Goal: Task Accomplishment & Management: Manage account settings

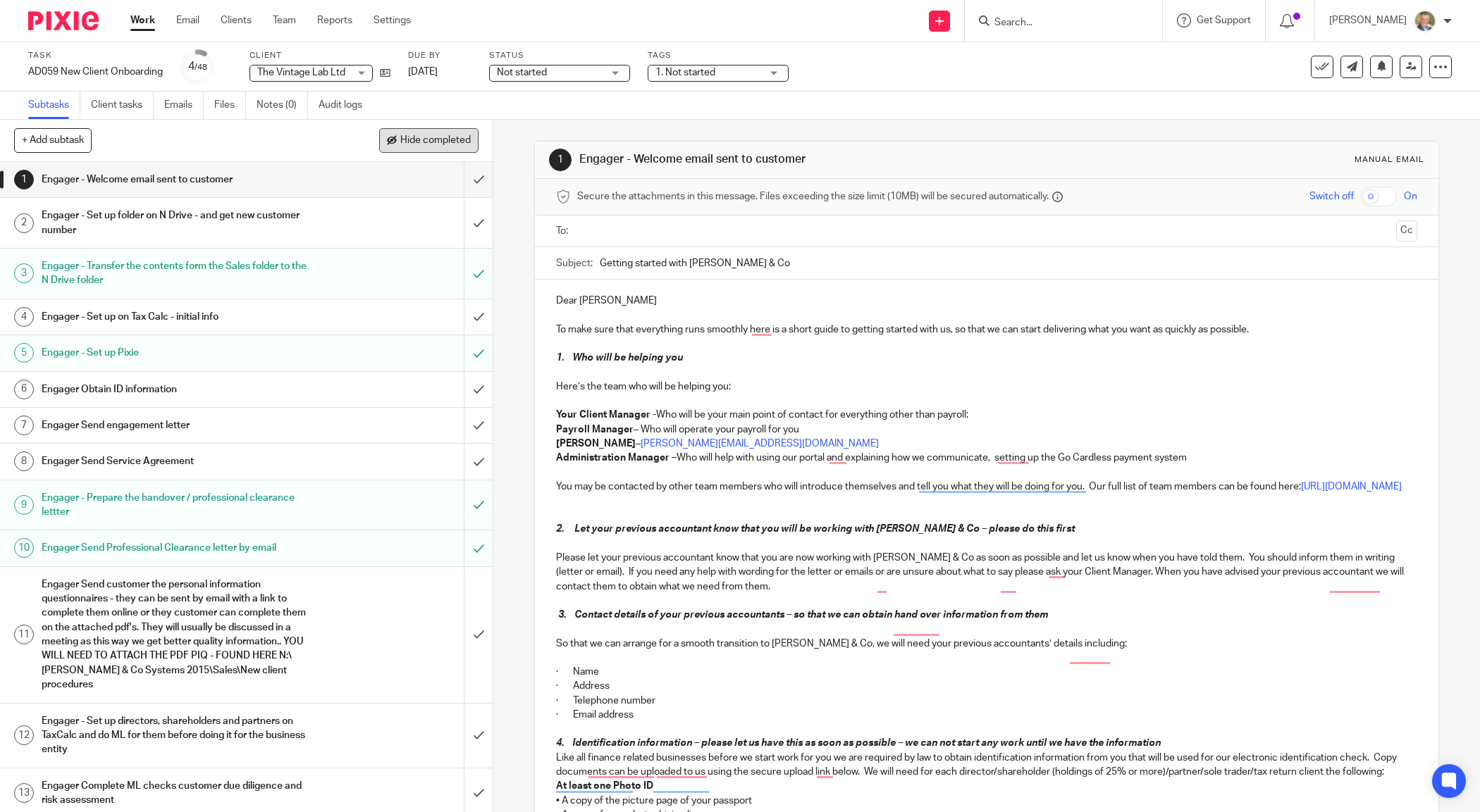
click at [451, 143] on span "Hide completed" at bounding box center [435, 141] width 70 height 12
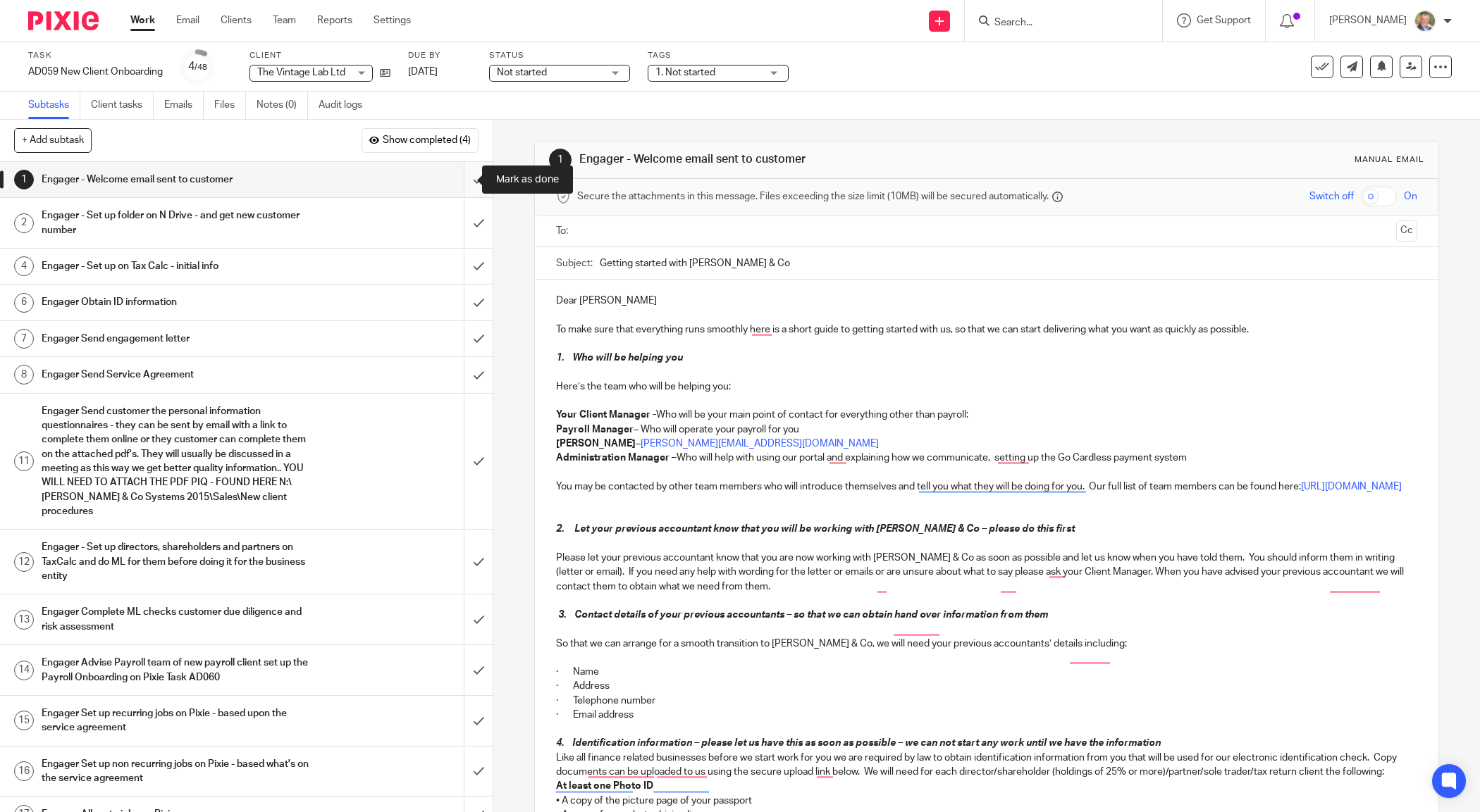
click at [460, 180] on input "submit" at bounding box center [246, 180] width 493 height 35
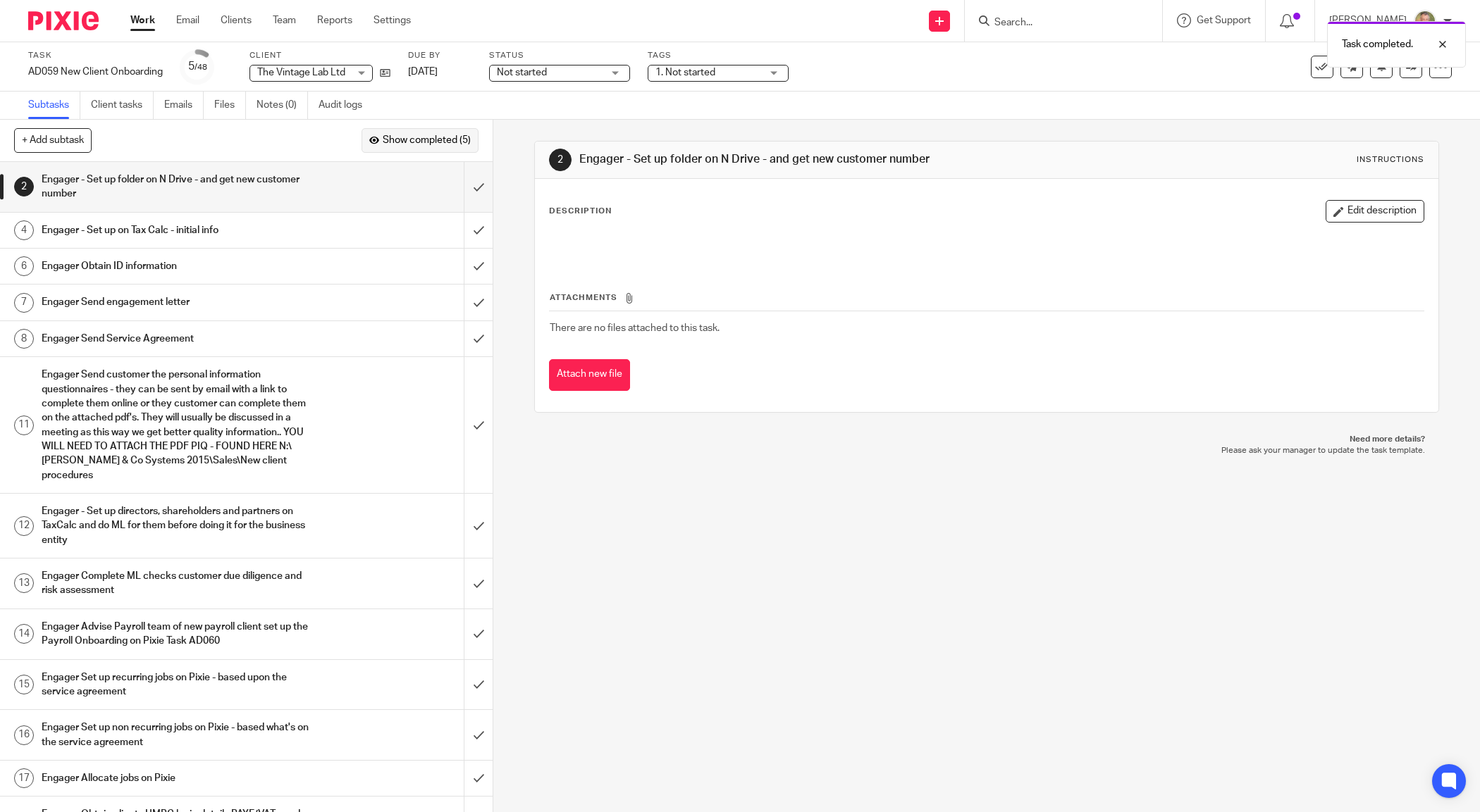
click at [428, 139] on span "Show completed (5)" at bounding box center [426, 141] width 88 height 12
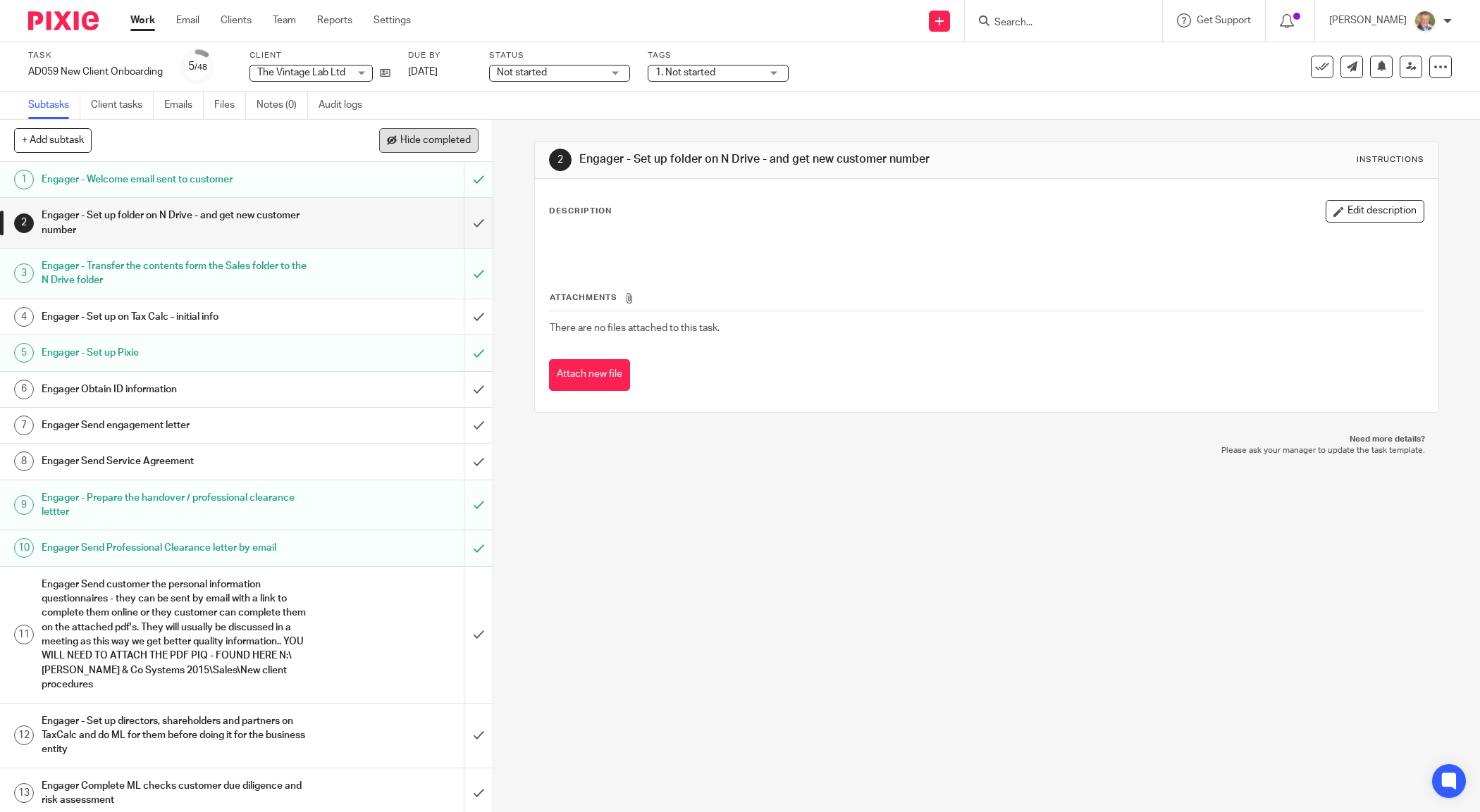
click at [429, 142] on span "Hide completed" at bounding box center [435, 141] width 70 height 12
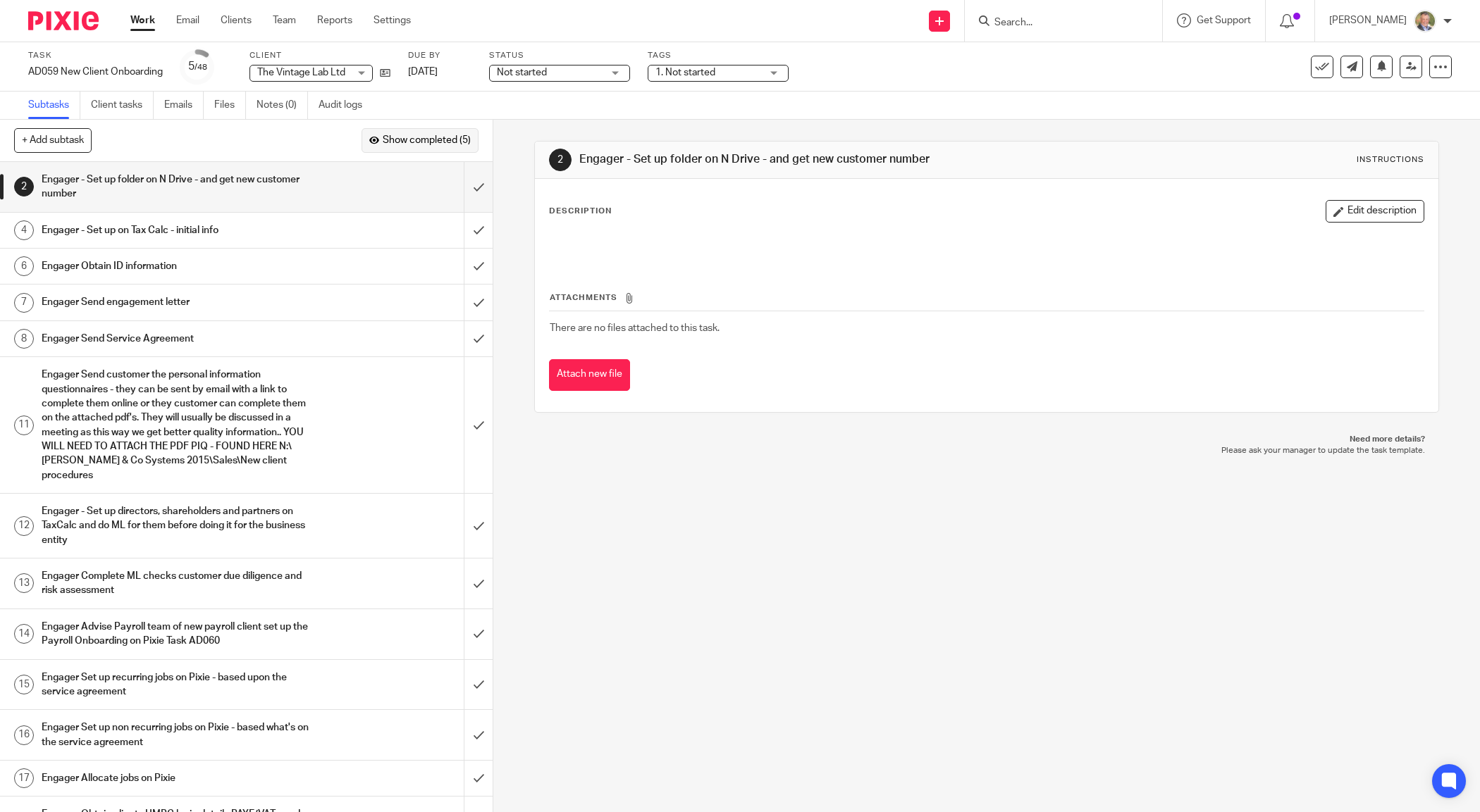
click at [429, 143] on span "Show completed (5)" at bounding box center [426, 141] width 88 height 12
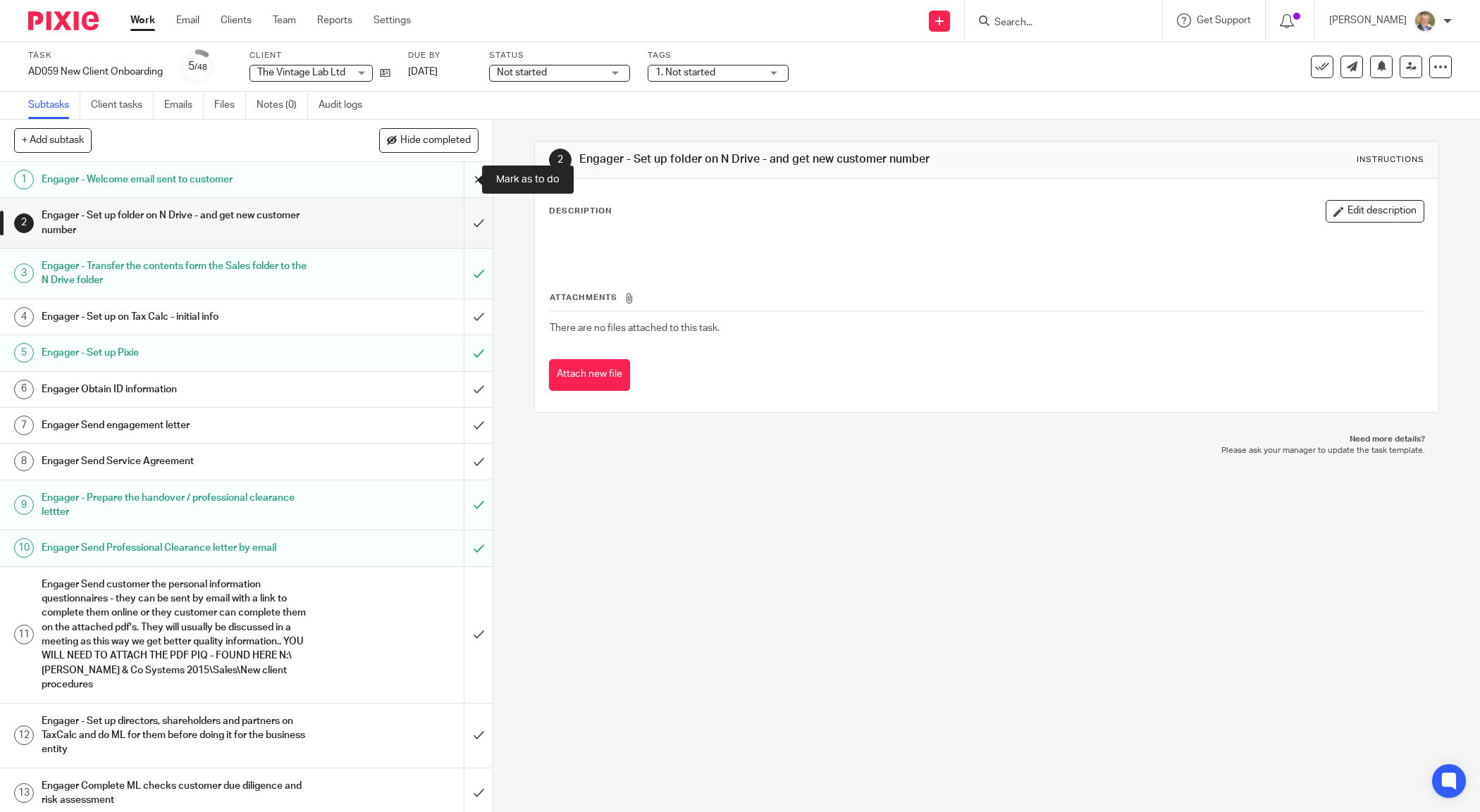
click at [456, 175] on input "submit" at bounding box center [246, 180] width 493 height 35
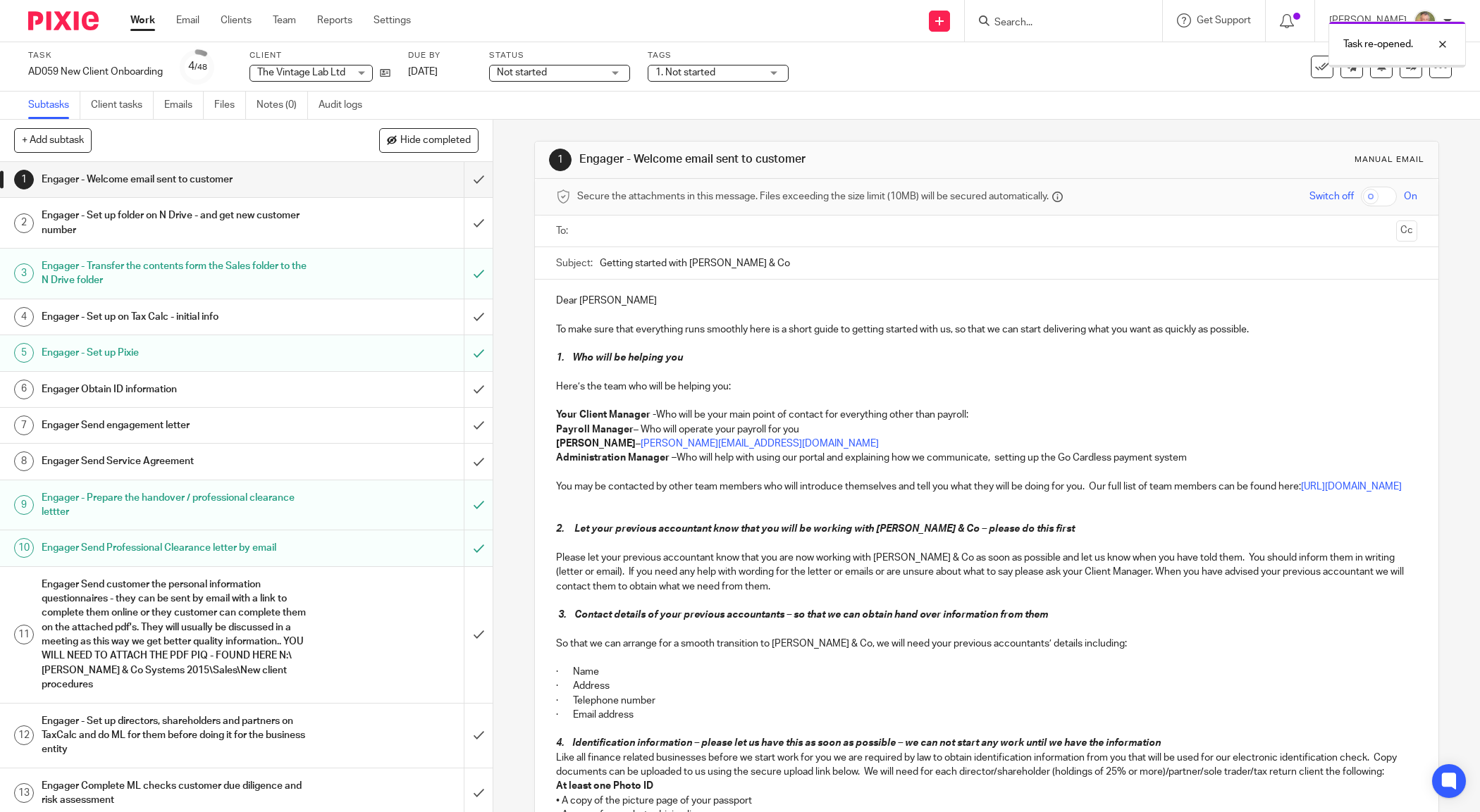
click at [416, 138] on span "Hide completed" at bounding box center [435, 141] width 70 height 12
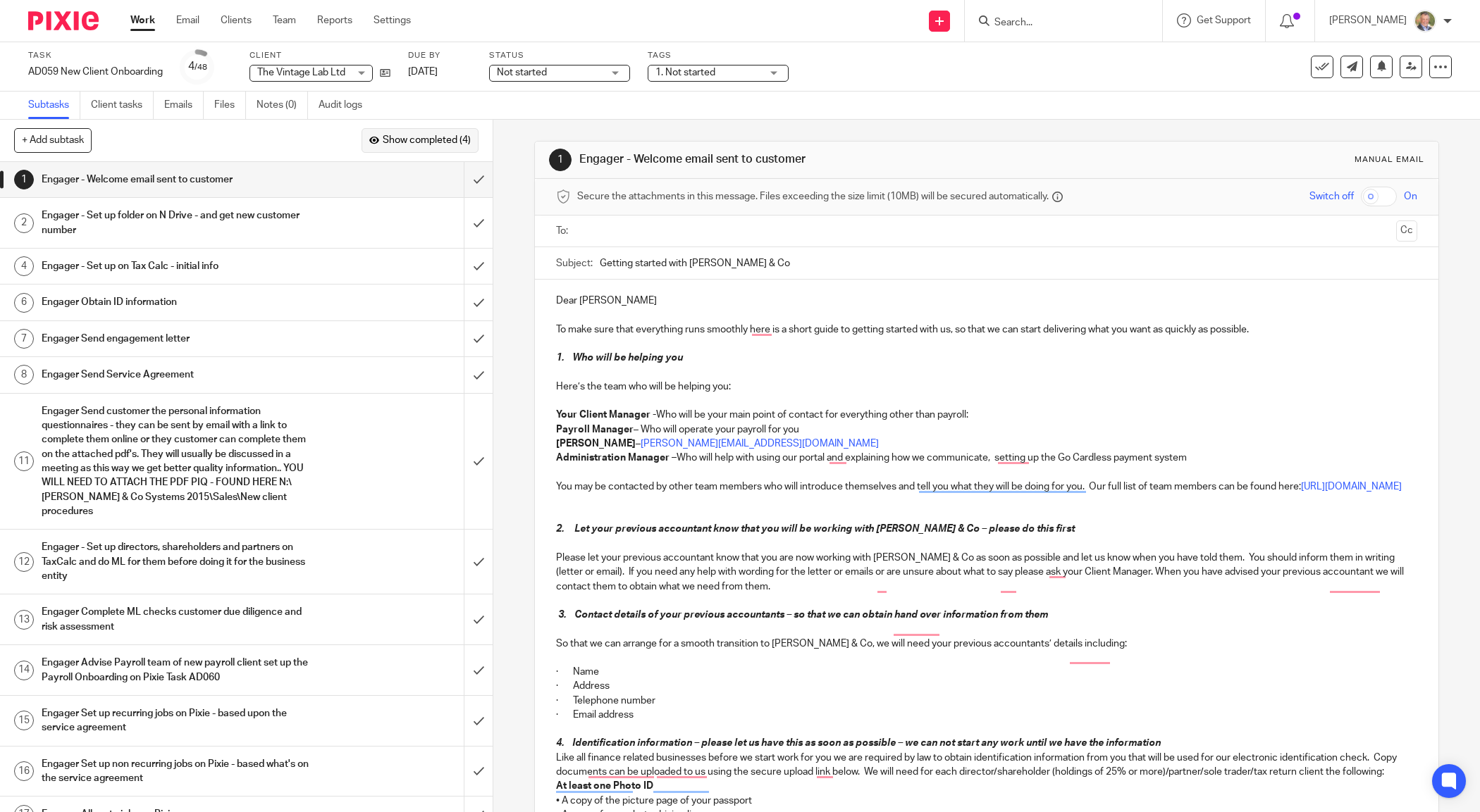
click at [442, 138] on span "Show completed (4)" at bounding box center [426, 141] width 88 height 12
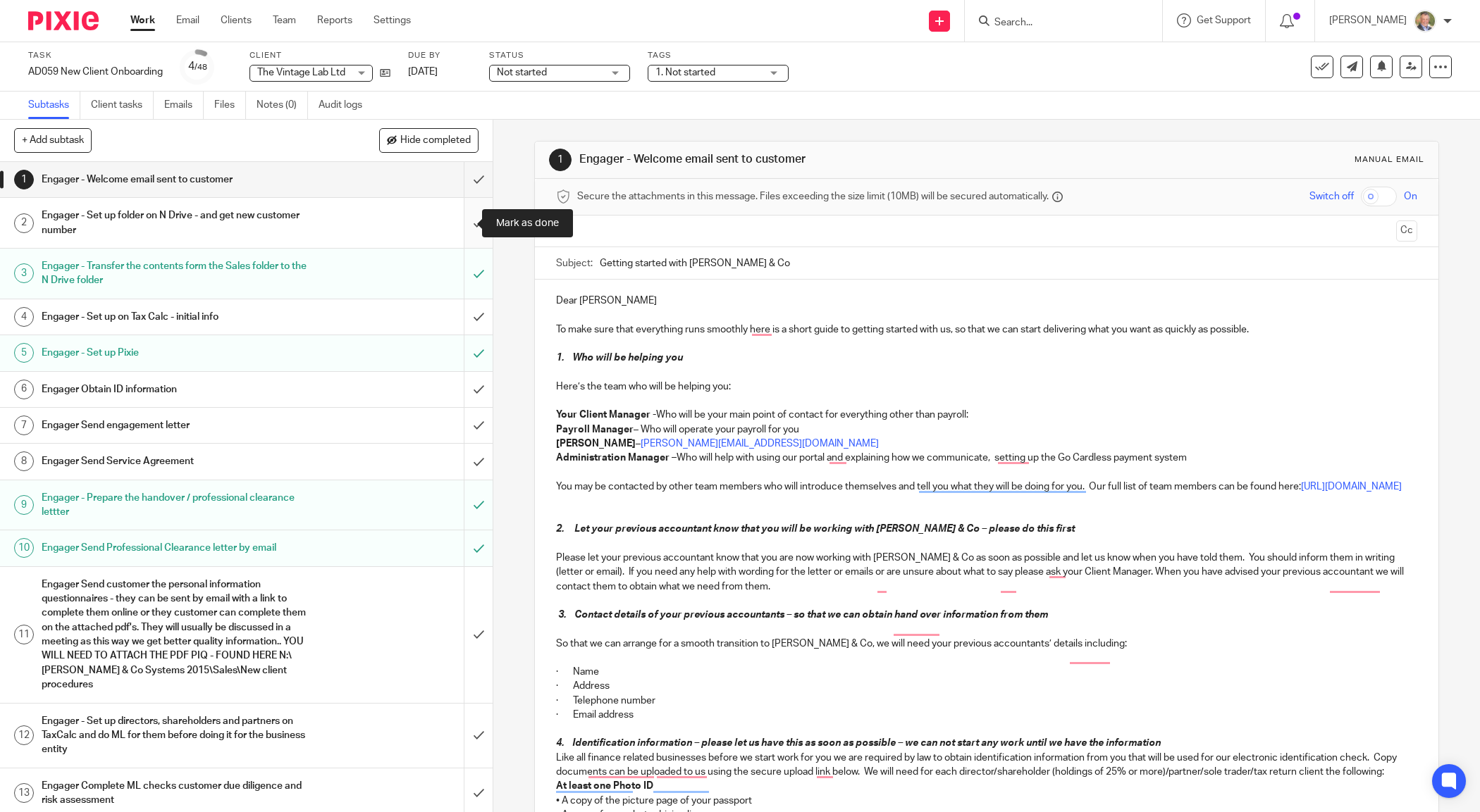
click at [459, 219] on input "submit" at bounding box center [246, 223] width 493 height 50
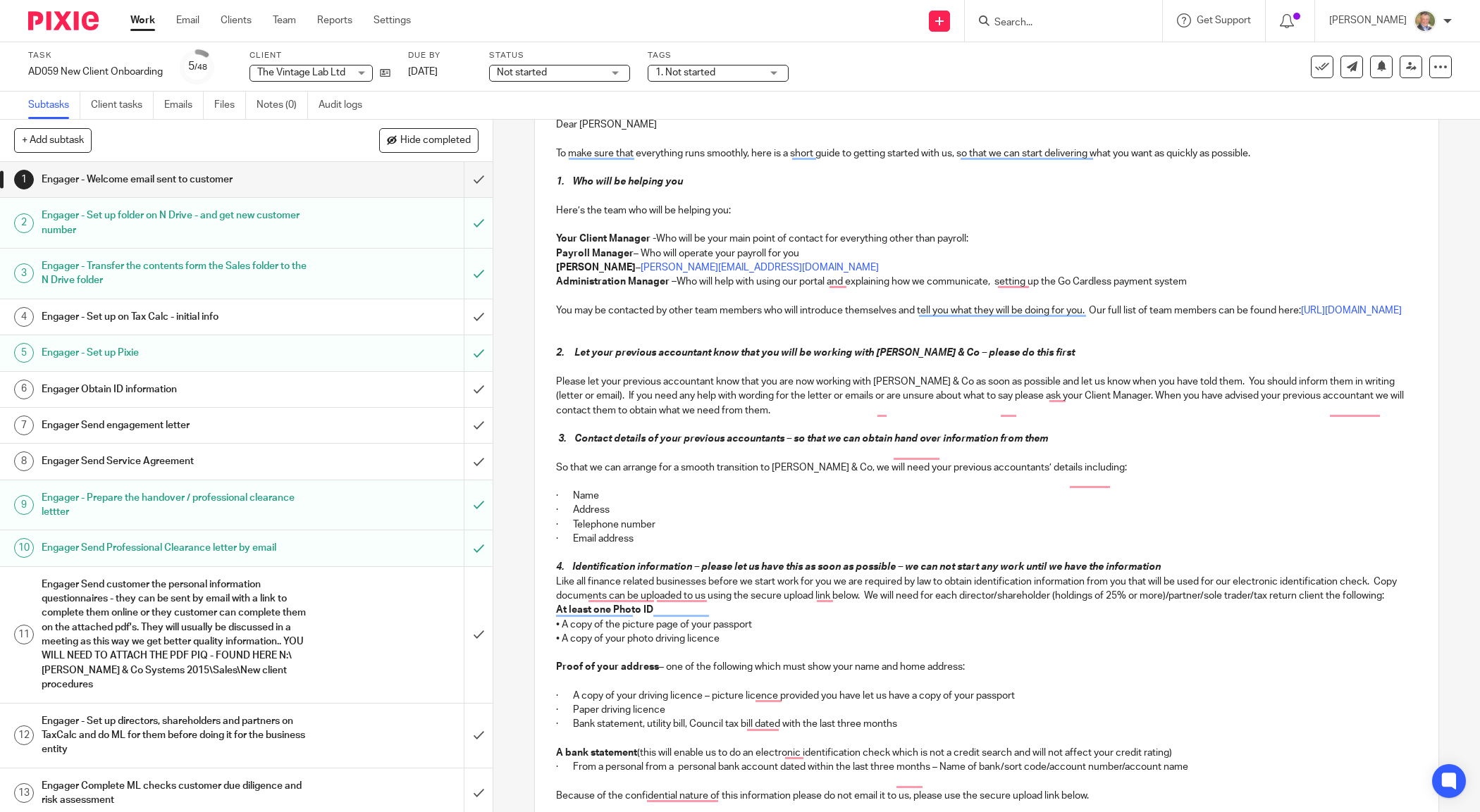
click at [974, 237] on p "Your Client Manager - Who will be your main point of contact for everything oth…" at bounding box center [986, 239] width 860 height 14
click at [1219, 230] on p "To enrich screen reader interactions, please activate Accessibility in Grammarl…" at bounding box center [986, 224] width 860 height 14
click at [809, 253] on p "Payroll Manager – Who will operate your payroll for you" at bounding box center [986, 253] width 860 height 14
click at [1003, 251] on p "Payroll Manager – Who will operate your payroll for you" at bounding box center [986, 253] width 860 height 14
drag, startPoint x: 971, startPoint y: 241, endPoint x: 1006, endPoint y: 251, distance: 36.4
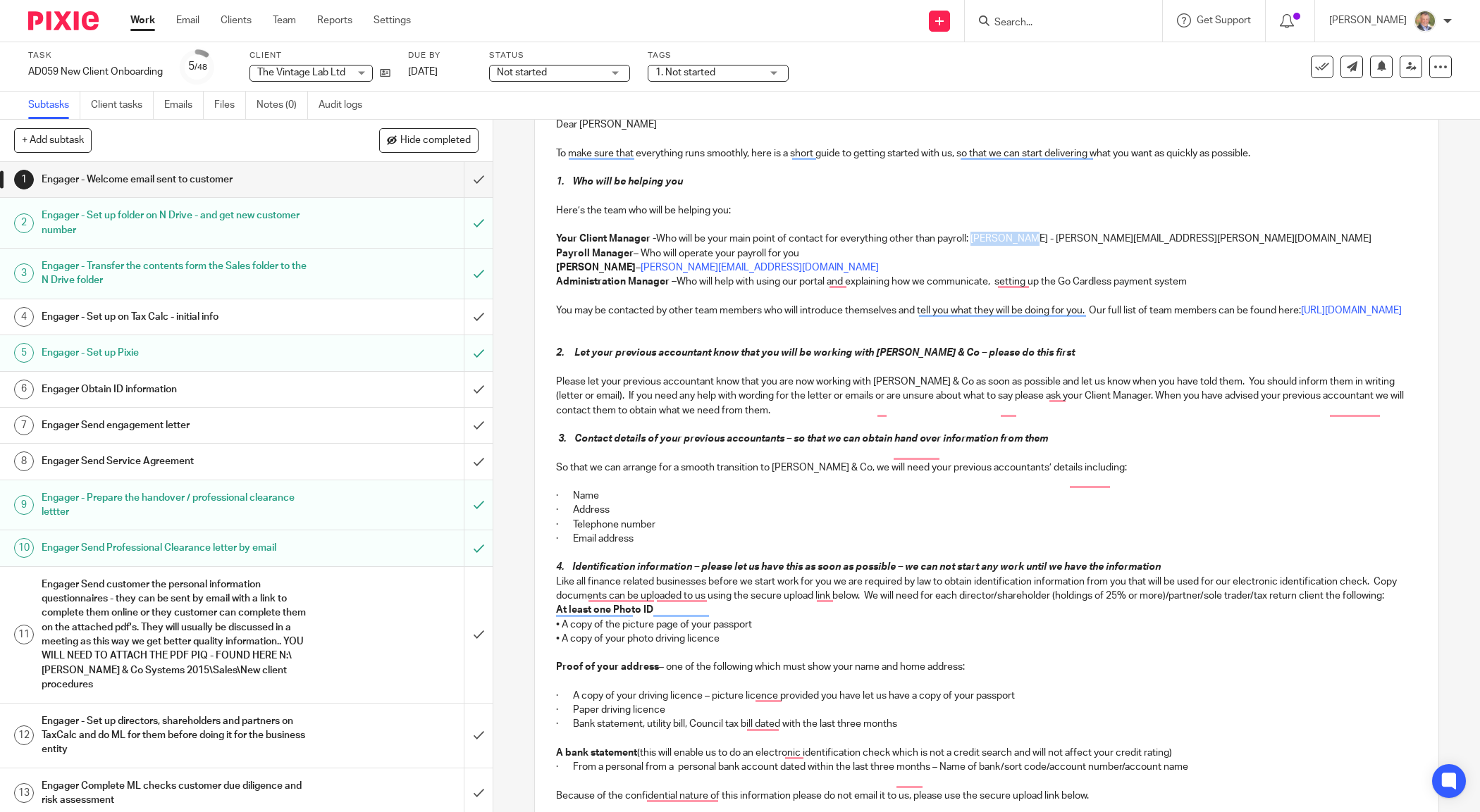
click at [1023, 240] on p "Your Client Manager - Who will be your main point of contact for everything oth…" at bounding box center [986, 239] width 860 height 14
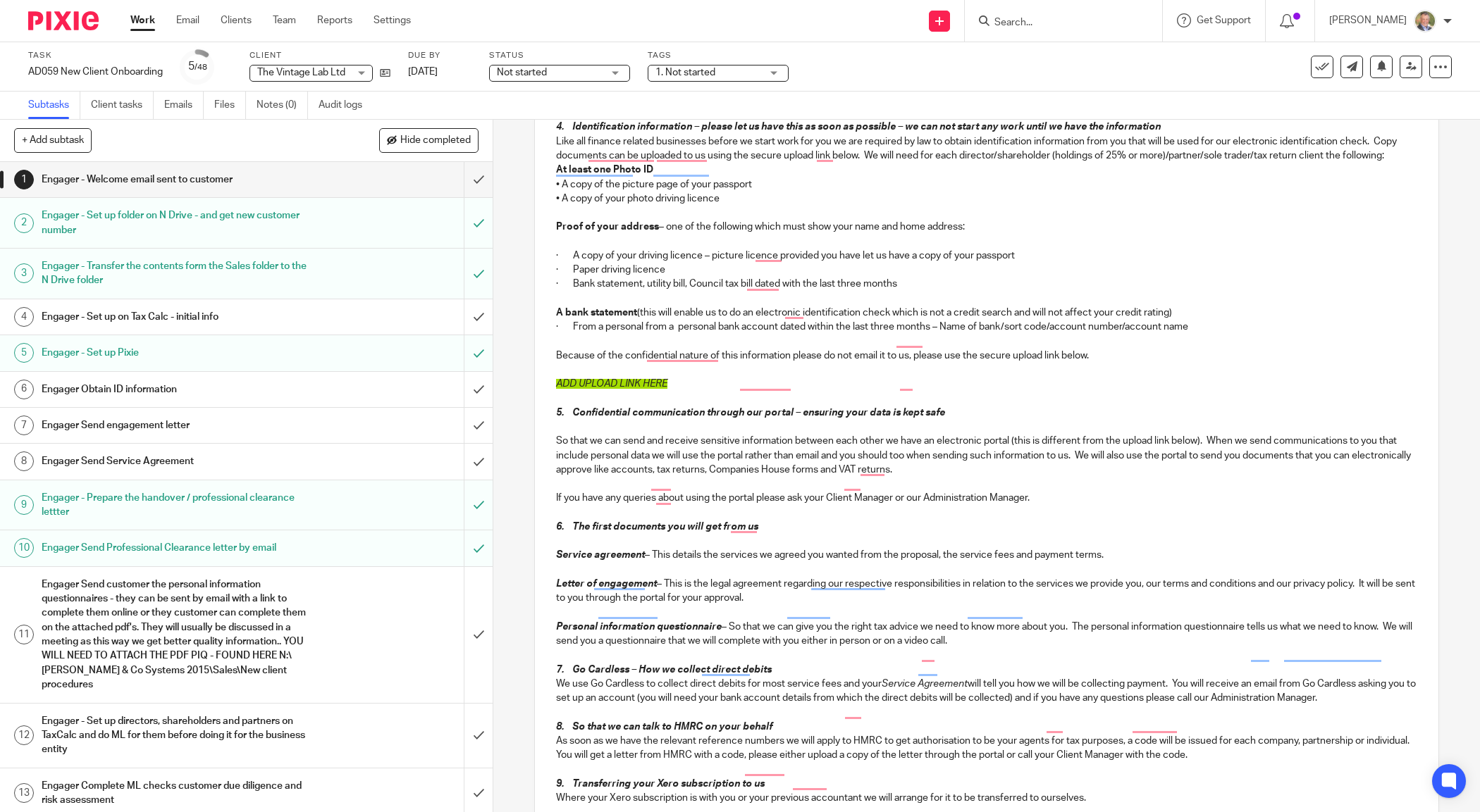
scroll to position [834, 0]
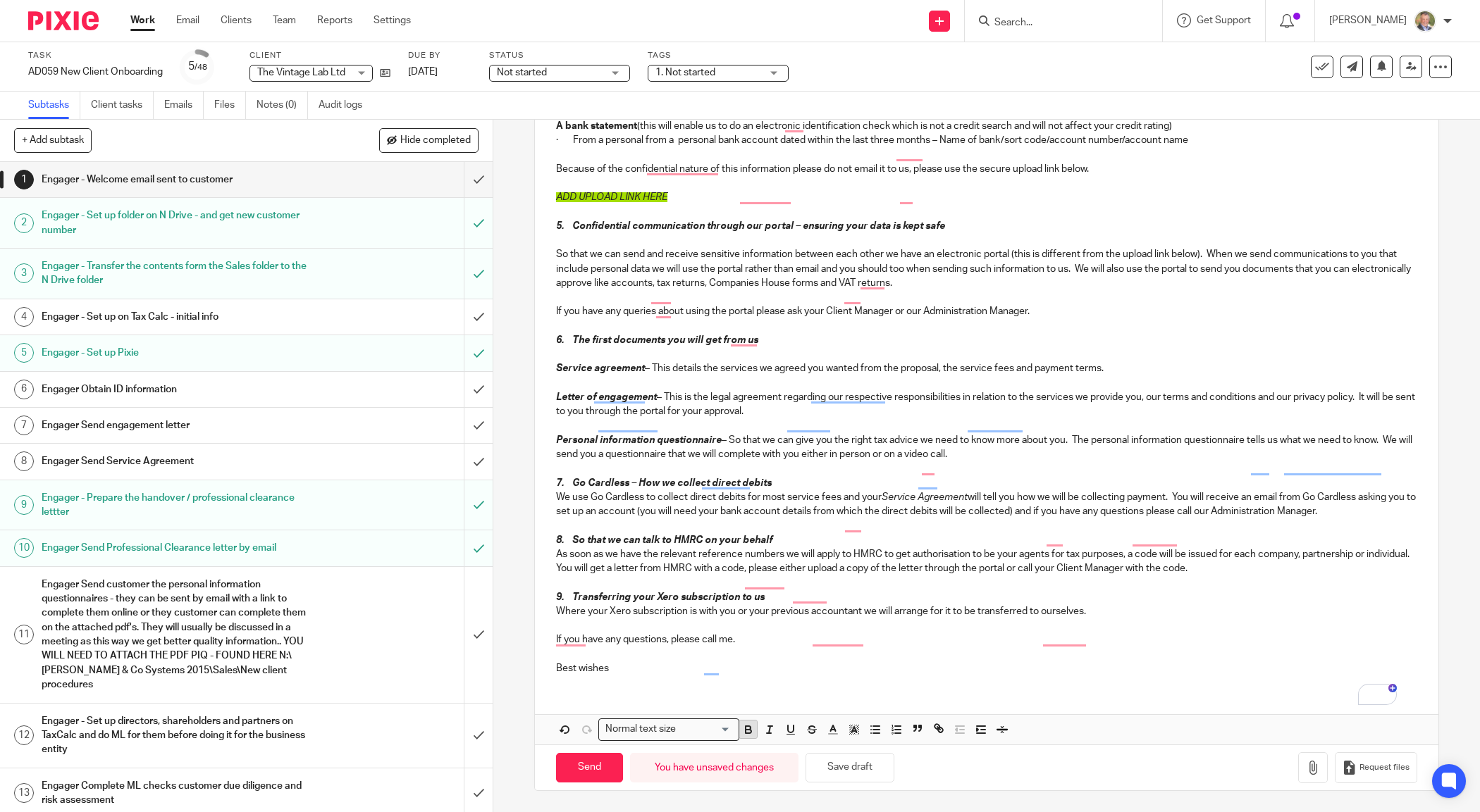
click at [745, 726] on icon "button" at bounding box center [748, 728] width 5 height 4
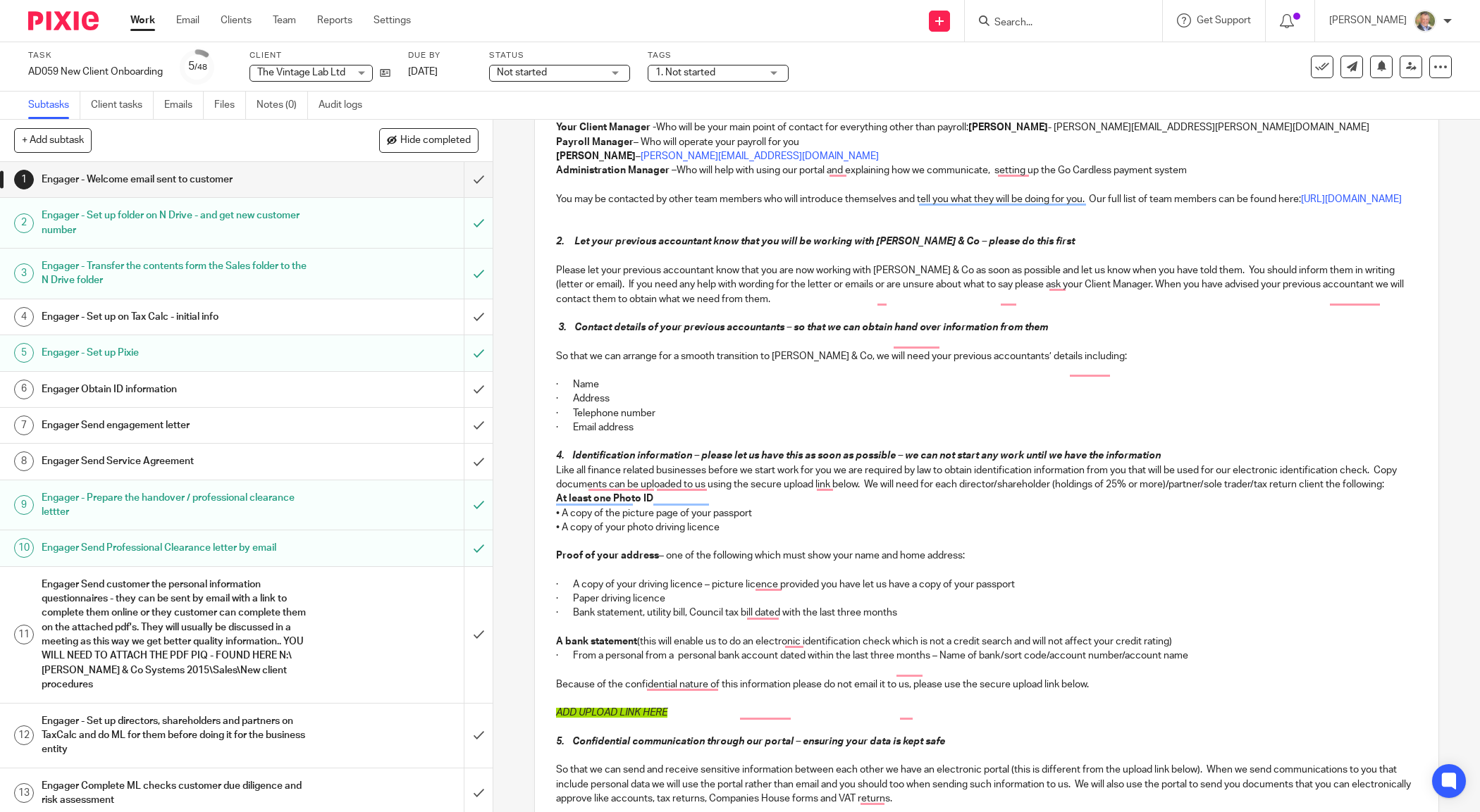
click at [974, 156] on p "Marianne Price – marianne.price@andrewprice.co.uk" at bounding box center [986, 156] width 860 height 14
click at [801, 146] on p "Payroll Manager – Who will operate your payroll for you" at bounding box center [986, 143] width 860 height 14
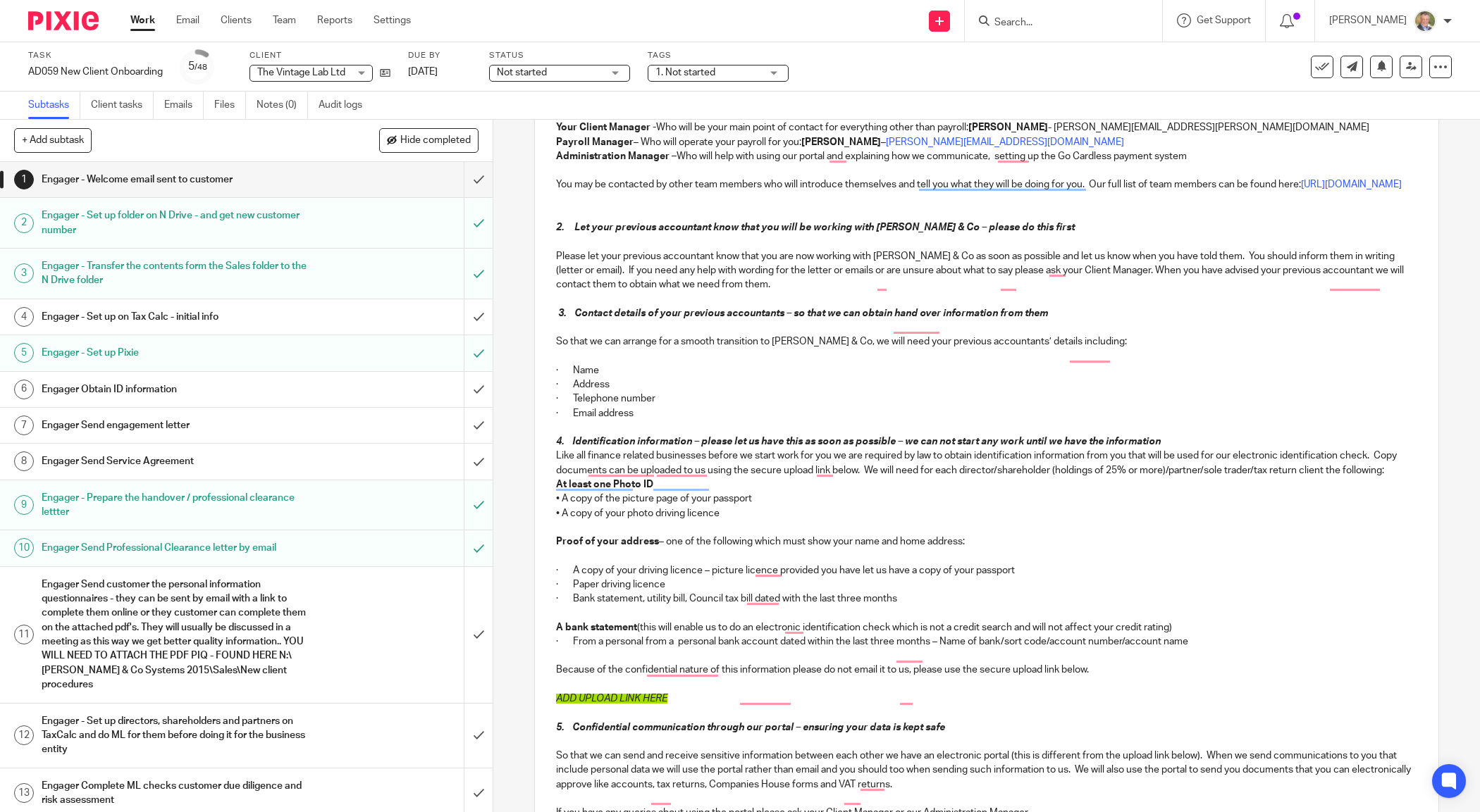
click at [1192, 156] on p "Administration Manager – Who will help with using our portal and explaining how…" at bounding box center [986, 156] width 860 height 14
drag, startPoint x: 1192, startPoint y: 153, endPoint x: 1256, endPoint y: 153, distance: 64.0
click at [1256, 153] on p "Administration Manager – Who will help with using our portal and explaining how…" at bounding box center [986, 156] width 860 height 14
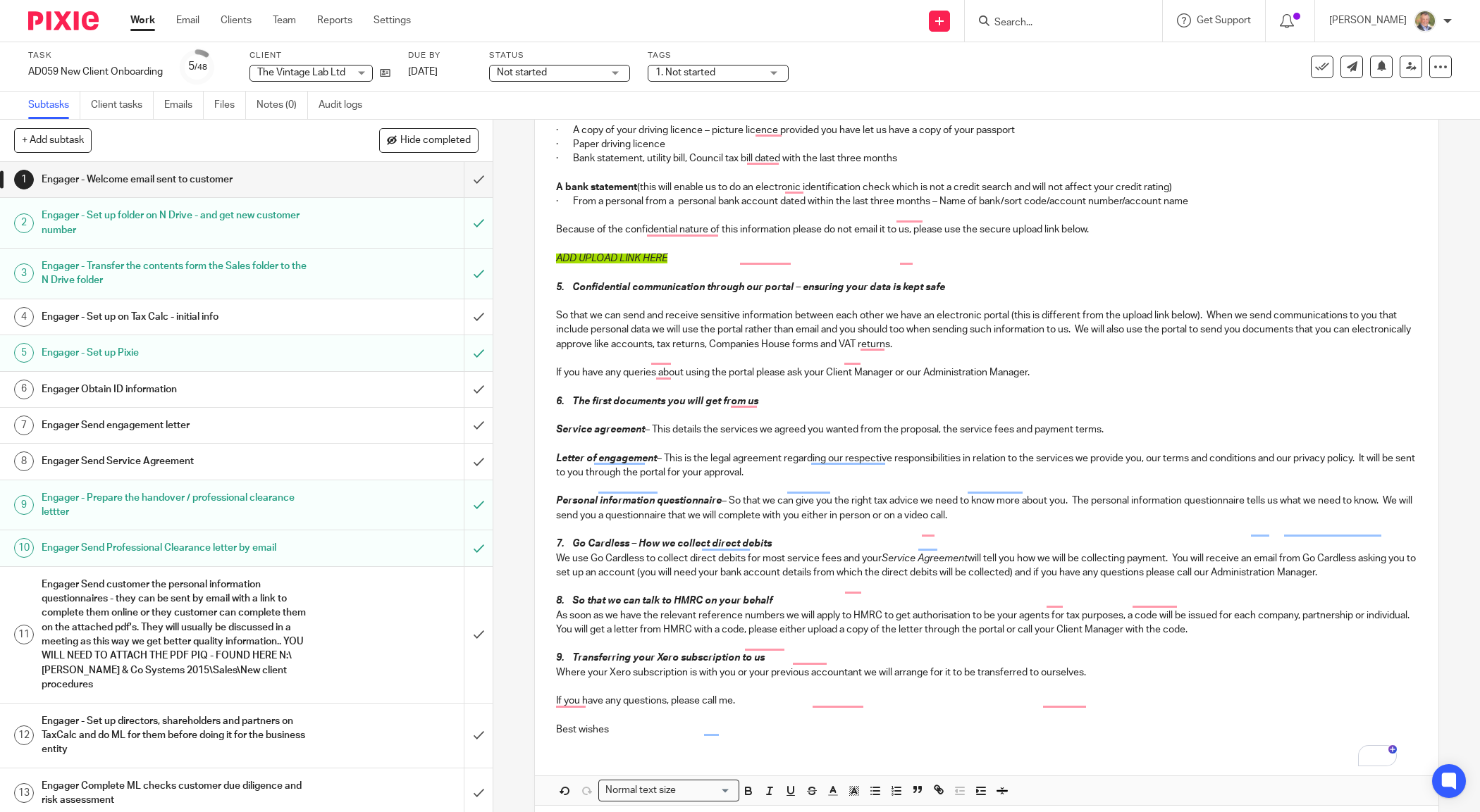
scroll to position [819, 0]
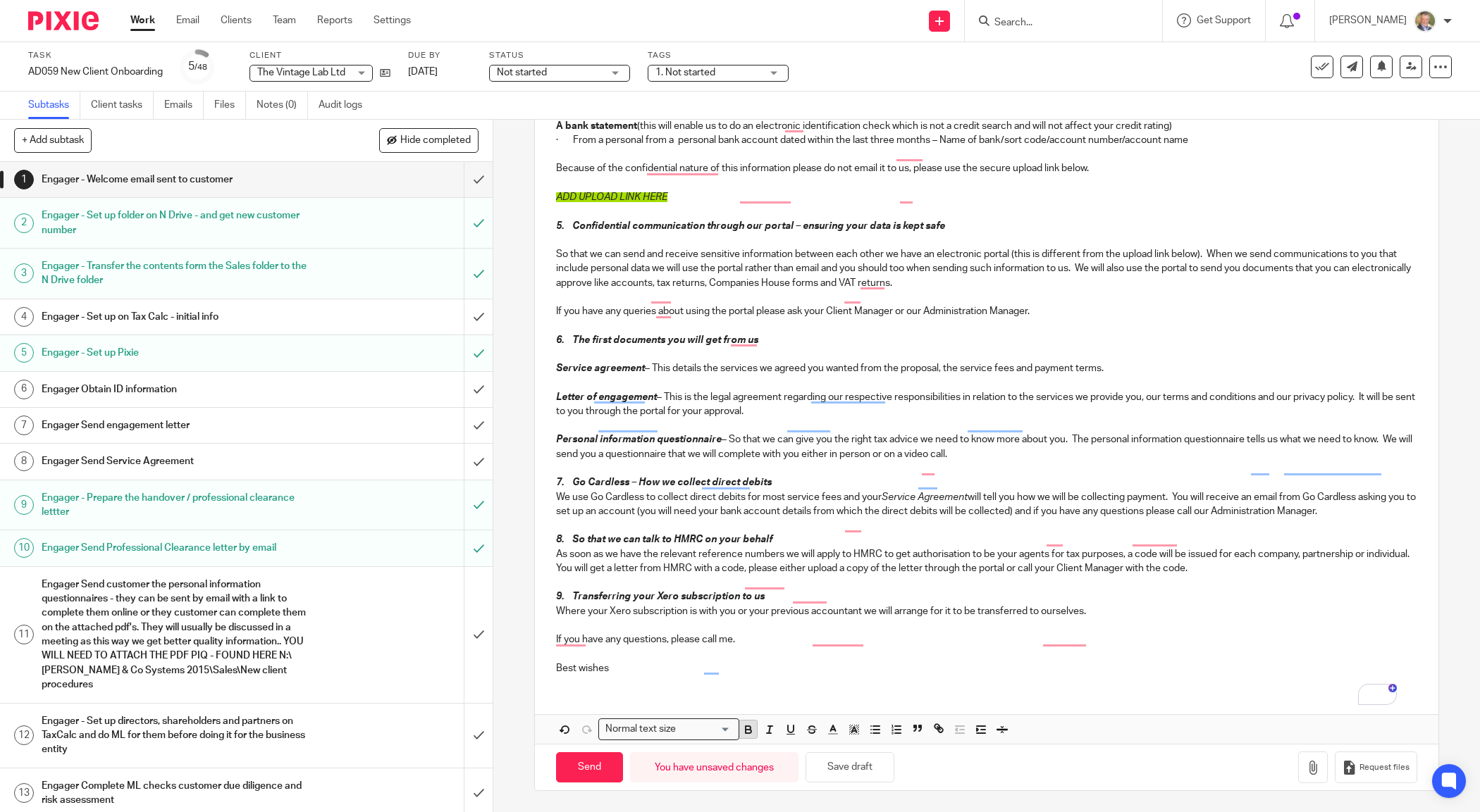
click at [742, 730] on icon "button" at bounding box center [748, 730] width 12 height 12
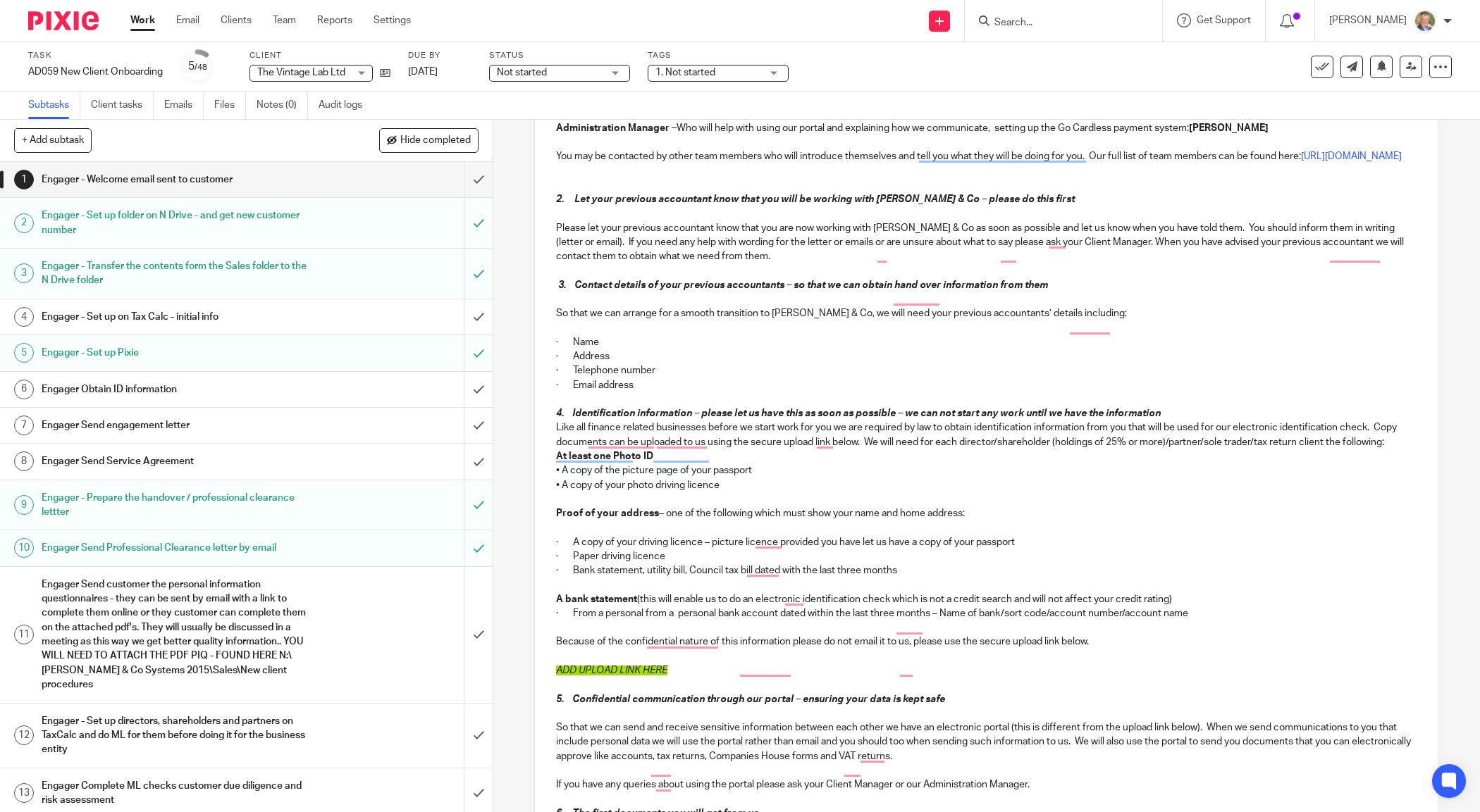
click at [1220, 163] on p "You may be contacted by other team members who will introduce themselves and te…" at bounding box center [986, 156] width 860 height 14
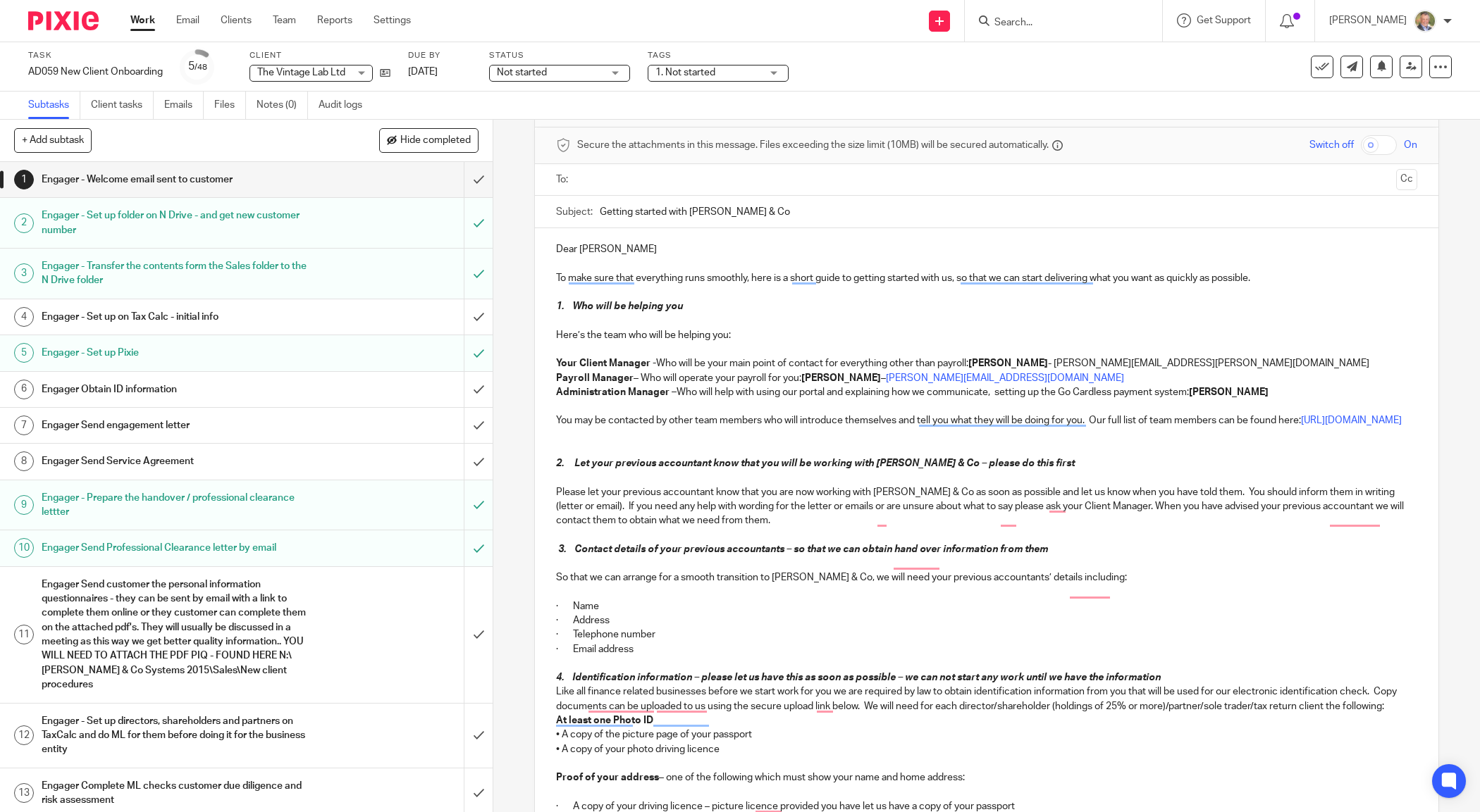
click at [1281, 388] on p "Administration Manager – Who will help with using our portal and explaining how…" at bounding box center [986, 392] width 860 height 14
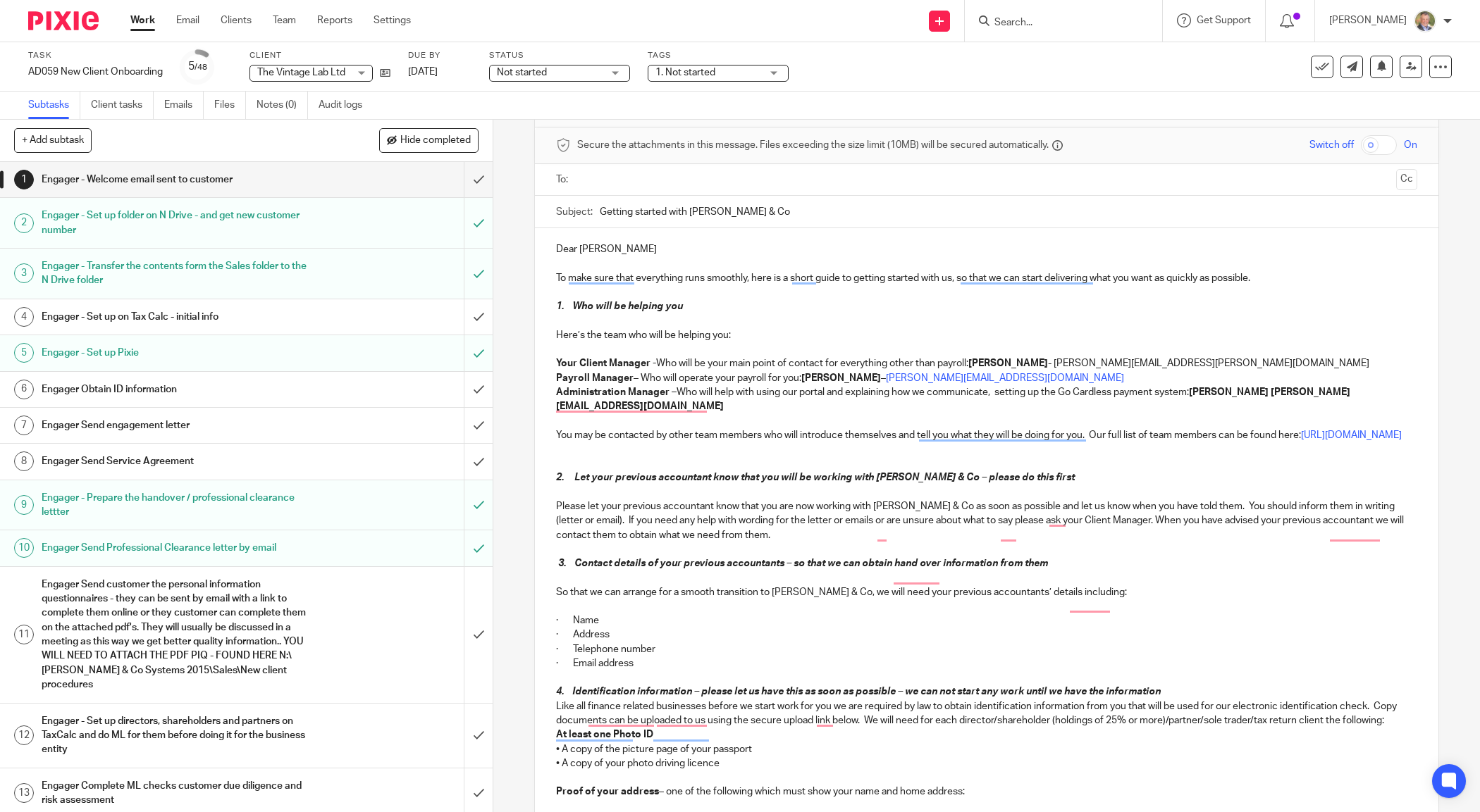
scroll to position [0, 0]
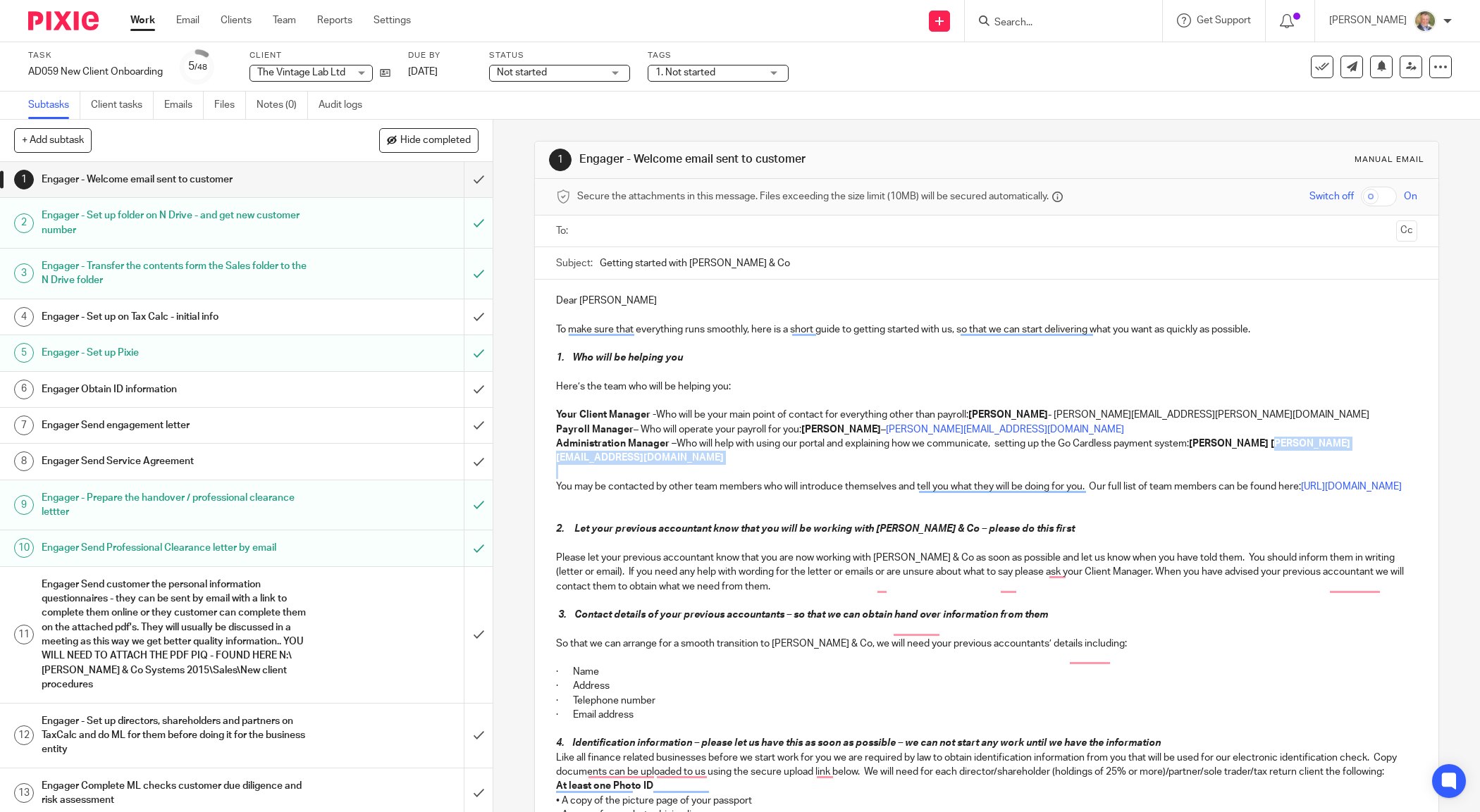
drag, startPoint x: 738, startPoint y: 467, endPoint x: 540, endPoint y: 465, distance: 198.0
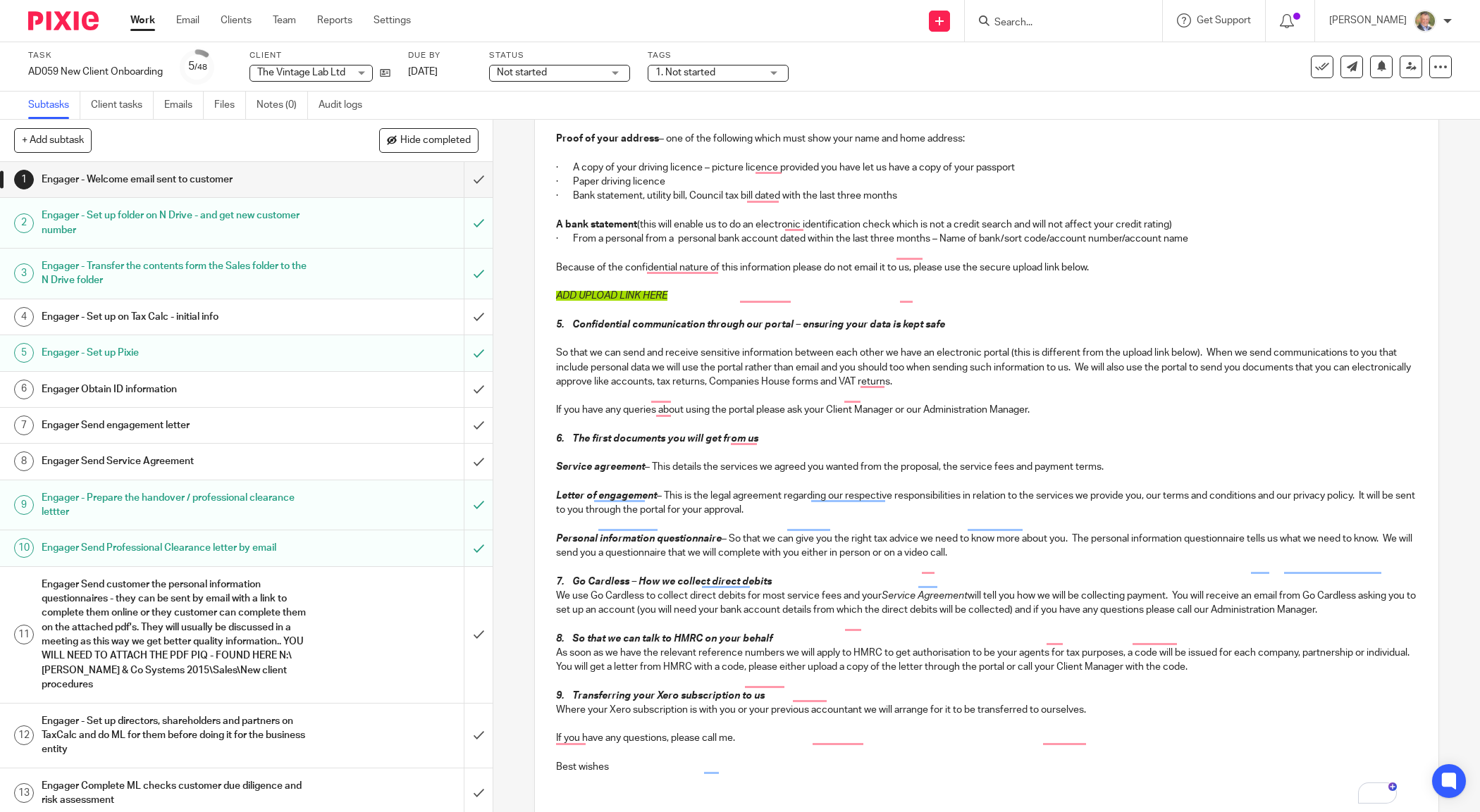
scroll to position [834, 0]
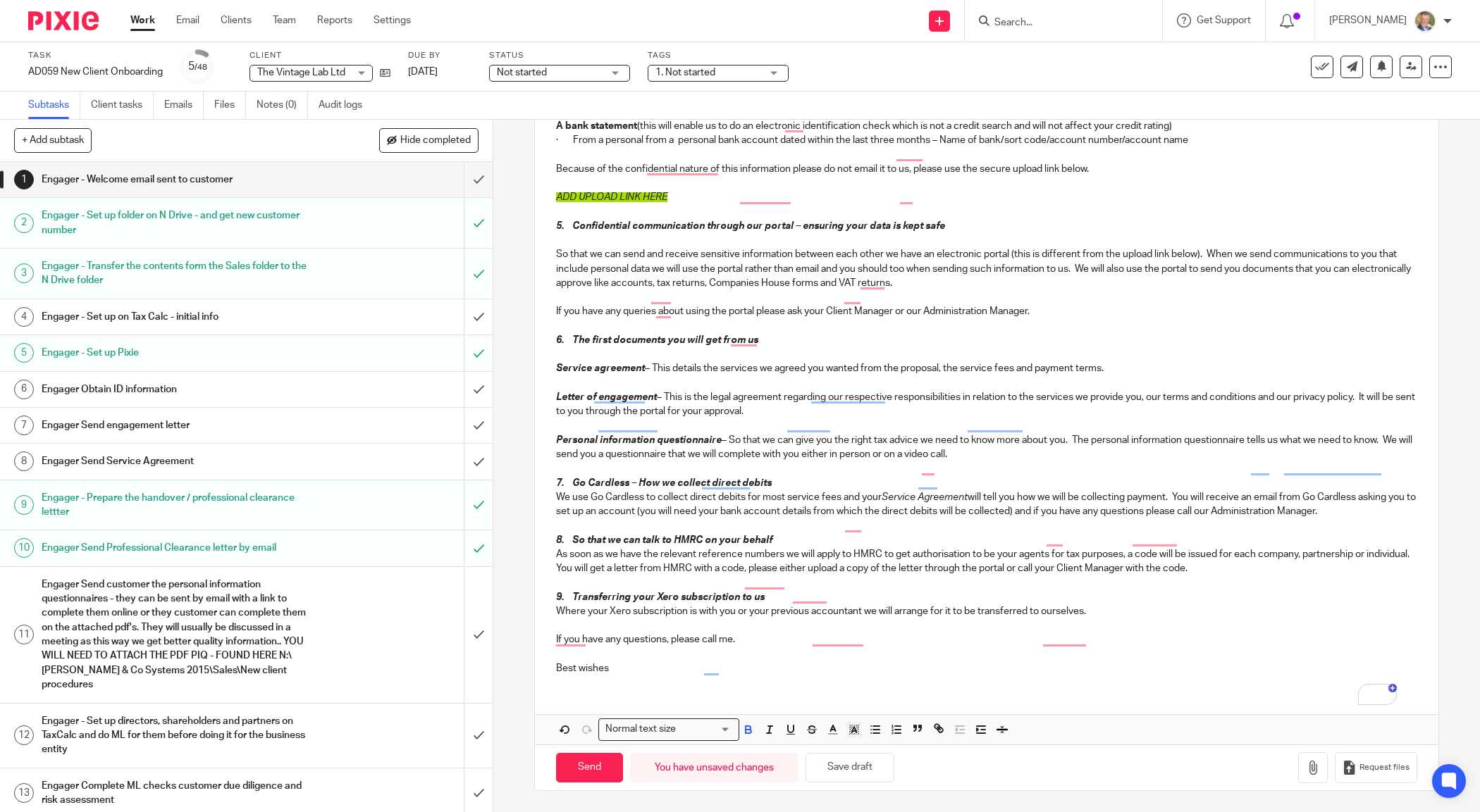
click at [748, 729] on icon "button" at bounding box center [748, 730] width 12 height 12
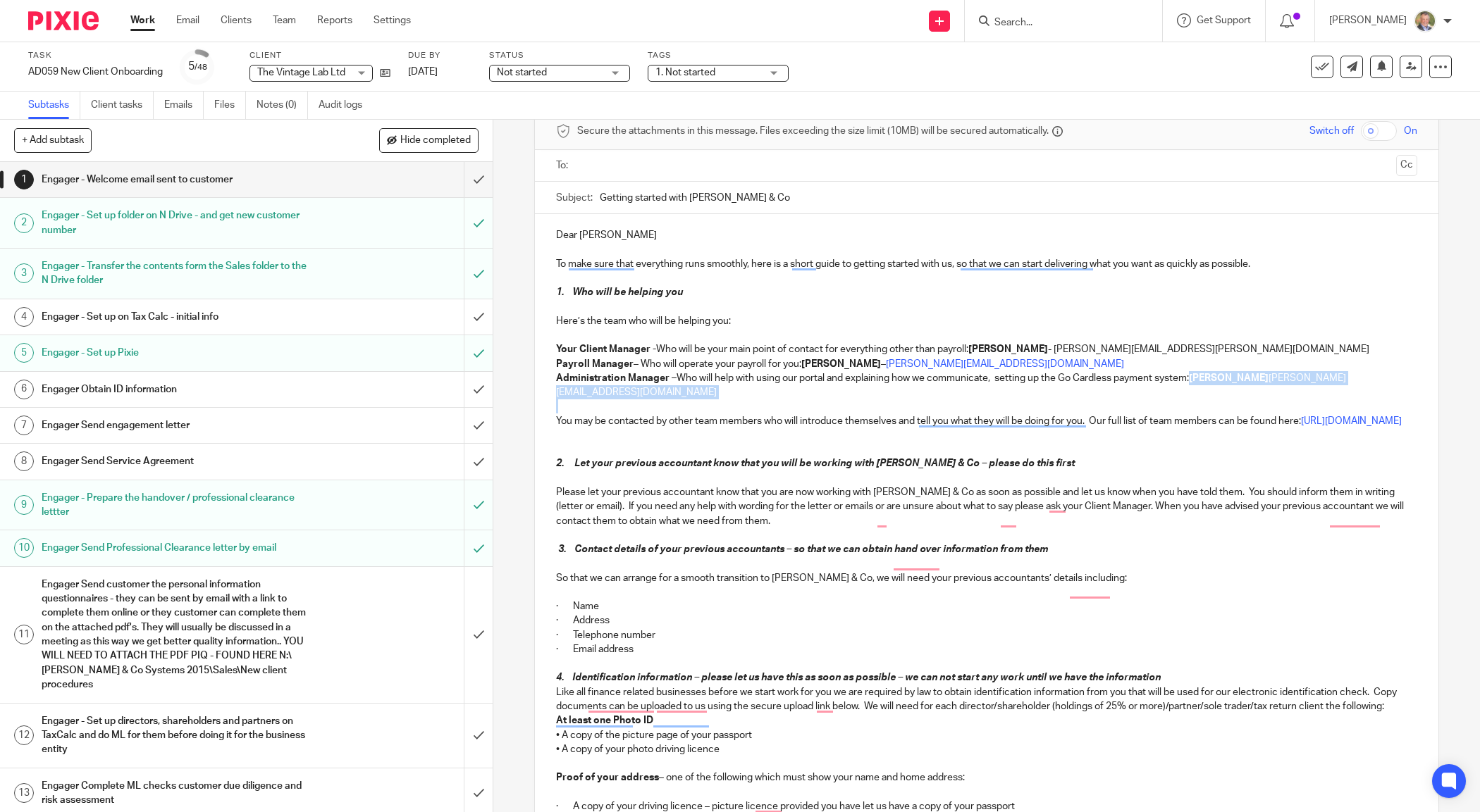
scroll to position [0, 0]
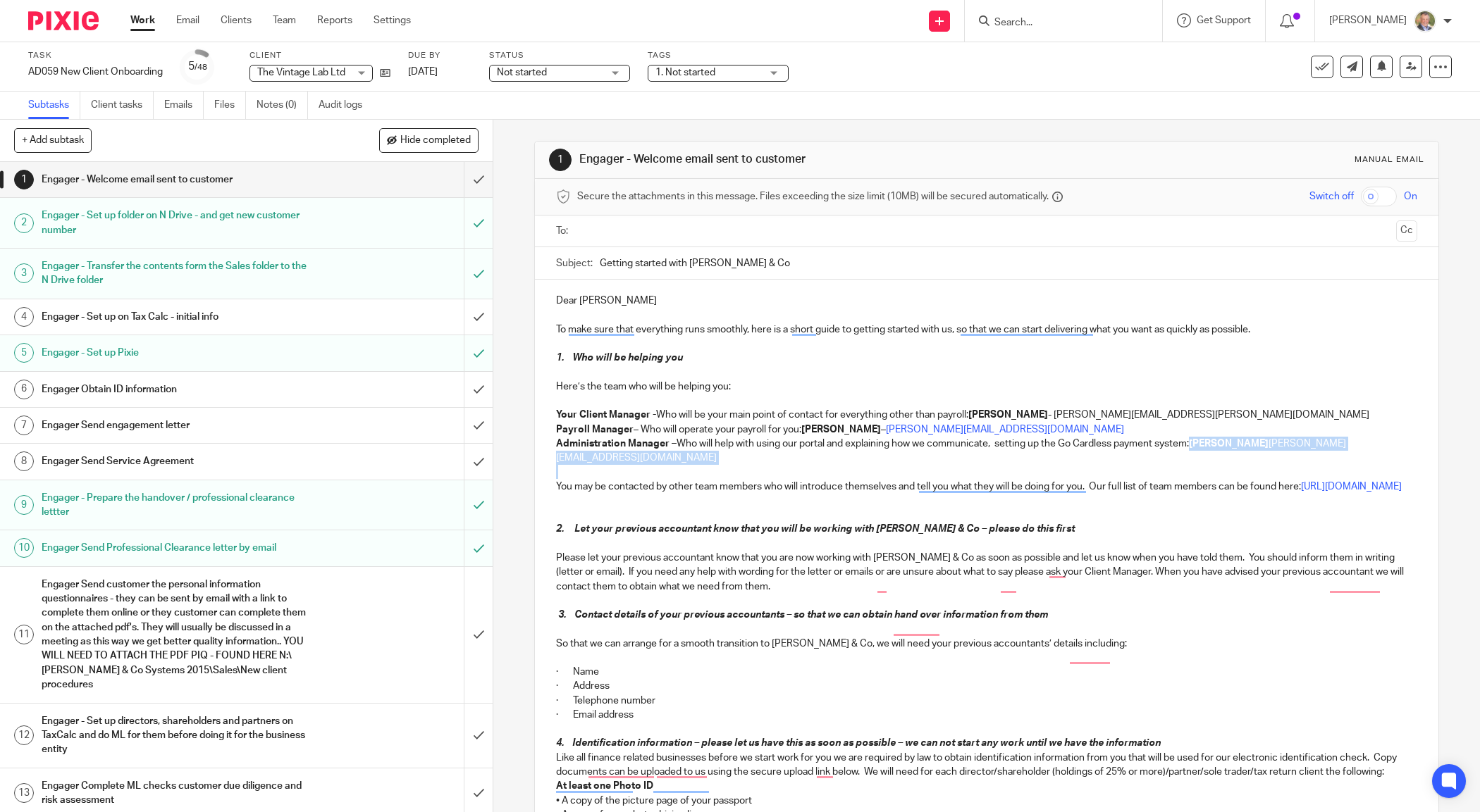
click at [865, 456] on p "Administration Manager – Who will help with using our portal and explaining how…" at bounding box center [986, 451] width 860 height 29
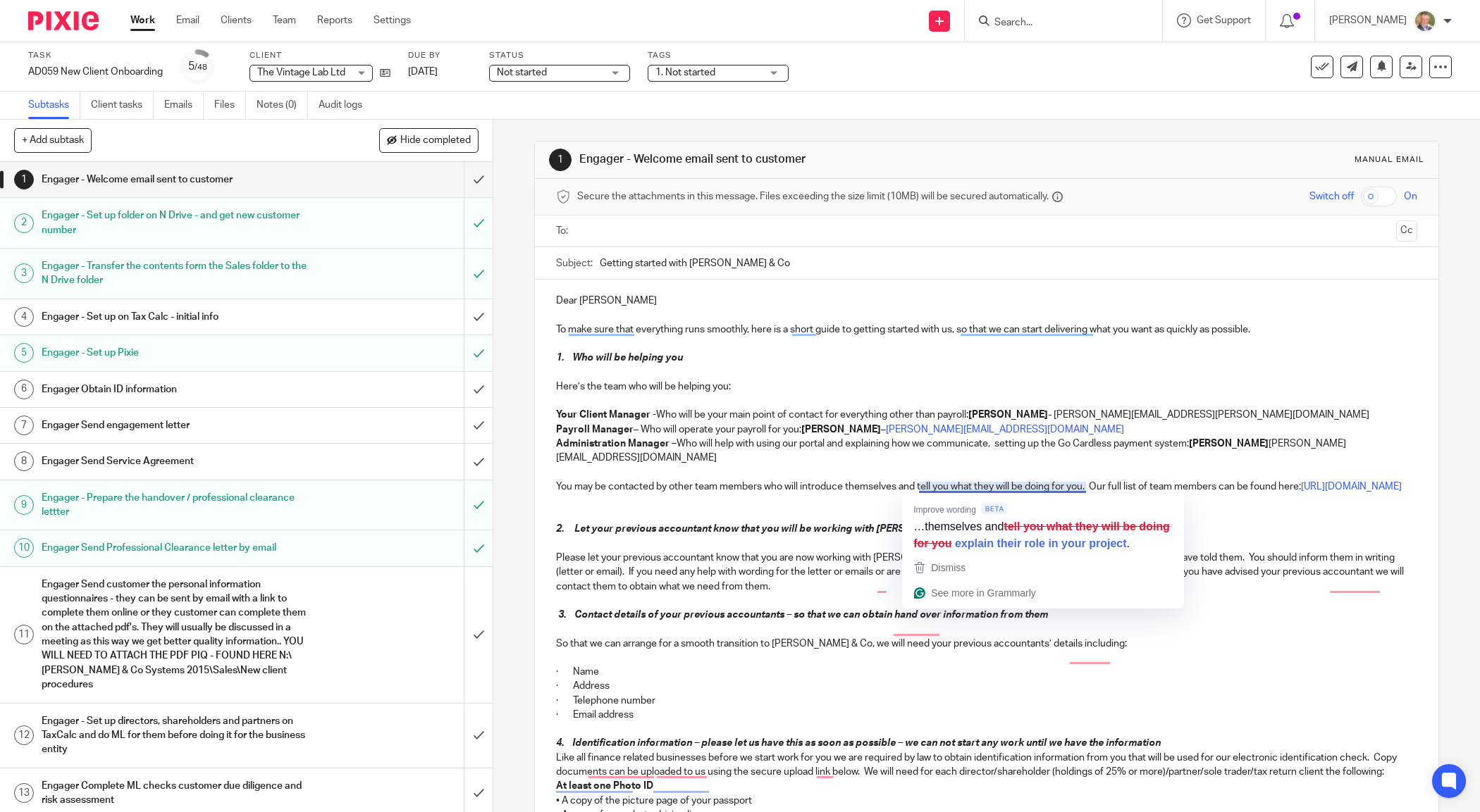
scroll to position [176, 0]
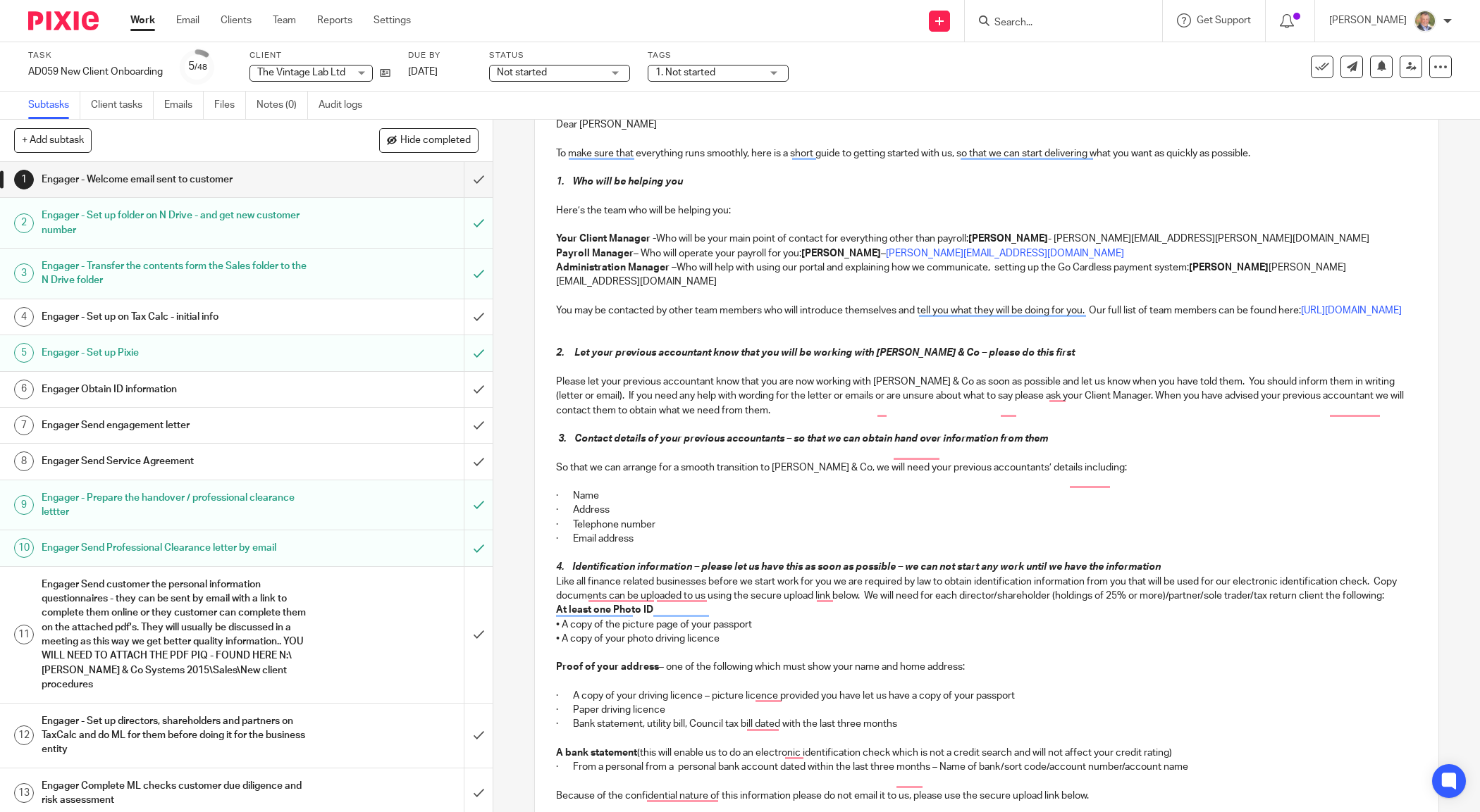
click at [556, 213] on p "Here’s the team who will be helping you:" at bounding box center [986, 210] width 860 height 14
click at [617, 233] on button "me" at bounding box center [654, 231] width 119 height 22
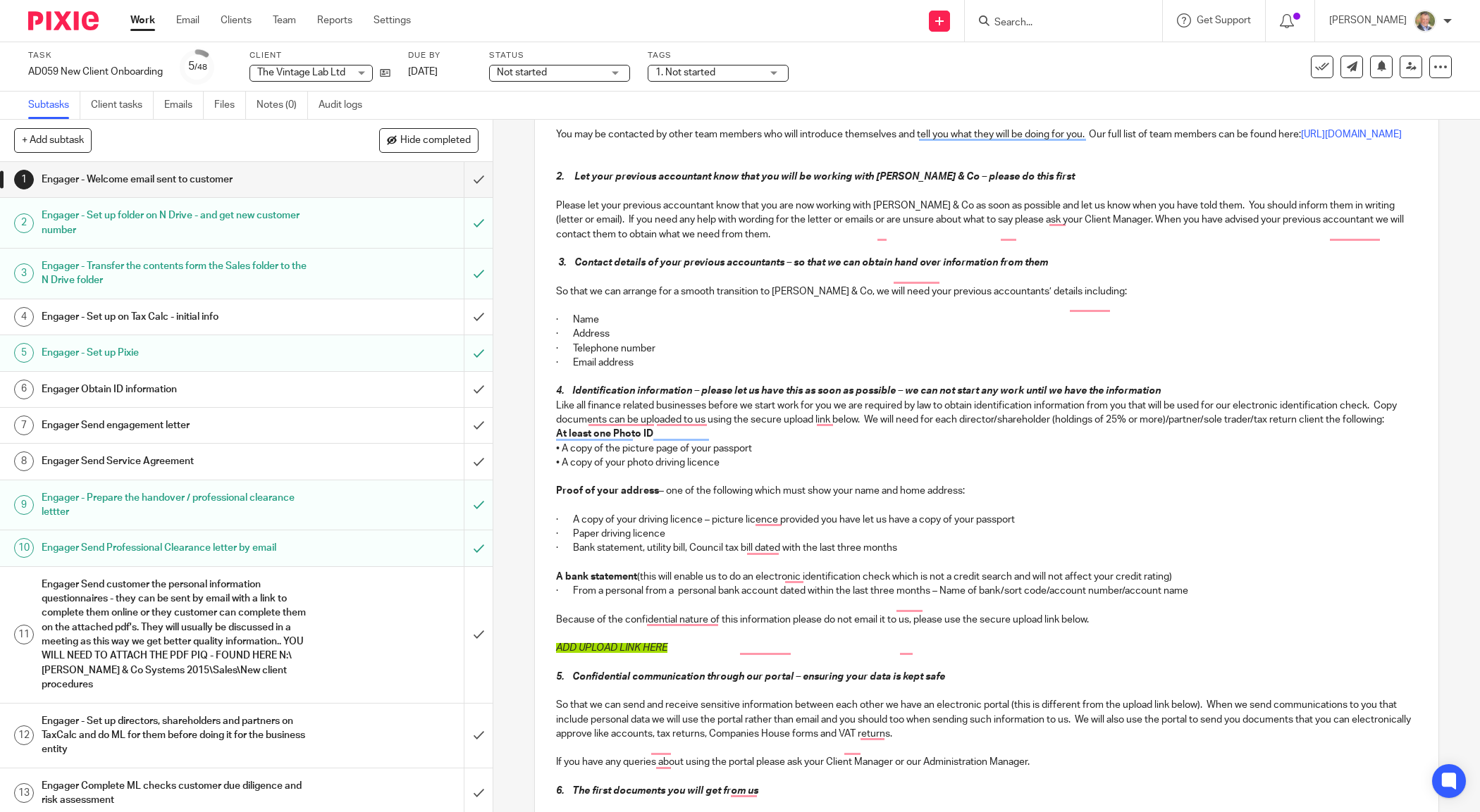
scroll to position [440, 0]
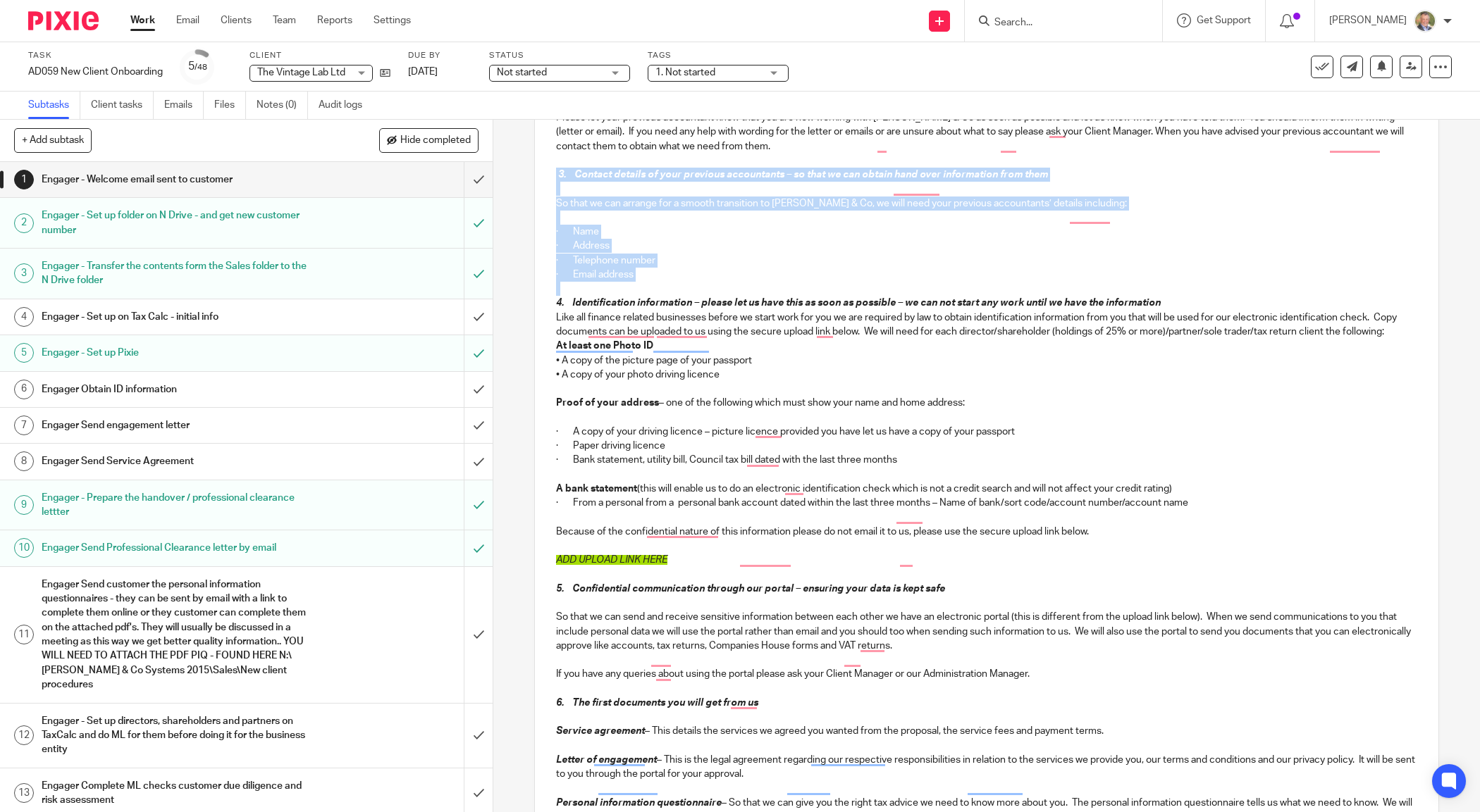
drag, startPoint x: 663, startPoint y: 297, endPoint x: 653, endPoint y: 243, distance: 54.9
click at [543, 199] on div "Dear Scott To make sure that everything runs smoothly, here is a short guide to…" at bounding box center [986, 445] width 903 height 1210
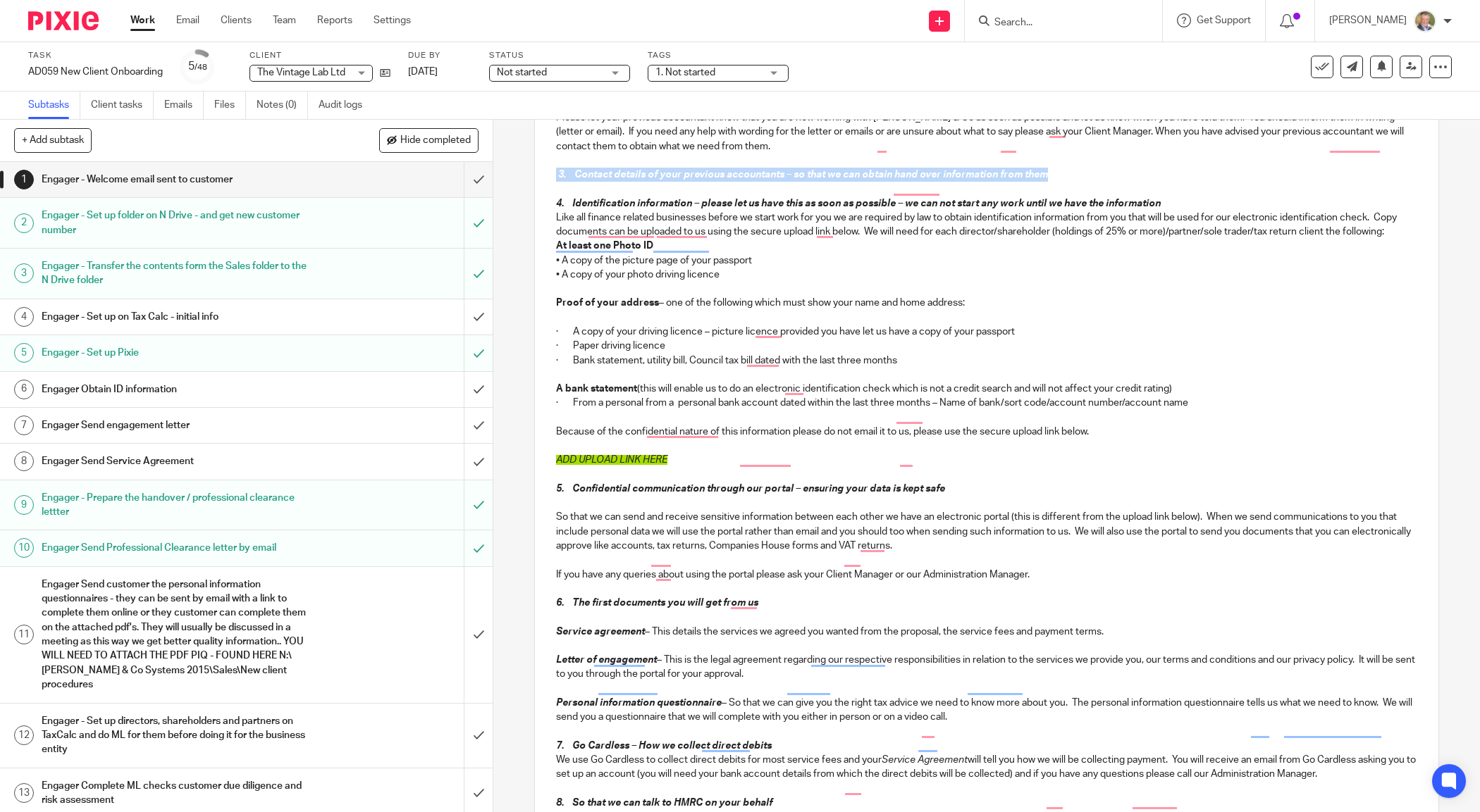
drag, startPoint x: 994, startPoint y: 191, endPoint x: 550, endPoint y: 195, distance: 444.0
click at [550, 195] on div "Dear Scott To make sure that everything runs smoothly, here is a short guide to…" at bounding box center [986, 394] width 903 height 1109
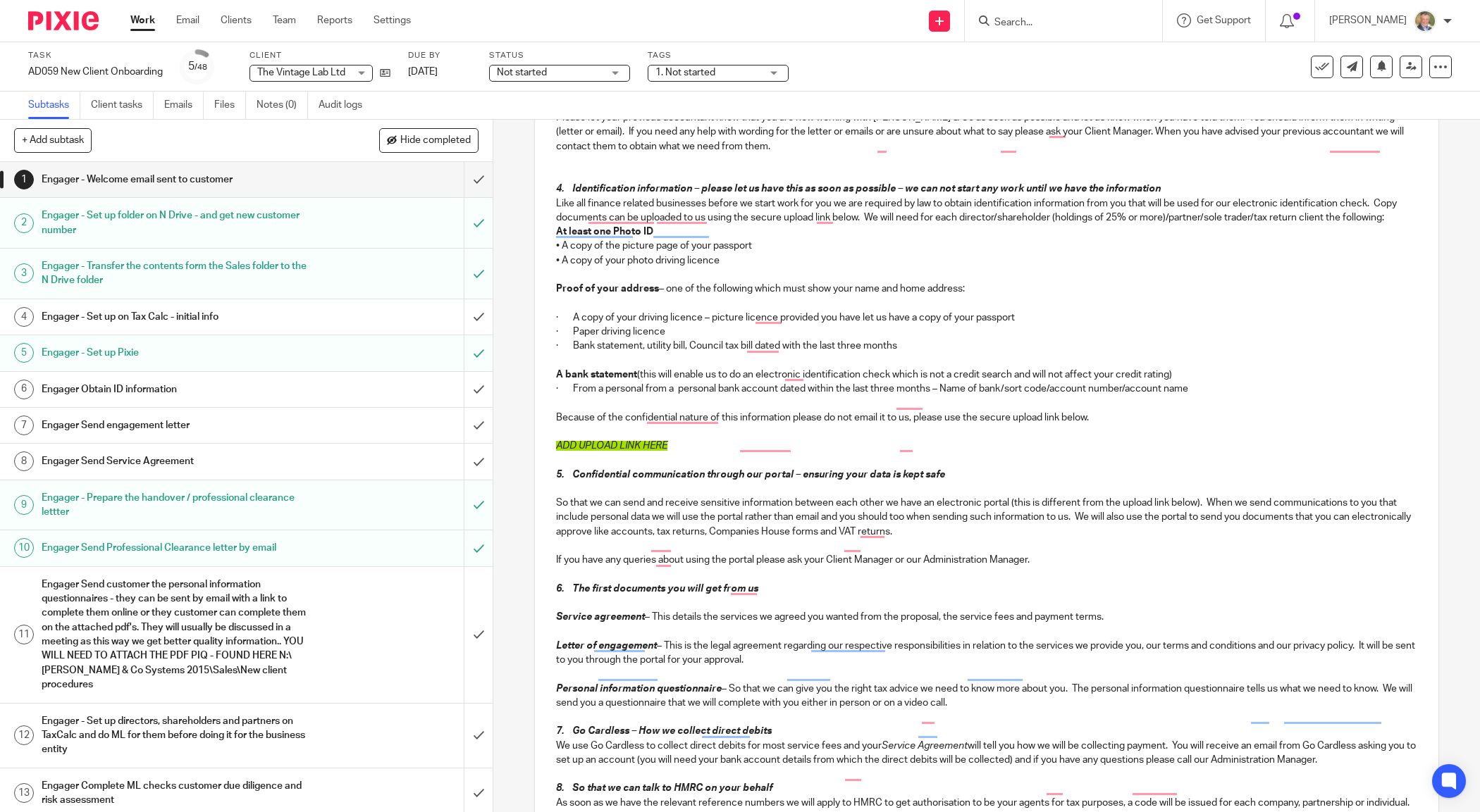
click at [556, 193] on em "4. Identification information – please let us have this as soon as possible – w…" at bounding box center [858, 189] width 604 height 10
click at [613, 226] on p "Like all finance-related businesses, before we start work for you, we are requi…" at bounding box center [986, 210] width 860 height 29
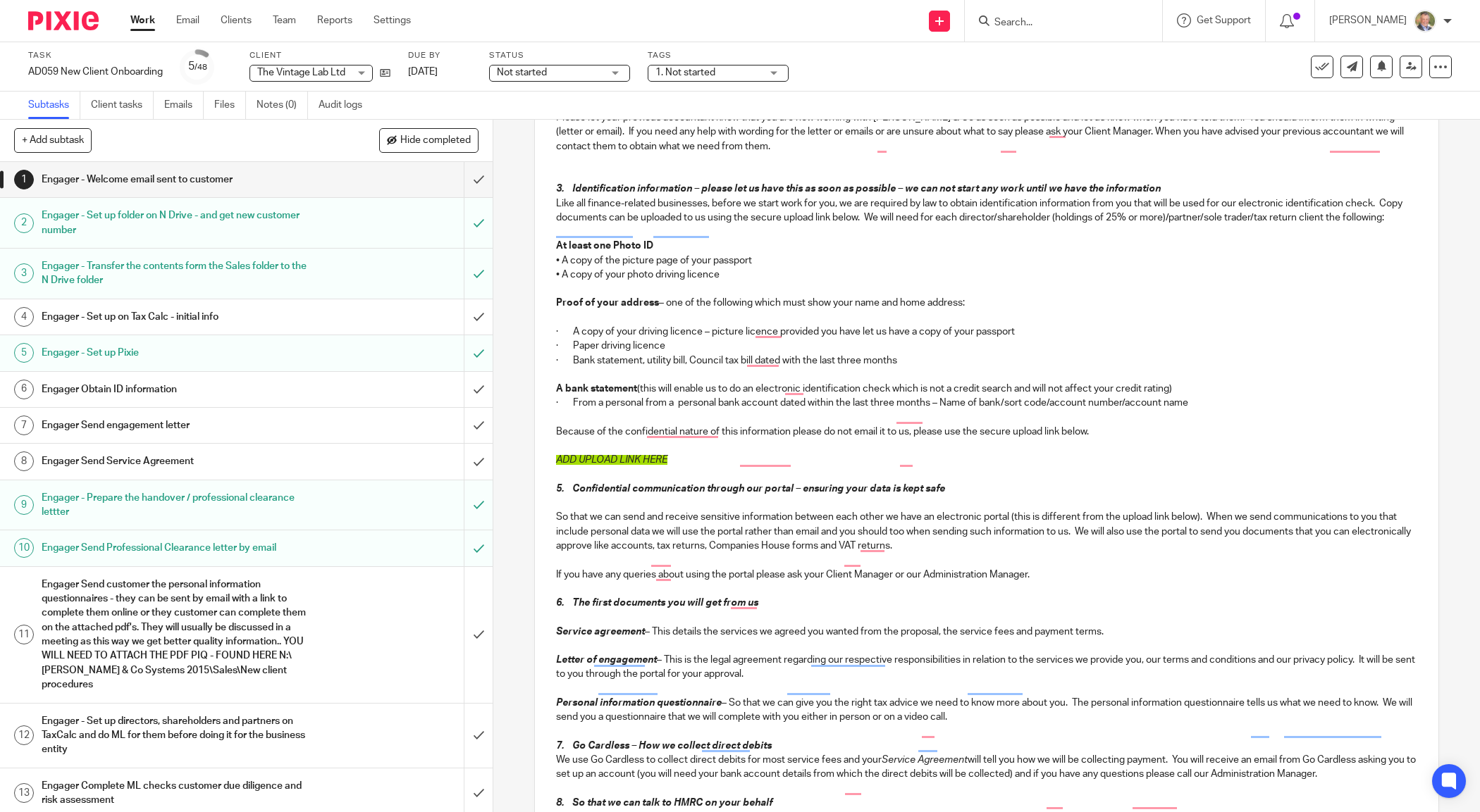
scroll to position [528, 0]
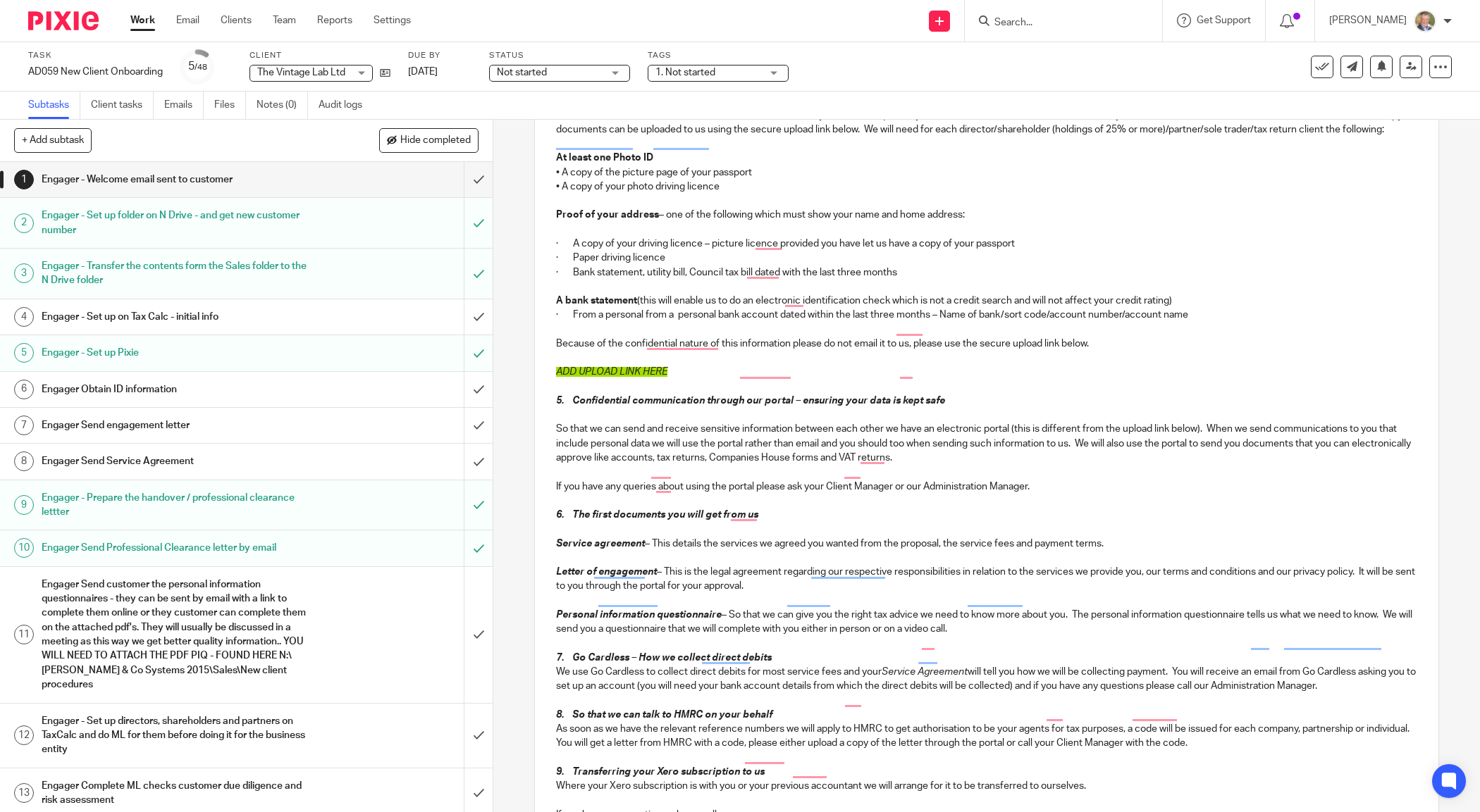
click at [547, 186] on div "Dear Scott To make sure that everything runs smoothly, here is a short guide to…" at bounding box center [986, 306] width 903 height 1109
click at [551, 244] on div "Dear Scott To make sure that everything runs smoothly, here is a short guide to…" at bounding box center [986, 306] width 903 height 1109
click at [547, 327] on div "Dear Scott To make sure that everything runs smoothly, here is a short guide to…" at bounding box center [986, 306] width 903 height 1109
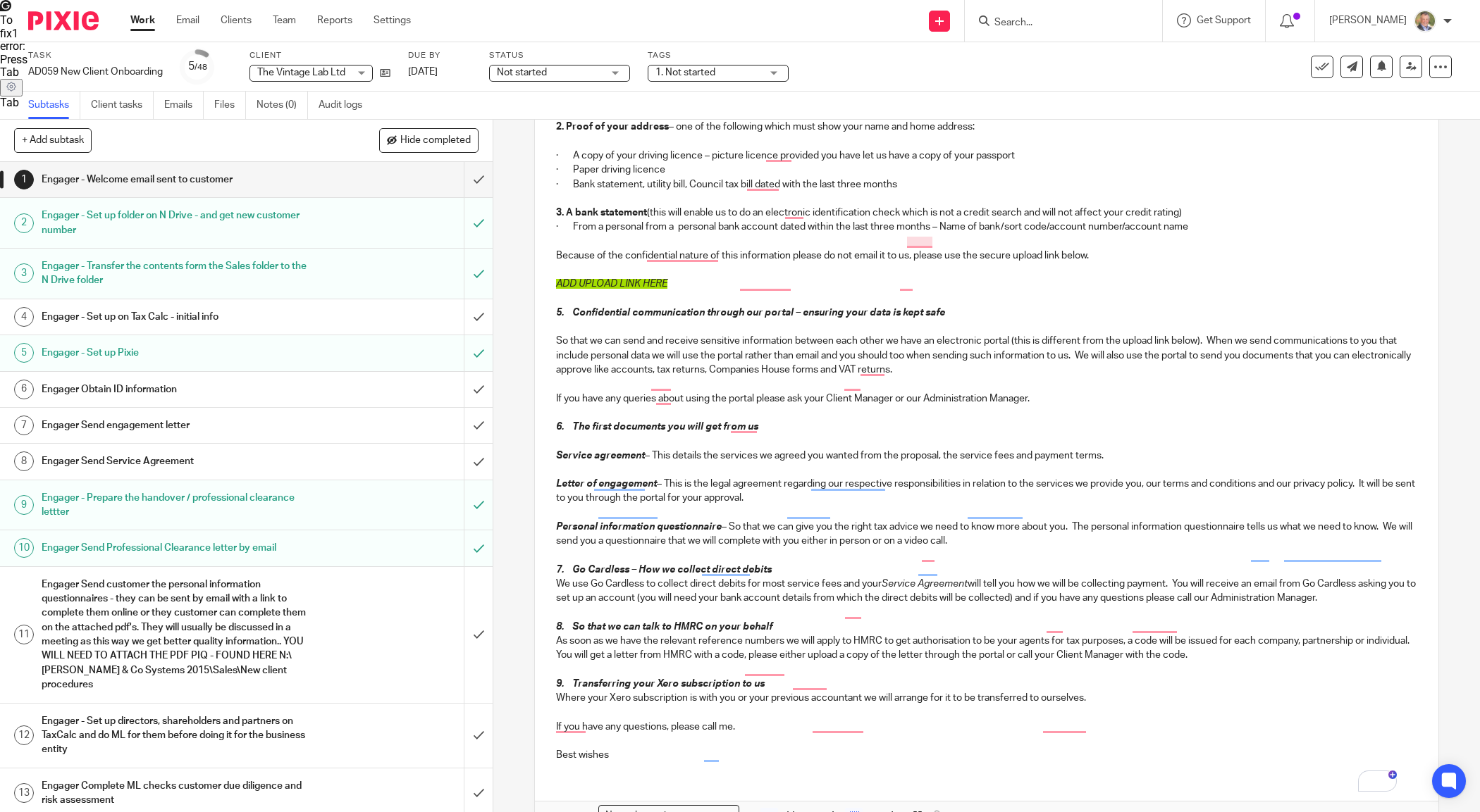
click at [570, 289] on span "ADD UPLOAD LINK HERE" at bounding box center [611, 284] width 111 height 10
drag, startPoint x: 662, startPoint y: 311, endPoint x: 527, endPoint y: 317, distance: 135.1
click at [535, 317] on div "Secure the attachments in this message. Files exceeding the size limit (10MB) w…" at bounding box center [986, 220] width 903 height 1315
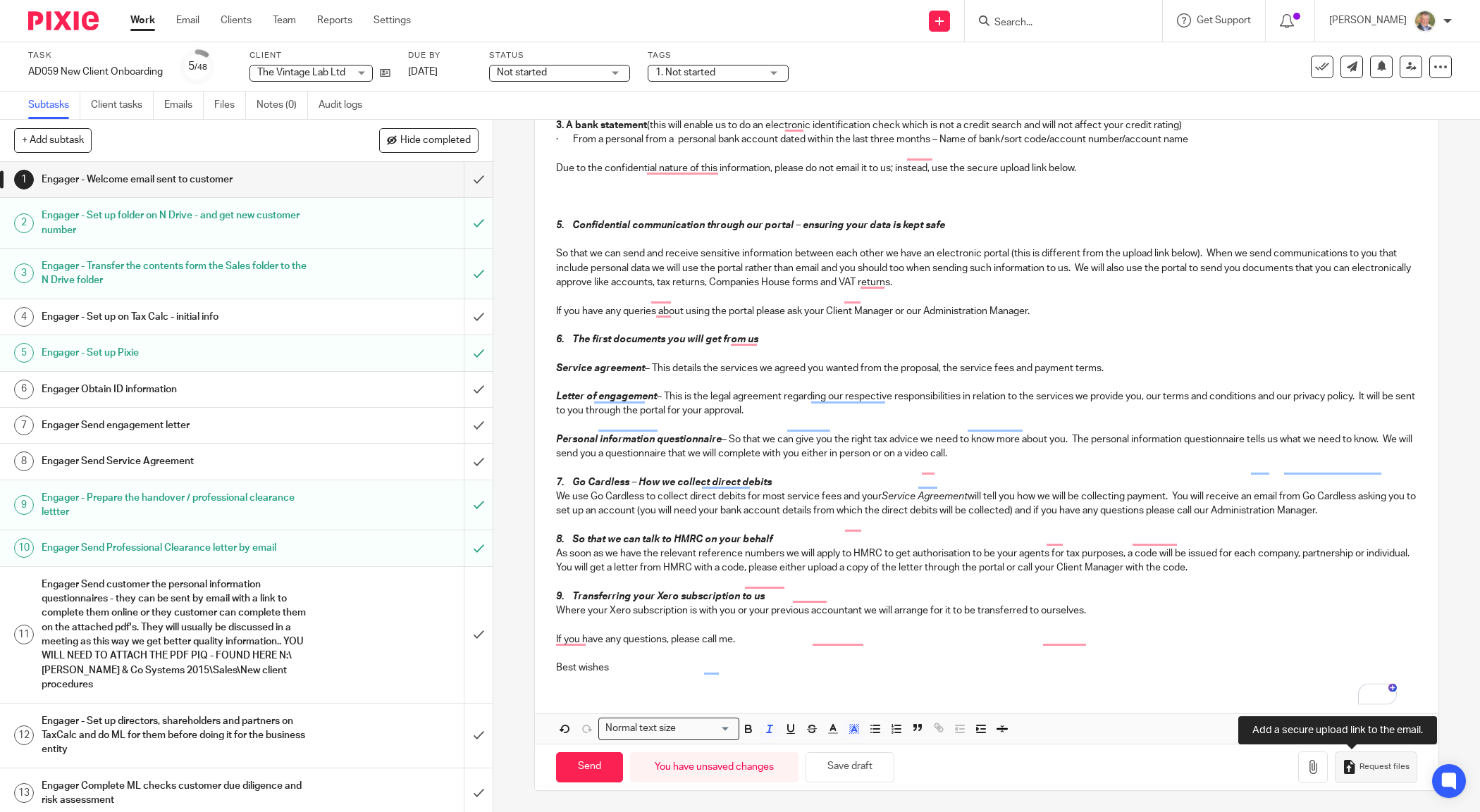
click at [1361, 768] on span "Request files" at bounding box center [1384, 767] width 50 height 12
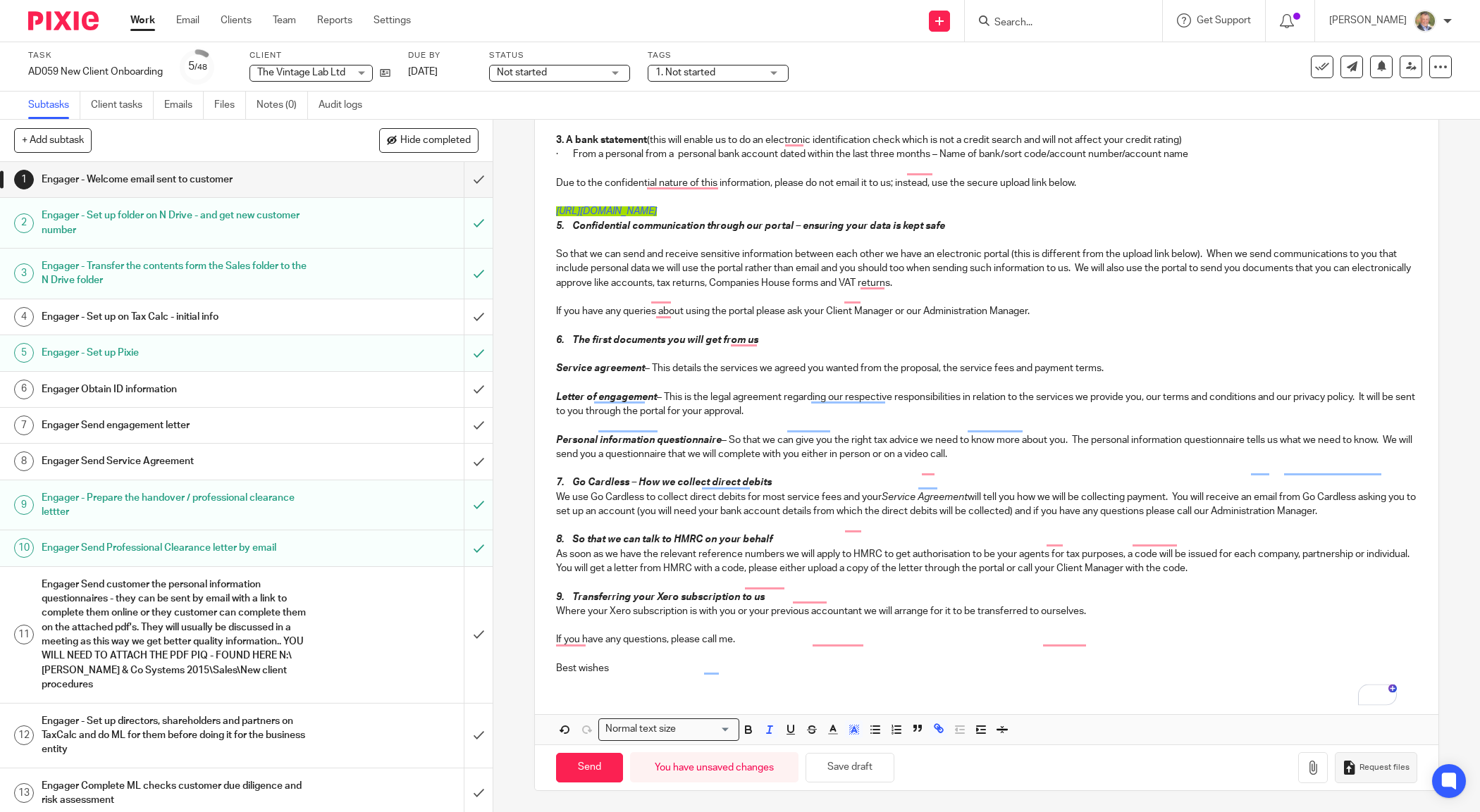
scroll to position [719, 0]
click at [934, 201] on p "To enrich screen reader interactions, please activate Accessibility in Grammarl…" at bounding box center [986, 197] width 860 height 14
drag, startPoint x: 890, startPoint y: 206, endPoint x: 525, endPoint y: 208, distance: 365.0
click at [525, 208] on div "1 Engager - Welcome email sent to customer Manual email Secure the attachments …" at bounding box center [987, 465] width 987 height 693
click at [851, 727] on polyline "button" at bounding box center [853, 729] width 5 height 5
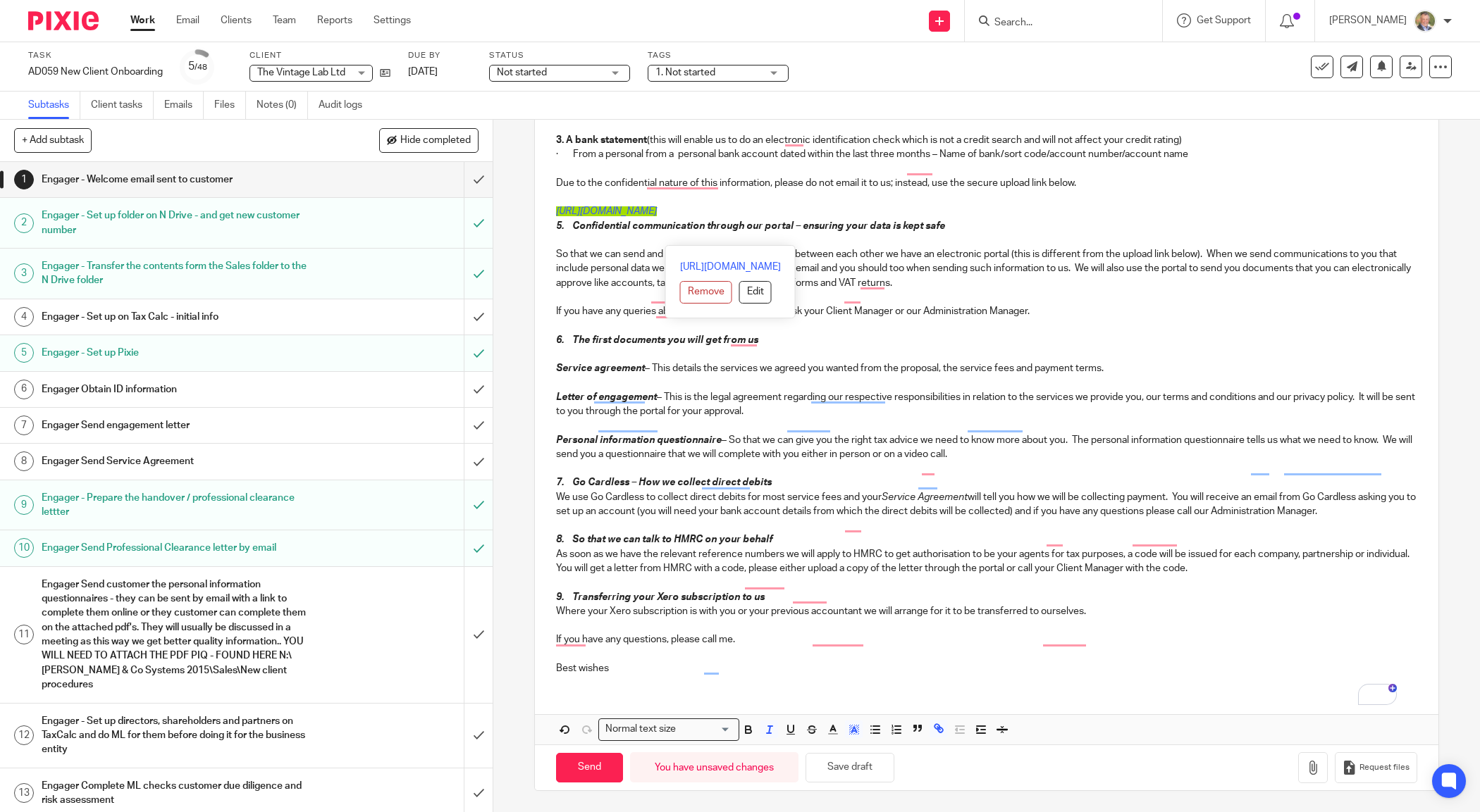
click at [996, 204] on p "https://andrewpriceco.usepixie.net/u/6275dec2015d4c1e149912a3a0554bbe" at bounding box center [986, 211] width 860 height 14
drag, startPoint x: 846, startPoint y: 206, endPoint x: 552, endPoint y: 208, distance: 294.0
click at [556, 208] on p "https://andrewpriceco.usepixie.net/u/6275dec2015d4c1e149912a3a0554bbe" at bounding box center [986, 211] width 860 height 14
click at [848, 733] on icon "button" at bounding box center [854, 730] width 12 height 12
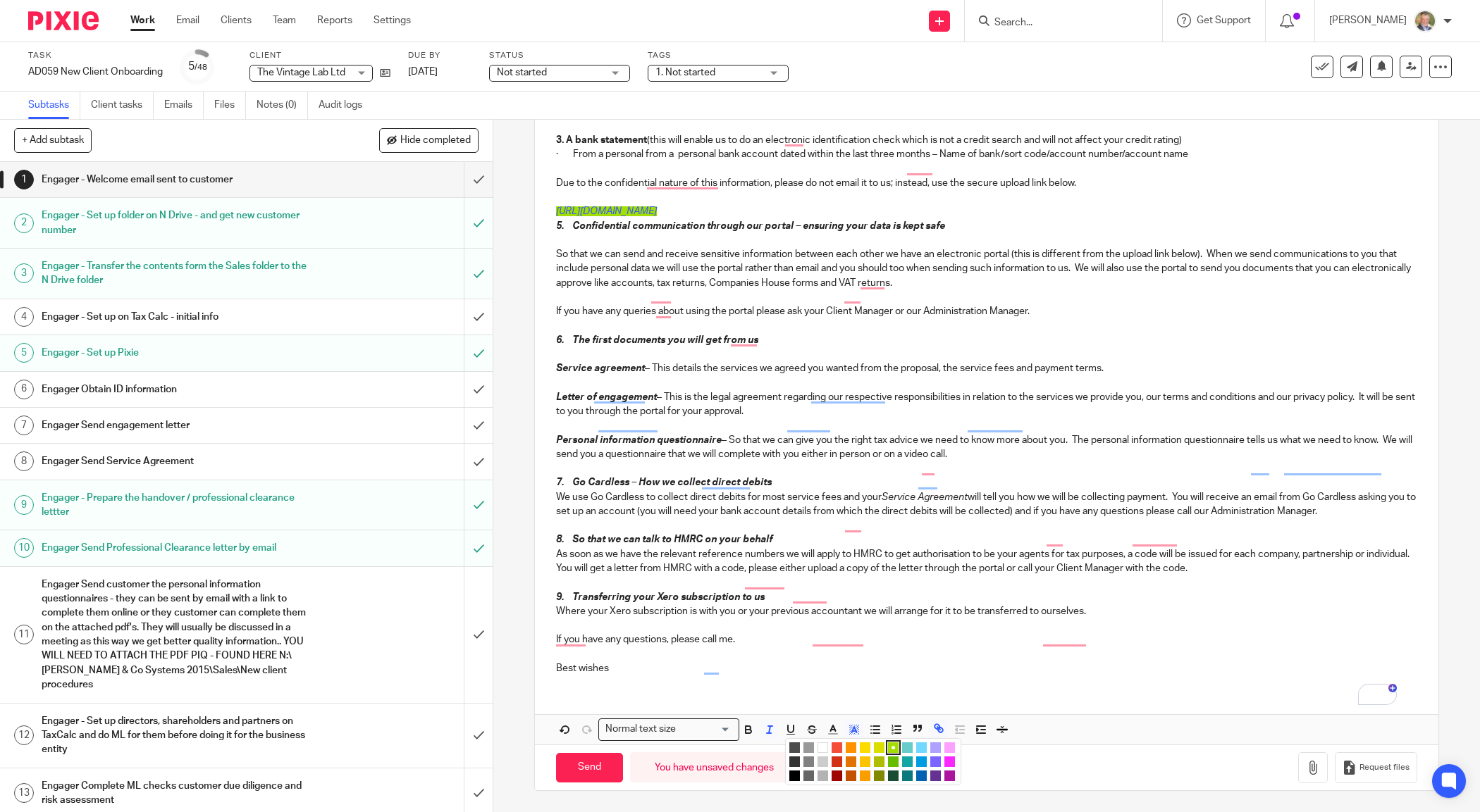
click at [822, 749] on li "color:#FFFFFF" at bounding box center [822, 748] width 11 height 11
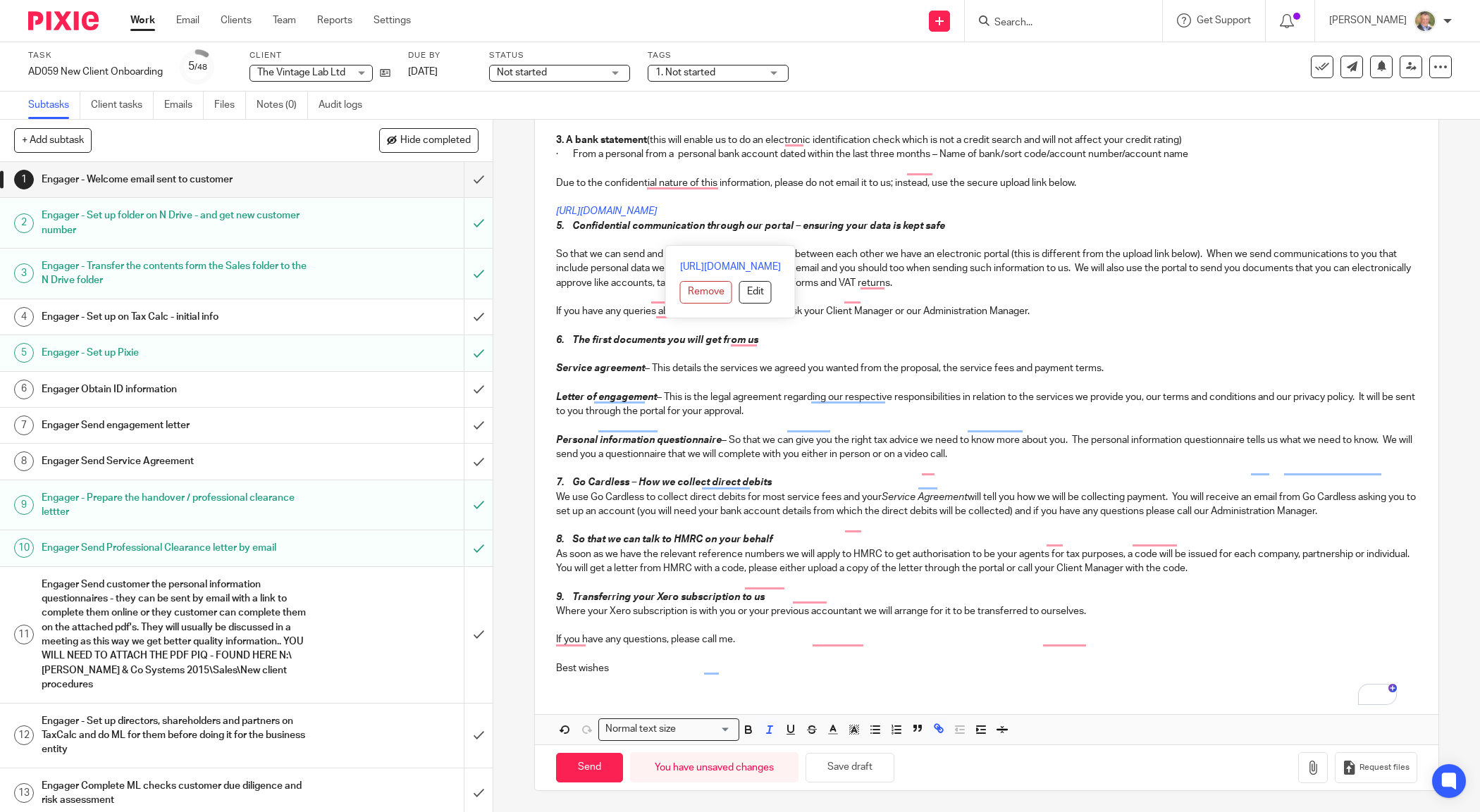
click at [962, 204] on p "https://andrewpriceco.usepixie.net/u/6275dec2015d4c1e149912a3a0554bbe" at bounding box center [986, 211] width 860 height 14
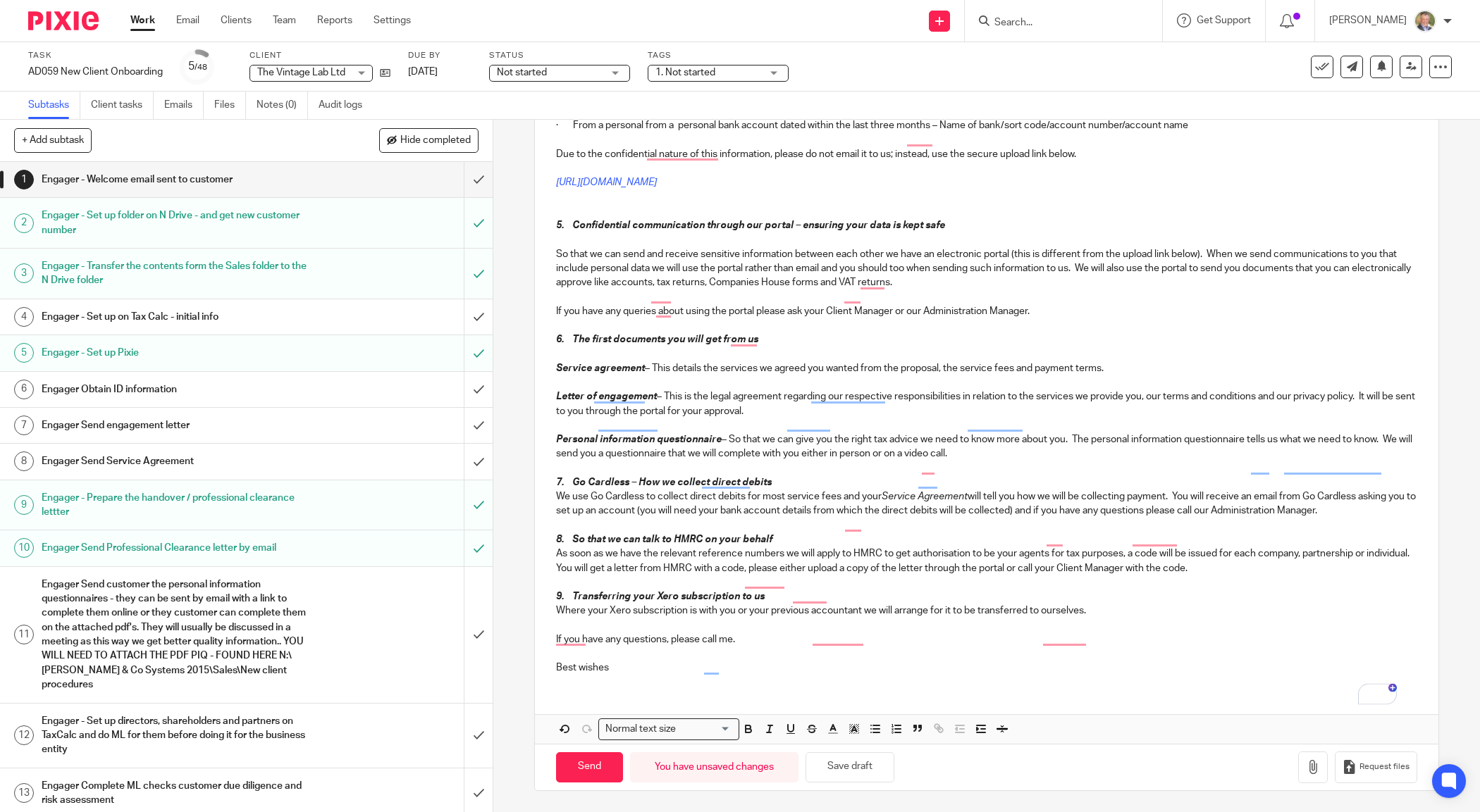
click at [556, 230] on em "5. Confidential communication through our portal – ensuring your data is kept s…" at bounding box center [750, 225] width 389 height 10
click at [556, 341] on em "6. The first documents you will get from us" at bounding box center [657, 339] width 202 height 10
click at [657, 414] on p "Letter of engagement – This is the legal agreement regarding our respective res…" at bounding box center [986, 404] width 860 height 29
click at [792, 412] on p "Letter of engagement – This is the legal agreement regarding our respective res…" at bounding box center [986, 404] width 860 height 29
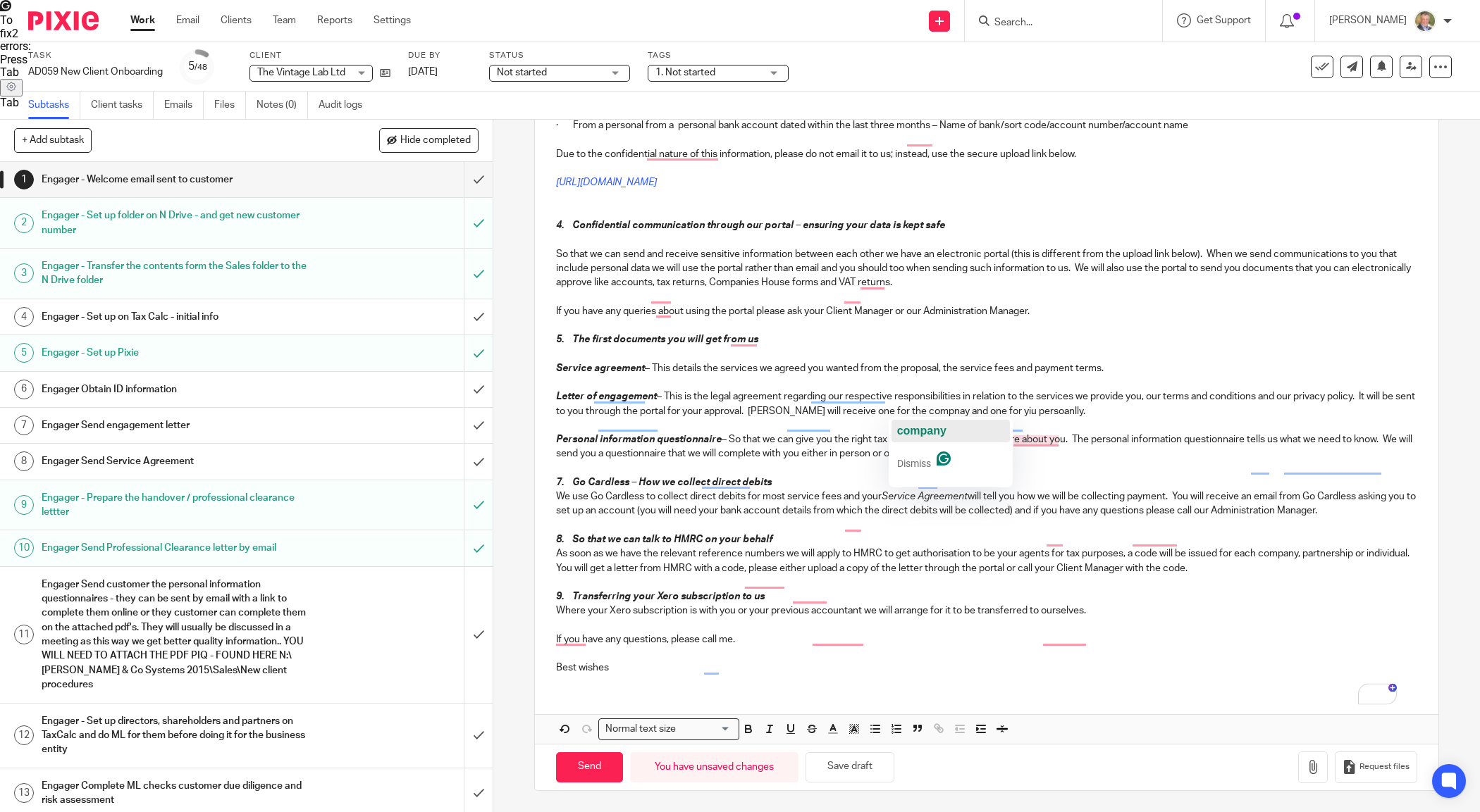
click at [930, 437] on div "company" at bounding box center [922, 431] width 49 height 22
click at [1020, 424] on span "personally" at bounding box center [1035, 431] width 56 height 12
click at [790, 409] on p "Letter of engagement – This is the legal agreement regarding our respective res…" at bounding box center [986, 404] width 860 height 29
click at [556, 475] on p "7. Go Cardless – How we collect direct debits" at bounding box center [986, 482] width 860 height 14
click at [556, 539] on em "8. So that we can talk to HMRC on your behalf" at bounding box center [664, 539] width 217 height 10
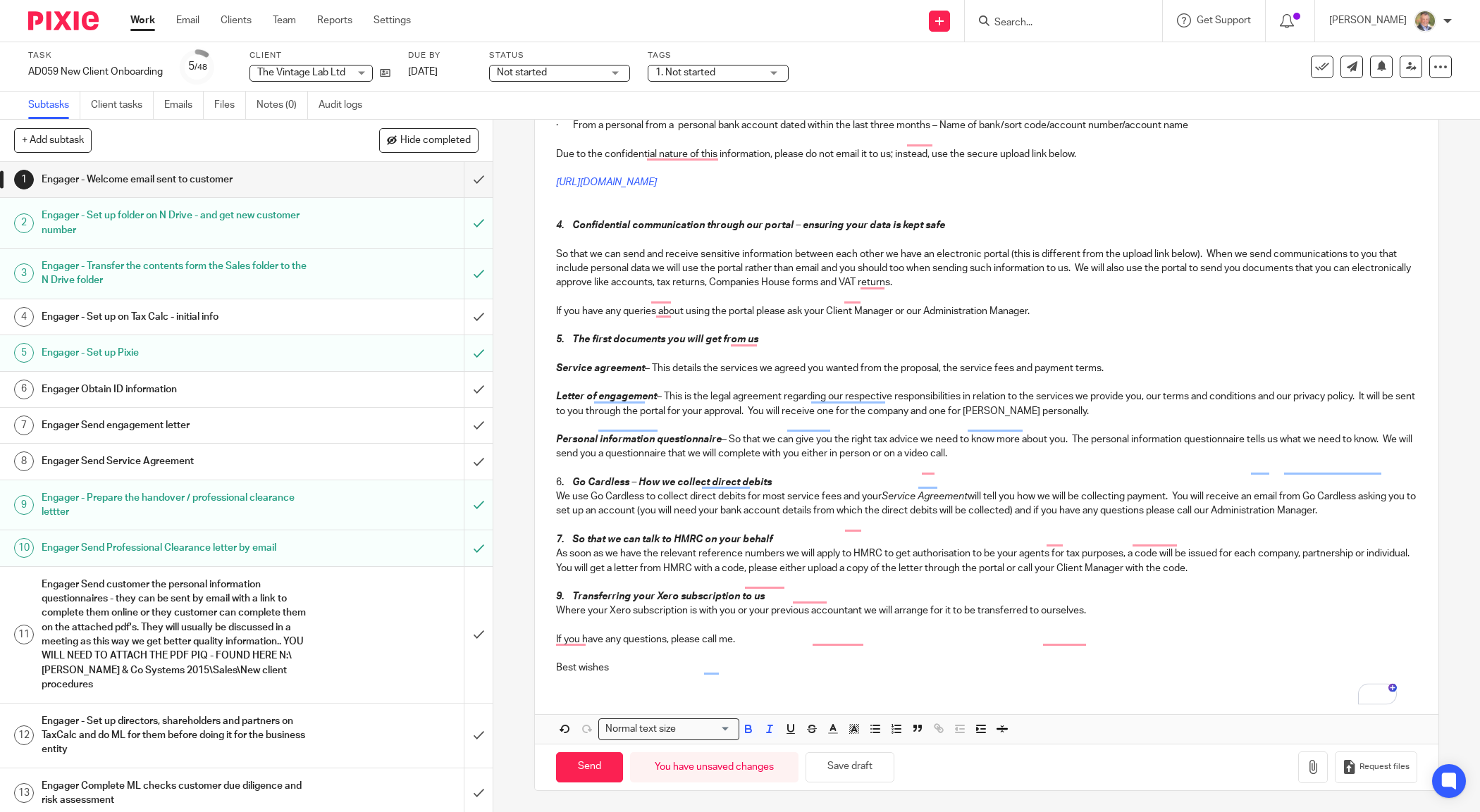
click at [556, 596] on em "9. Transferring your Xero subscription to us" at bounding box center [660, 596] width 209 height 10
click at [1096, 606] on p "Where your Xero subscription is with you or your previous accountant we will ar…" at bounding box center [986, 610] width 860 height 14
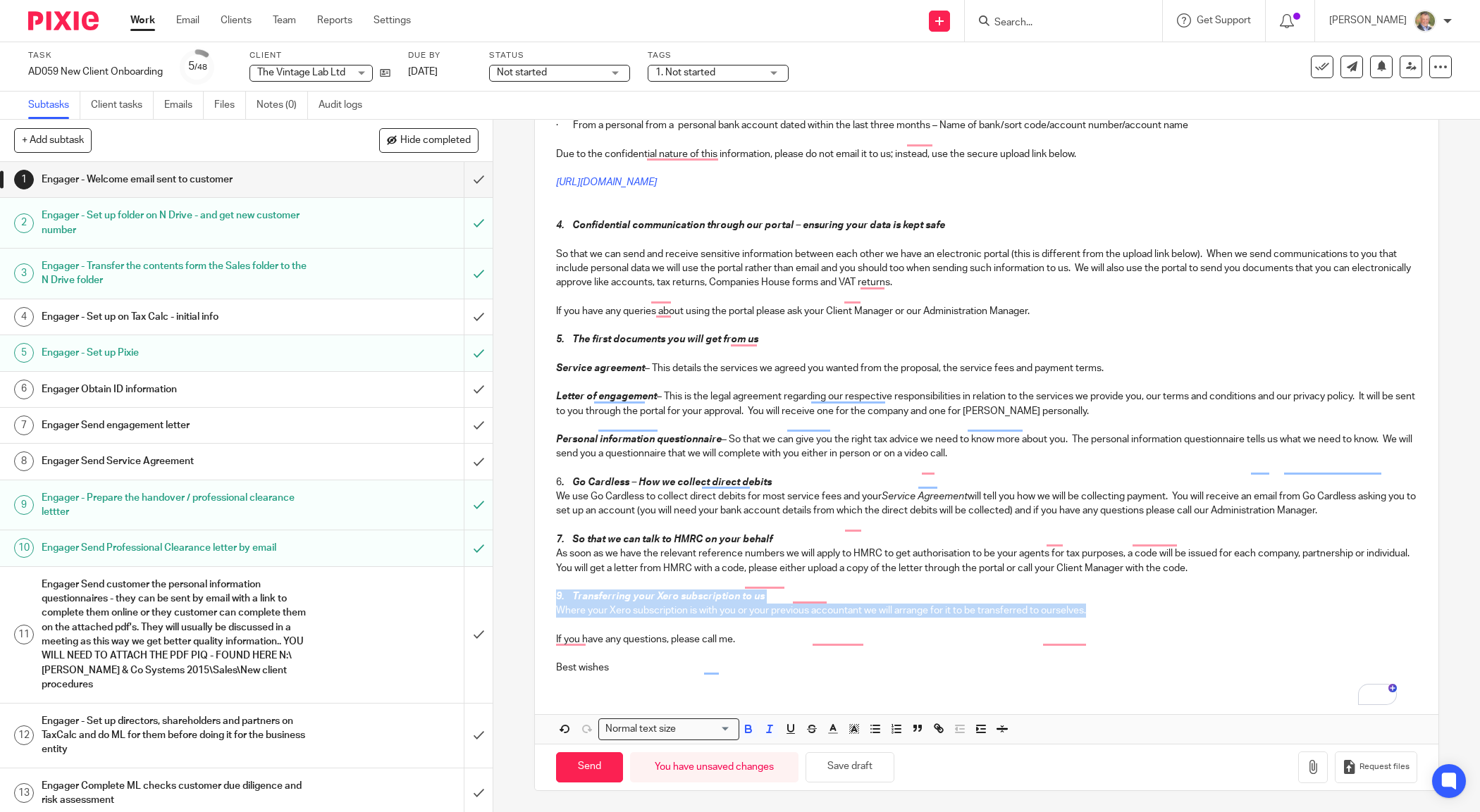
drag, startPoint x: 1083, startPoint y: 611, endPoint x: 478, endPoint y: 602, distance: 605.1
click at [493, 594] on div "1 Engager - Welcome email sent to customer Manual email Secure the attachments …" at bounding box center [987, 465] width 987 height 693
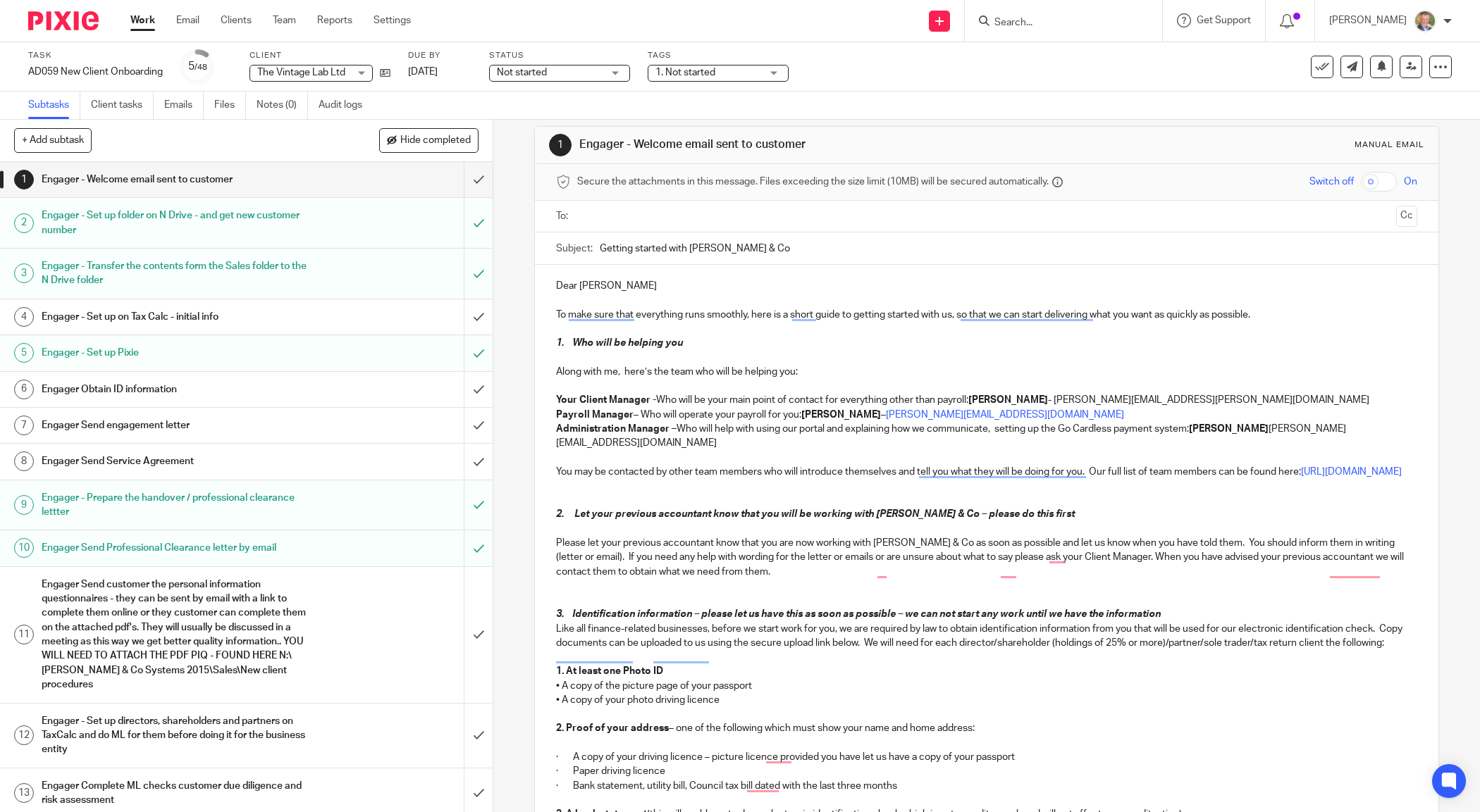
scroll to position [0, 0]
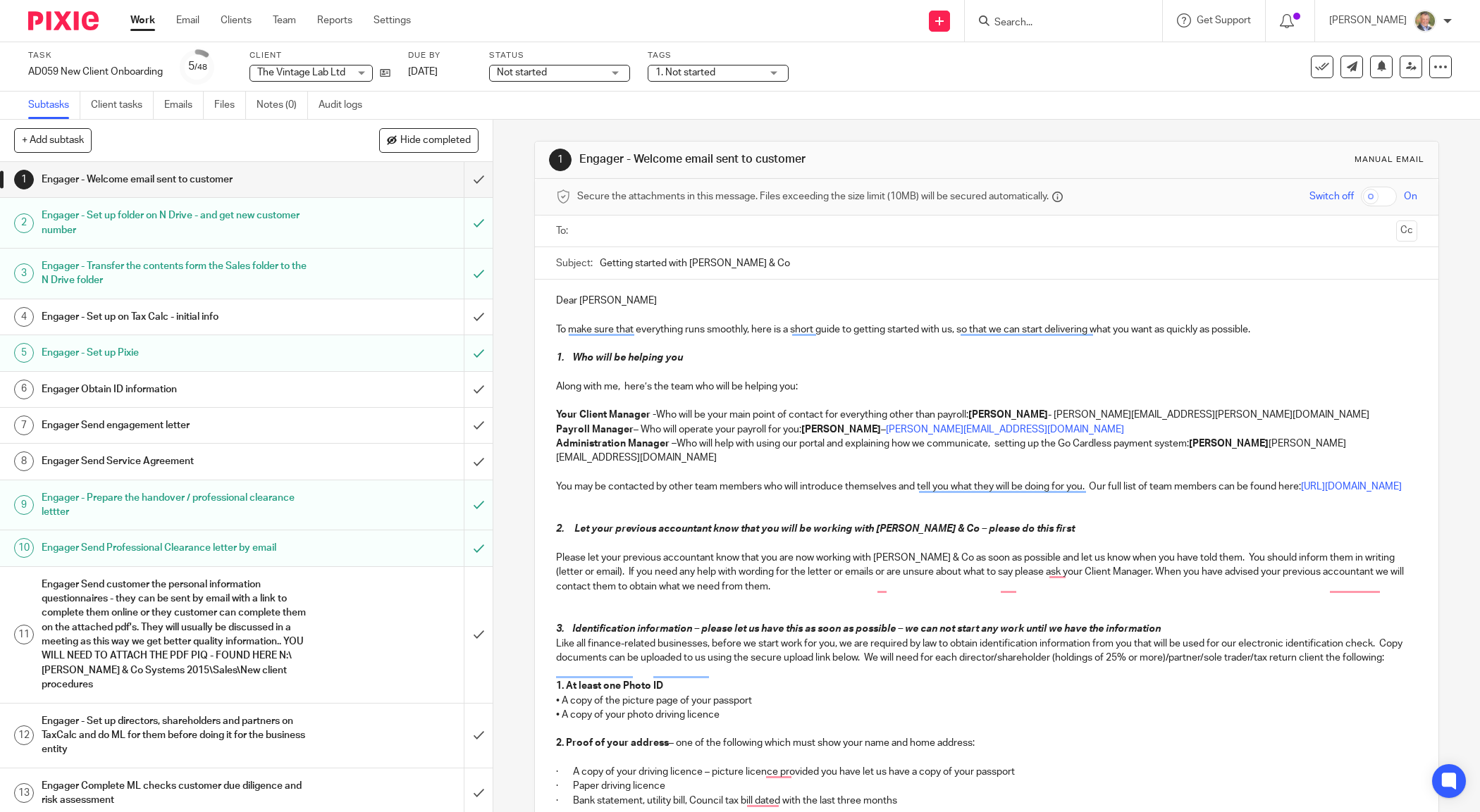
click at [706, 234] on input "text" at bounding box center [986, 231] width 808 height 16
click at [389, 72] on icon at bounding box center [385, 73] width 11 height 11
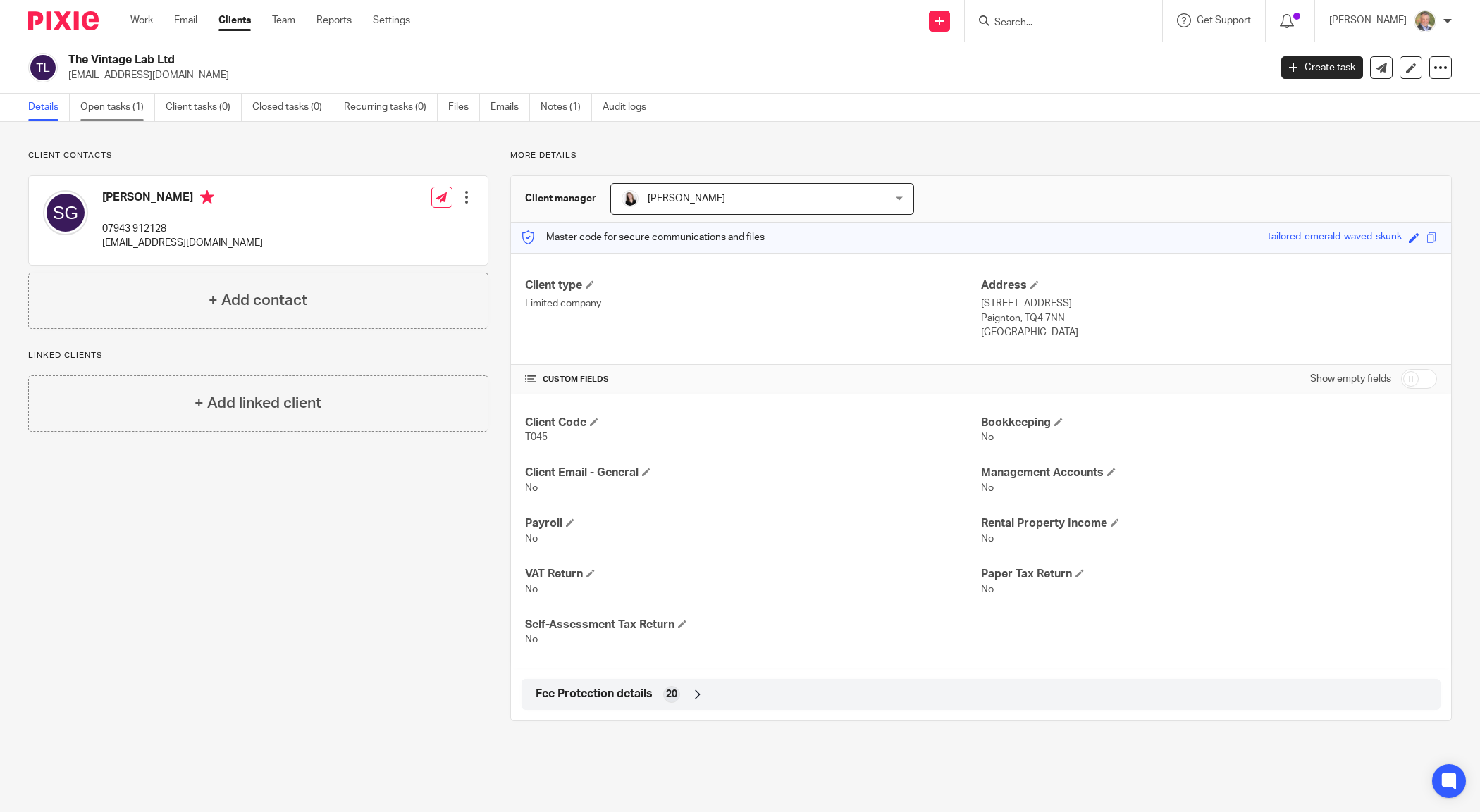
click at [127, 106] on link "Open tasks (1)" at bounding box center [117, 108] width 75 height 28
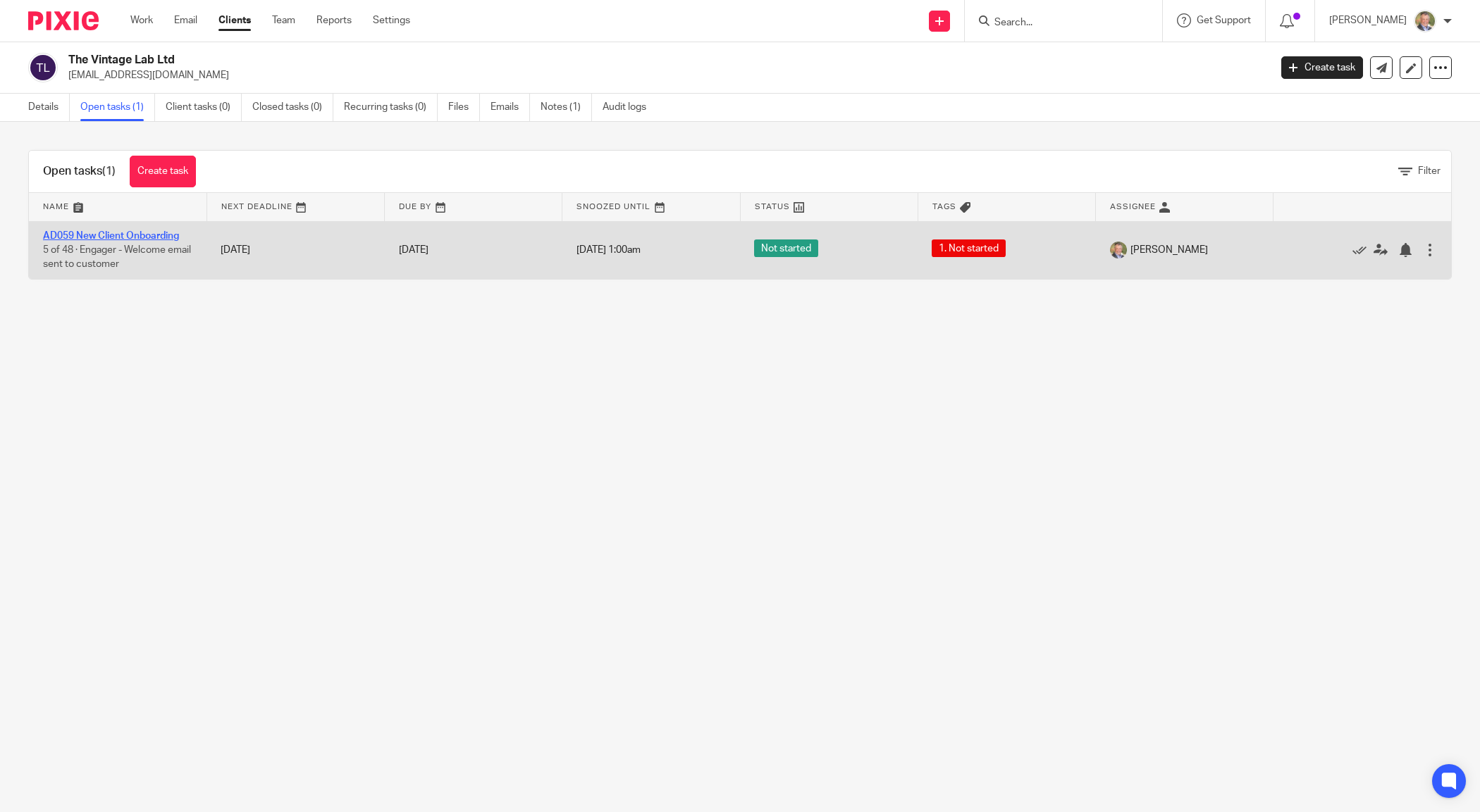
click at [132, 237] on link "AD059 New Client Onboarding" at bounding box center [111, 236] width 136 height 10
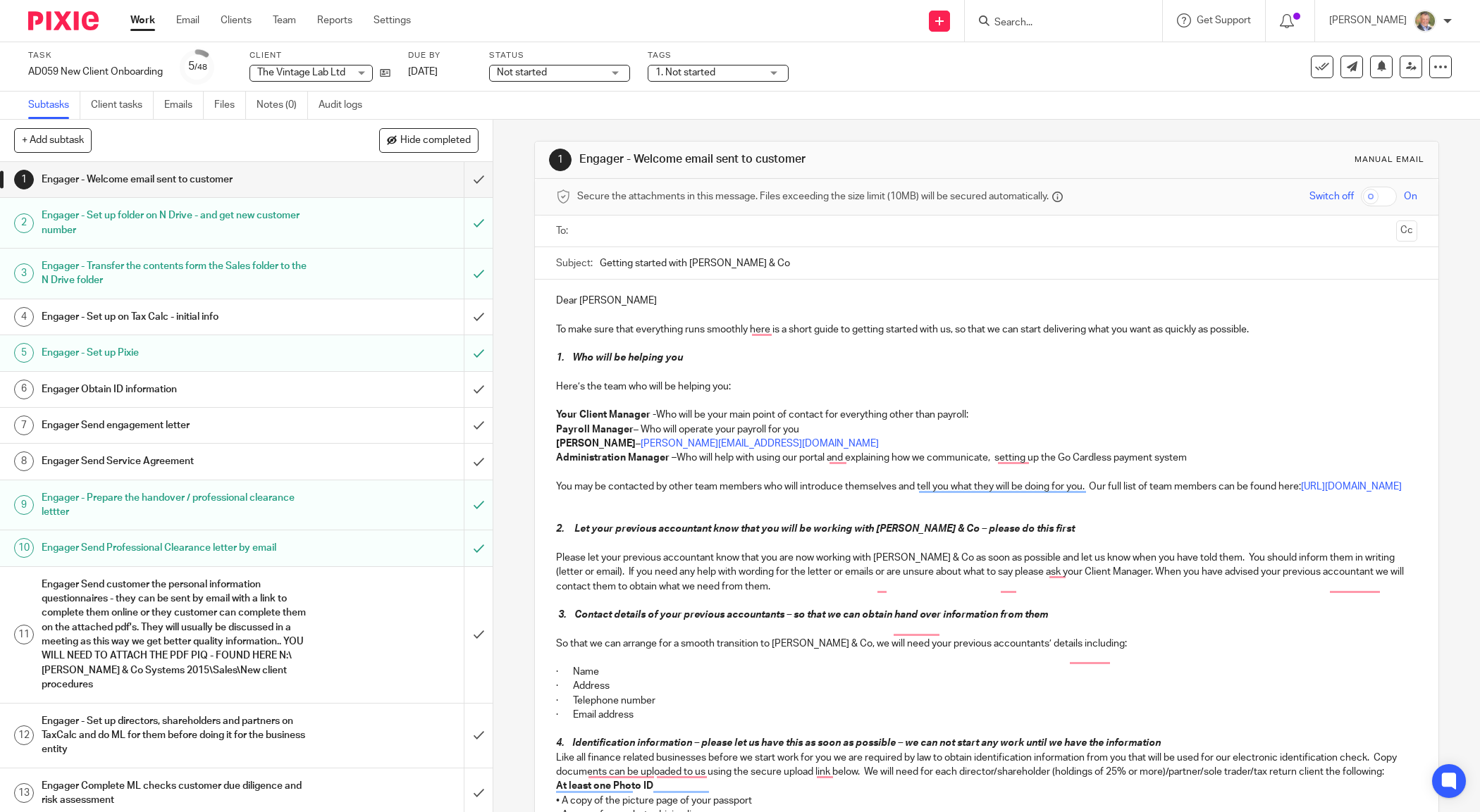
click at [976, 414] on p "Your Client Manager - Who will be your main point of contact for everything oth…" at bounding box center [986, 414] width 860 height 14
click at [1023, 414] on p "Your Client Manager - Who will be your main point of contact for everything oth…" at bounding box center [986, 414] width 860 height 14
click at [805, 428] on p "Payroll Manager – Who will operate your payroll for you" at bounding box center [986, 430] width 860 height 14
drag, startPoint x: 971, startPoint y: 416, endPoint x: 1025, endPoint y: 421, distance: 54.2
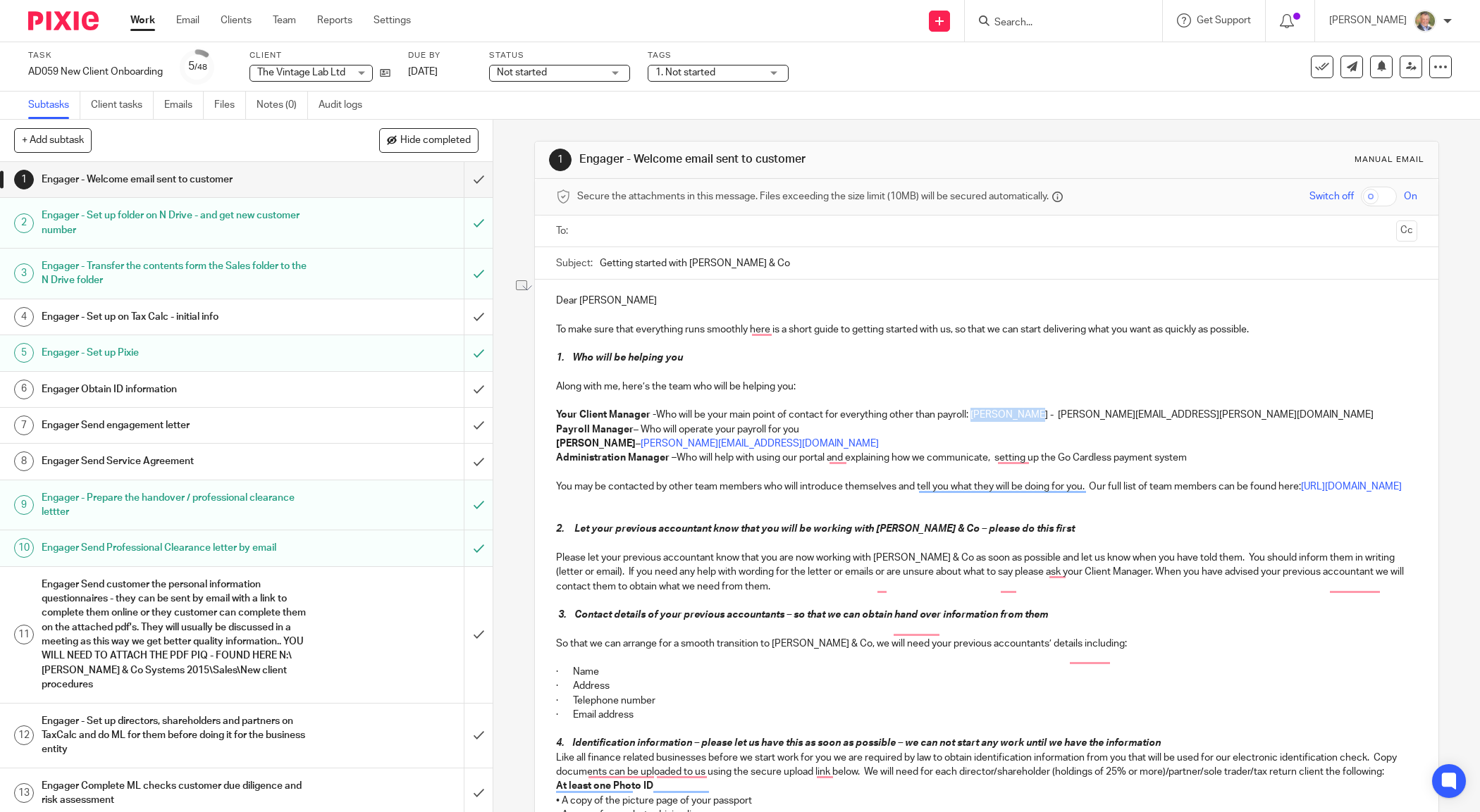
click at [1025, 421] on p "Your Client Manager - Who will be your main point of contact for everything oth…" at bounding box center [986, 414] width 860 height 14
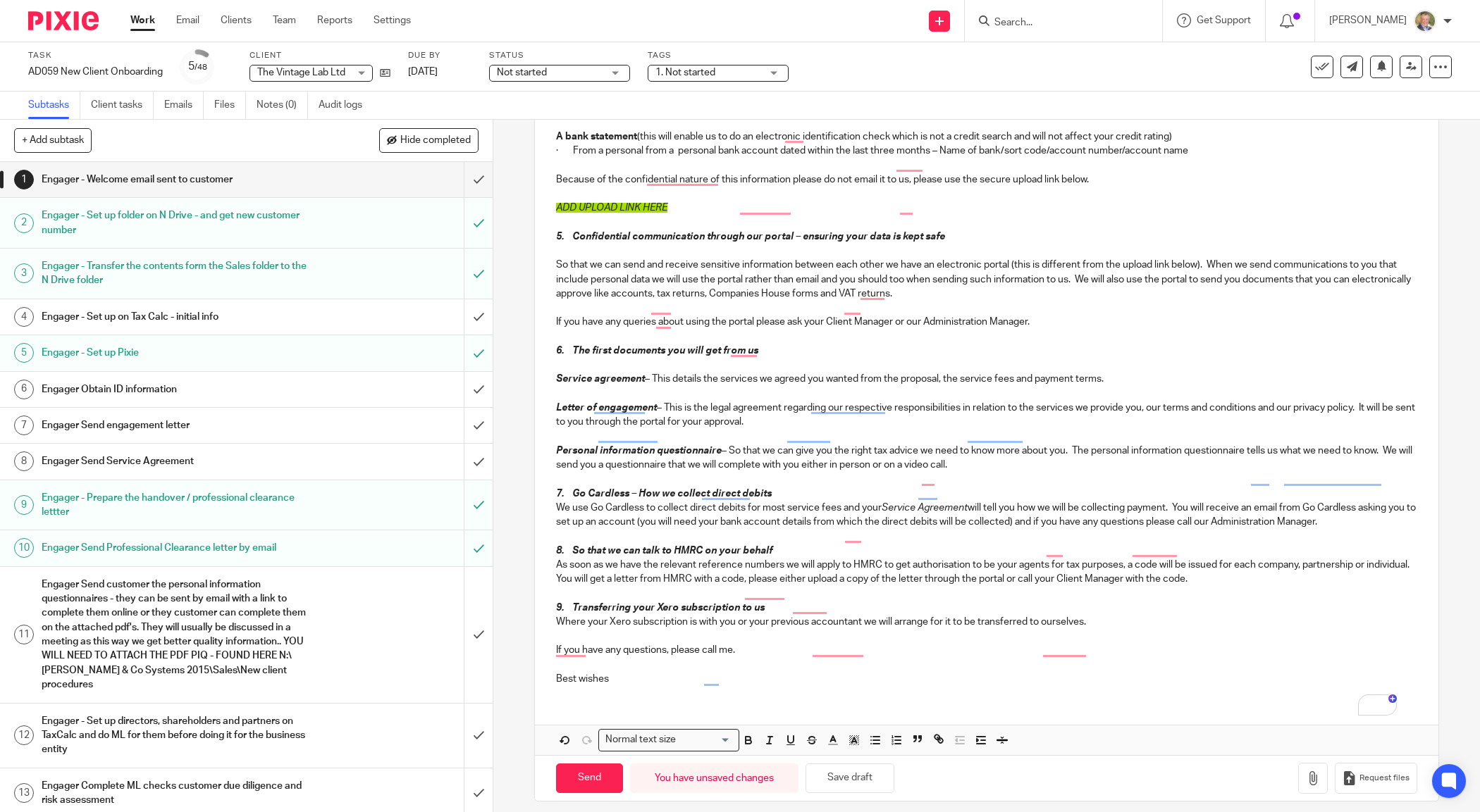
scroll to position [834, 0]
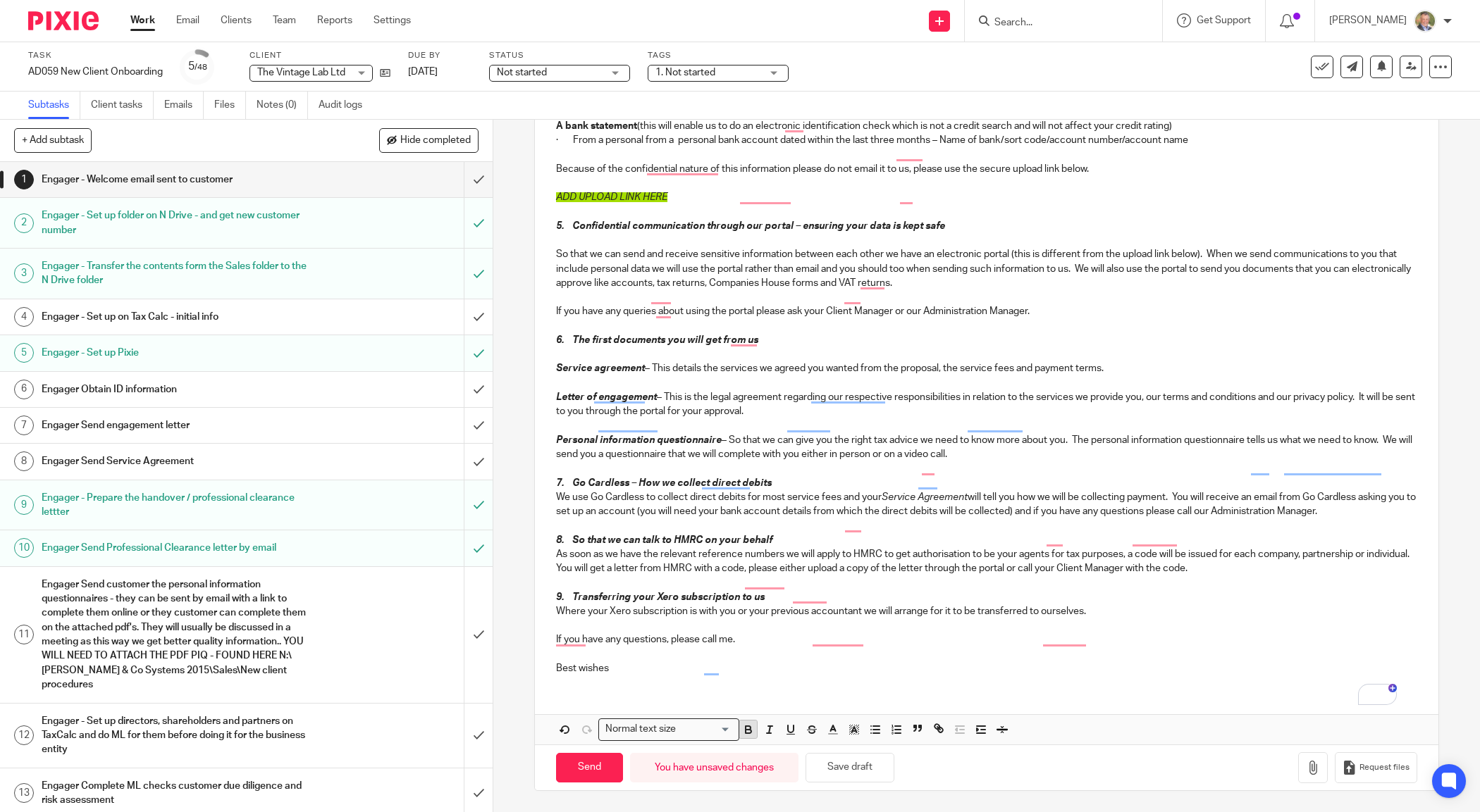
click at [745, 726] on icon "button" at bounding box center [748, 730] width 12 height 12
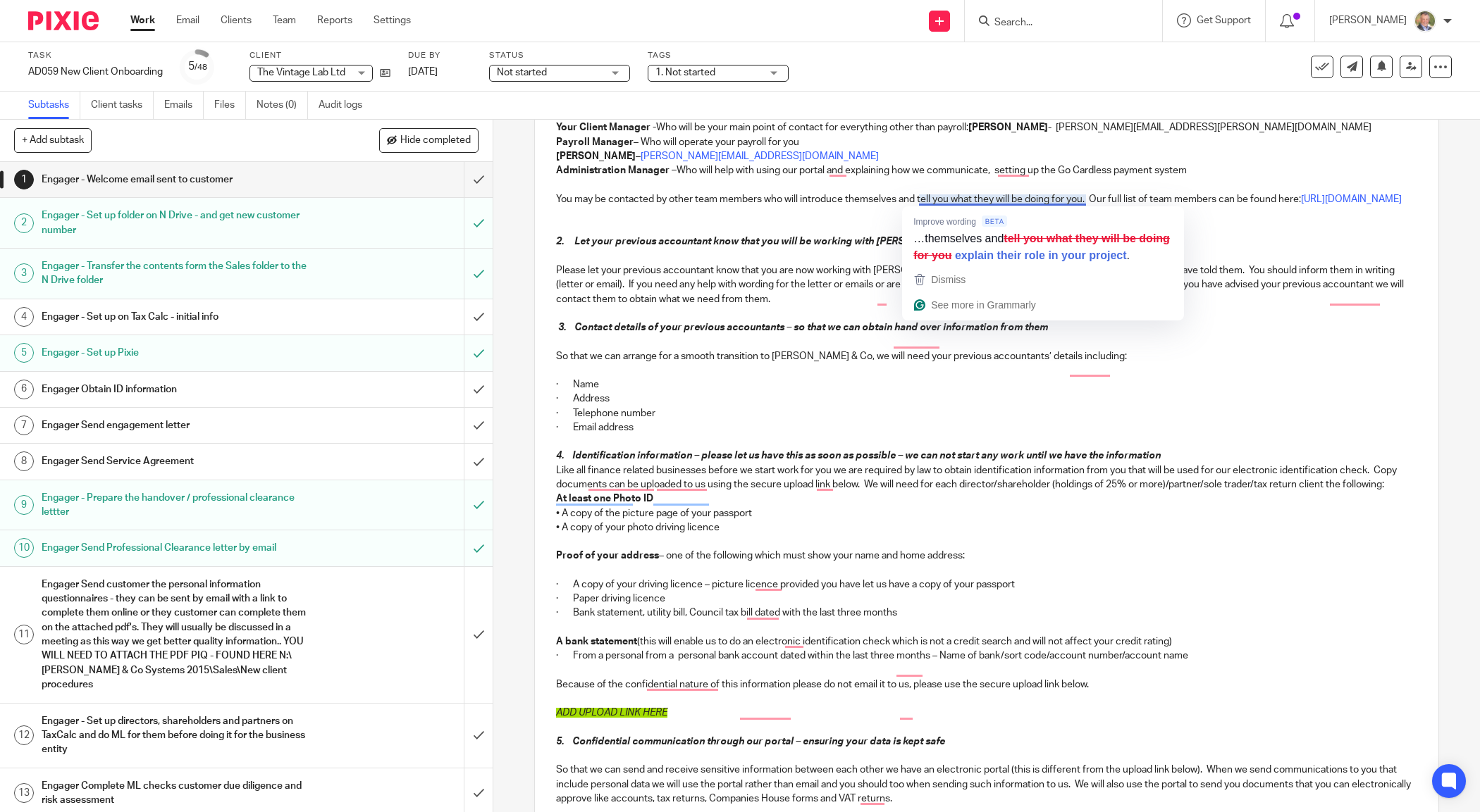
click at [963, 185] on p "To enrich screen reader interactions, please activate Accessibility in Grammarl…" at bounding box center [986, 184] width 860 height 14
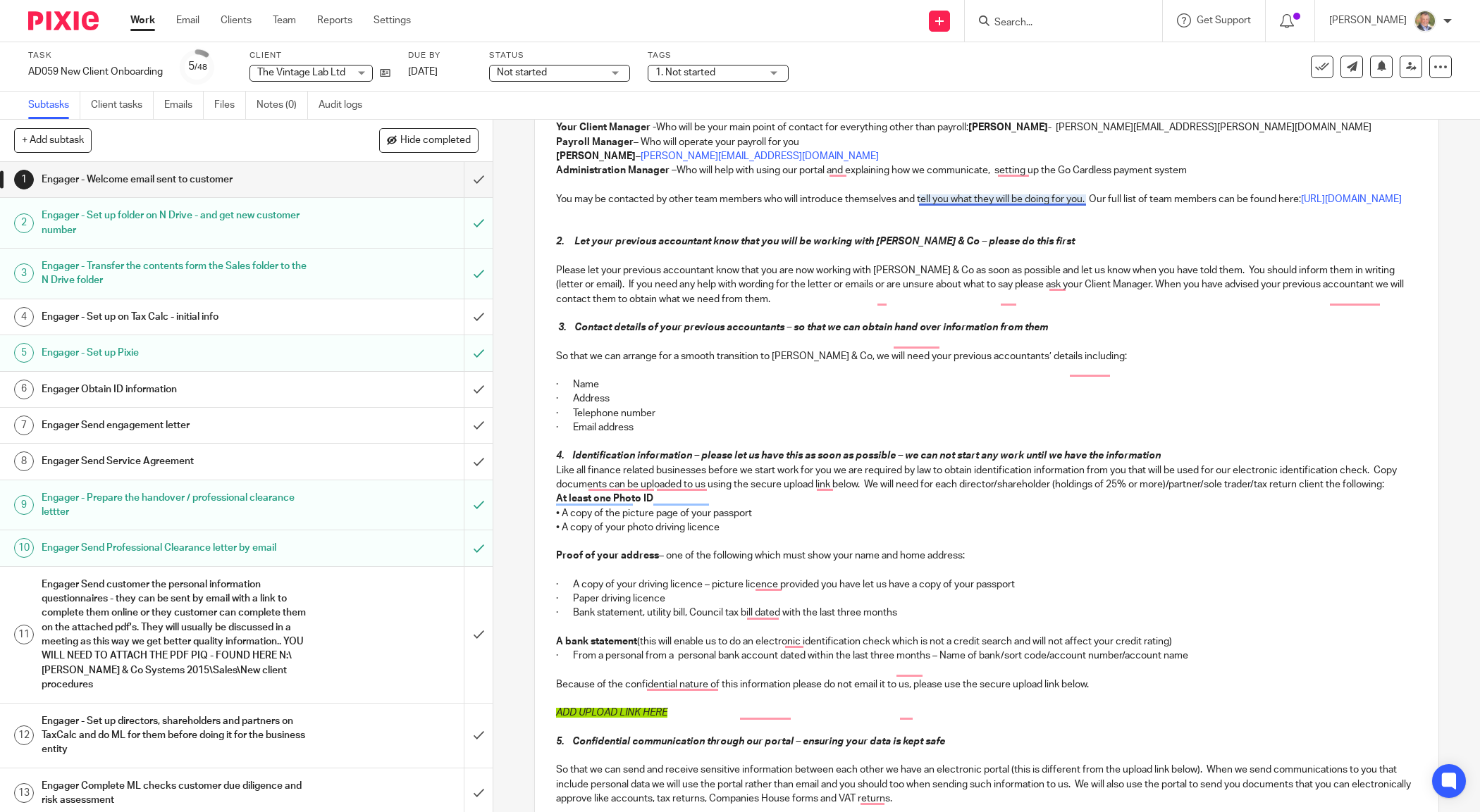
scroll to position [200, 0]
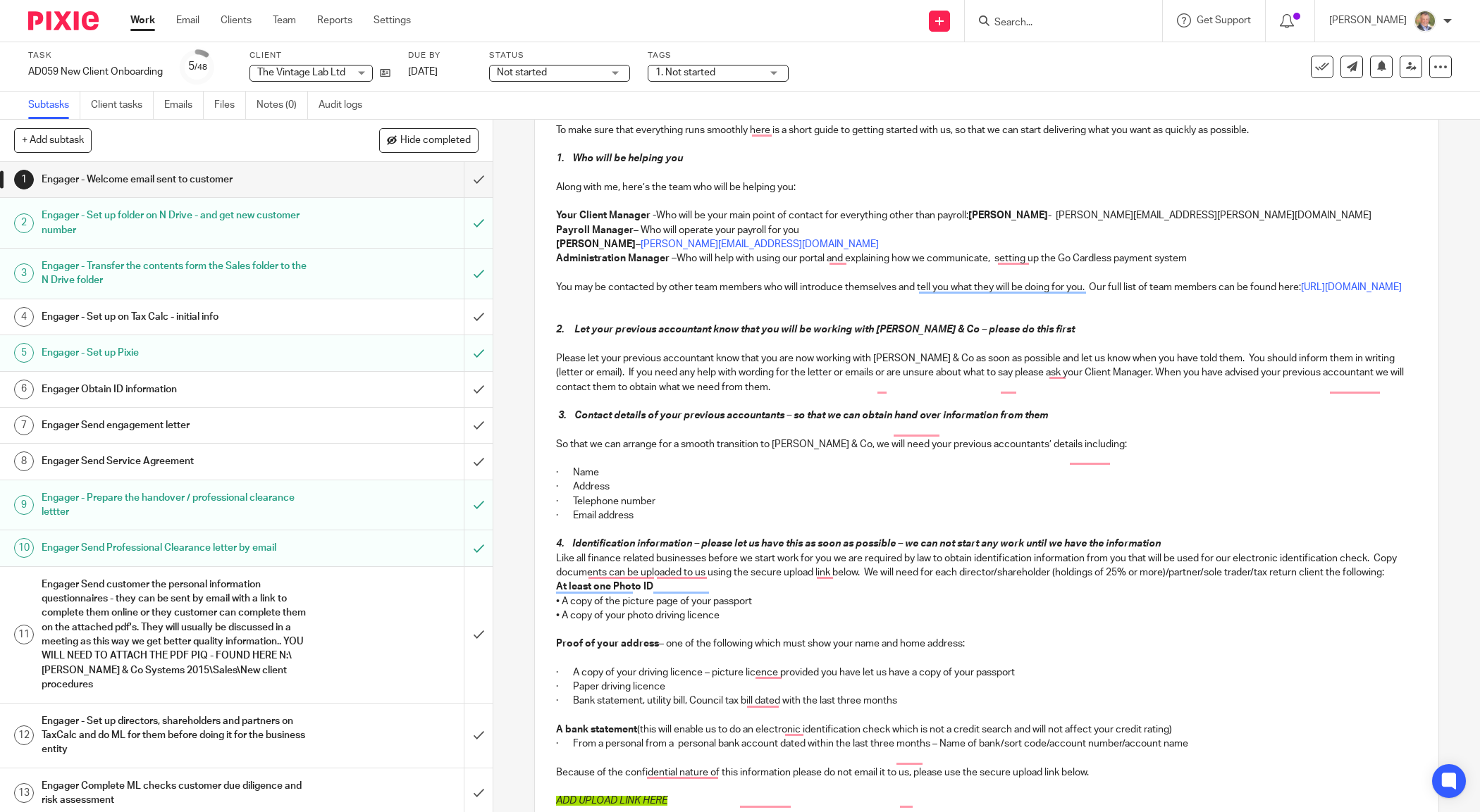
click at [810, 230] on p "Payroll Manager – Who will operate your payroll for you" at bounding box center [986, 230] width 860 height 14
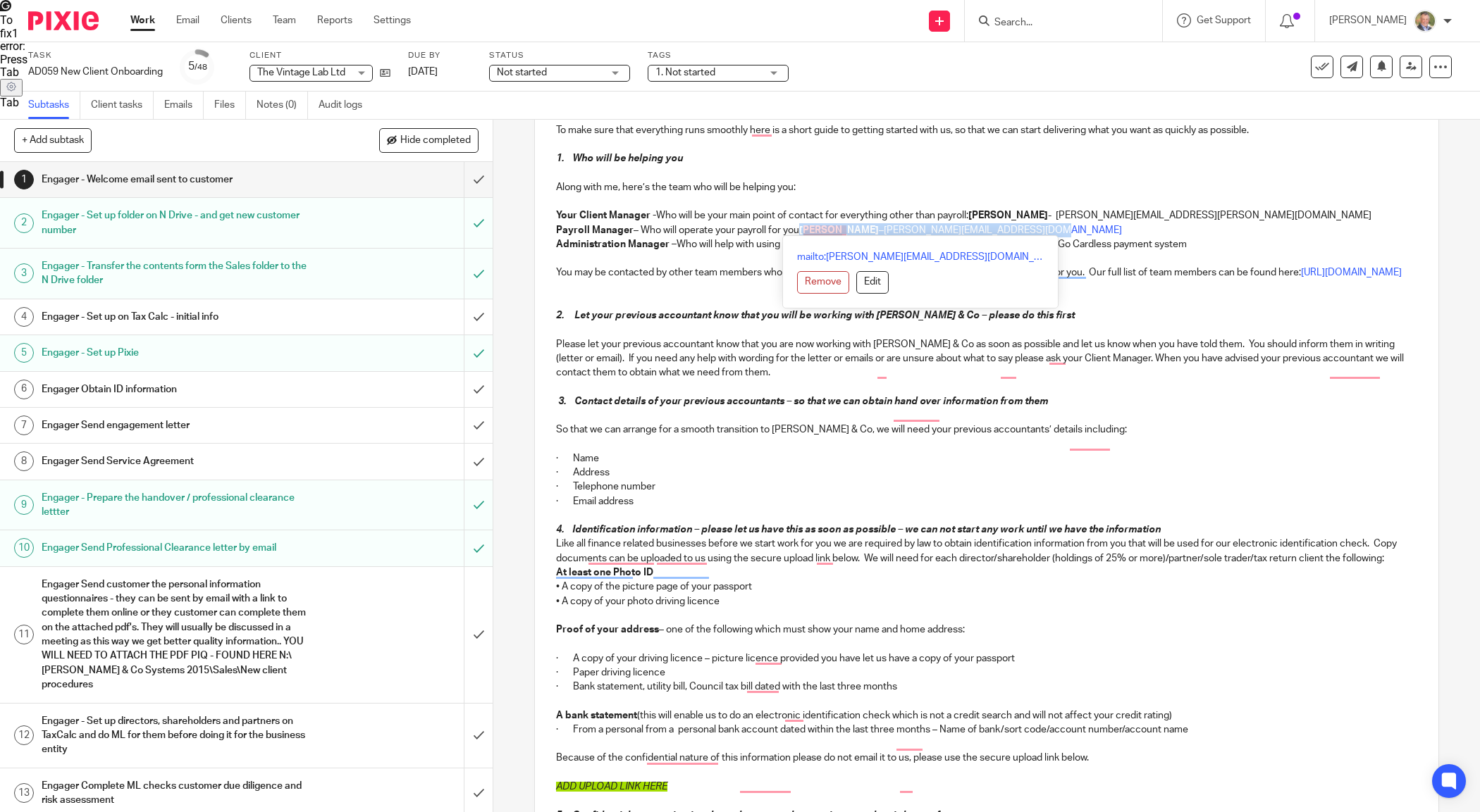
drag, startPoint x: 800, startPoint y: 229, endPoint x: 1045, endPoint y: 230, distance: 245.0
click at [1045, 230] on p "Payroll Manager – Who will operate your payroll for you Marianne Price – marian…" at bounding box center [986, 230] width 860 height 14
copy p "Marianne Price – marianne.price@andrewprice.co.uk"
click at [1066, 294] on p "To enrich screen reader interactions, please activate Accessibility in Grammarl…" at bounding box center [986, 287] width 860 height 14
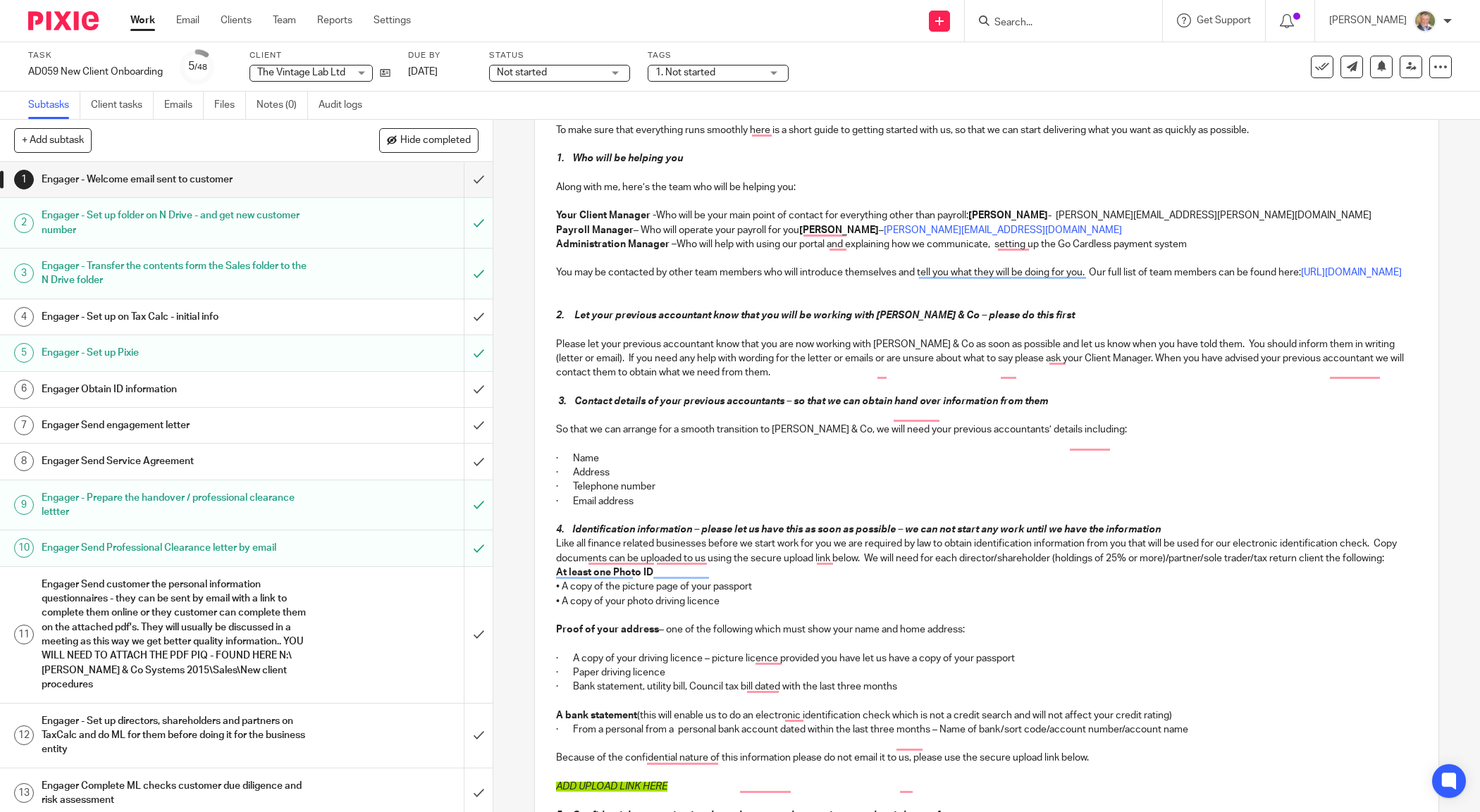
click at [1206, 243] on p "Administration Manager – Who will help with using our portal and explaining how…" at bounding box center [986, 244] width 860 height 14
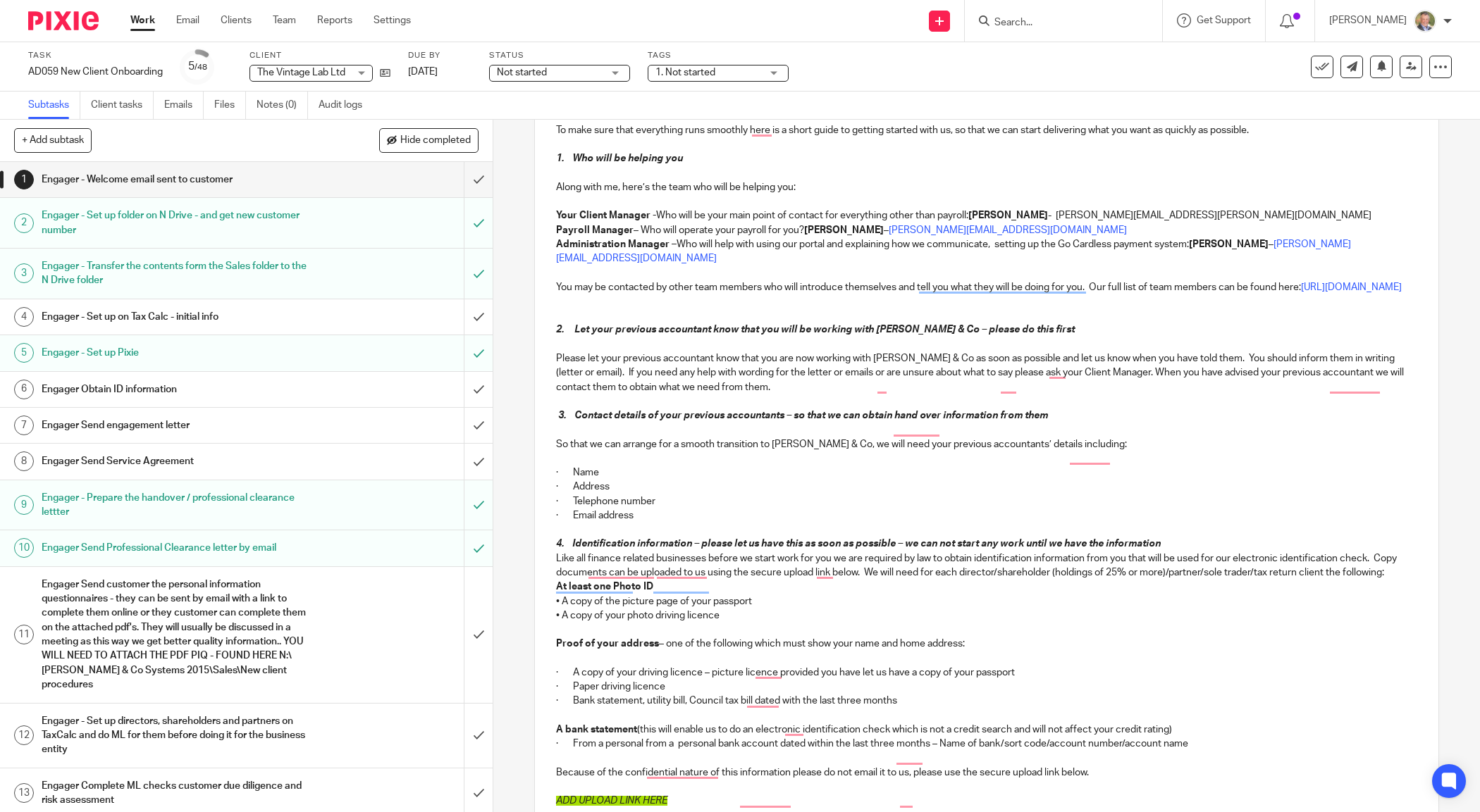
click at [798, 229] on p "Payroll Manager – Who will operate your payroll for you? Marianne Price – maria…" at bounding box center [986, 230] width 860 height 14
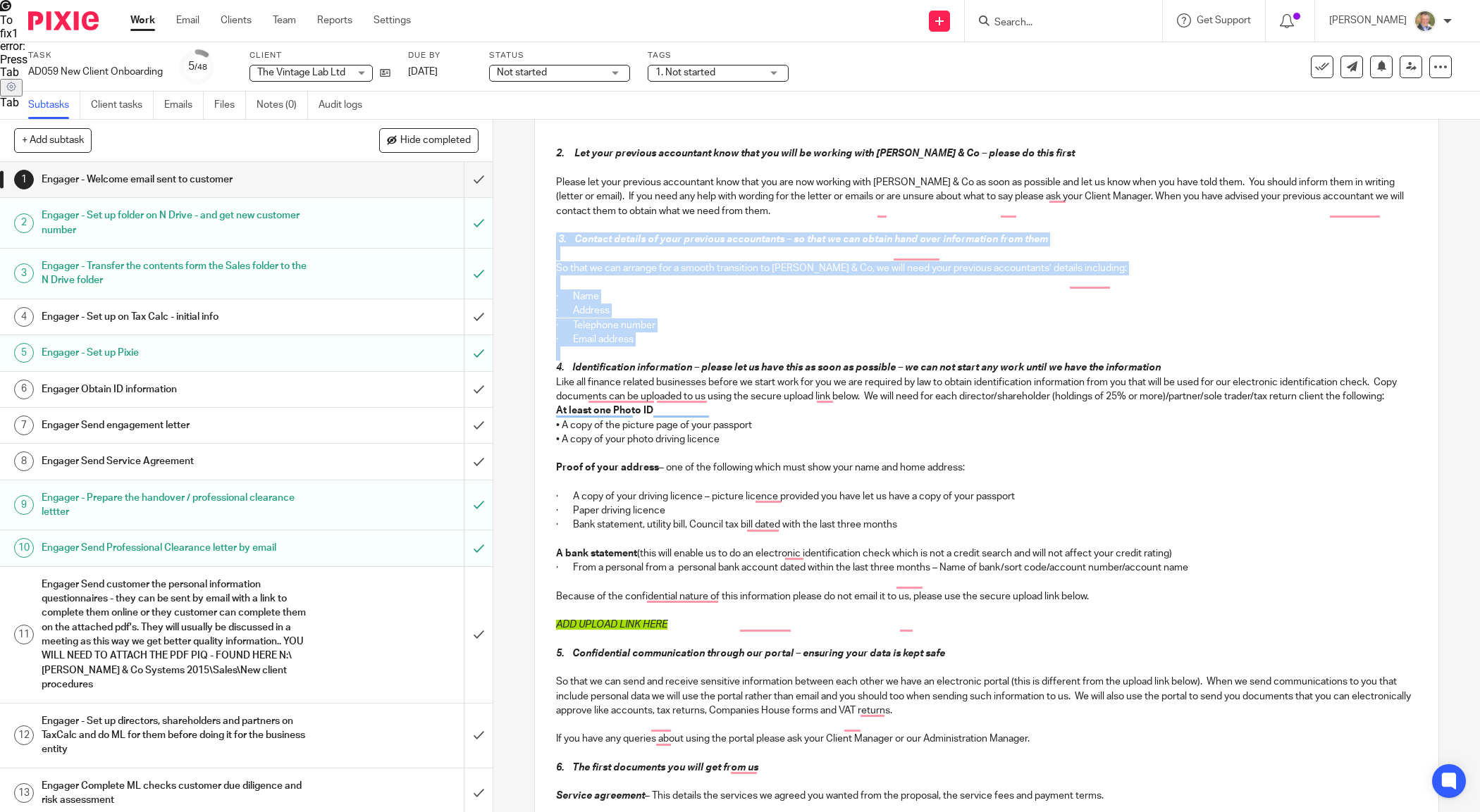
drag, startPoint x: 587, startPoint y: 351, endPoint x: 544, endPoint y: 259, distance: 101.6
click at [544, 259] on div "Dear Scott To make sure that everything runs smoothly here is a short guide to …" at bounding box center [986, 509] width 903 height 1210
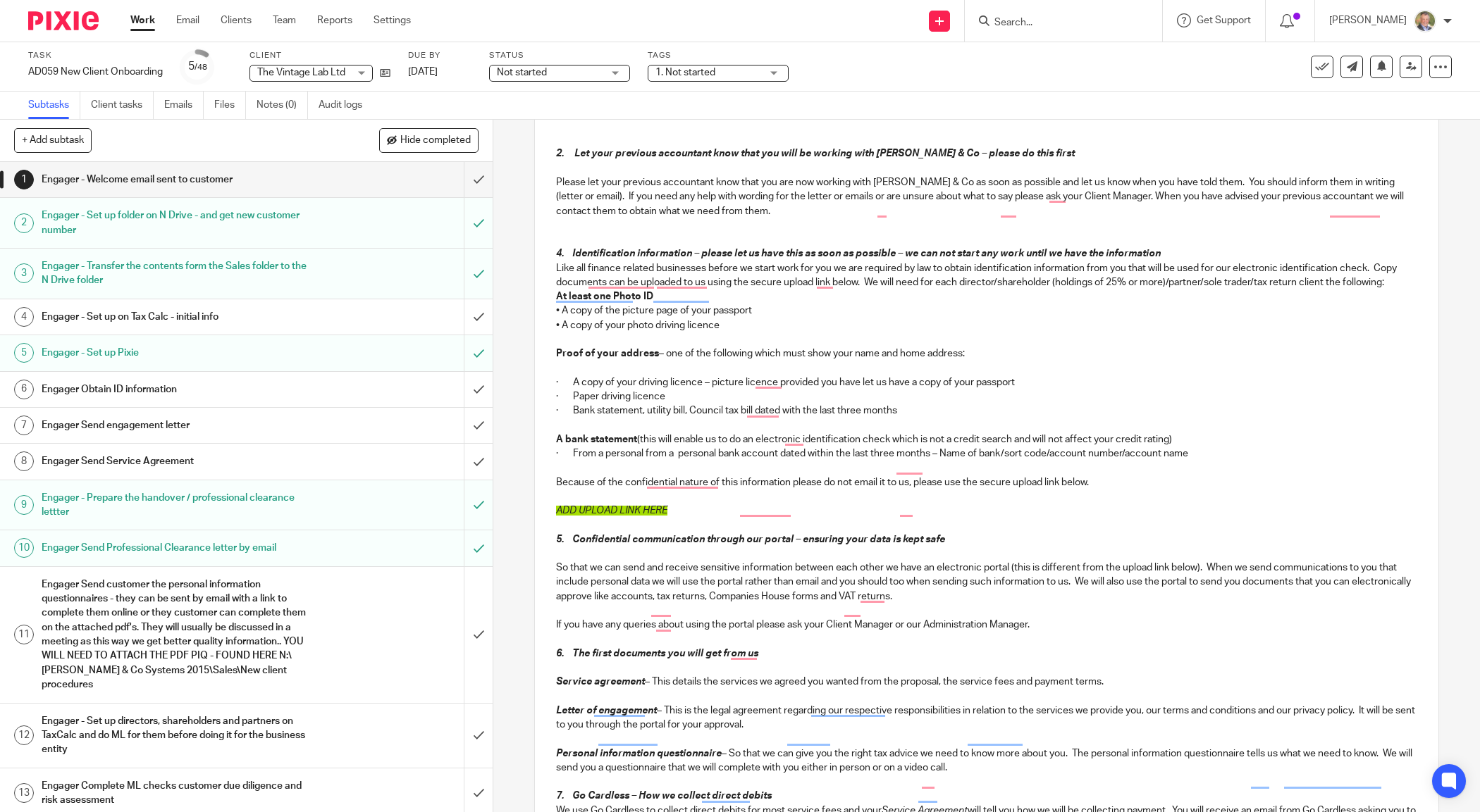
click at [547, 273] on div "Dear Scott To make sure that everything runs smoothly here is a short guide to …" at bounding box center [986, 452] width 903 height 1096
click at [556, 301] on strong "At least one Photo ID" at bounding box center [604, 296] width 97 height 10
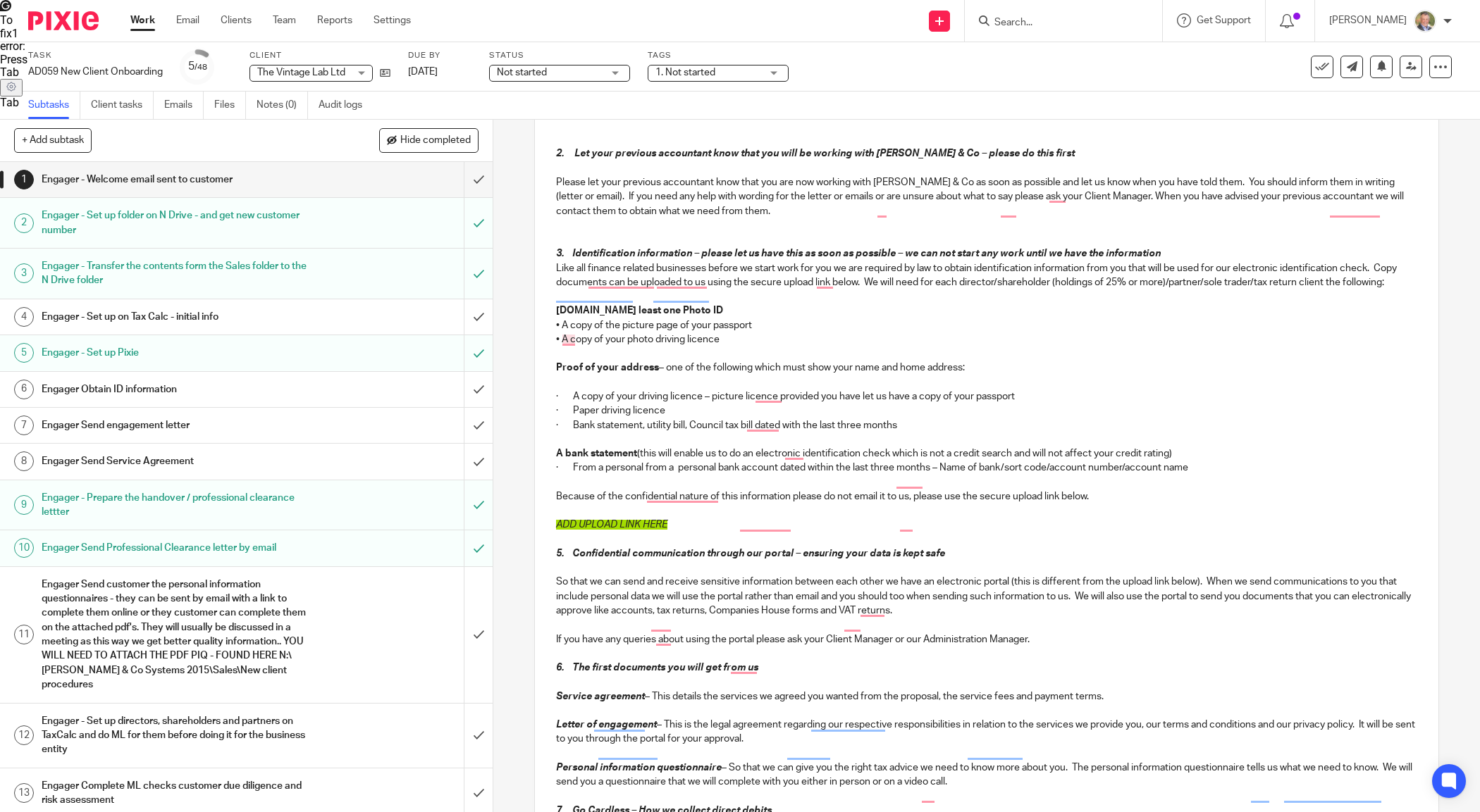
click at [556, 373] on strong "Proof of your address" at bounding box center [607, 367] width 103 height 10
click at [547, 485] on div "Dear Scott To make sure that everything runs smoothly here is a short guide to …" at bounding box center [986, 459] width 903 height 1109
drag, startPoint x: 638, startPoint y: 554, endPoint x: 522, endPoint y: 555, distance: 116.0
click at [522, 555] on div "1 Engager - Welcome email sent to customer Manual email Secure the attachments …" at bounding box center [987, 465] width 987 height 693
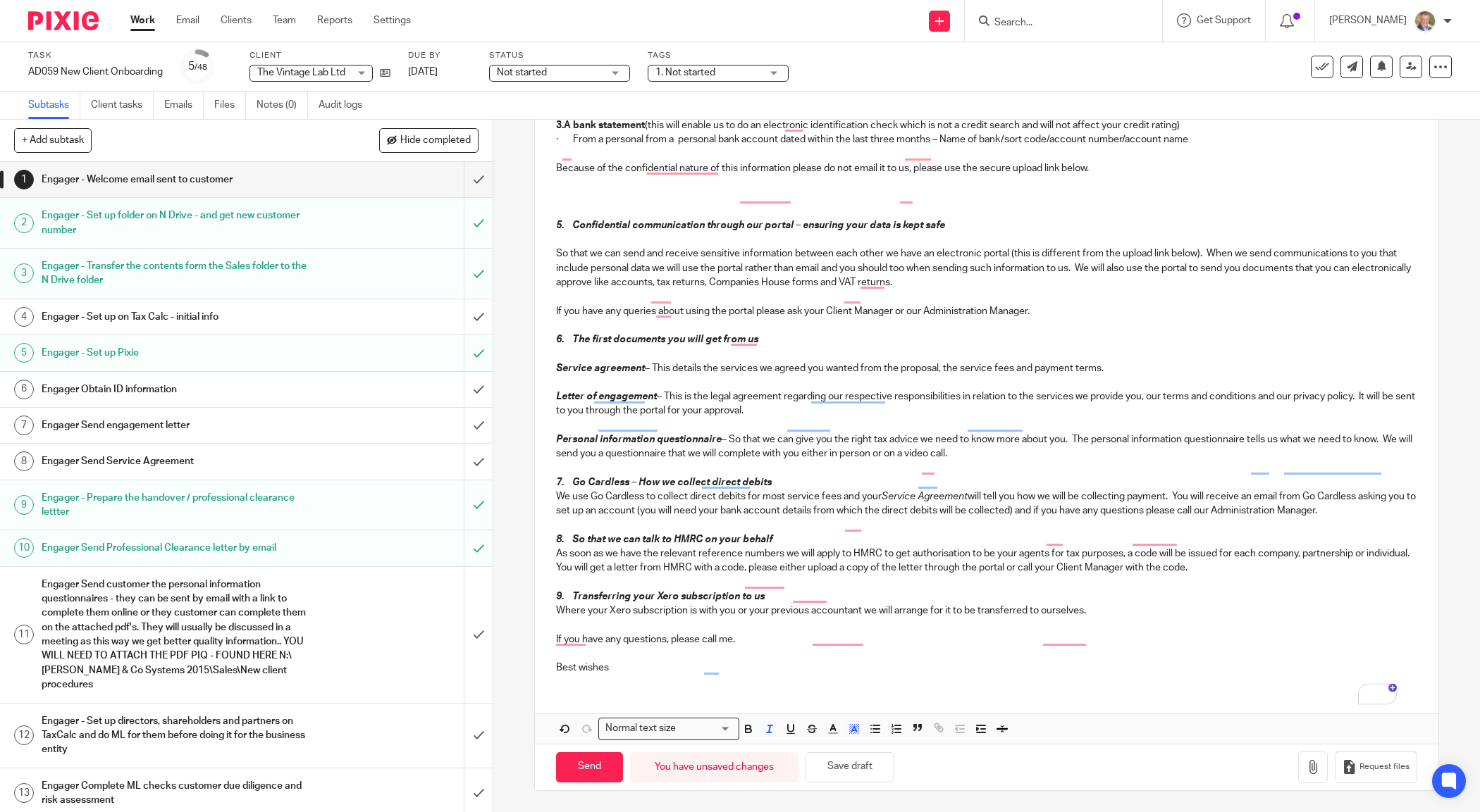
scroll to position [734, 0]
click at [1362, 765] on span "Request files" at bounding box center [1384, 767] width 50 height 12
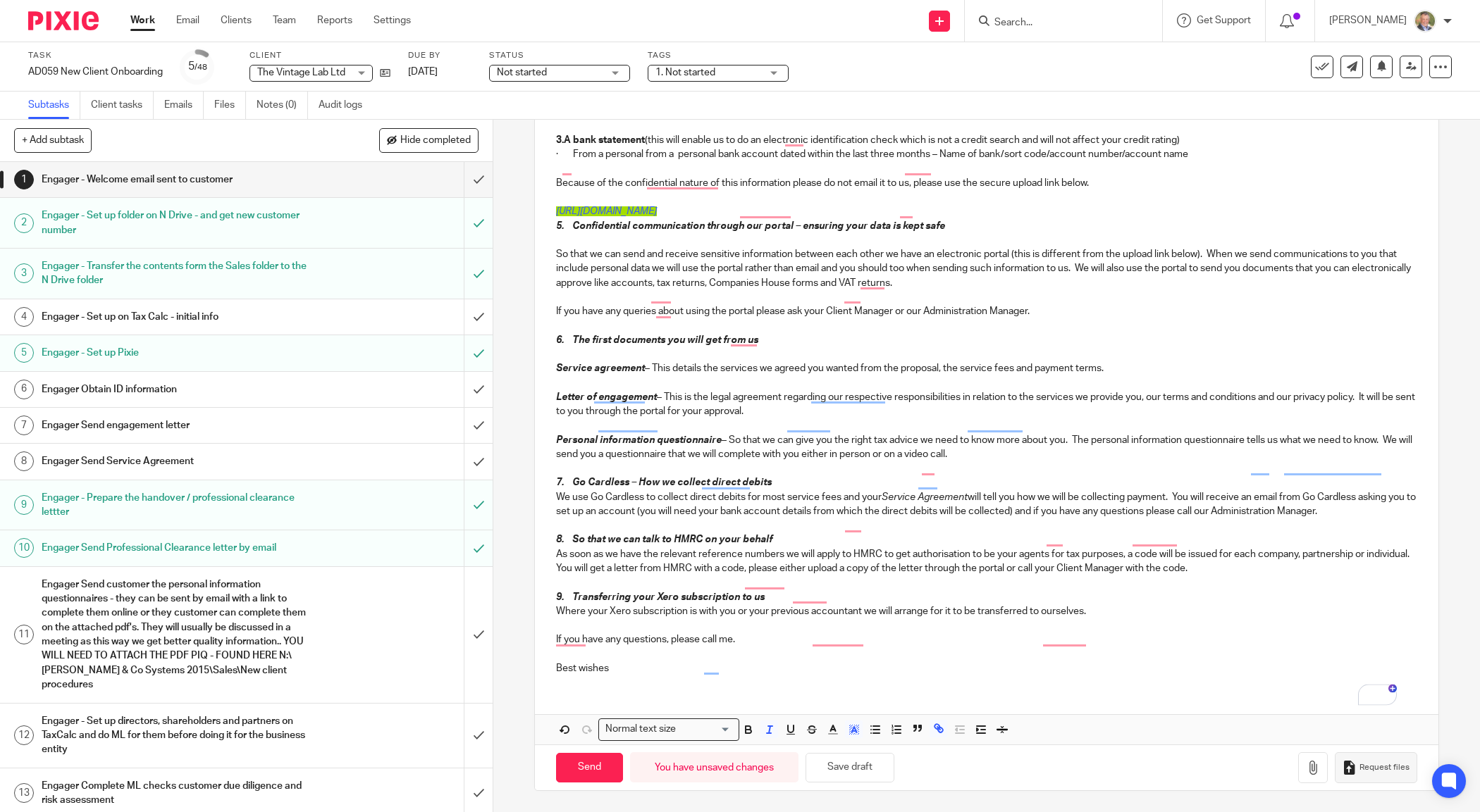
scroll to position [719, 0]
drag, startPoint x: 849, startPoint y: 206, endPoint x: 537, endPoint y: 216, distance: 312.2
click at [535, 210] on div "Dear Scott To make sure that everything runs smoothly here is a short guide to …" at bounding box center [986, 139] width 903 height 1096
click at [848, 729] on icon "button" at bounding box center [854, 730] width 12 height 12
click at [819, 751] on li "color:#FFFFFF" at bounding box center [822, 748] width 11 height 11
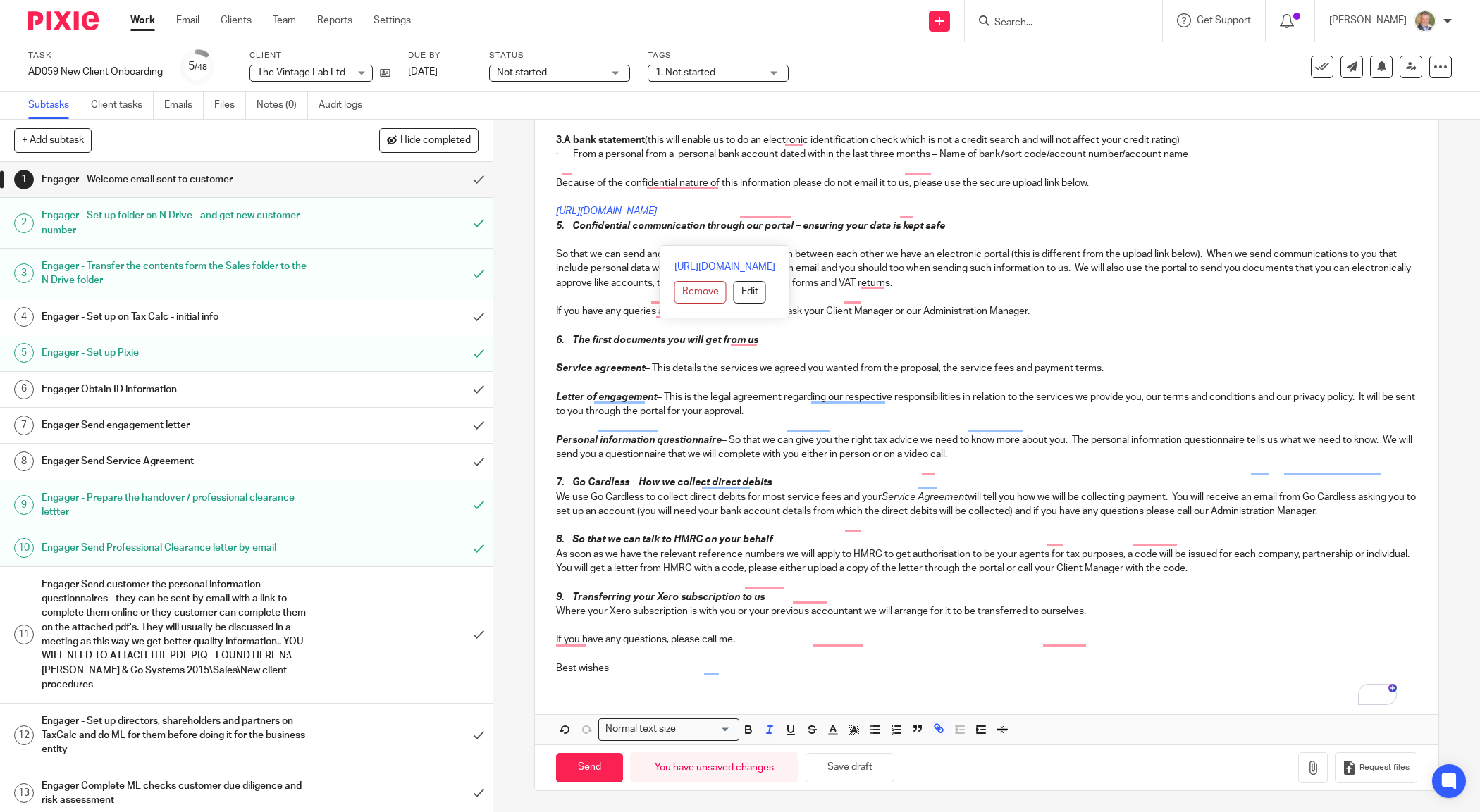
click at [1034, 210] on p "https://andrewpriceco.usepixie.net/u/70c387dd7f577aaf27a6e328c8580f5f" at bounding box center [986, 211] width 860 height 14
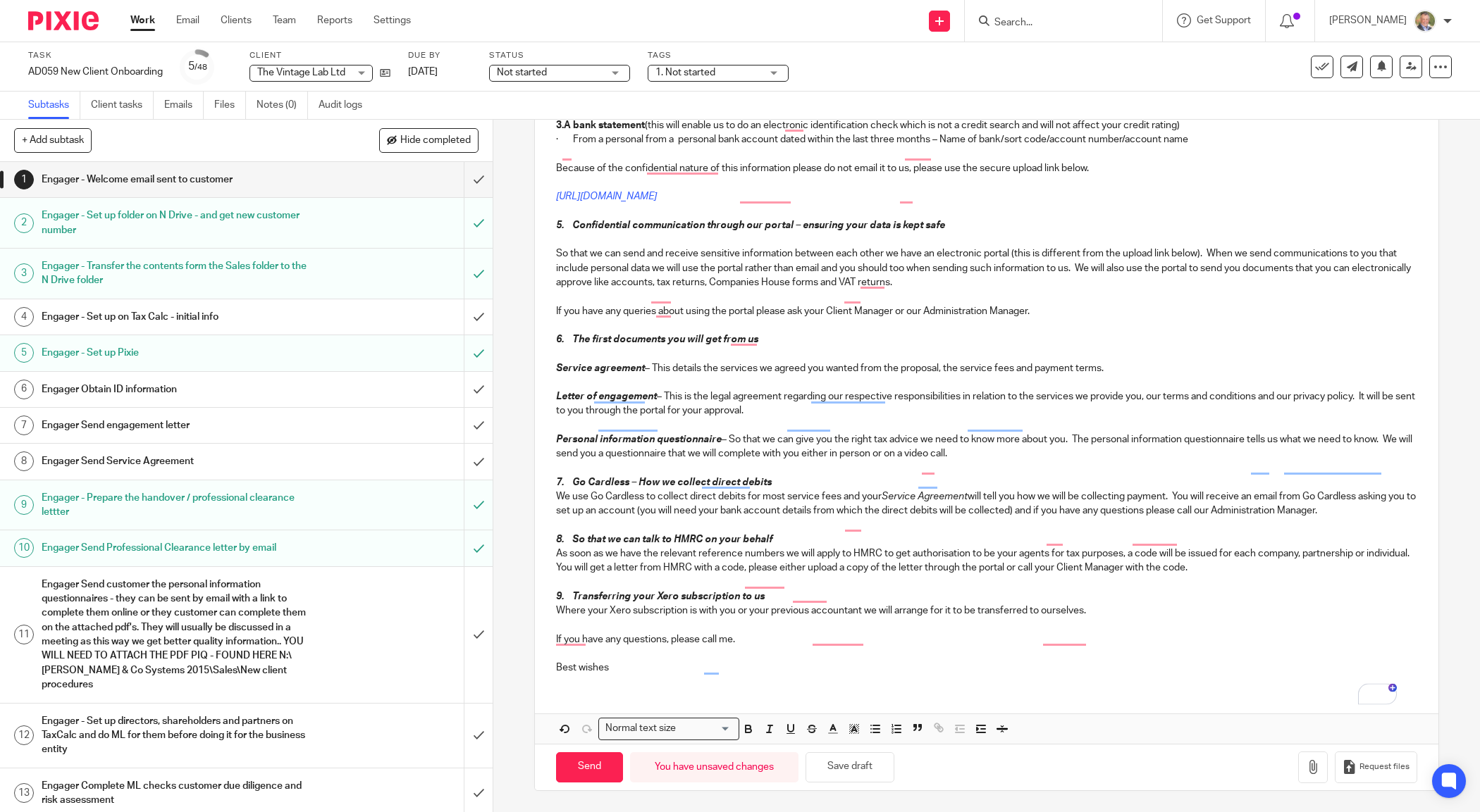
click at [556, 230] on em "5. Confidential communication through our portal – ensuring your data is kept s…" at bounding box center [750, 225] width 389 height 10
click at [547, 354] on div "Dear Scott To make sure that everything runs smoothly here is a short guide to …" at bounding box center [986, 131] width 903 height 1109
click at [801, 418] on p "Letter of engagement – This is the legal agreement regarding our respective res…" at bounding box center [986, 404] width 860 height 29
click at [990, 432] on p "To enrich screen reader interactions, please activate Accessibility in Grammarl…" at bounding box center [986, 425] width 860 height 14
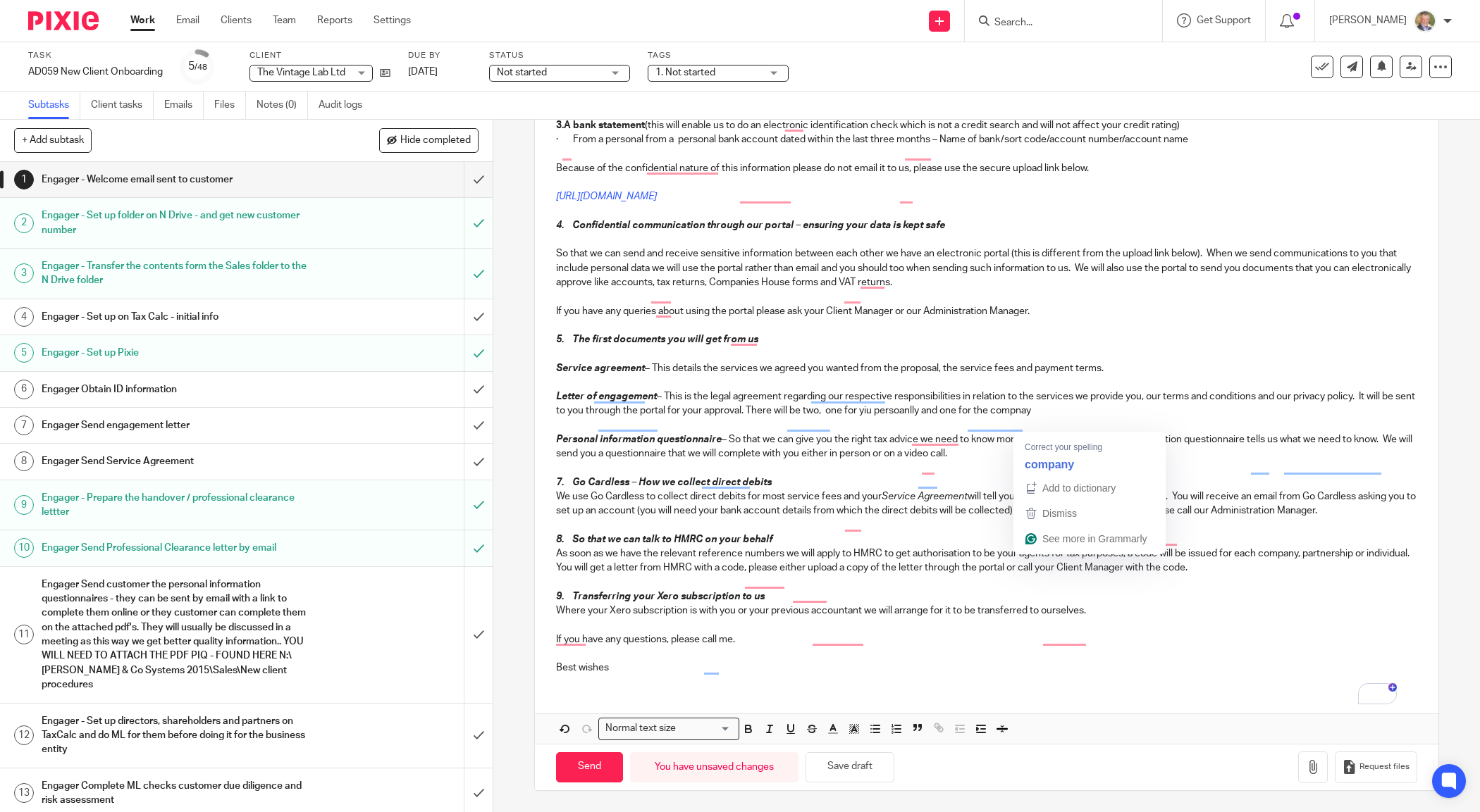
click at [1041, 418] on p "Letter of engagement – This is the legal agreement regarding our respective res…" at bounding box center [986, 404] width 860 height 29
click at [930, 418] on p "Letter of engagement – This is the legal agreement regarding our respective res…" at bounding box center [986, 404] width 860 height 29
click at [939, 418] on p "Letter of engagement – This is the legal agreement regarding our respective res…" at bounding box center [986, 404] width 860 height 29
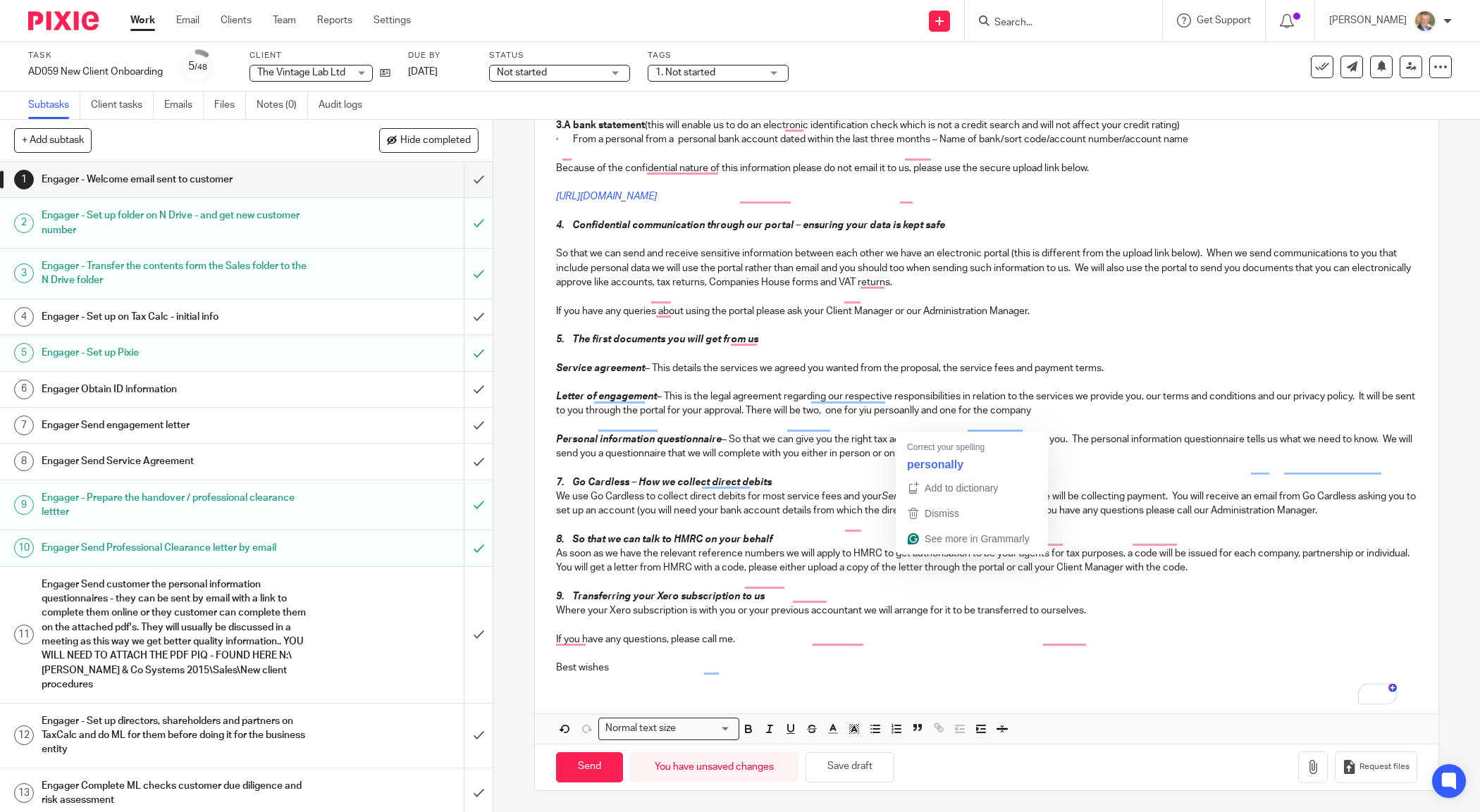
drag, startPoint x: 920, startPoint y: 424, endPoint x: 913, endPoint y: 431, distance: 9.9
click at [918, 418] on p "Letter of engagement – This is the legal agreement regarding our respective res…" at bounding box center [986, 404] width 860 height 29
drag, startPoint x: 833, startPoint y: 428, endPoint x: 847, endPoint y: 430, distance: 14.1
click at [836, 418] on p "Letter of engagement – This is the legal agreement regarding our respective res…" at bounding box center [986, 404] width 860 height 29
click at [903, 418] on p "Letter of engagement – This is the legal agreement regarding our respective res…" at bounding box center [986, 404] width 860 height 29
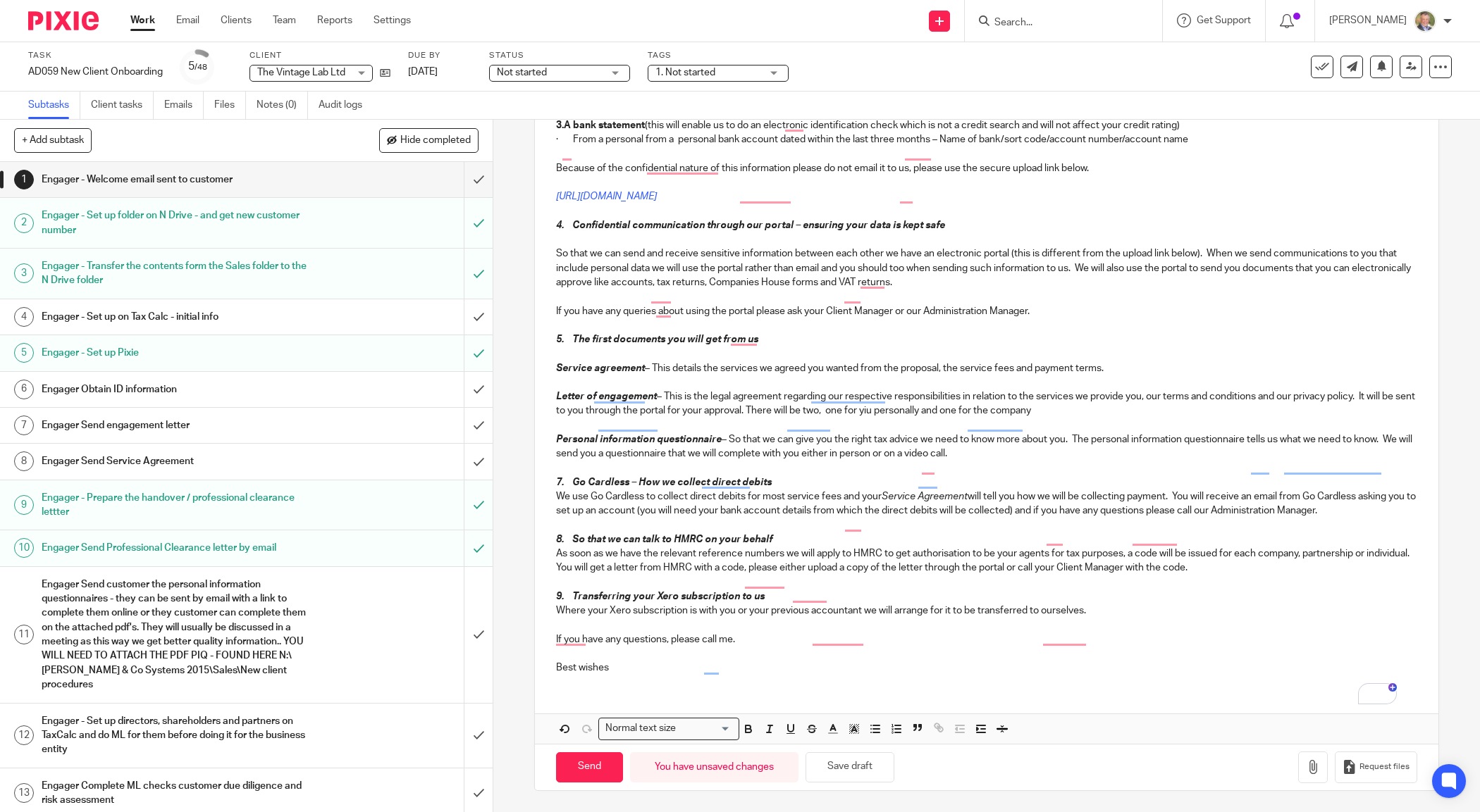
click at [899, 418] on p "Letter of engagement – This is the legal agreement regarding our respective res…" at bounding box center [986, 404] width 860 height 29
click at [547, 481] on div "Dear Scott To make sure that everything runs smoothly here is a short guide to …" at bounding box center [986, 131] width 903 height 1109
click at [556, 539] on em "8. So that we can talk to HMRC on your behalf" at bounding box center [664, 539] width 217 height 10
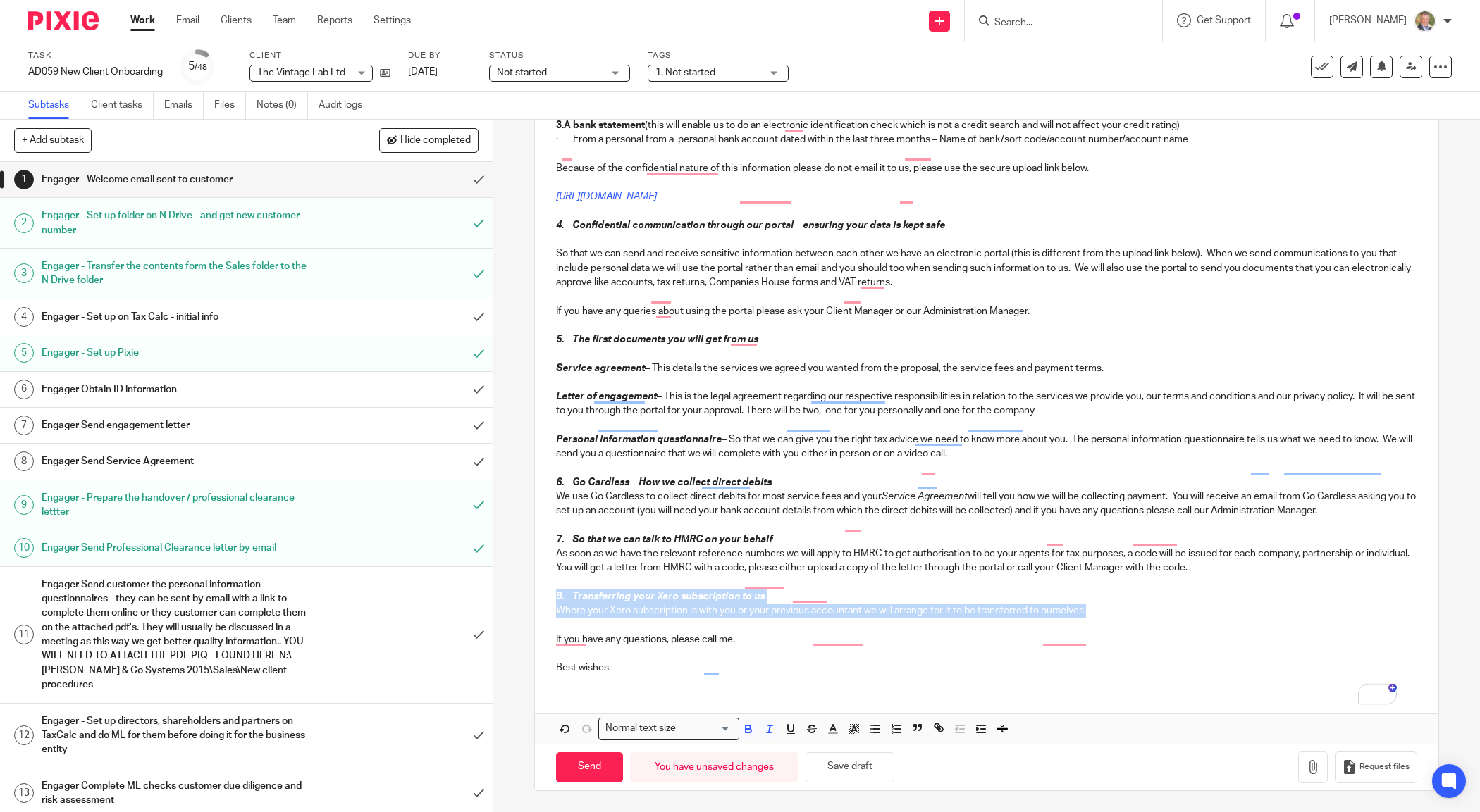
drag, startPoint x: 1097, startPoint y: 610, endPoint x: 534, endPoint y: 601, distance: 563.1
click at [535, 601] on div "Secure the attachments in this message. Files exceeding the size limit (10MB) w…" at bounding box center [986, 133] width 903 height 1315
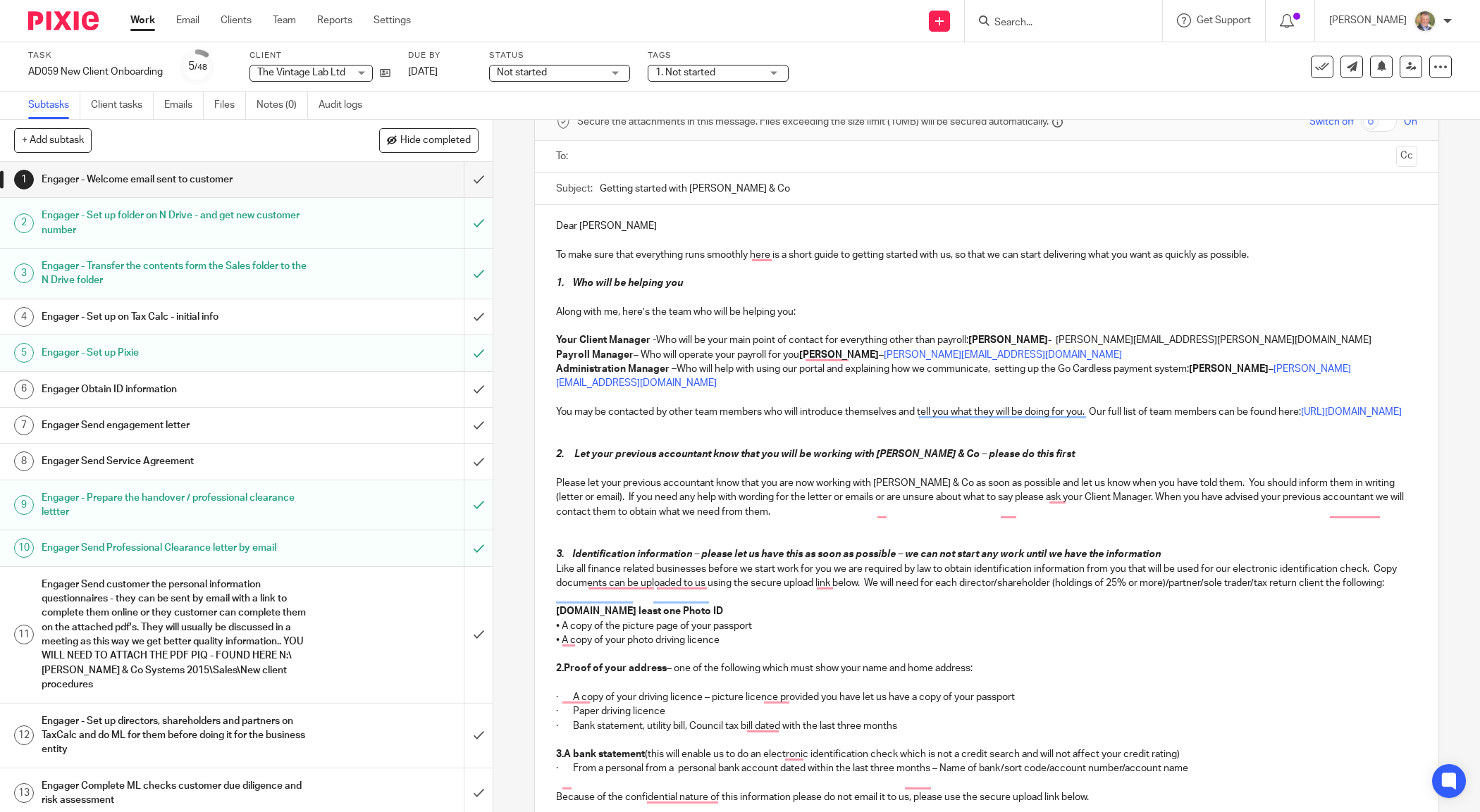
scroll to position [0, 0]
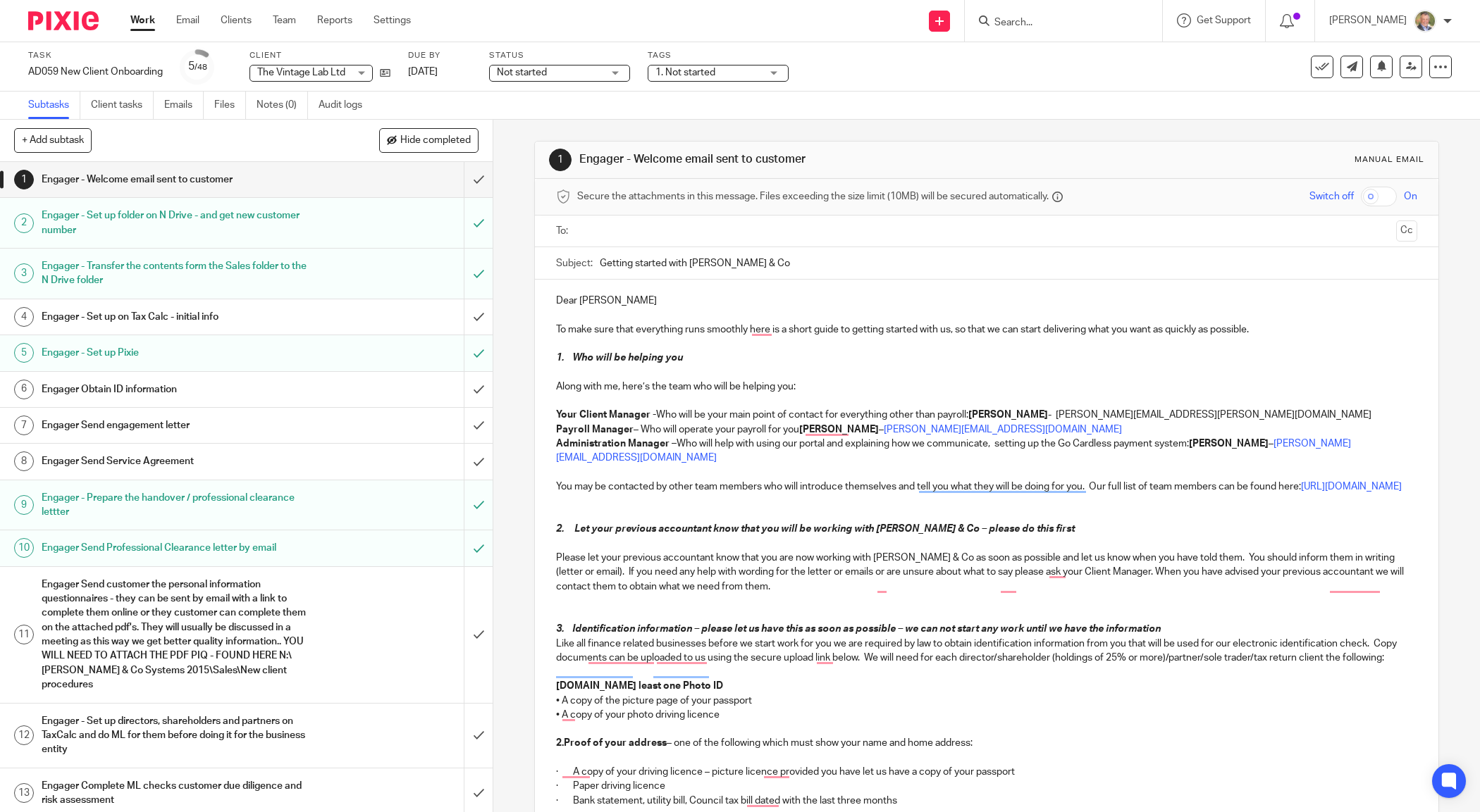
click at [656, 231] on input "text" at bounding box center [986, 231] width 808 height 16
click at [1396, 234] on button "Cc" at bounding box center [1406, 232] width 21 height 21
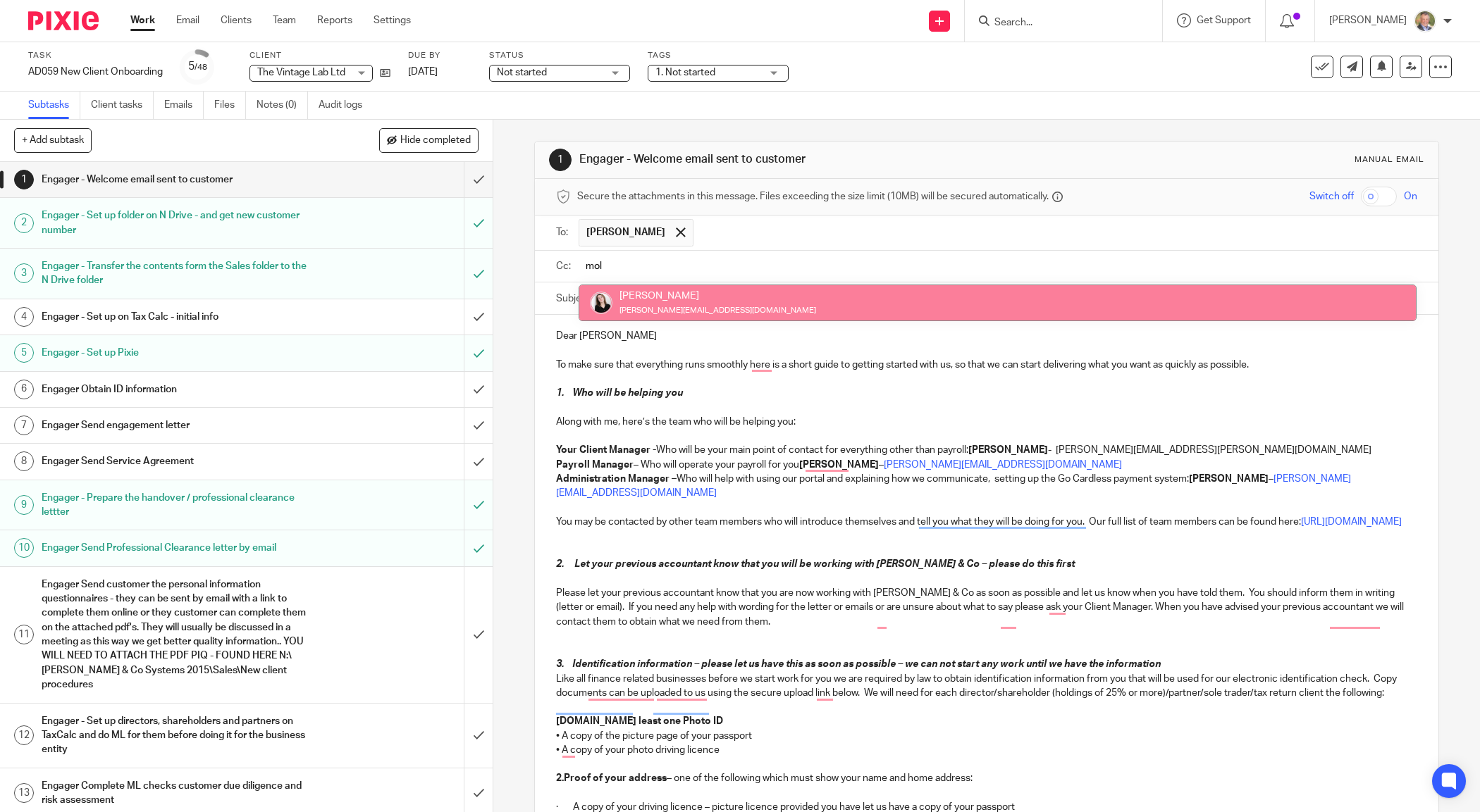
type input "mol"
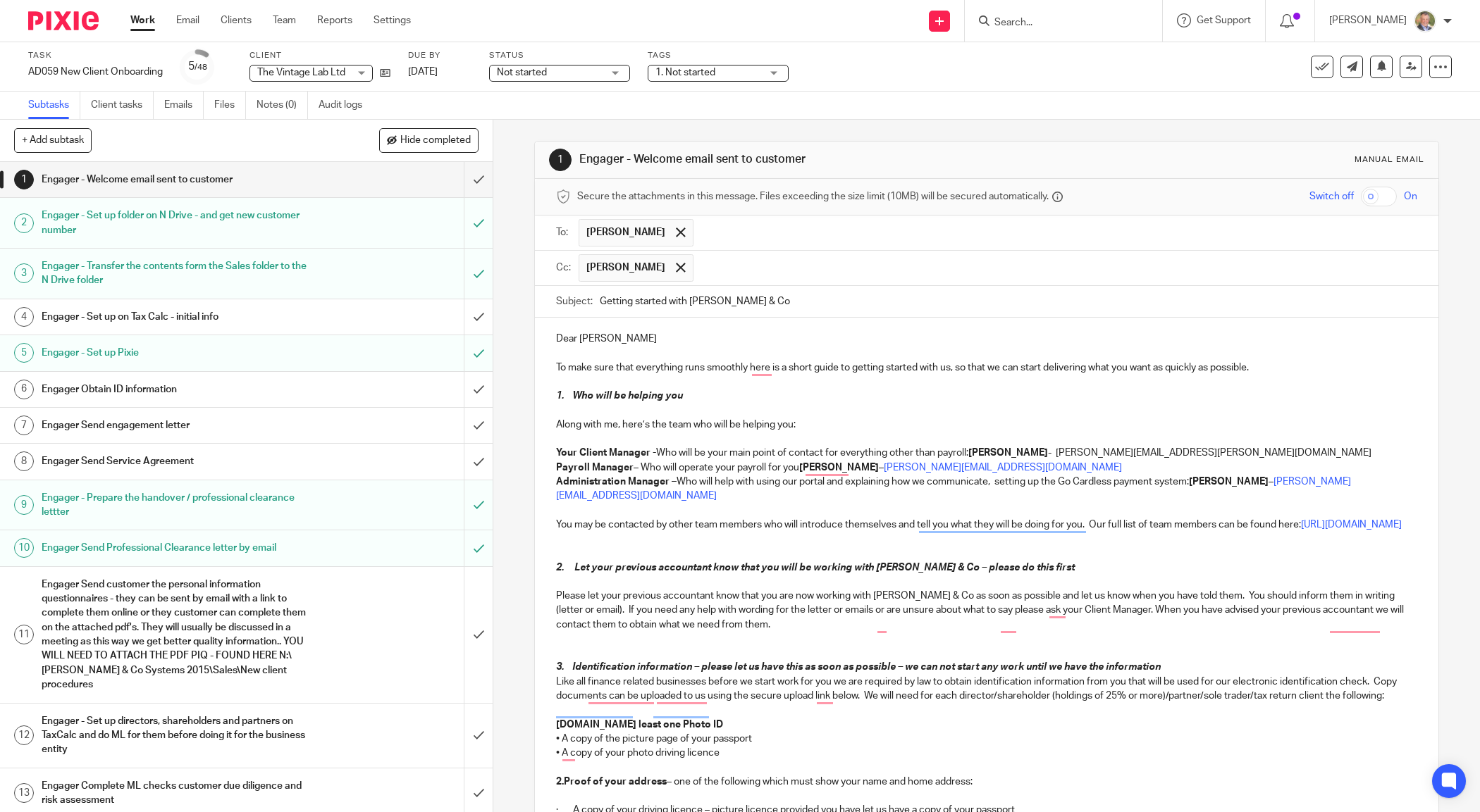
click at [723, 275] on input "text" at bounding box center [1056, 268] width 711 height 28
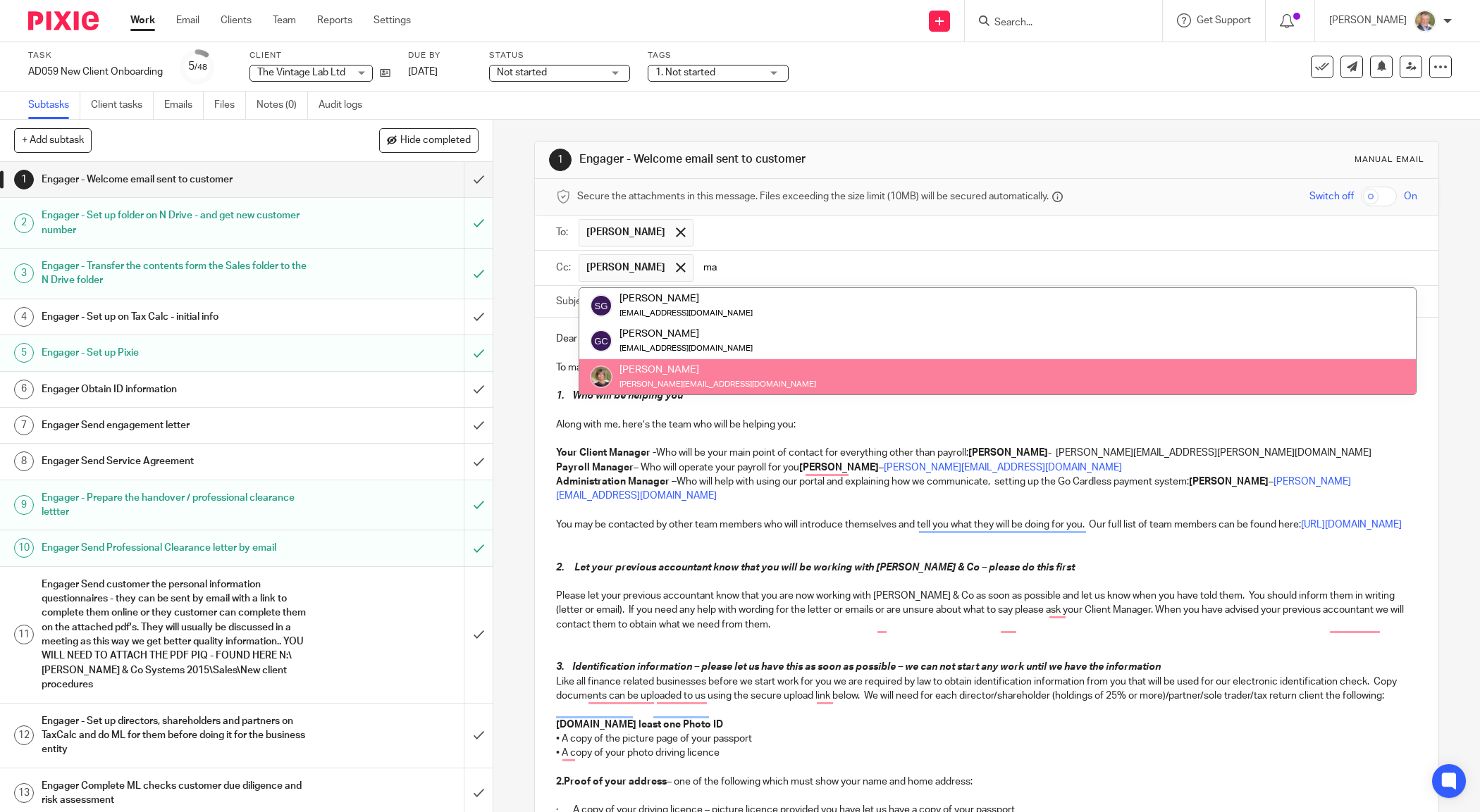
type input "ma"
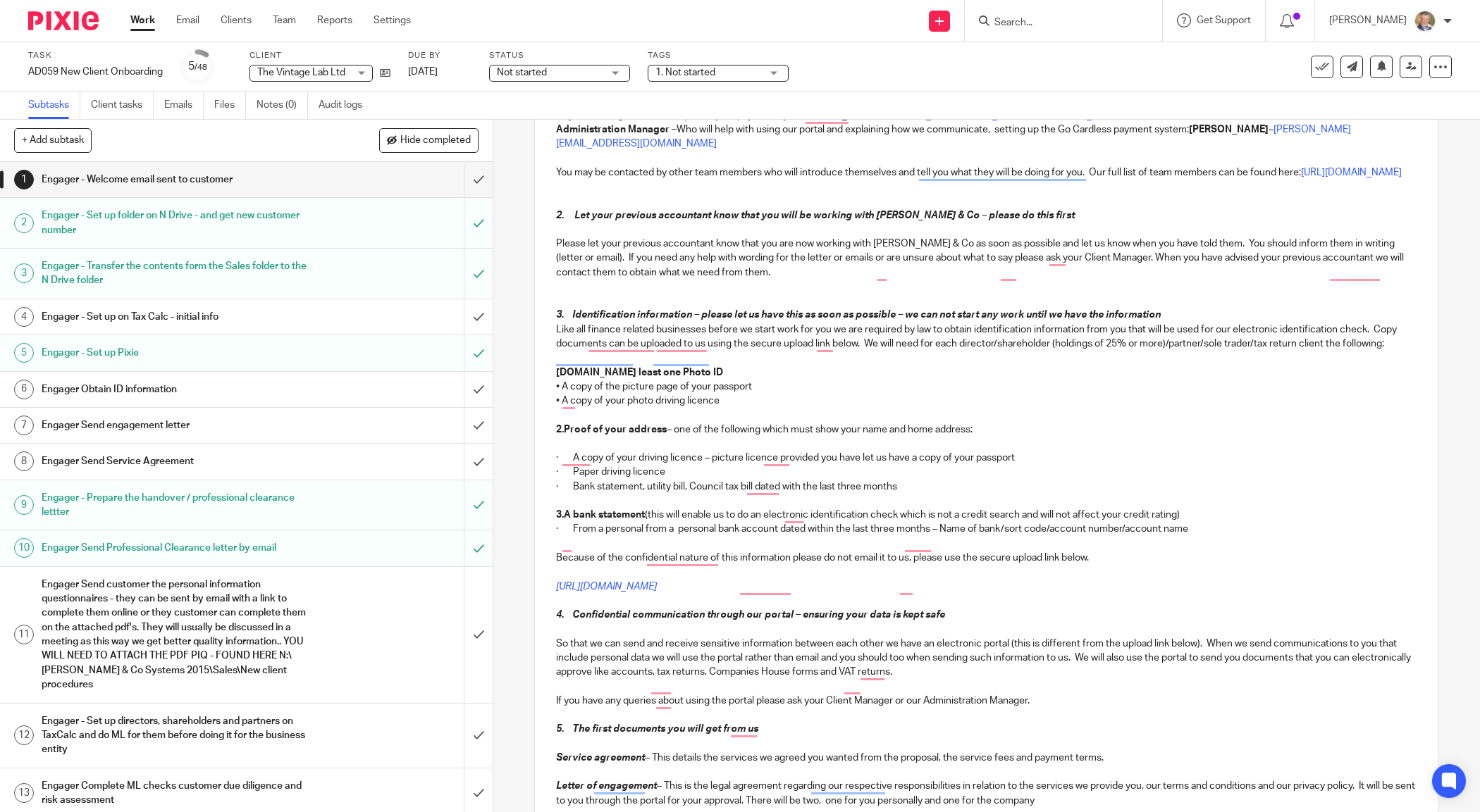
scroll to position [440, 0]
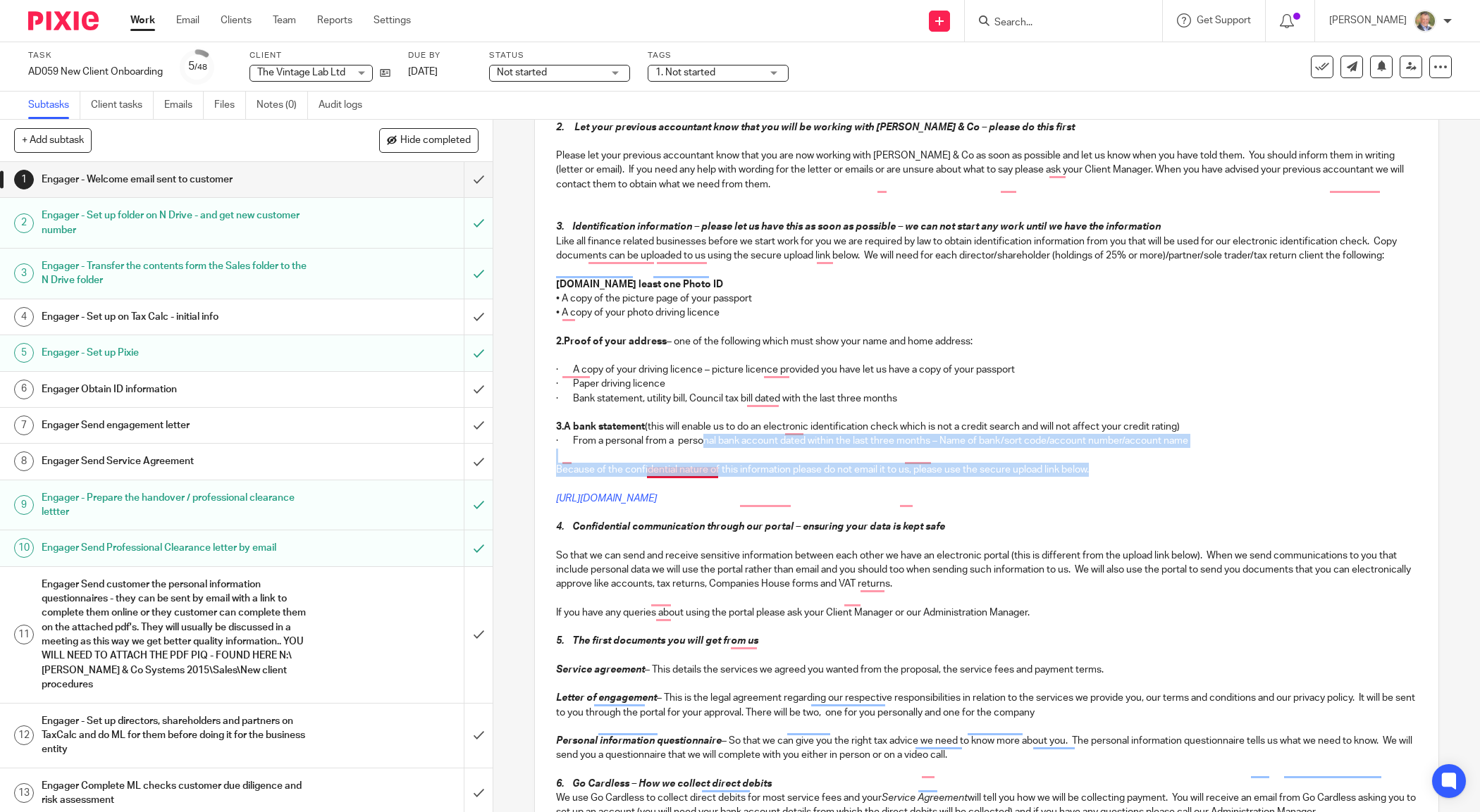
drag, startPoint x: 931, startPoint y: 487, endPoint x: 702, endPoint y: 476, distance: 229.3
click at [702, 476] on div "Dear Scott To make sure that everything runs smoothly here is a short guide to …" at bounding box center [986, 411] width 903 height 1066
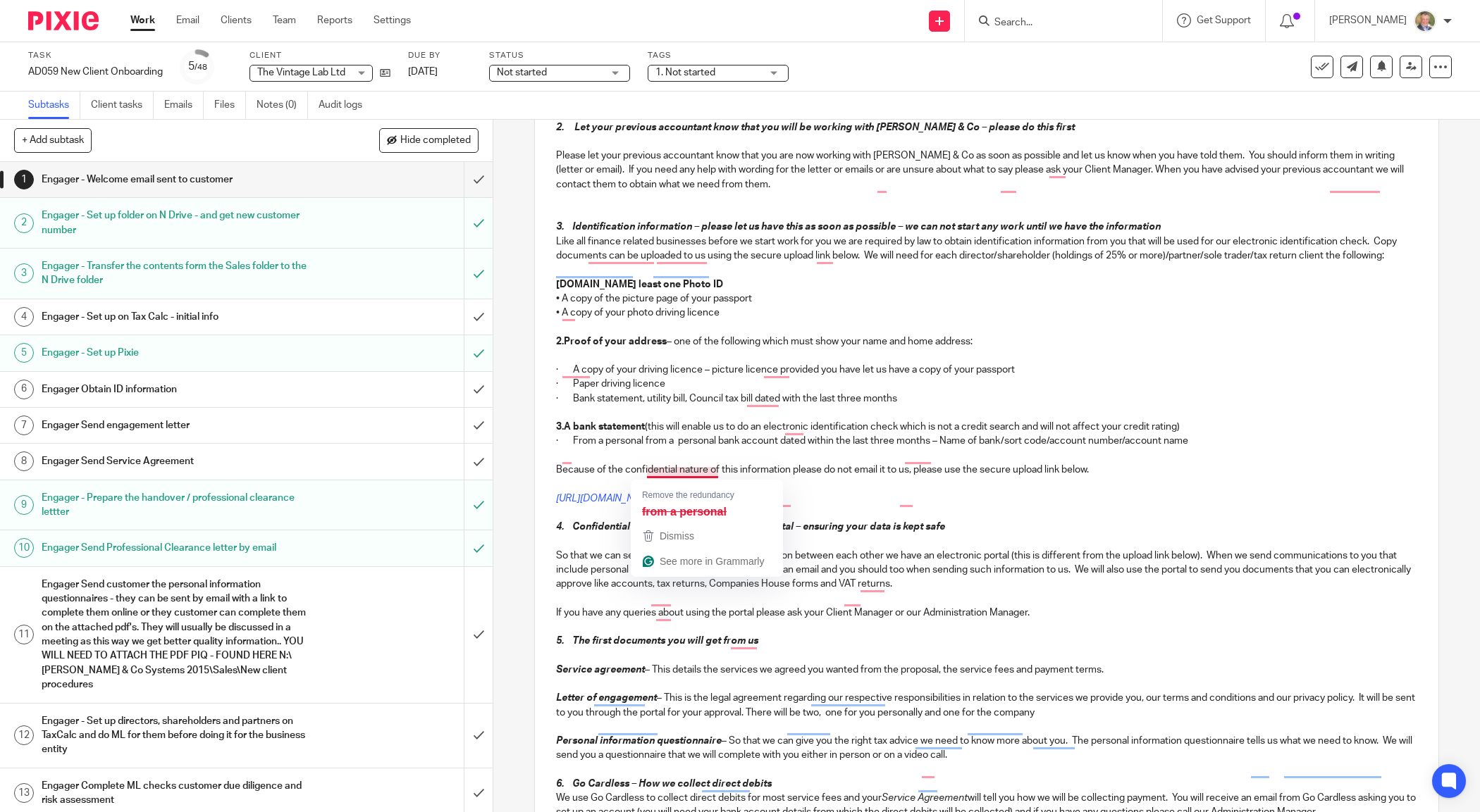
click at [1191, 420] on p "To enrich screen reader interactions, please activate Accessibility in Grammarl…" at bounding box center [986, 413] width 860 height 14
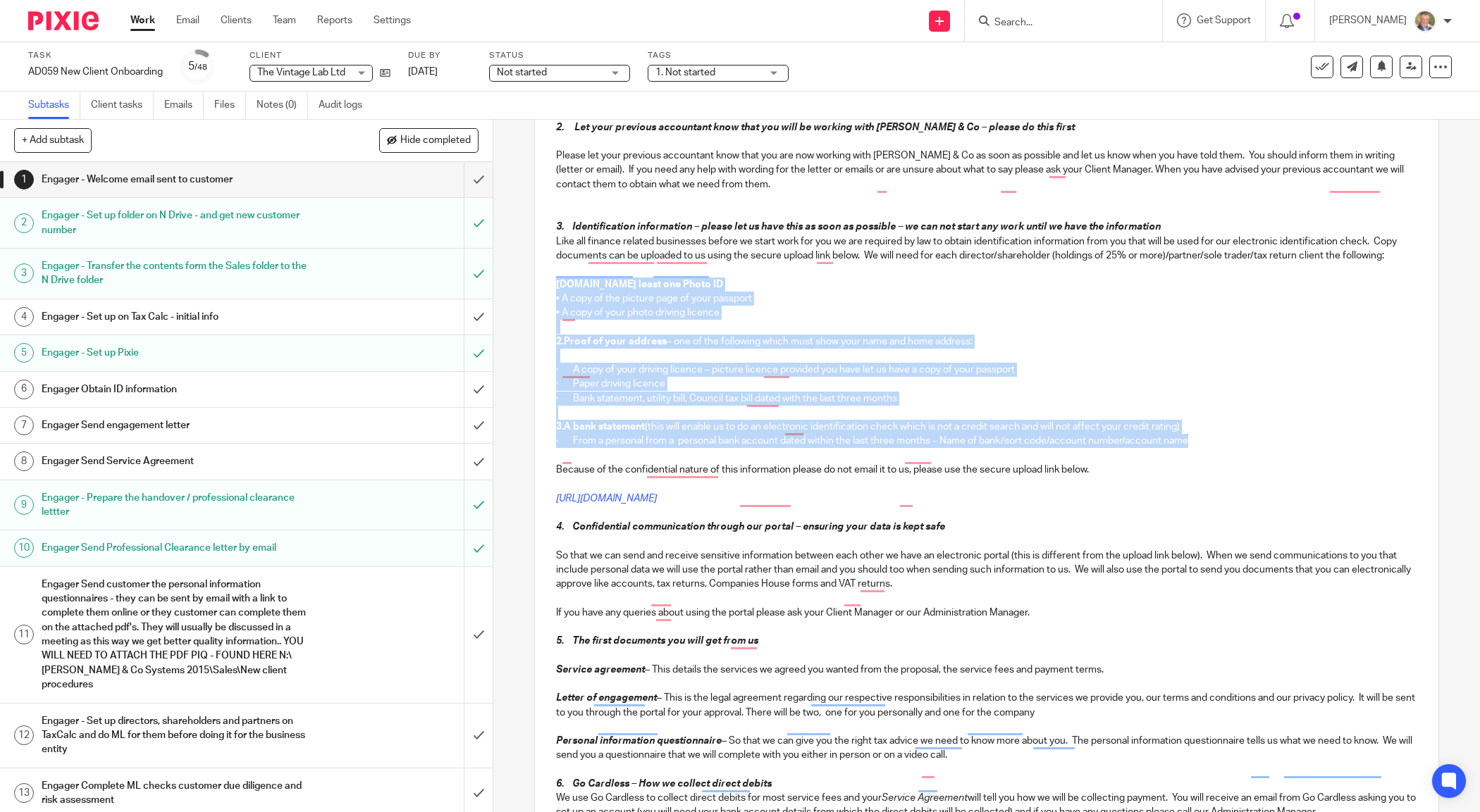
drag, startPoint x: 931, startPoint y: 462, endPoint x: 584, endPoint y: 339, distance: 368.2
click at [545, 319] on div "Dear Scott To make sure that everything runs smoothly here is a short guide to …" at bounding box center [986, 411] width 903 height 1066
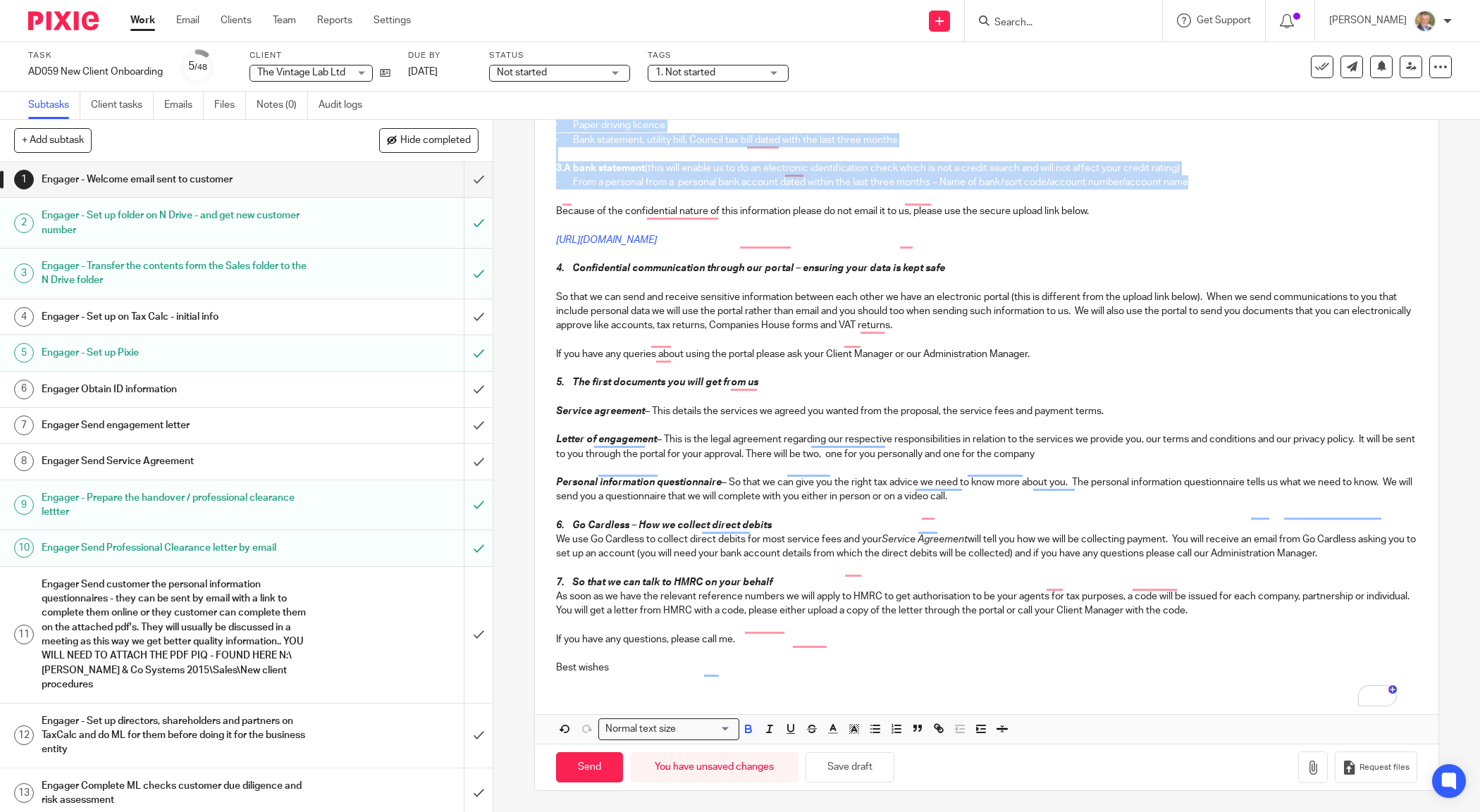
scroll to position [730, 0]
click at [974, 731] on icon "button" at bounding box center [980, 729] width 12 height 12
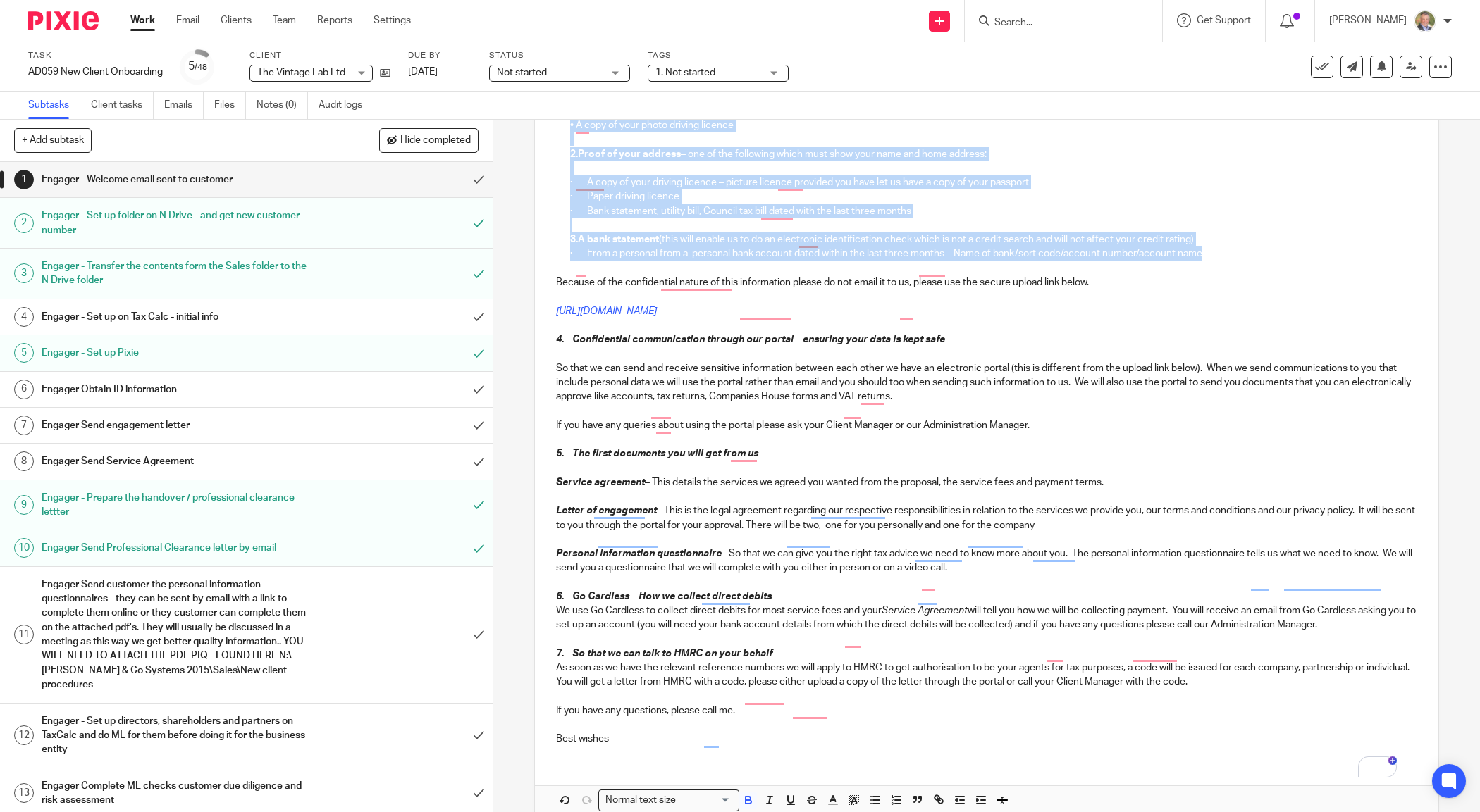
click at [1098, 190] on p "· A copy of your driving licence – picture licence provided you have let us hav…" at bounding box center [994, 183] width 846 height 14
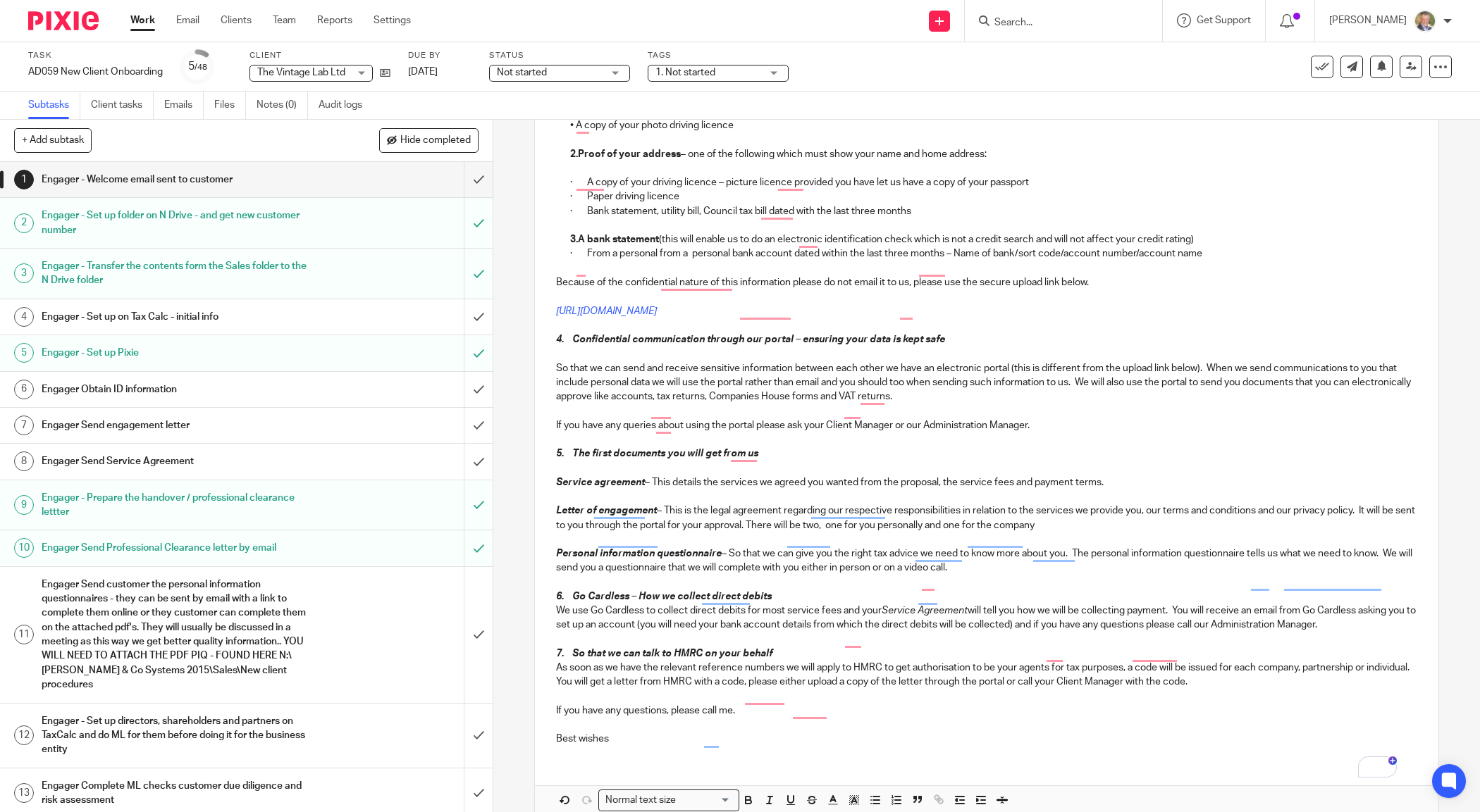
scroll to position [364, 0]
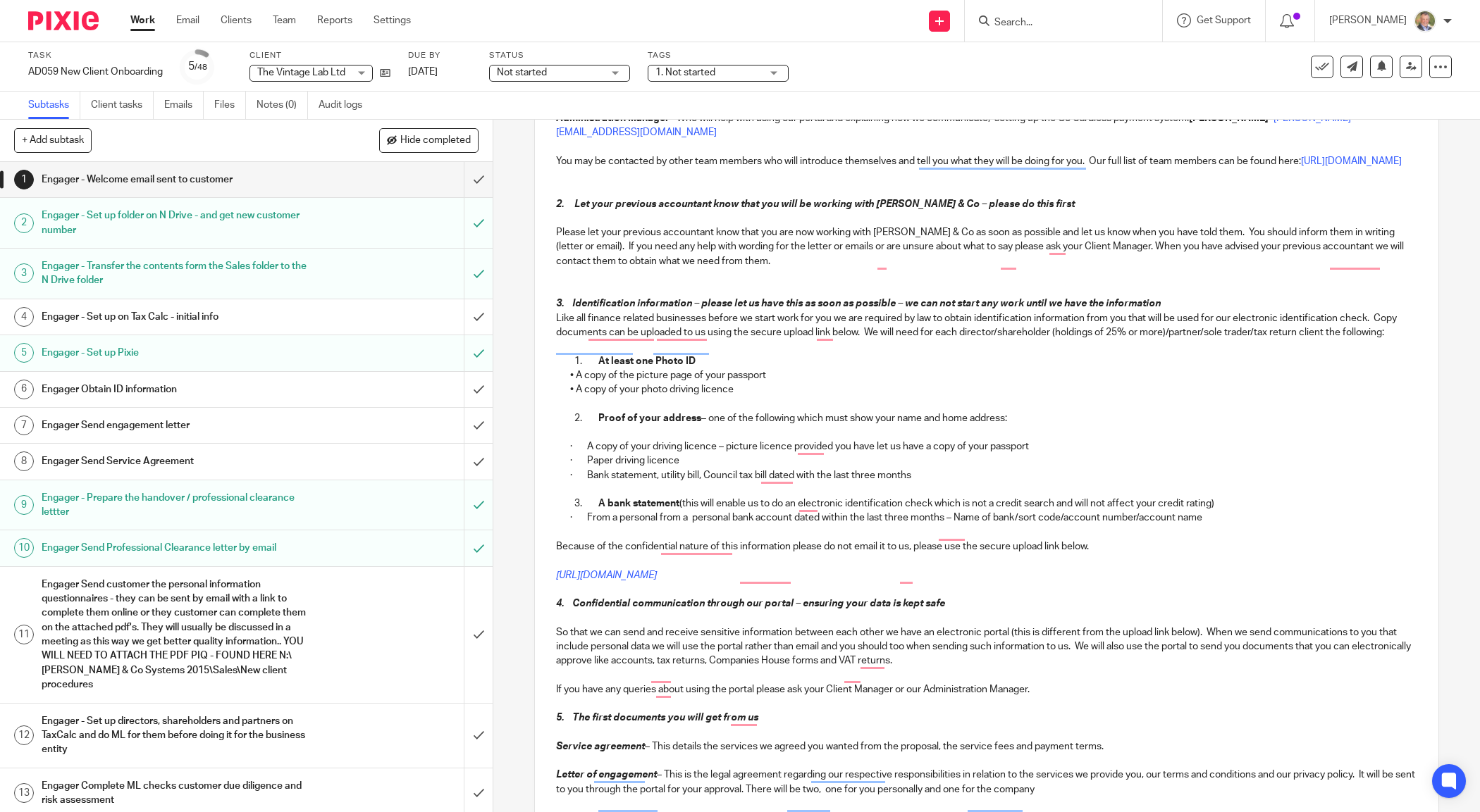
drag, startPoint x: 582, startPoint y: 392, endPoint x: 596, endPoint y: 404, distance: 18.4
click at [587, 398] on div "Dear Scott To make sure that everything runs smoothly here is a short guide to …" at bounding box center [986, 488] width 903 height 1066
click at [893, 354] on p "To enrich screen reader interactions, please activate Accessibility in Grammarl…" at bounding box center [986, 347] width 860 height 14
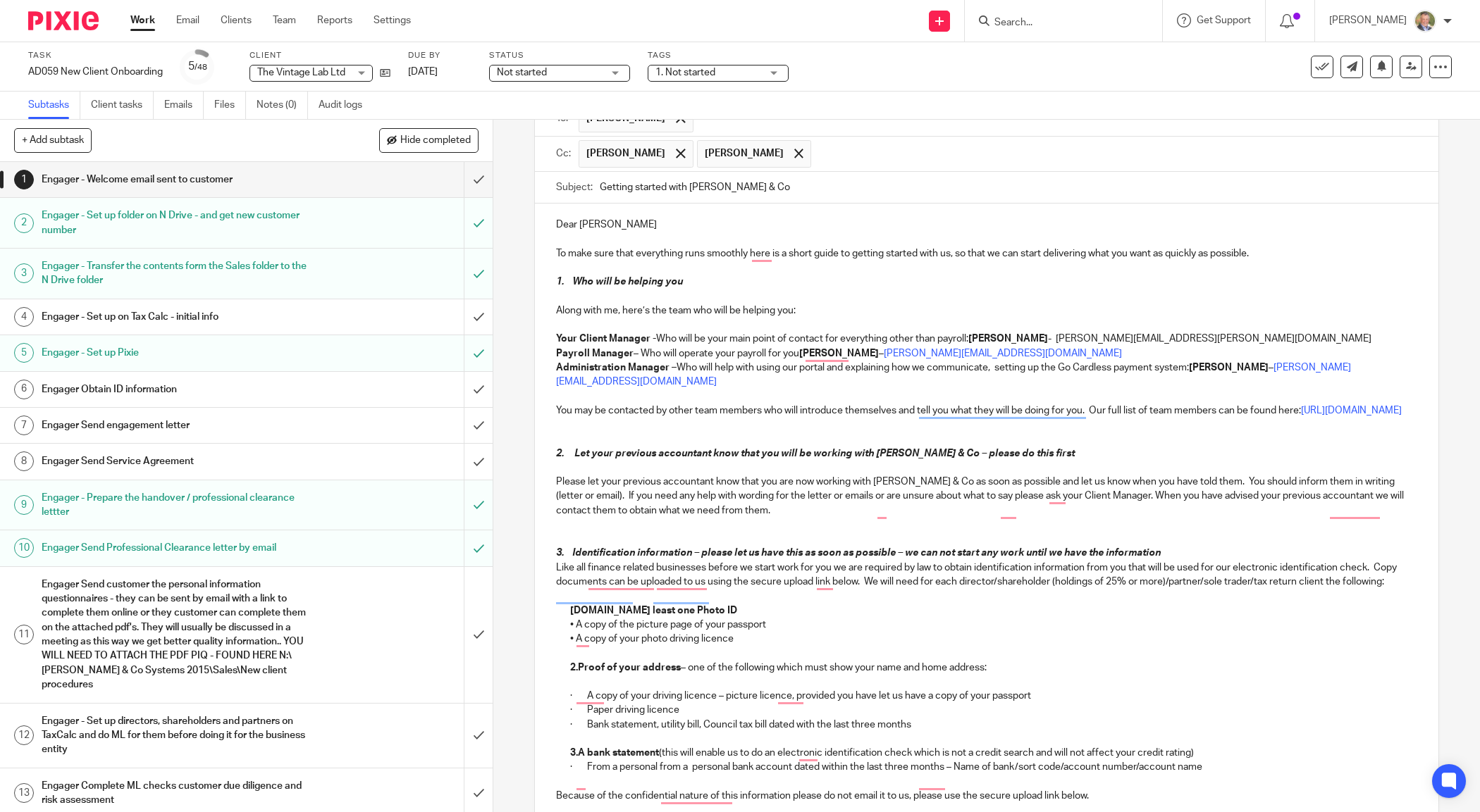
scroll to position [26, 0]
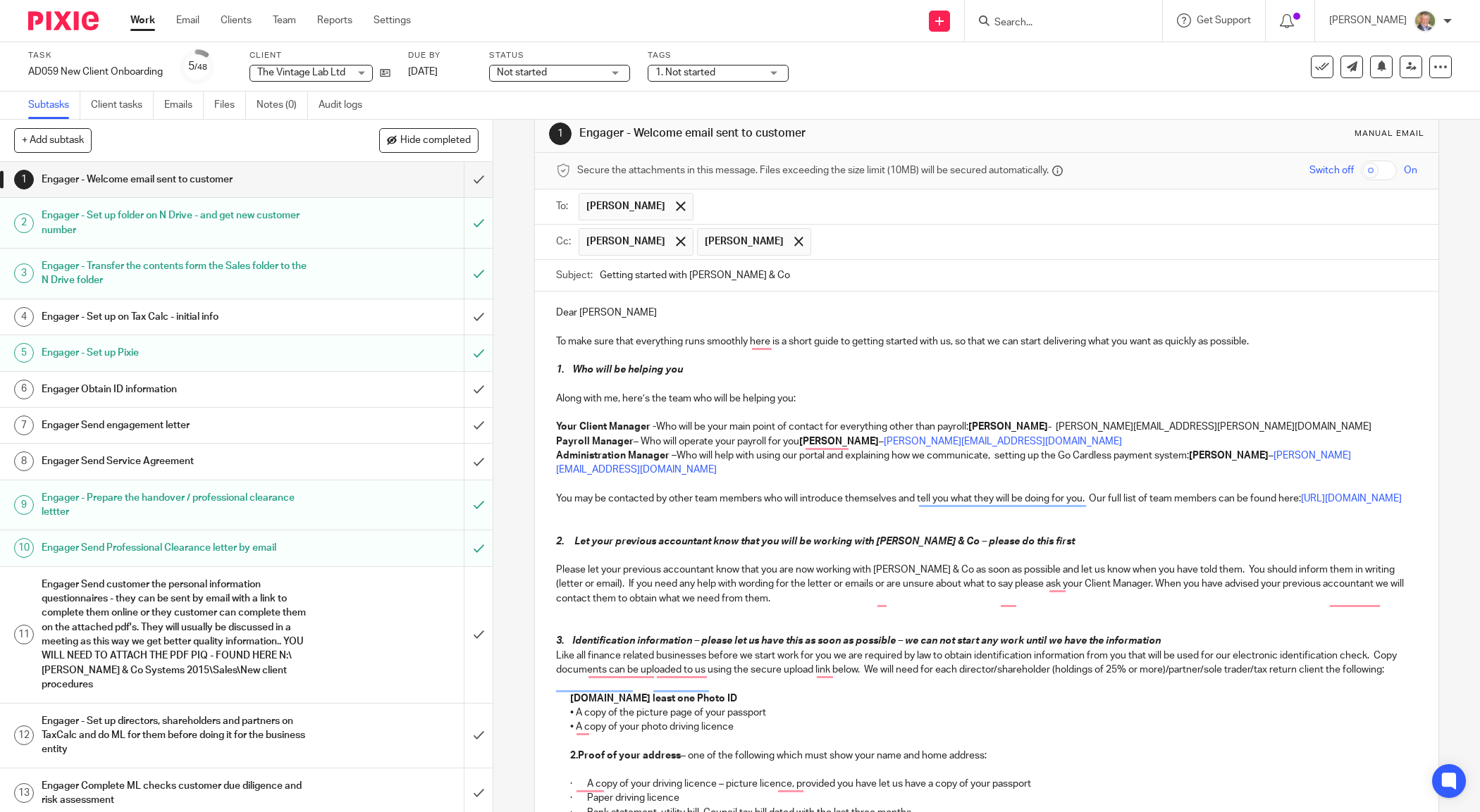
click at [556, 342] on p "To make sure that everything runs smoothly here is a short guide to getting sta…" at bounding box center [986, 341] width 860 height 14
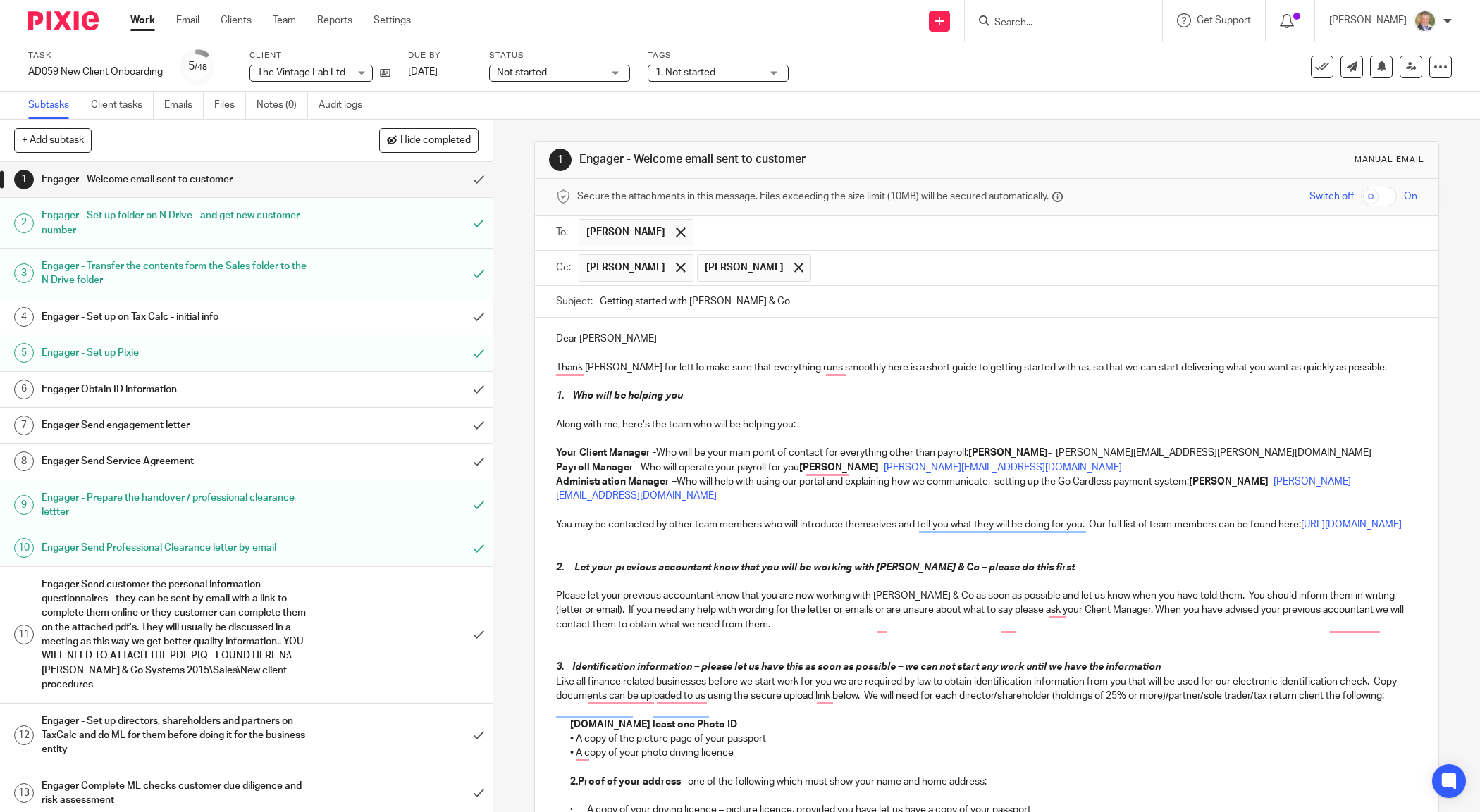
scroll to position [26, 0]
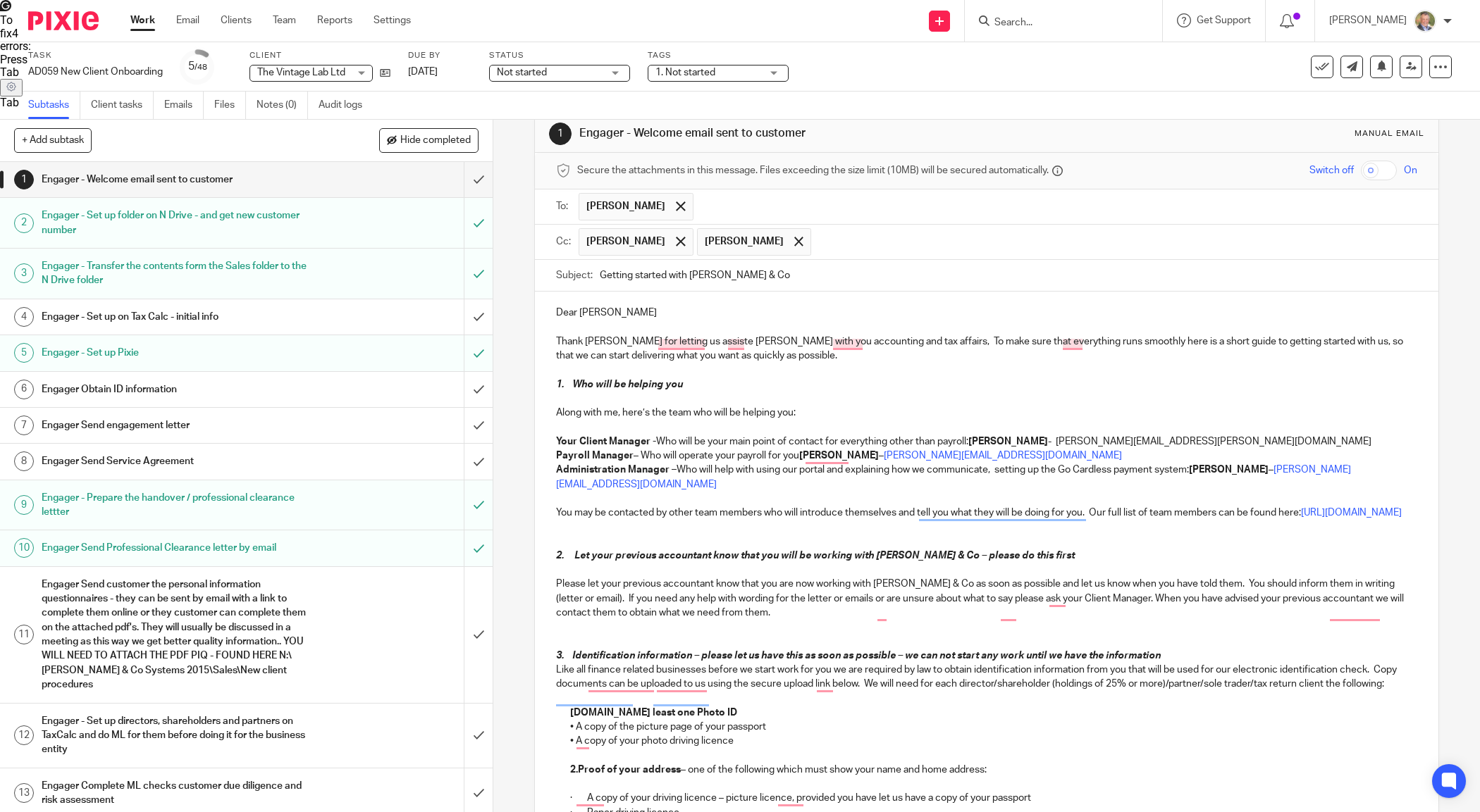
drag, startPoint x: 587, startPoint y: 341, endPoint x: 600, endPoint y: 351, distance: 16.4
click at [594, 347] on p "Thank [PERSON_NAME] for letting us assiste [PERSON_NAME] with you accounting an…" at bounding box center [986, 348] width 860 height 29
click at [698, 361] on span "assist you" at bounding box center [684, 364] width 55 height 12
click at [738, 364] on span "your" at bounding box center [741, 364] width 25 height 12
click at [849, 361] on span "affairs" at bounding box center [848, 364] width 30 height 12
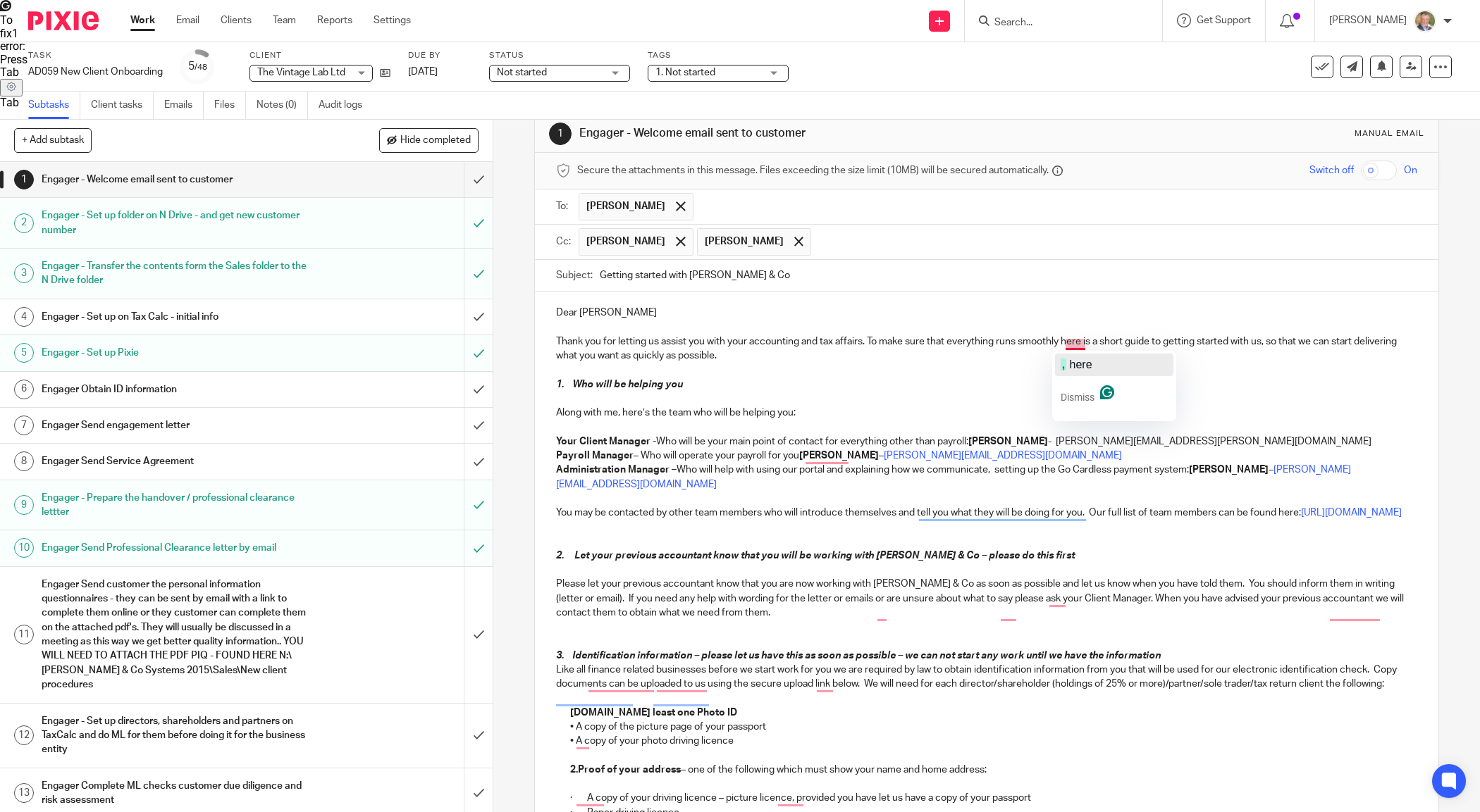
click at [1077, 358] on span "here" at bounding box center [1081, 364] width 22 height 12
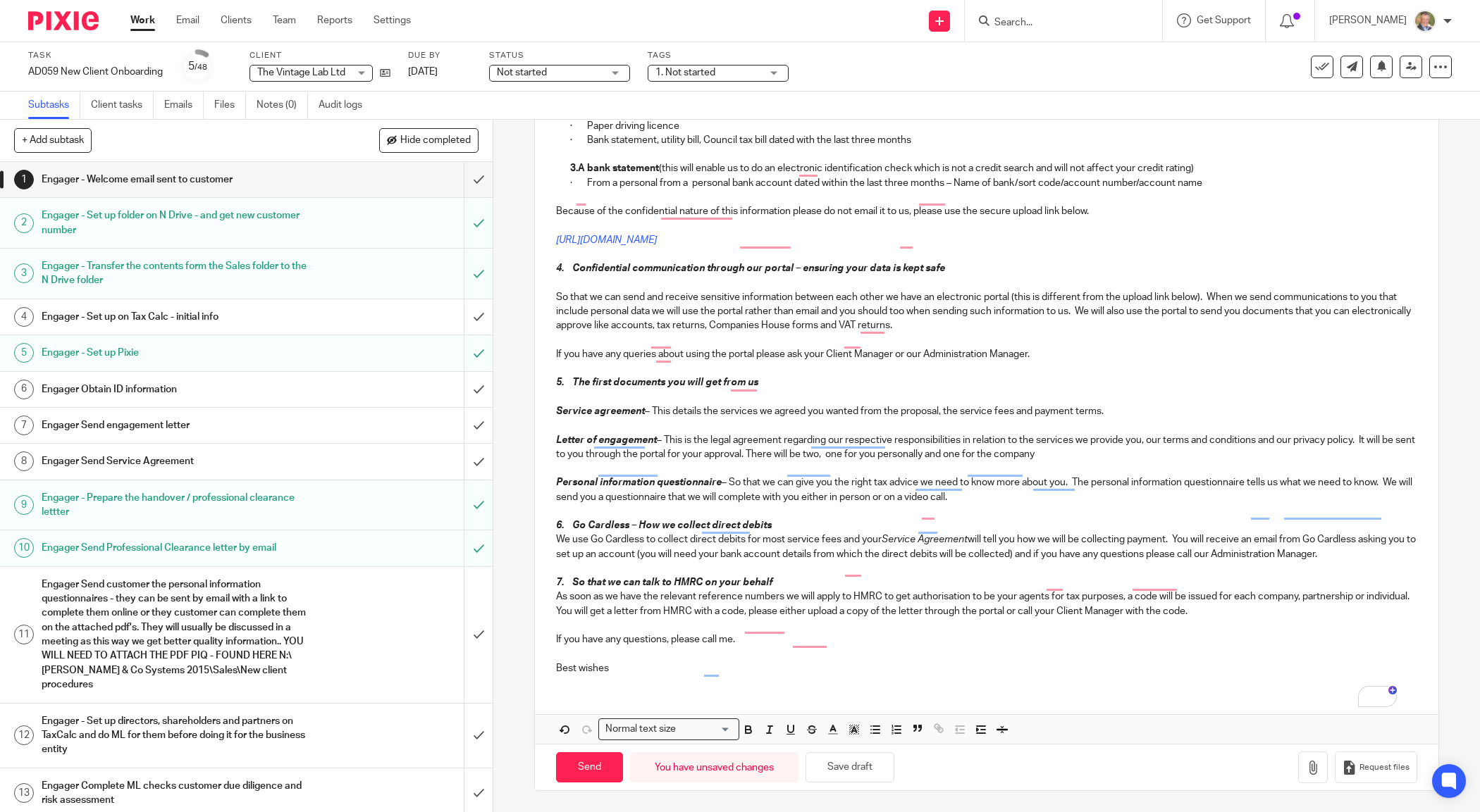
scroll to position [745, 0]
click at [596, 766] on input "Send" at bounding box center [589, 767] width 67 height 30
type input "Sent"
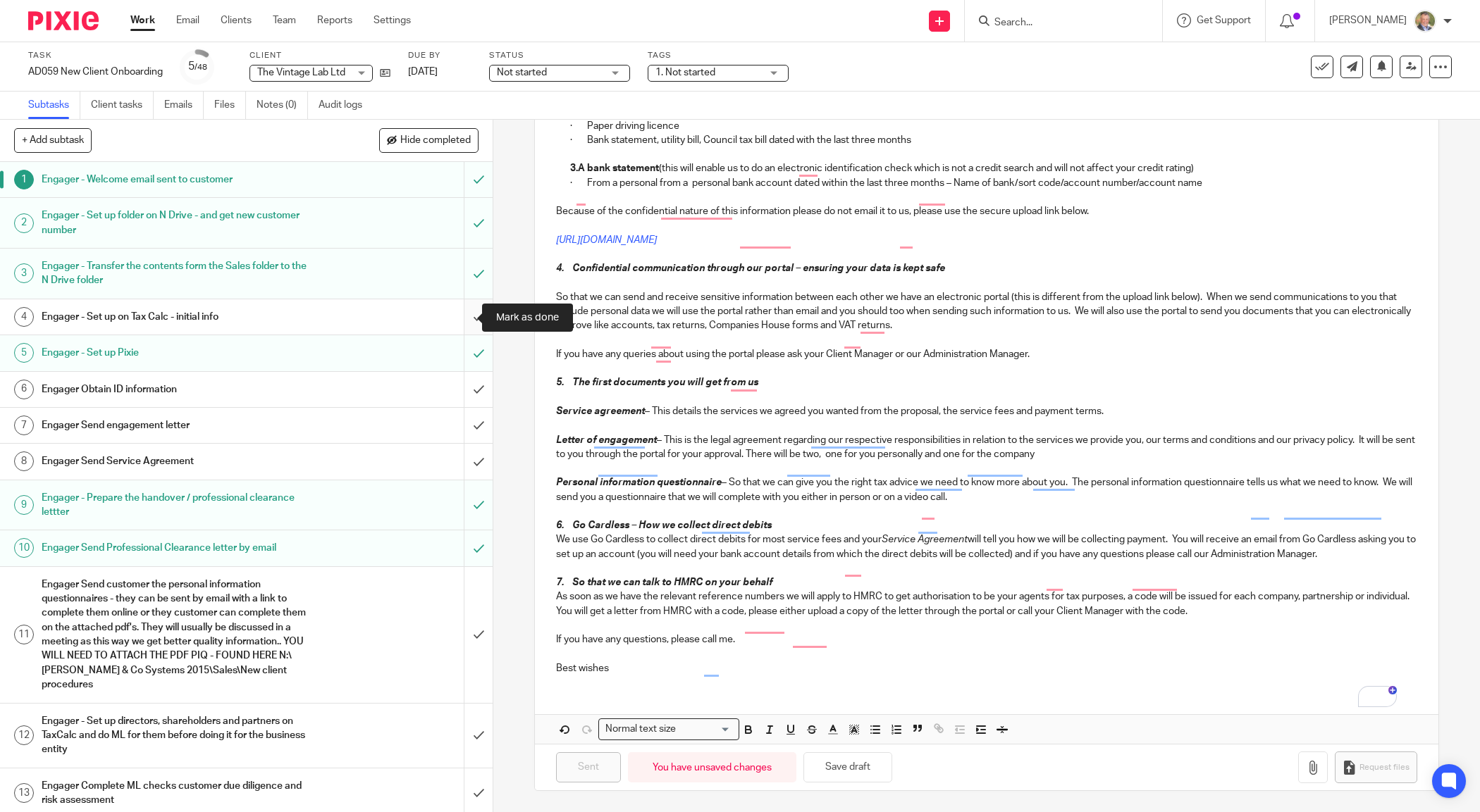
click at [456, 315] on input "submit" at bounding box center [246, 317] width 493 height 35
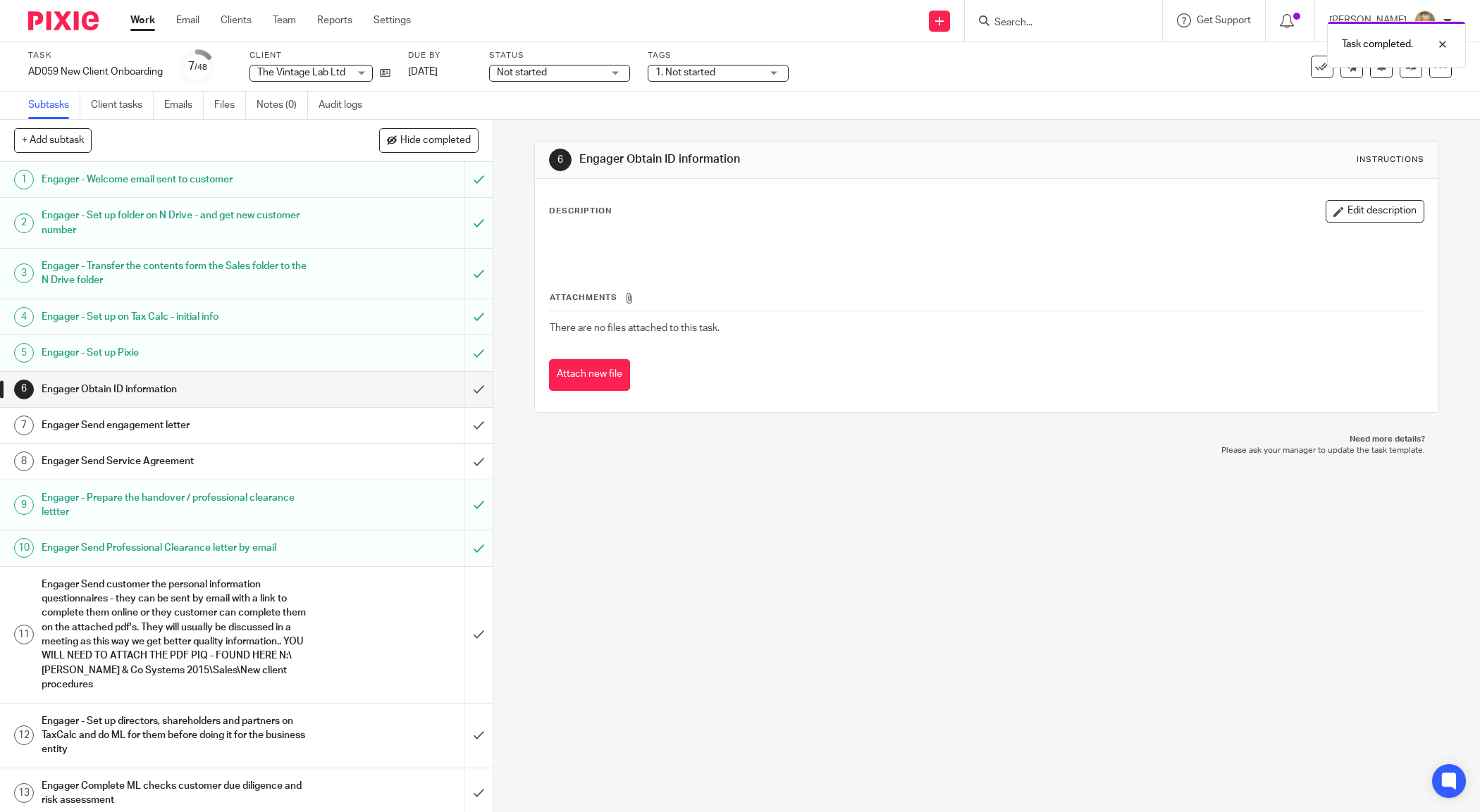
scroll to position [176, 0]
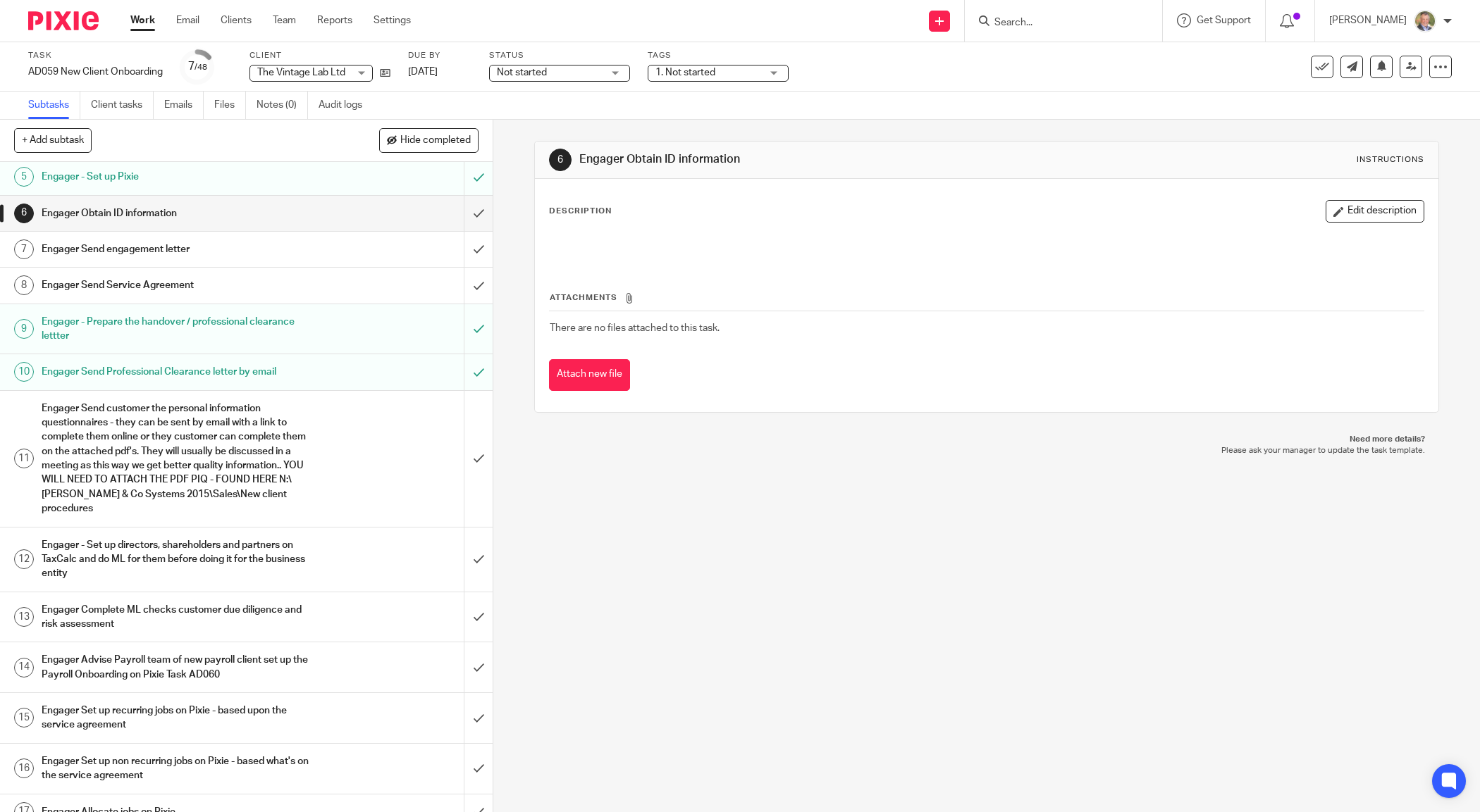
click at [297, 440] on h1 "Engager Send customer the personal information questionnaires - they can be sen…" at bounding box center [177, 459] width 272 height 122
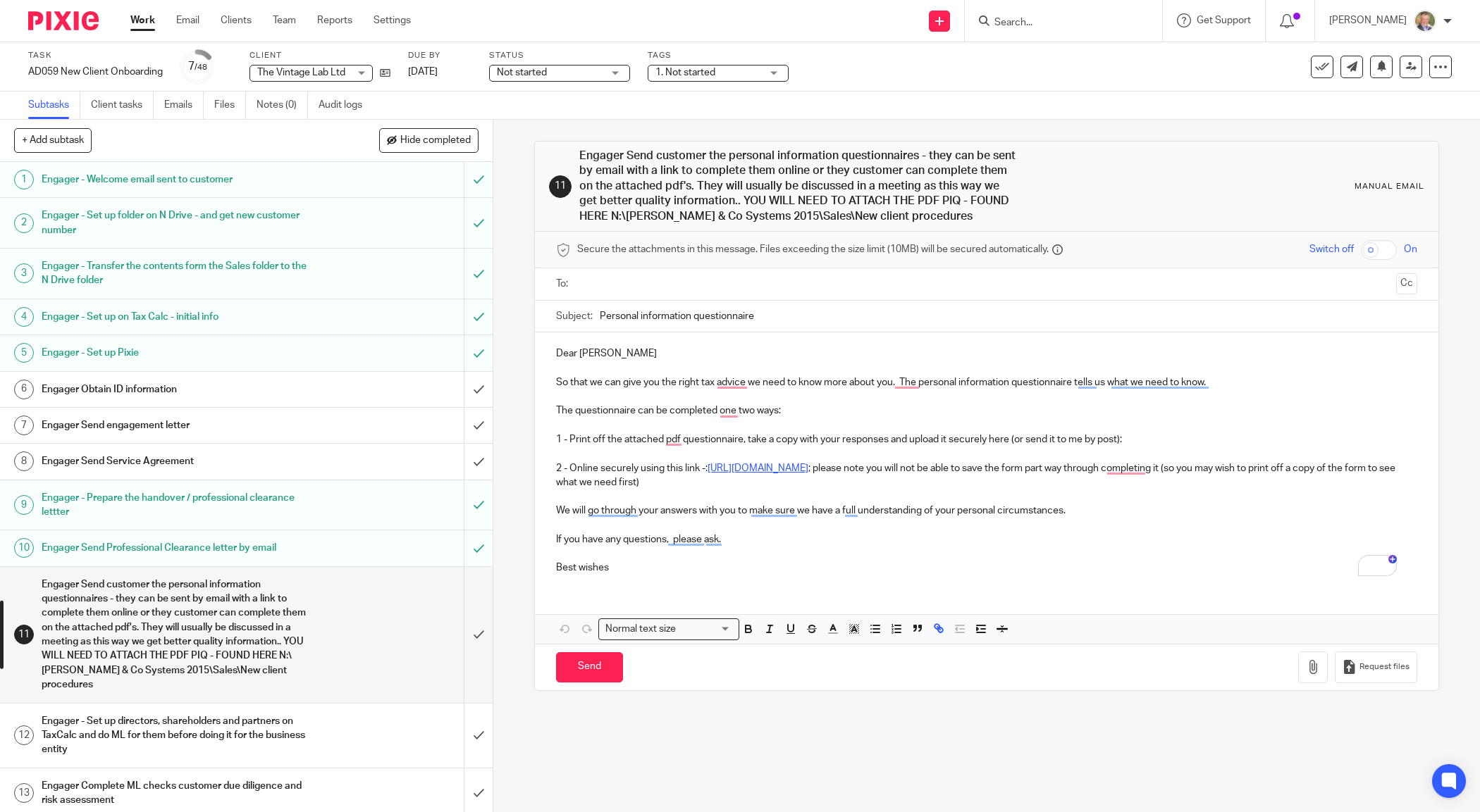
click at [806, 469] on link "https://forms.office.com/r/CnNqGHzqqQ" at bounding box center [758, 468] width 101 height 10
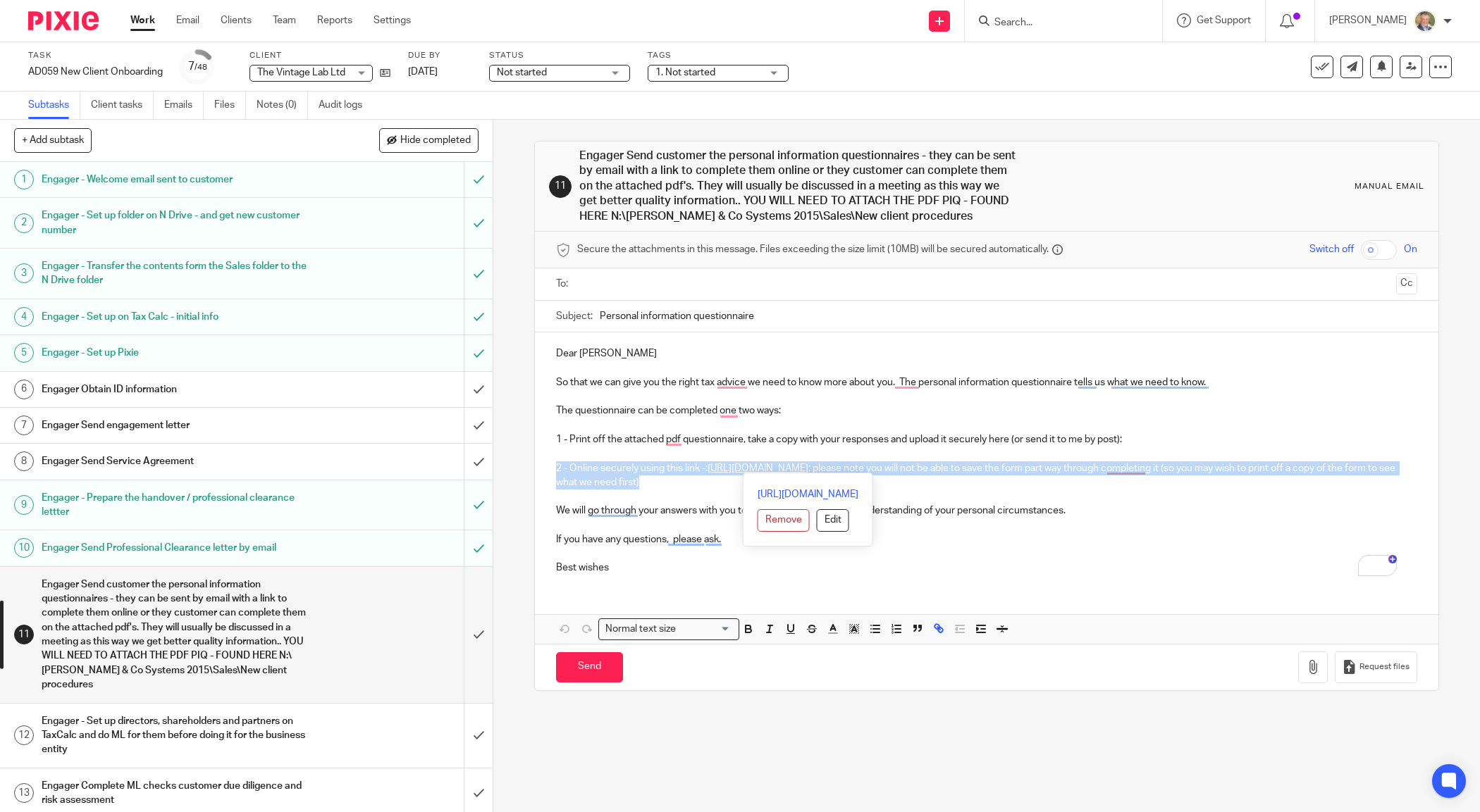
click at [806, 469] on link "https://forms.office.com/r/CnNqGHzqqQ" at bounding box center [758, 468] width 101 height 10
click at [806, 474] on p "2 - Online securely using this link -: https://forms.office.com/r/CnNqGHzqqQ ; …" at bounding box center [986, 475] width 860 height 29
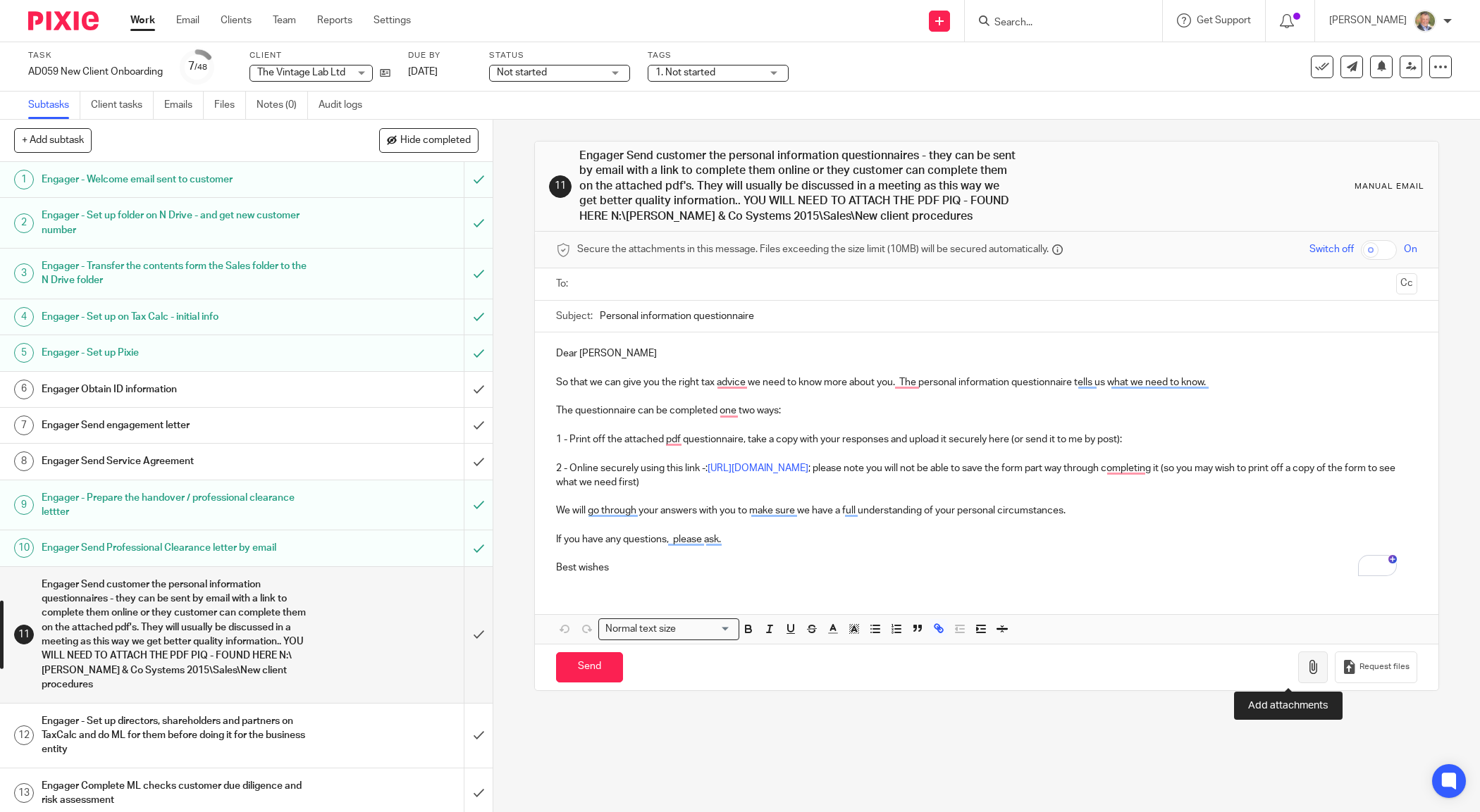
click at [1306, 668] on icon "button" at bounding box center [1313, 667] width 14 height 14
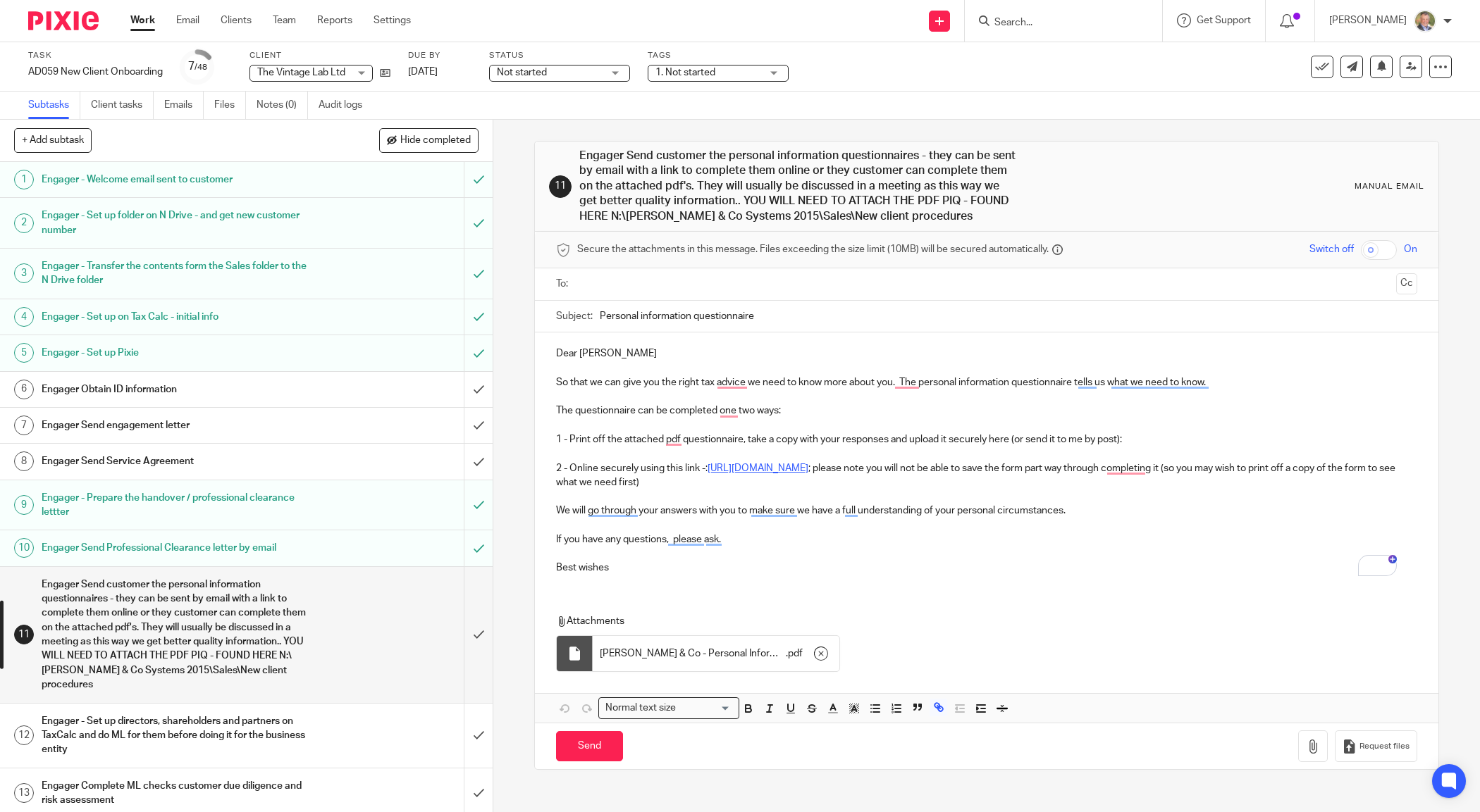
click at [809, 464] on link "https://forms.office.com/r/CnNqGHzqqQ" at bounding box center [758, 468] width 101 height 10
click at [607, 285] on input "text" at bounding box center [986, 284] width 808 height 16
click at [1396, 285] on button "Cc" at bounding box center [1406, 285] width 21 height 21
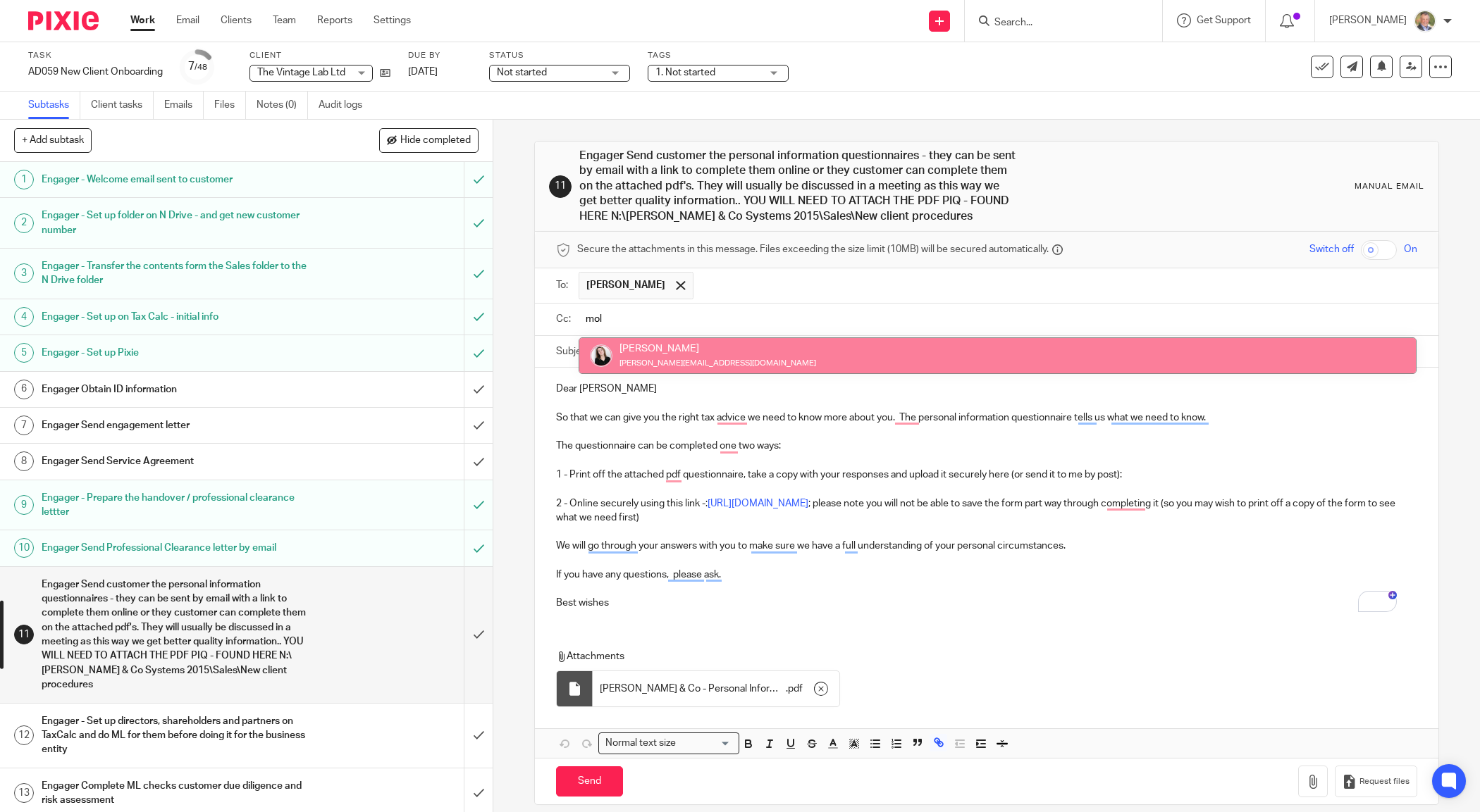
type input "mol"
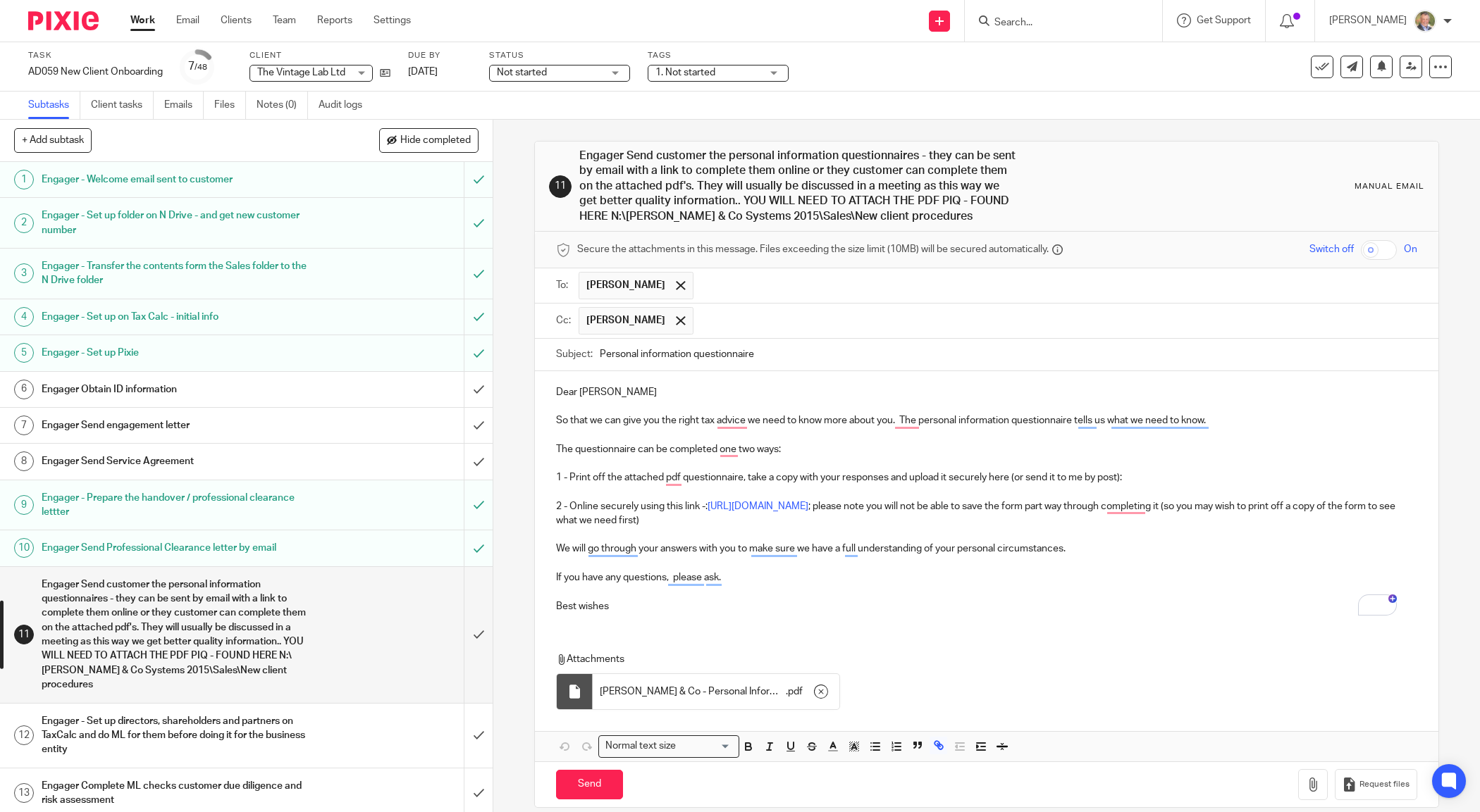
click at [847, 322] on input "text" at bounding box center [1056, 321] width 711 height 28
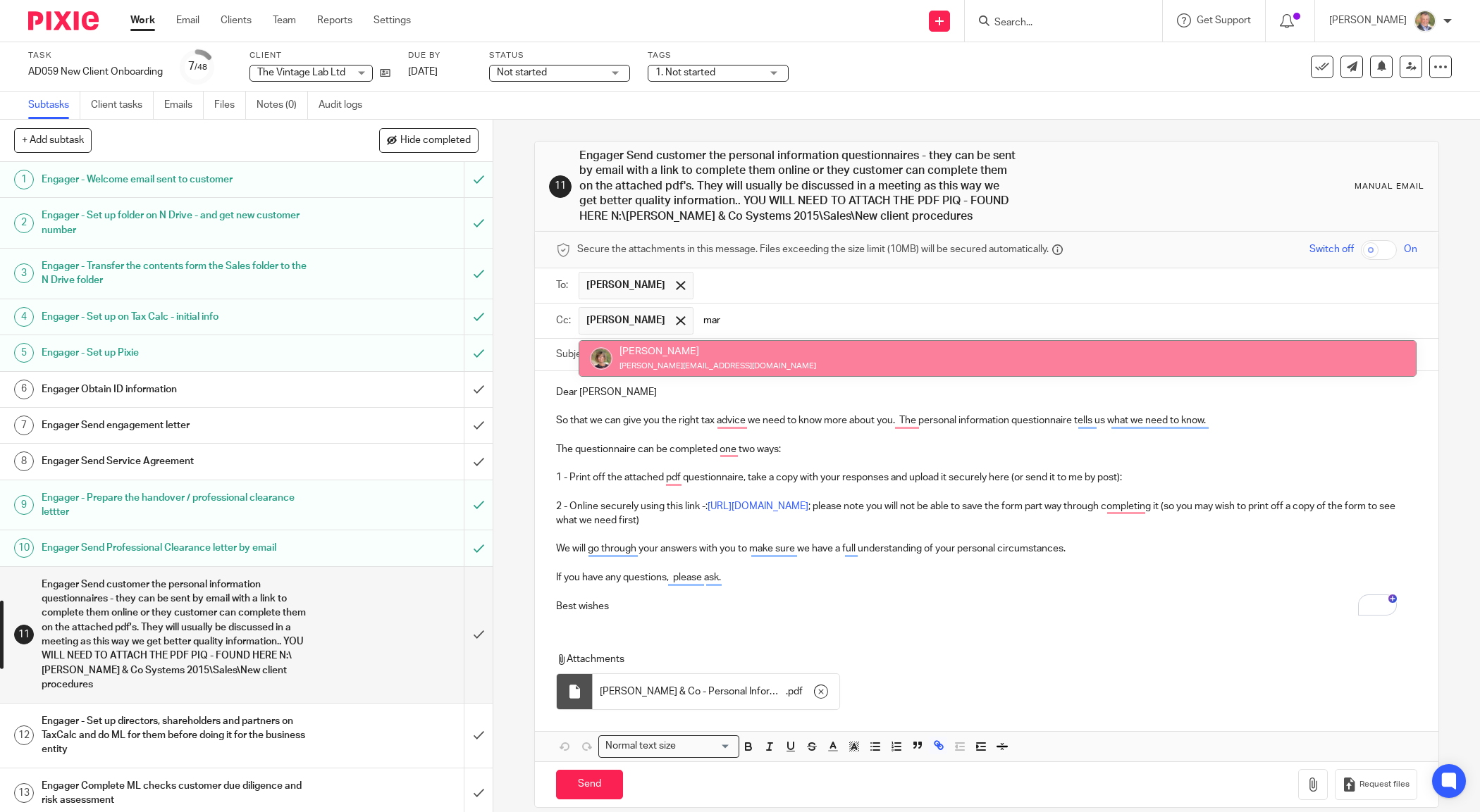
type input "mar"
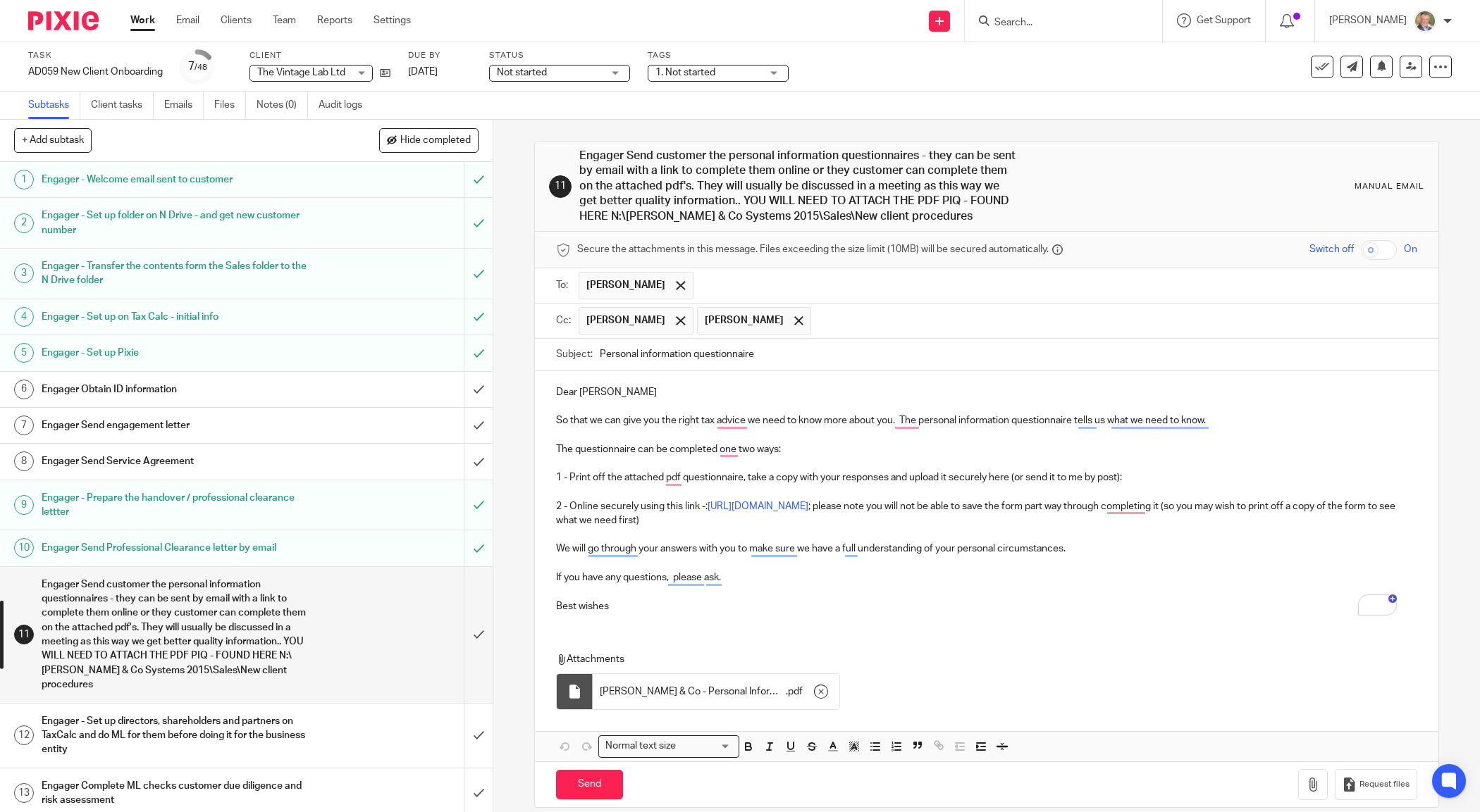
click at [1135, 480] on p "1 - Print off the attached pdf questionnaire, take a copy with your responses a…" at bounding box center [986, 478] width 860 height 14
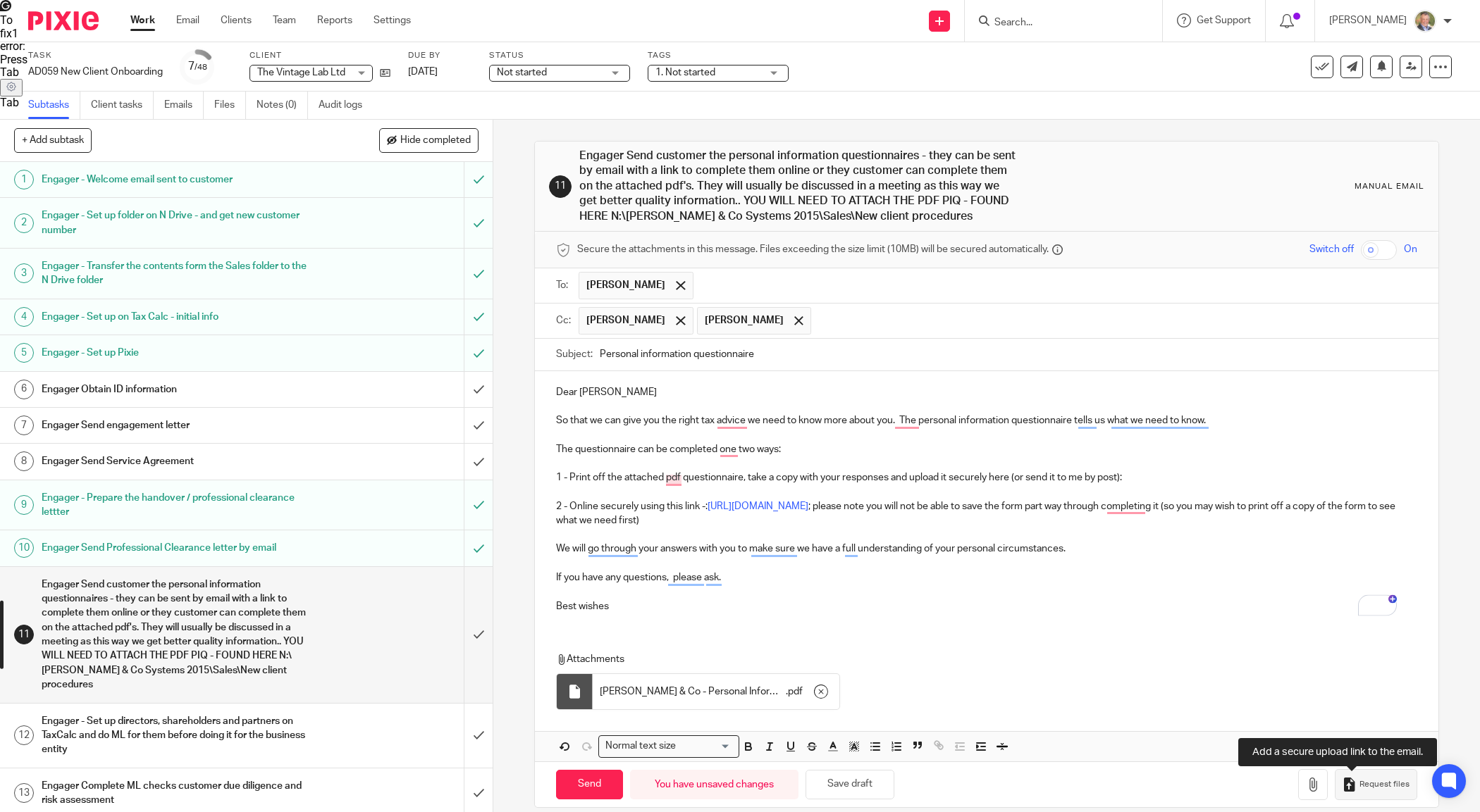
click at [1360, 790] on span "Request files" at bounding box center [1384, 784] width 50 height 12
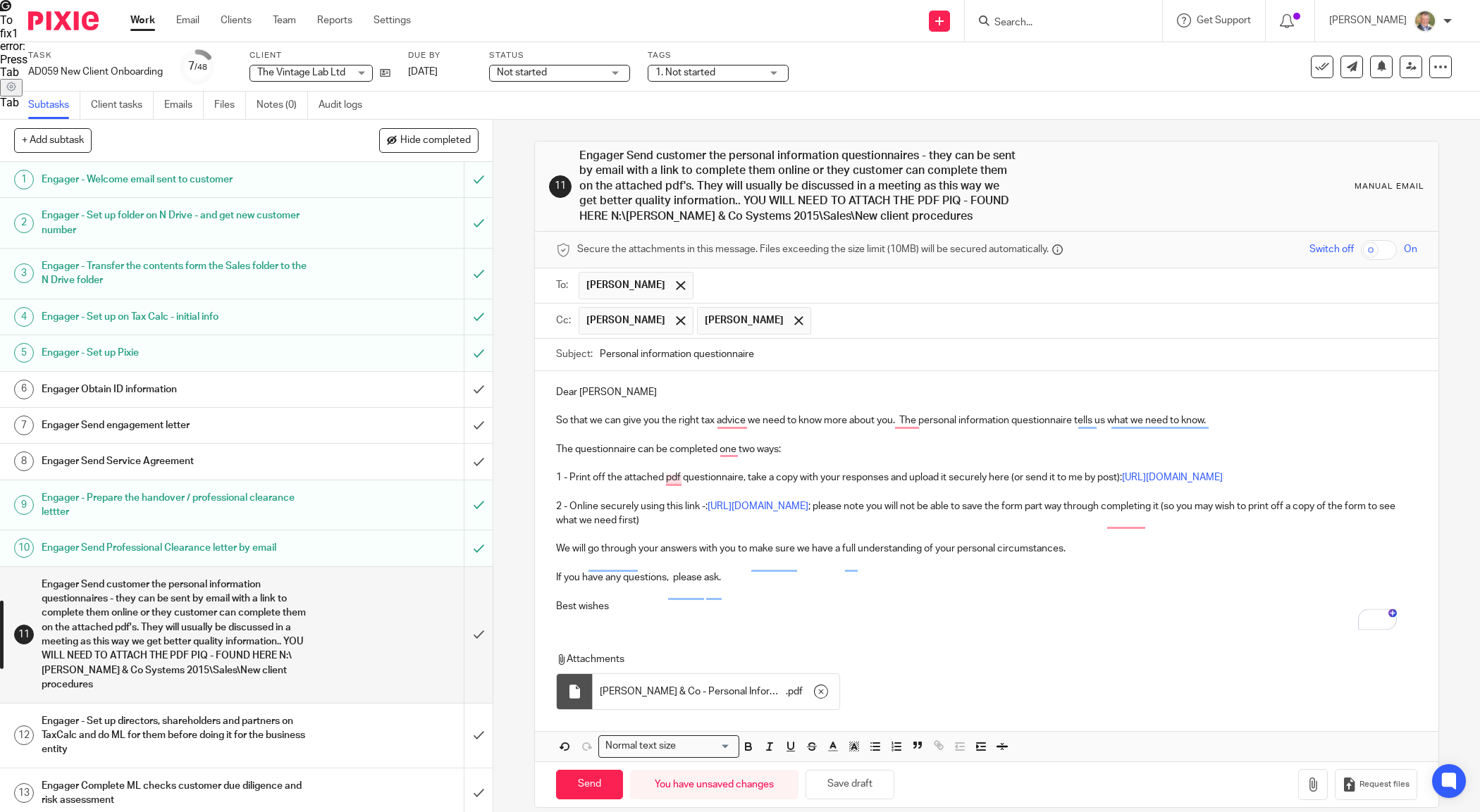
scroll to position [36, 0]
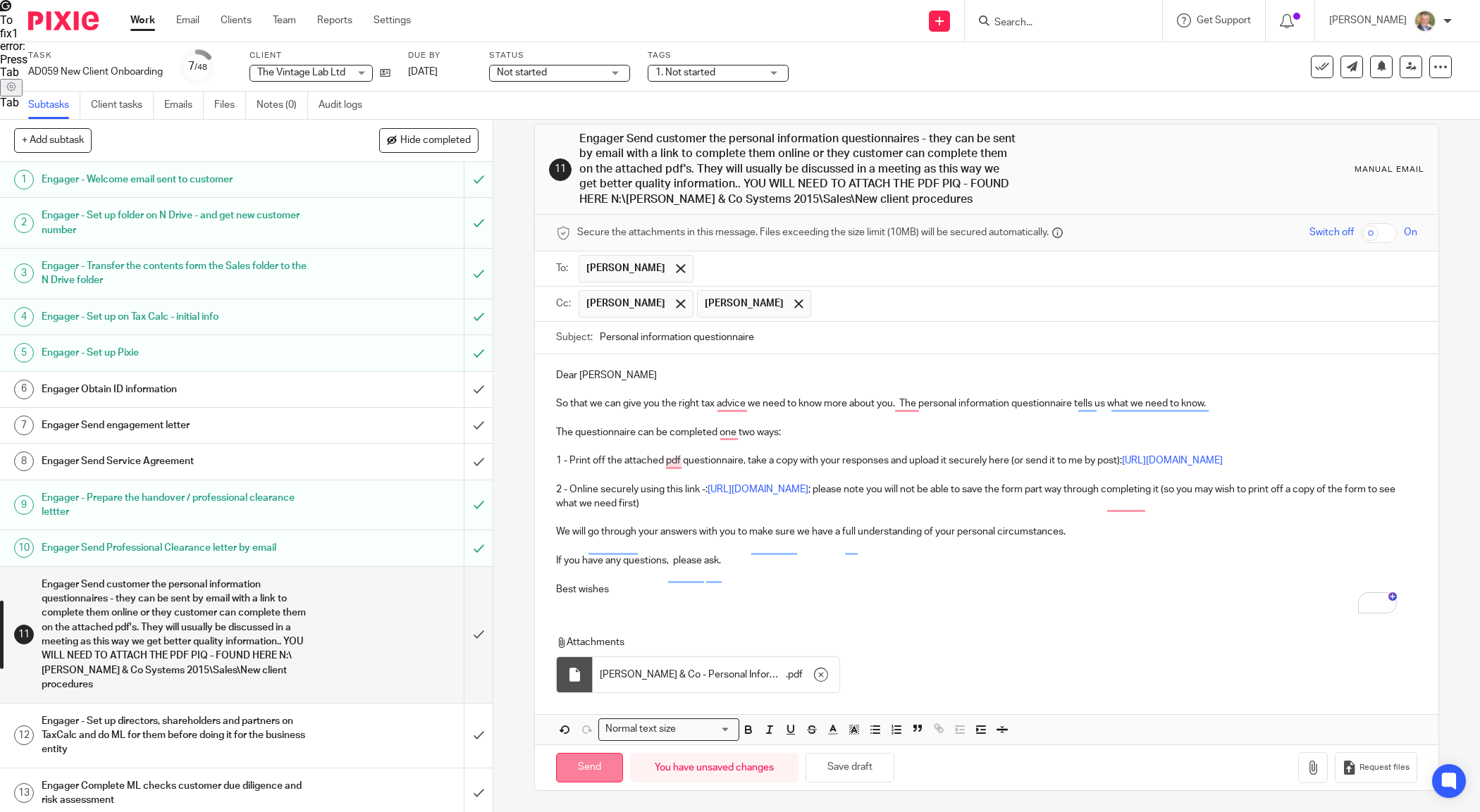
click at [585, 762] on input "Send" at bounding box center [589, 767] width 67 height 30
type input "Sent"
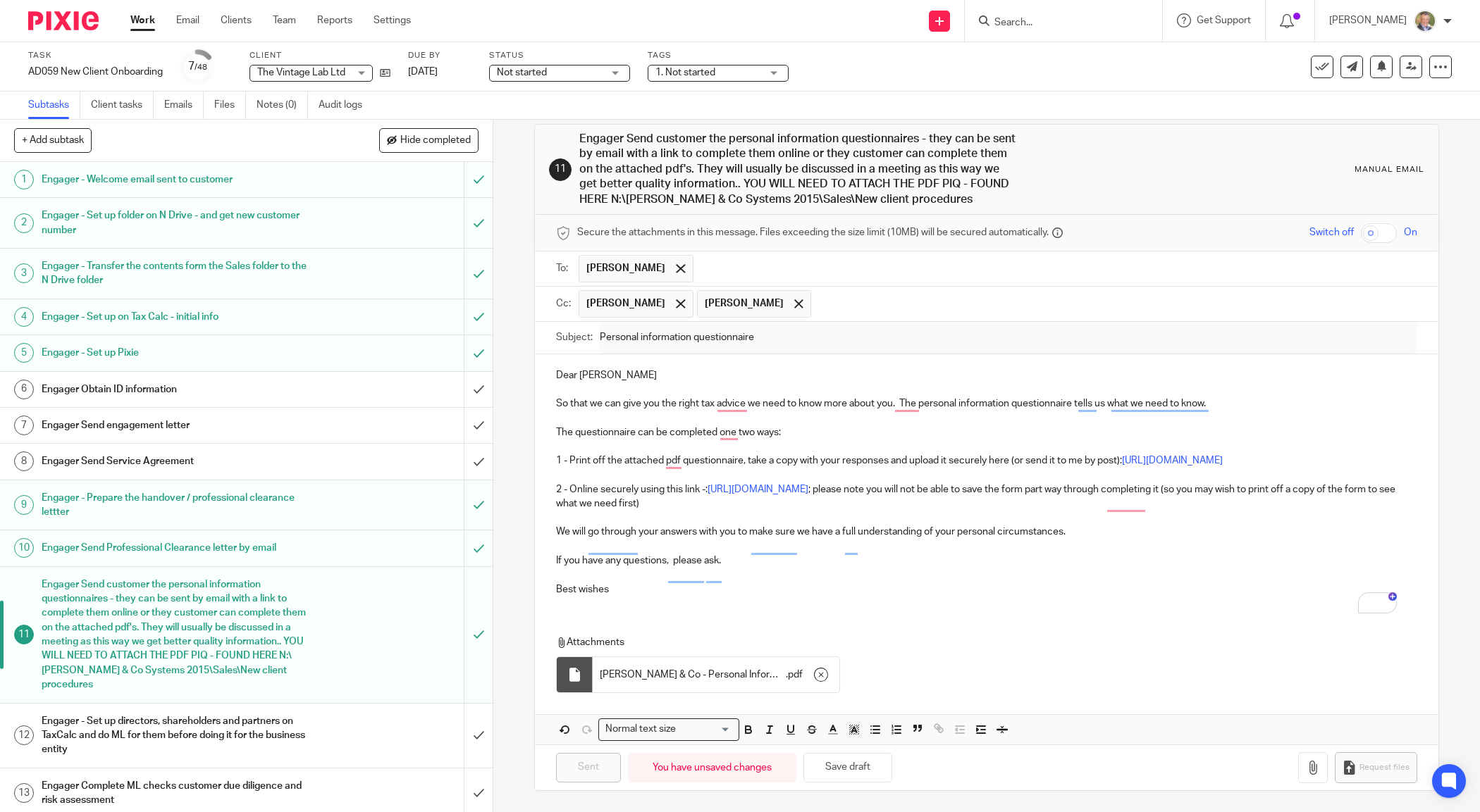
scroll to position [264, 0]
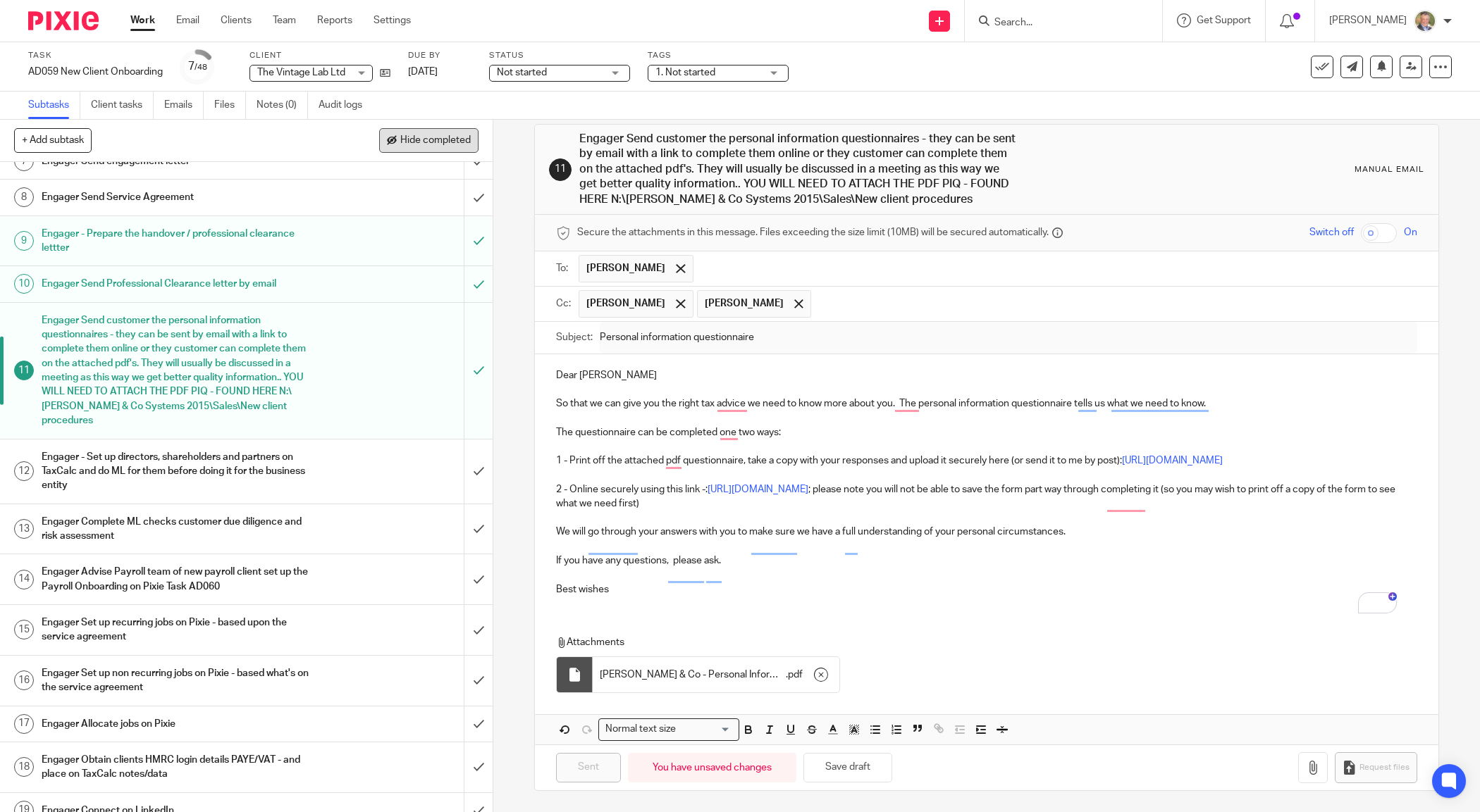
click at [431, 137] on span "Hide completed" at bounding box center [435, 141] width 70 height 12
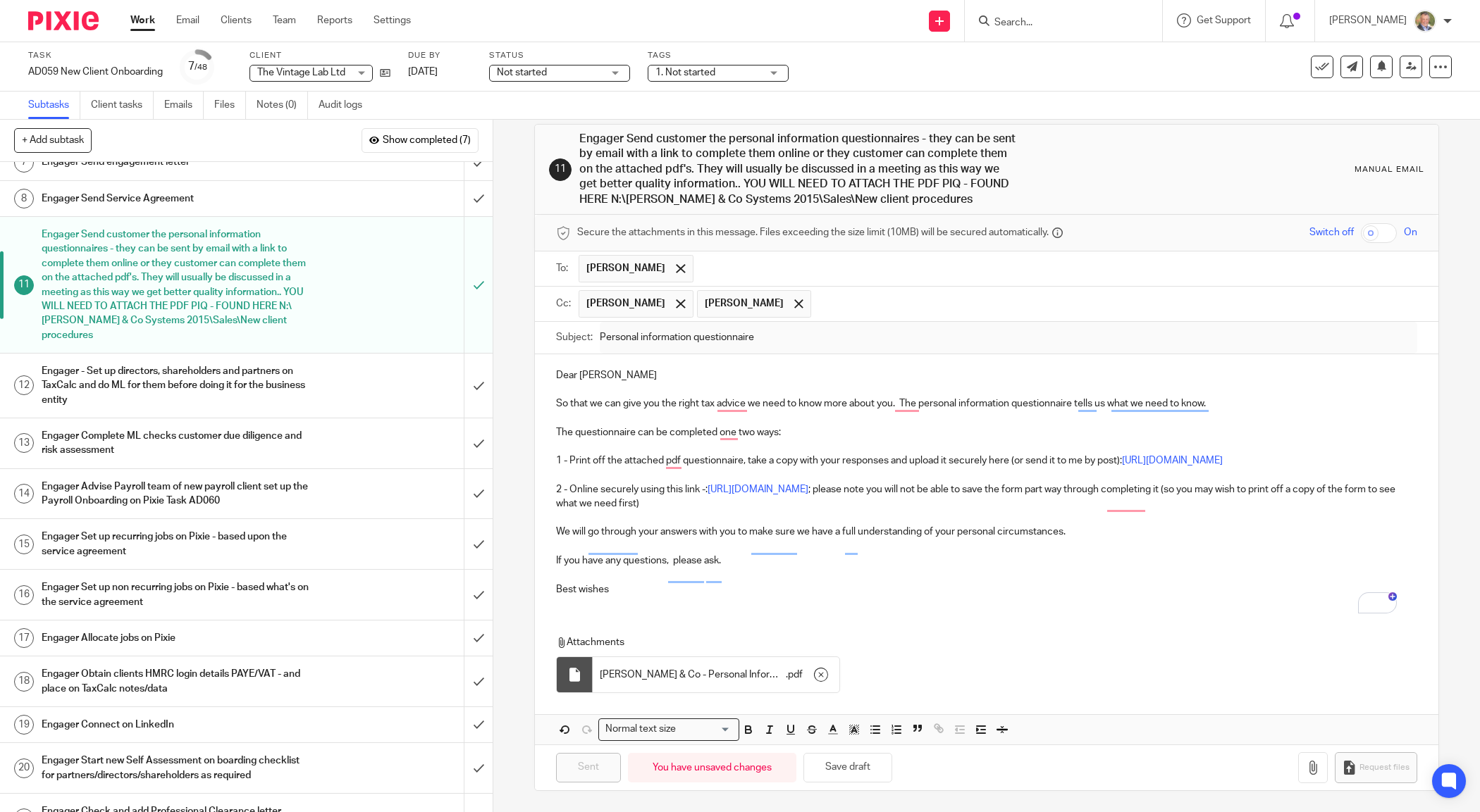
scroll to position [0, 0]
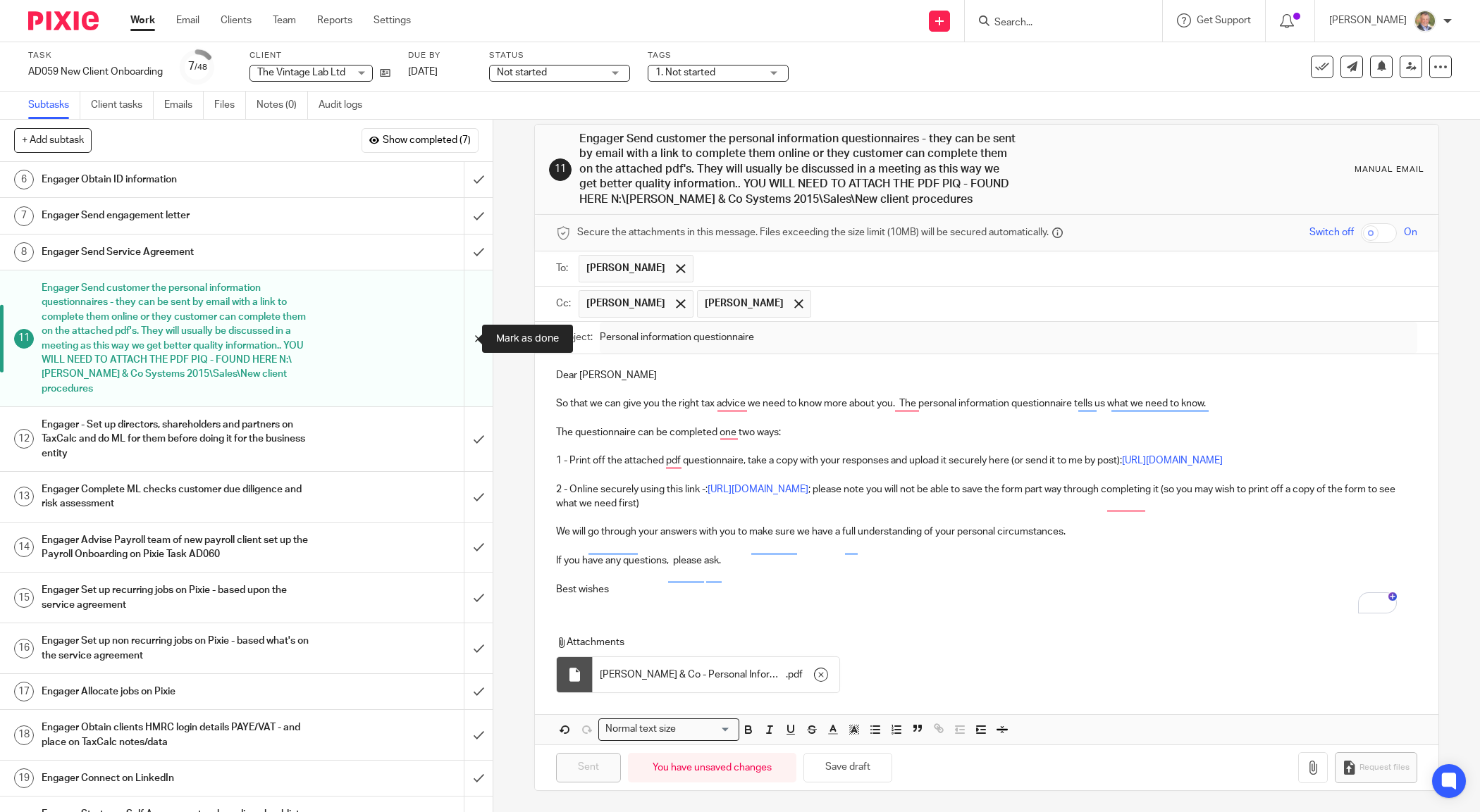
click at [459, 338] on input "submit" at bounding box center [246, 338] width 493 height 136
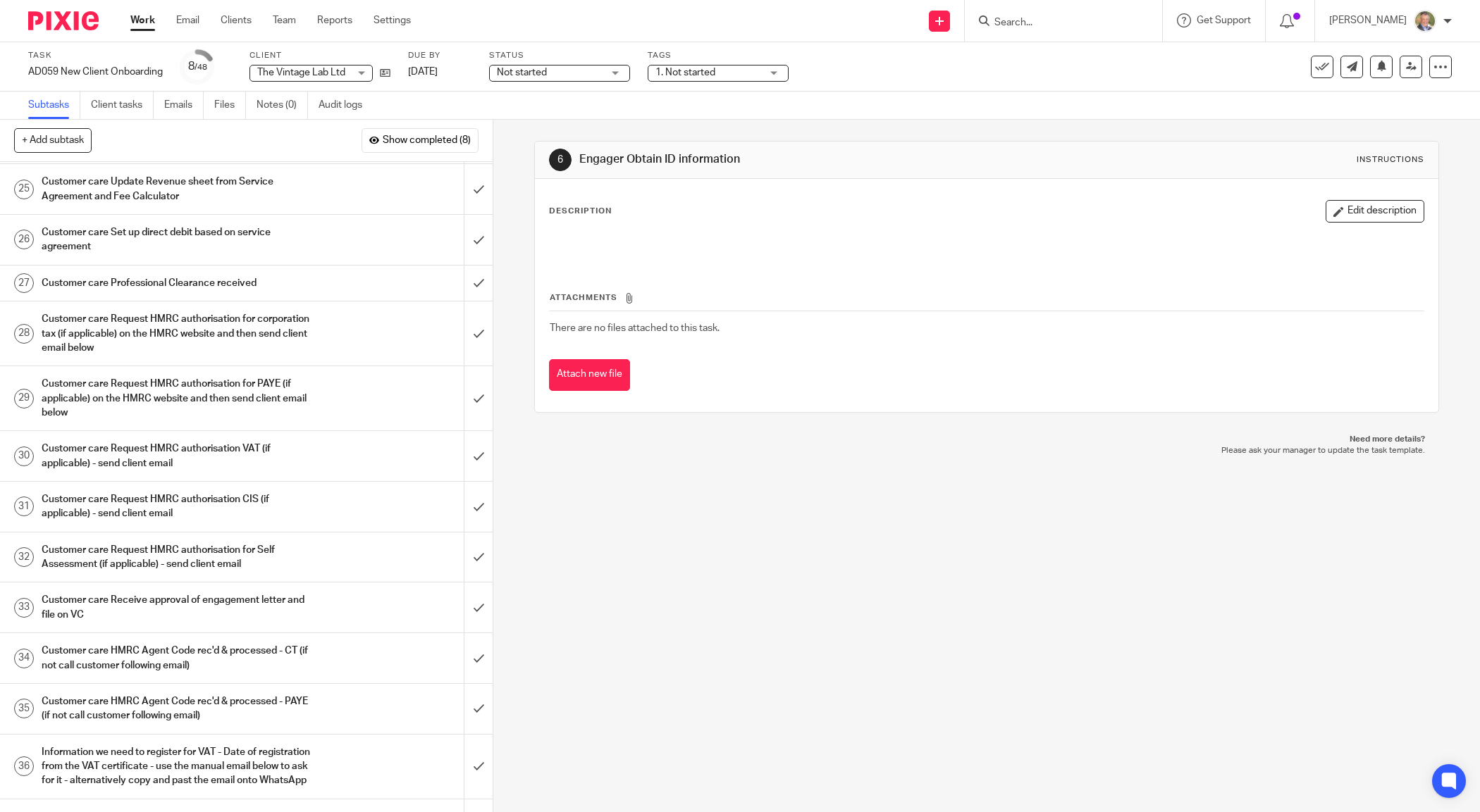
scroll to position [984, 0]
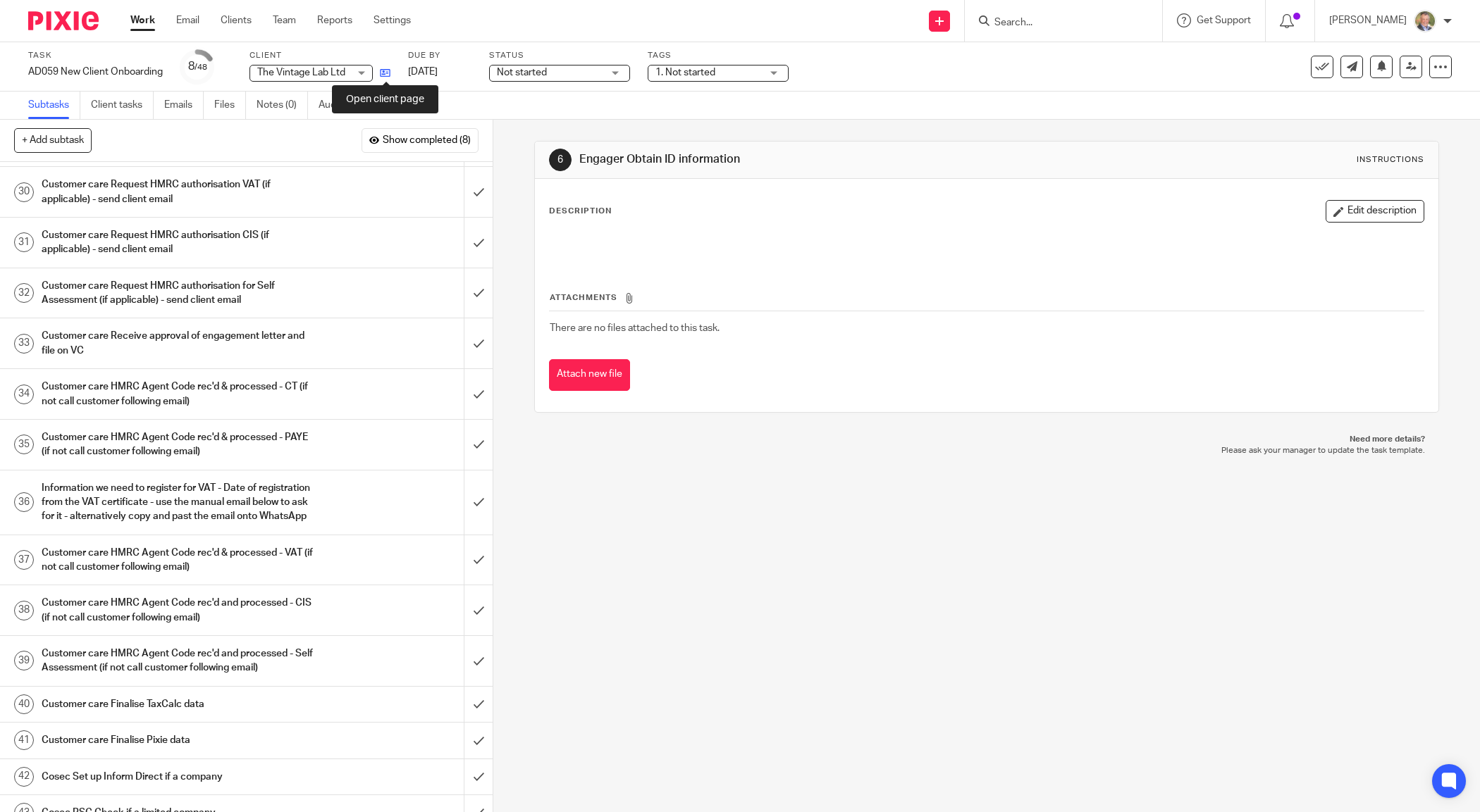
click at [388, 75] on icon at bounding box center [385, 73] width 11 height 11
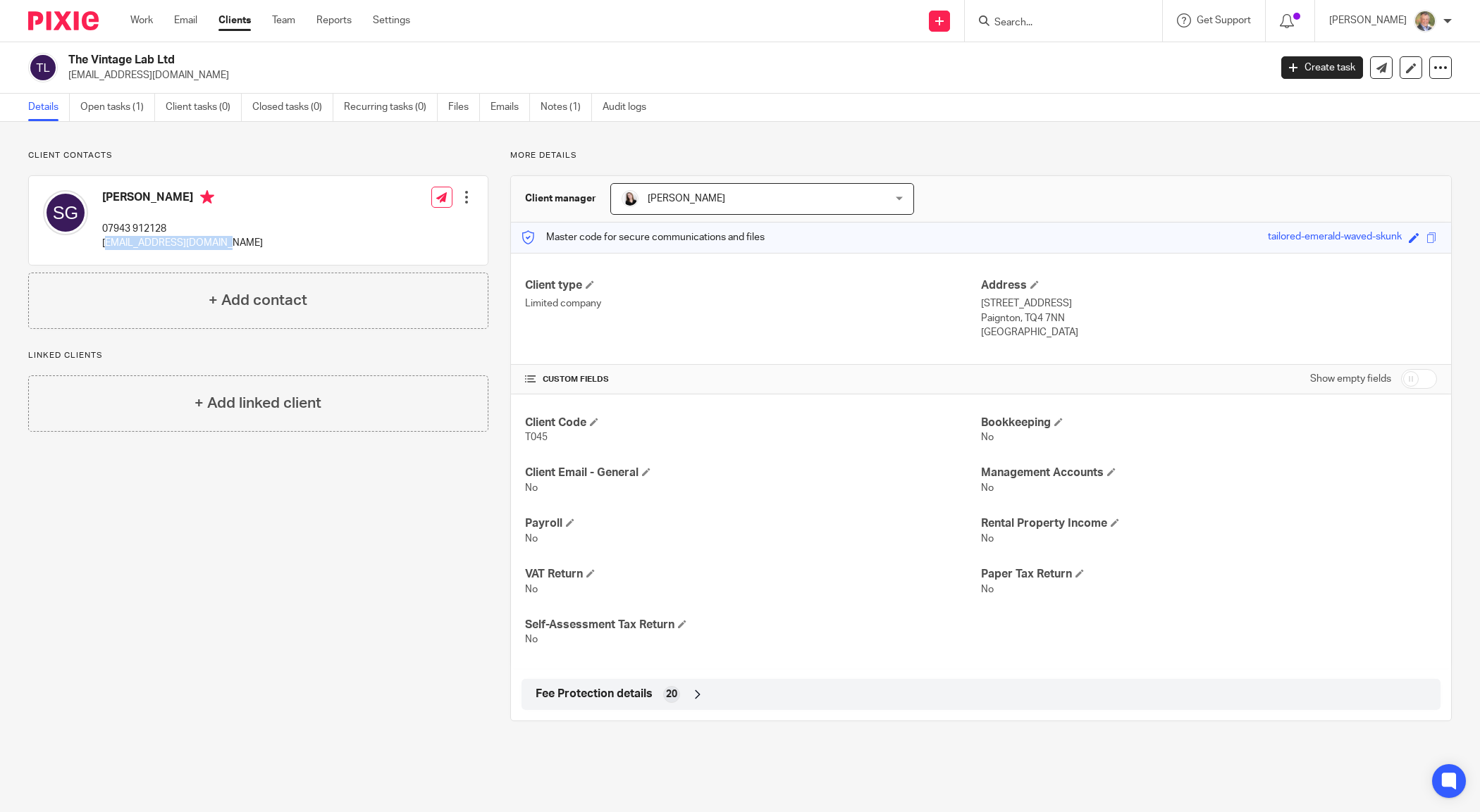
drag, startPoint x: 106, startPoint y: 245, endPoint x: 178, endPoint y: 250, distance: 72.2
click at [227, 245] on div "[PERSON_NAME] 07943 912128 [EMAIL_ADDRESS][DOMAIN_NAME] Edit contact Create cli…" at bounding box center [257, 220] width 459 height 89
click at [113, 248] on p "[EMAIL_ADDRESS][DOMAIN_NAME]" at bounding box center [183, 243] width 160 height 14
drag, startPoint x: 100, startPoint y: 243, endPoint x: 226, endPoint y: 247, distance: 126.1
click at [226, 247] on div "[PERSON_NAME] 07943 912128 [EMAIL_ADDRESS][DOMAIN_NAME] Edit contact Create cli…" at bounding box center [257, 220] width 459 height 89
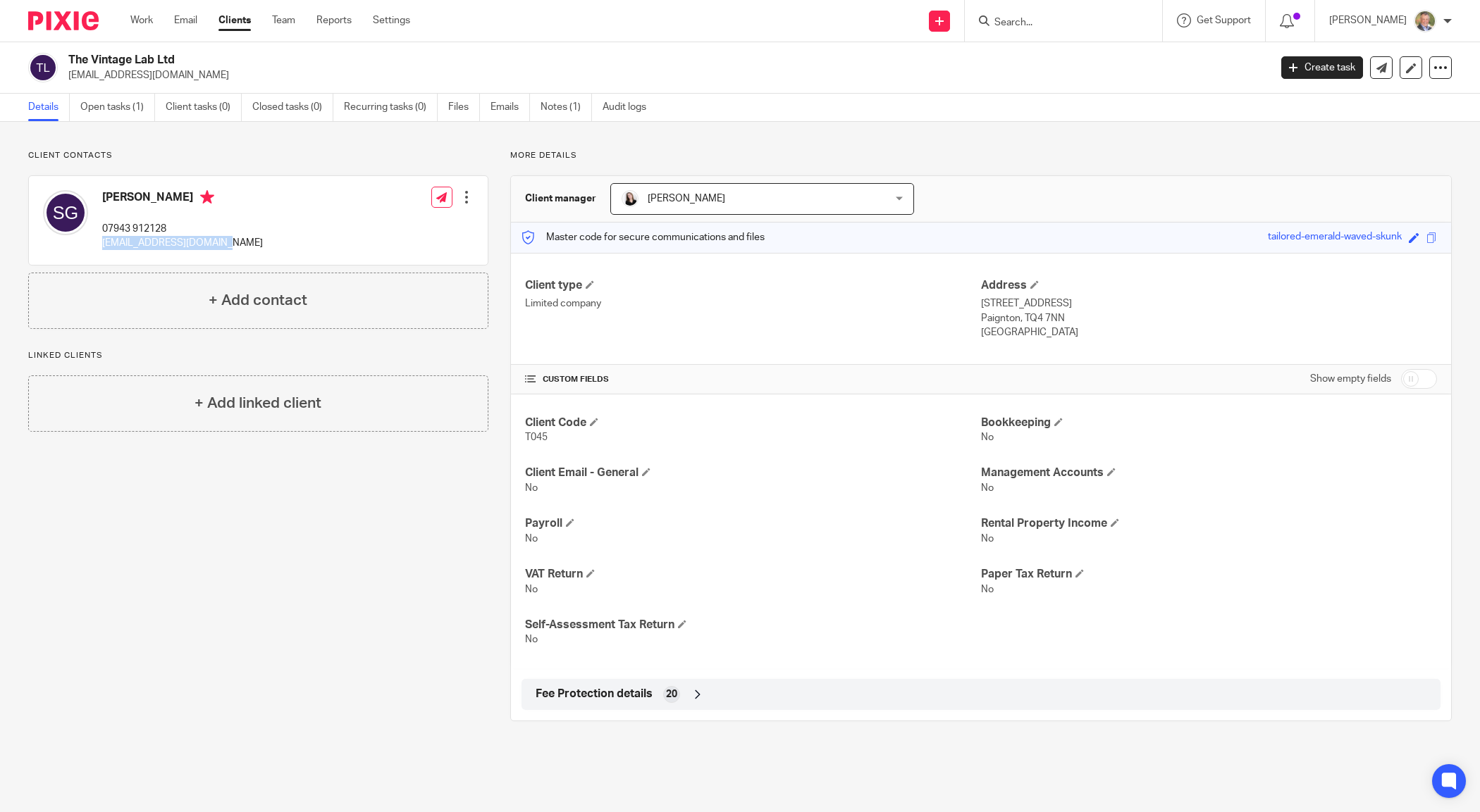
copy p "[EMAIL_ADDRESS][DOMAIN_NAME]"
click at [1314, 69] on link "Create task" at bounding box center [1322, 67] width 82 height 22
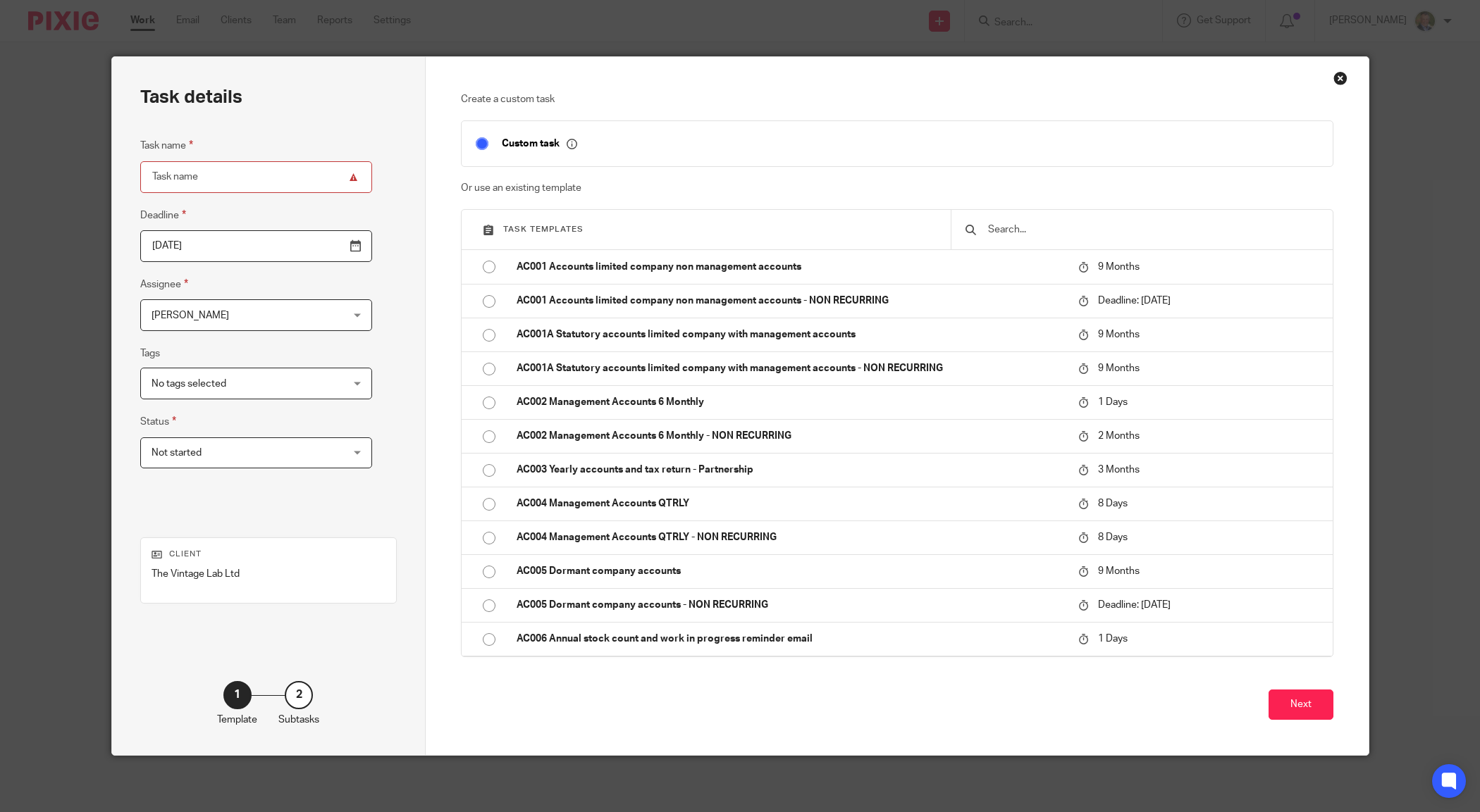
click at [1334, 78] on div "Close this dialog window" at bounding box center [1340, 78] width 14 height 14
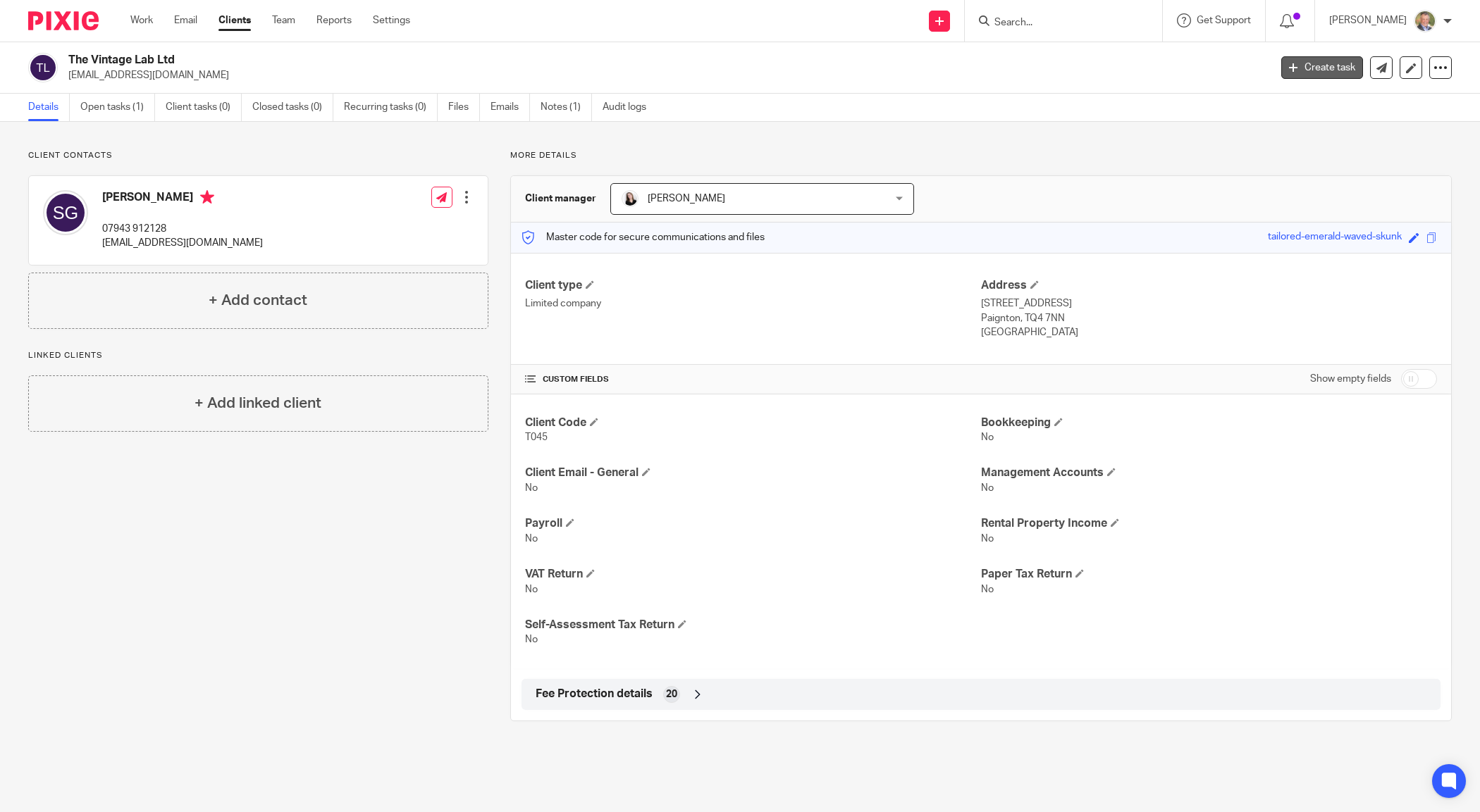
click at [1310, 65] on link "Create task" at bounding box center [1322, 67] width 82 height 22
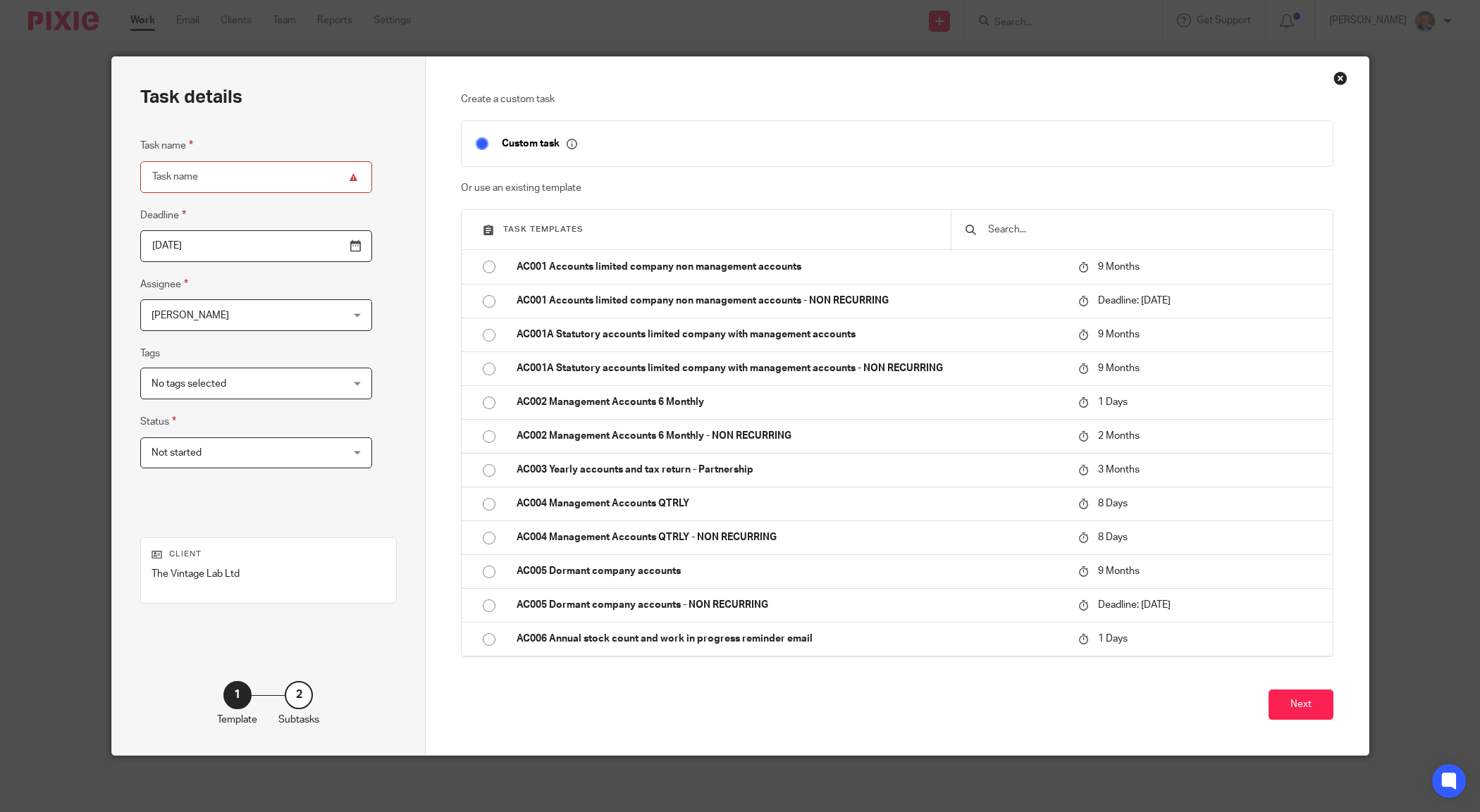
click at [1038, 226] on input "text" at bounding box center [1152, 230] width 332 height 15
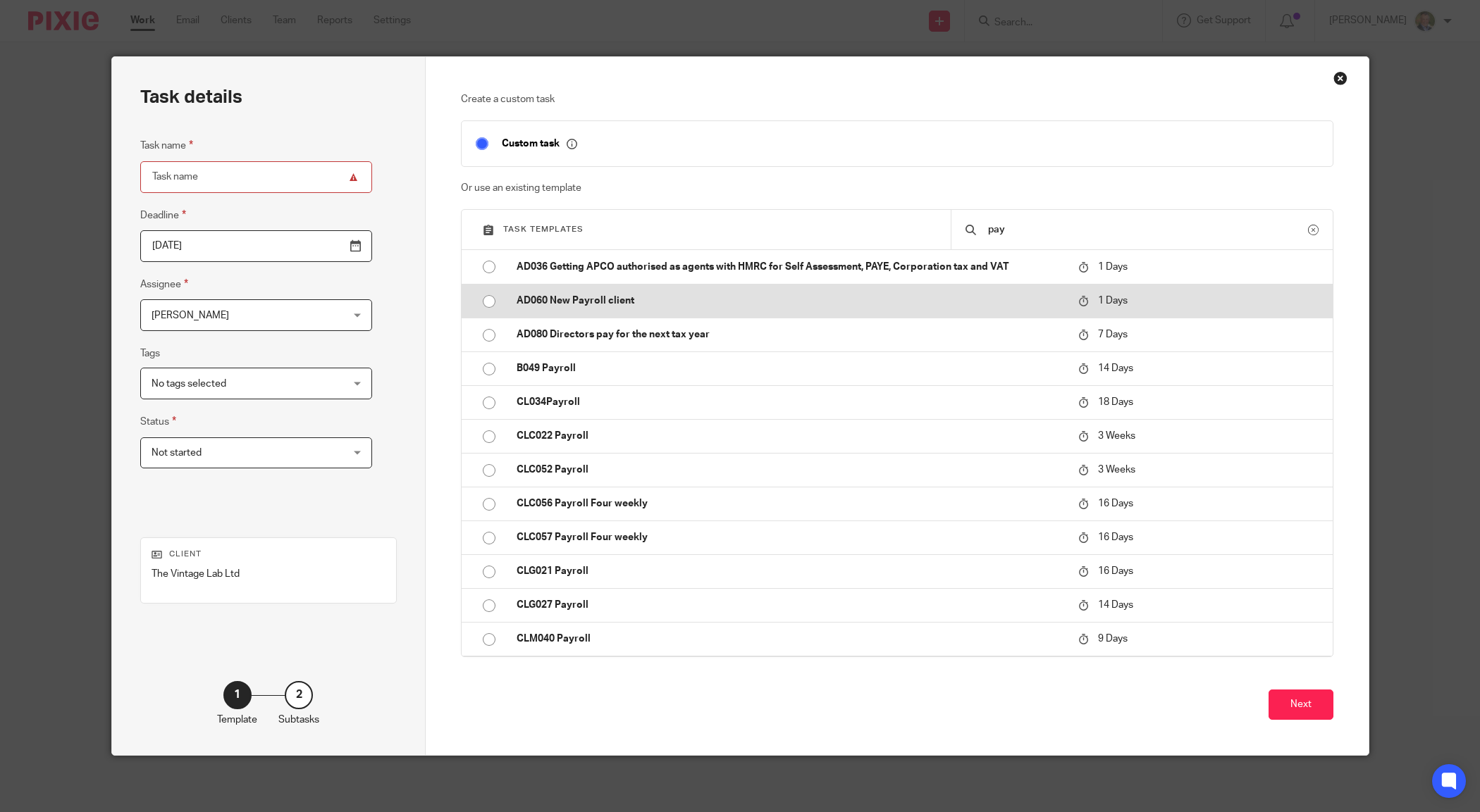
type input "pay"
click at [483, 300] on input "radio" at bounding box center [489, 301] width 27 height 27
type input "2025-08-14"
type input "AD060 New Payroll client"
checkbox input "false"
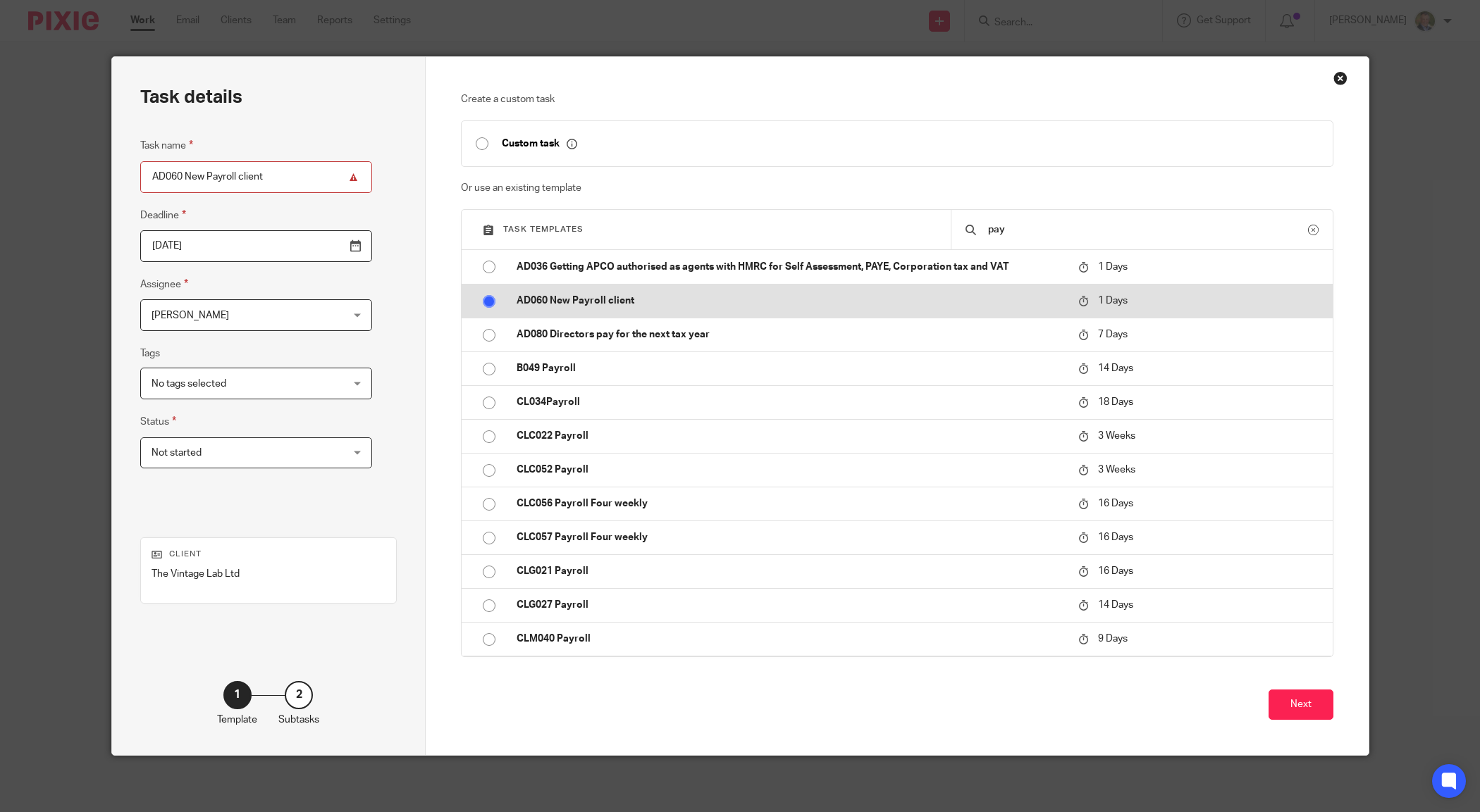
radio input "false"
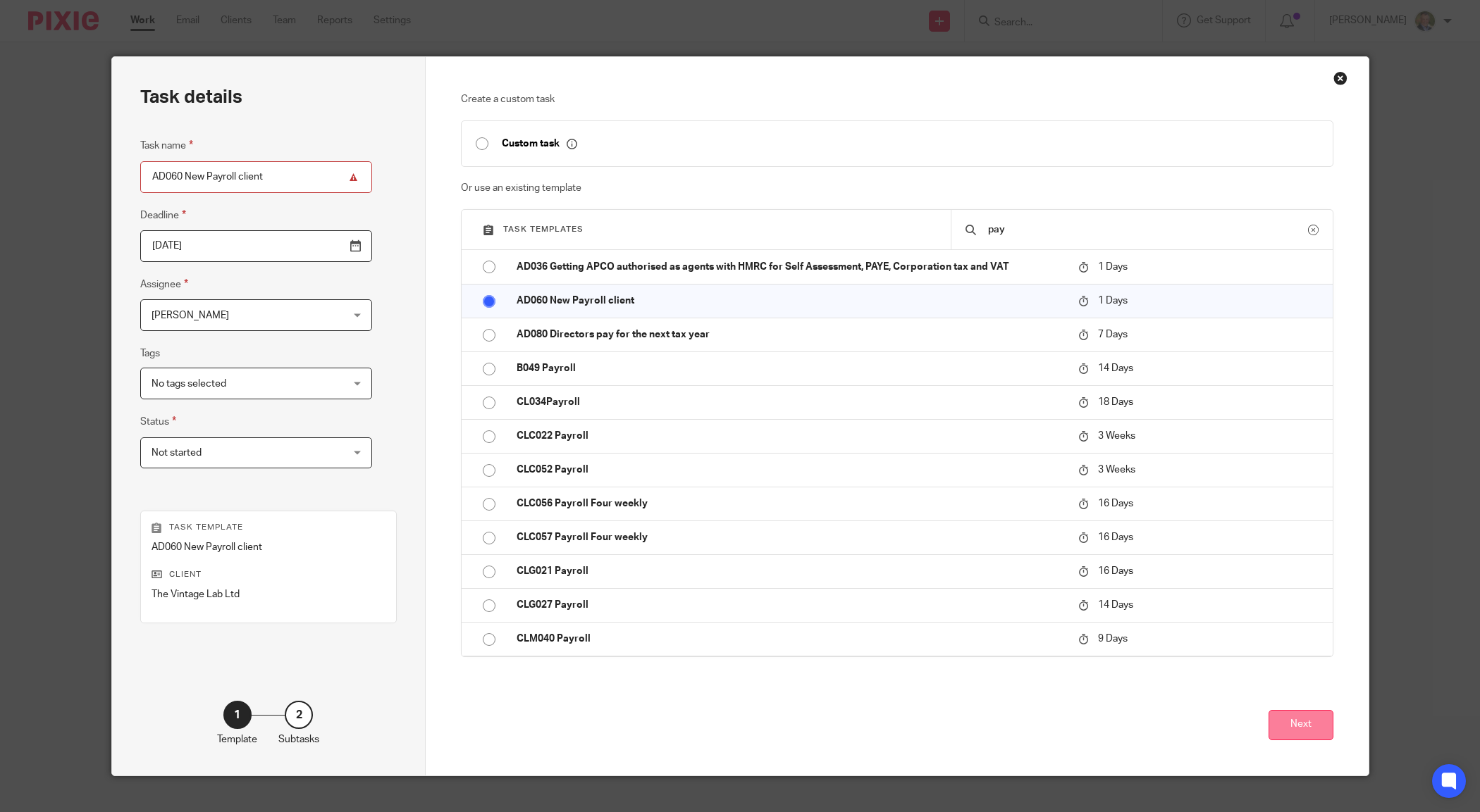
click at [1303, 726] on button "Next" at bounding box center [1301, 725] width 65 height 30
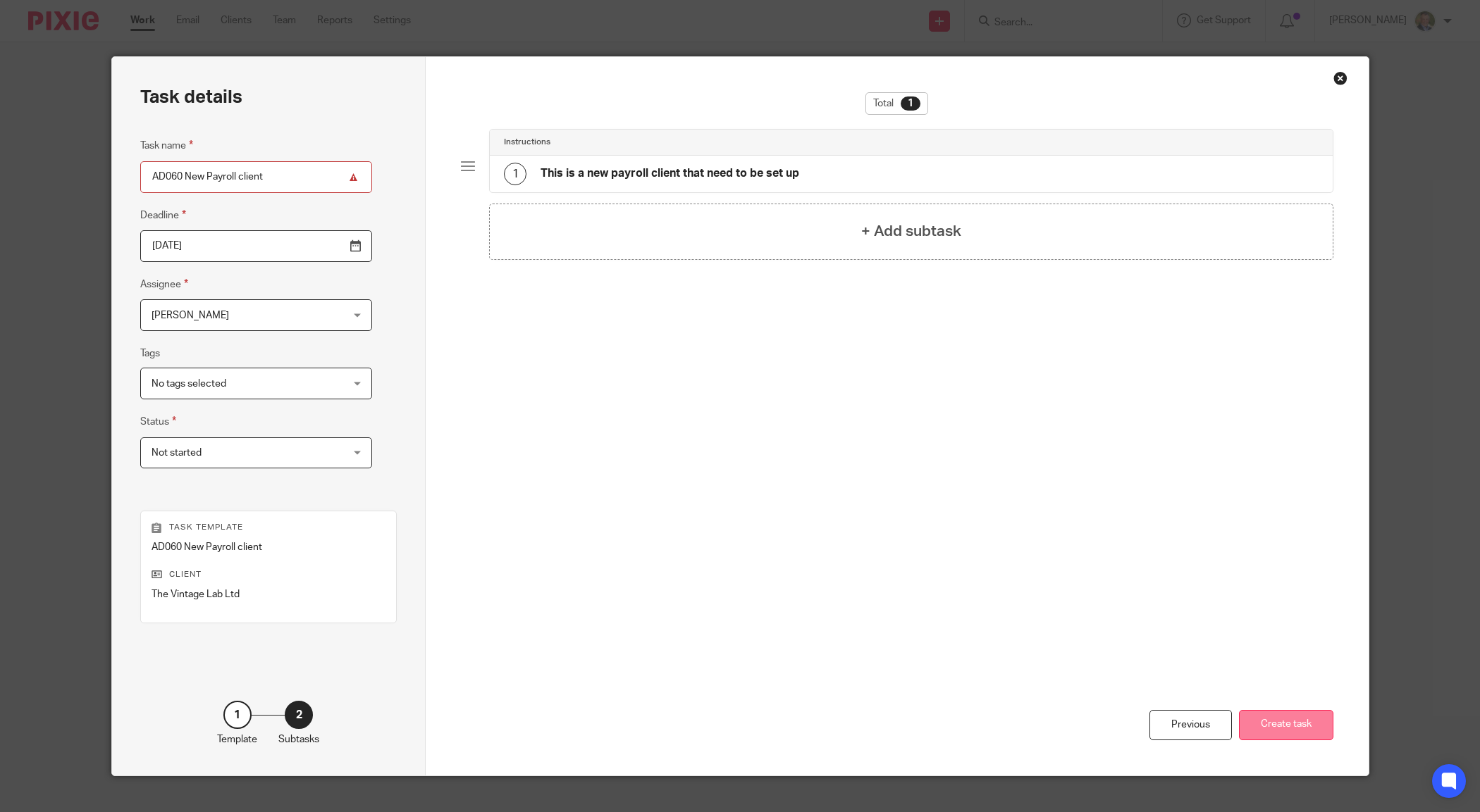
click at [1266, 723] on button "Create task" at bounding box center [1286, 725] width 95 height 30
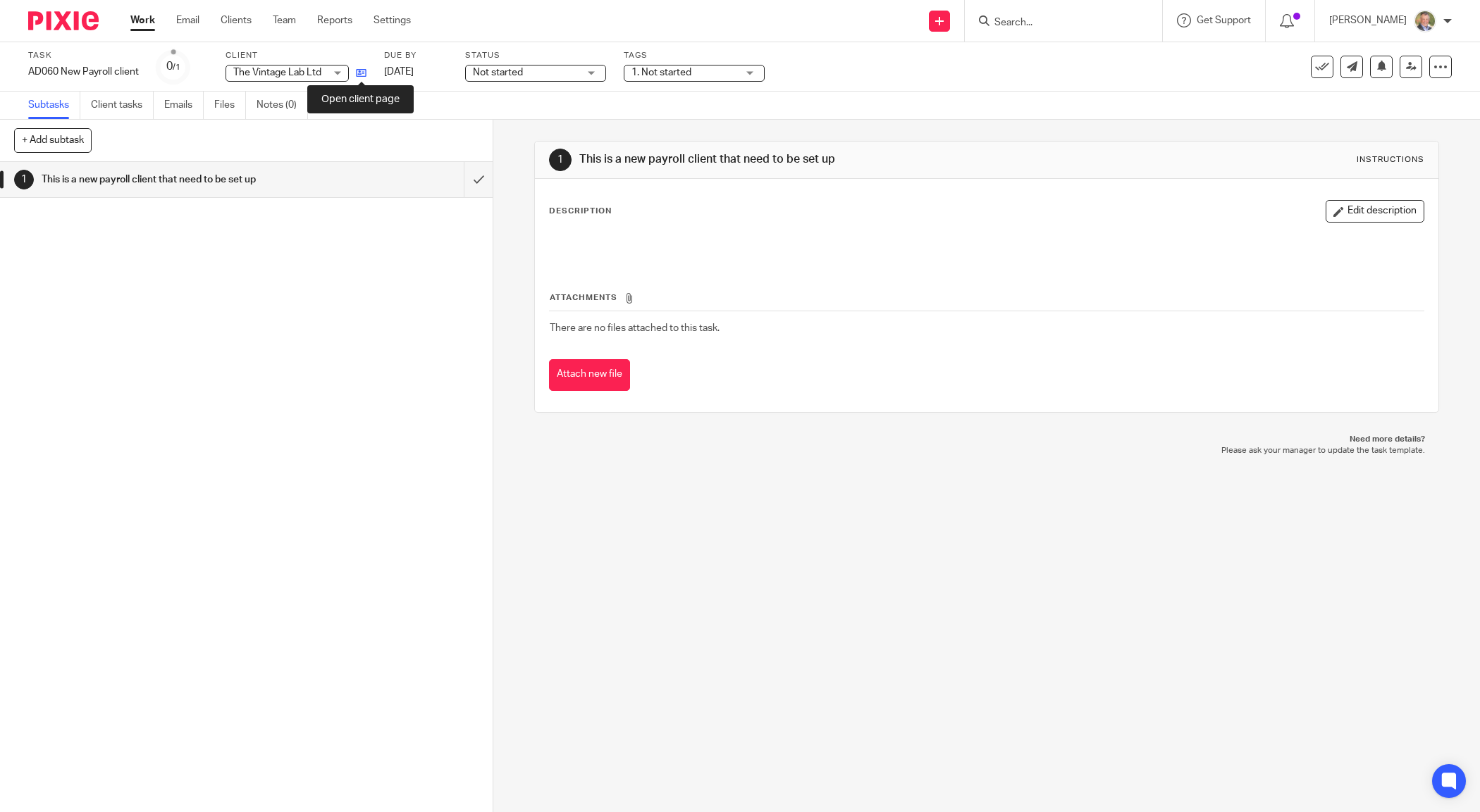
click at [357, 70] on icon at bounding box center [362, 73] width 11 height 11
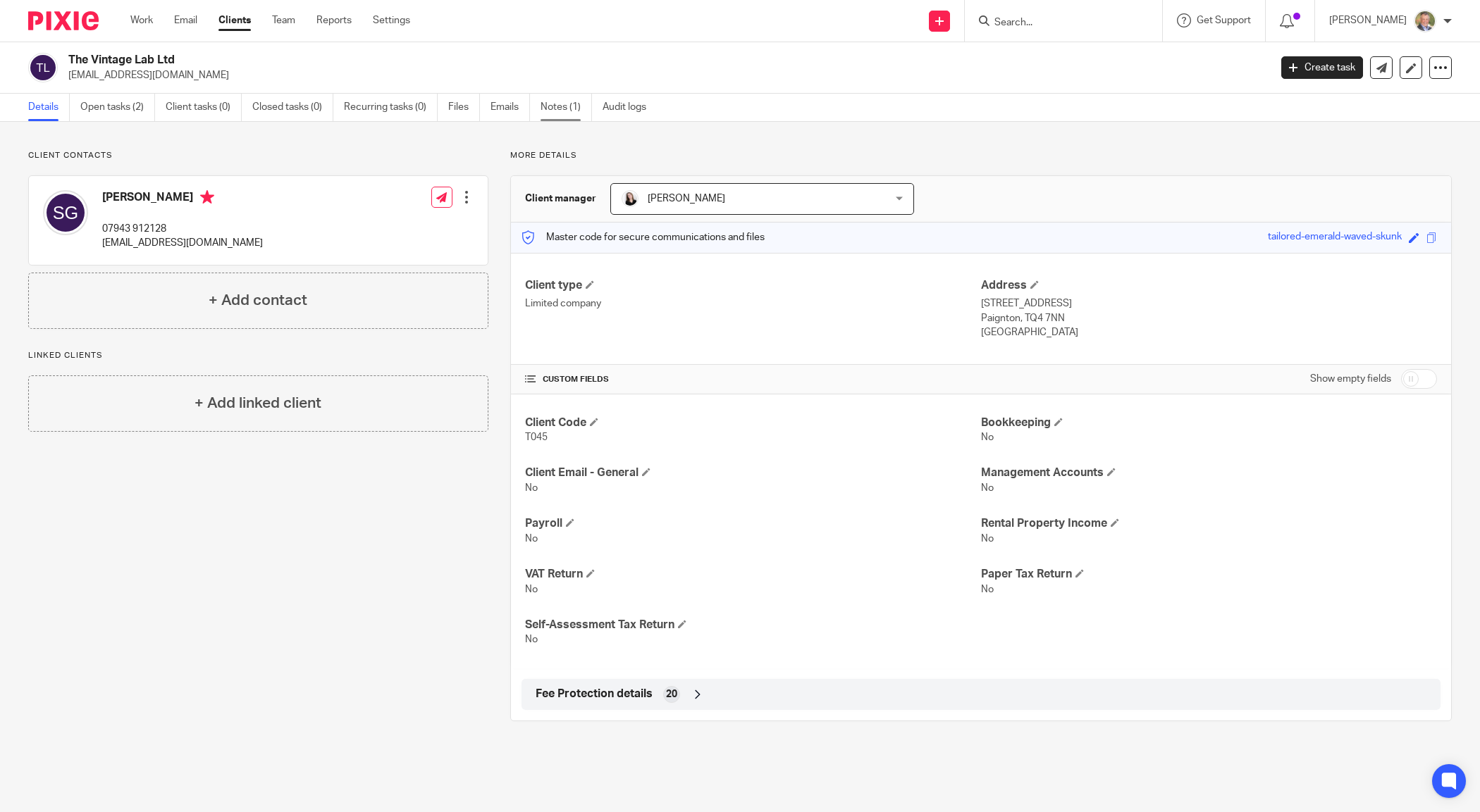
click at [560, 107] on link "Notes (1)" at bounding box center [566, 108] width 52 height 28
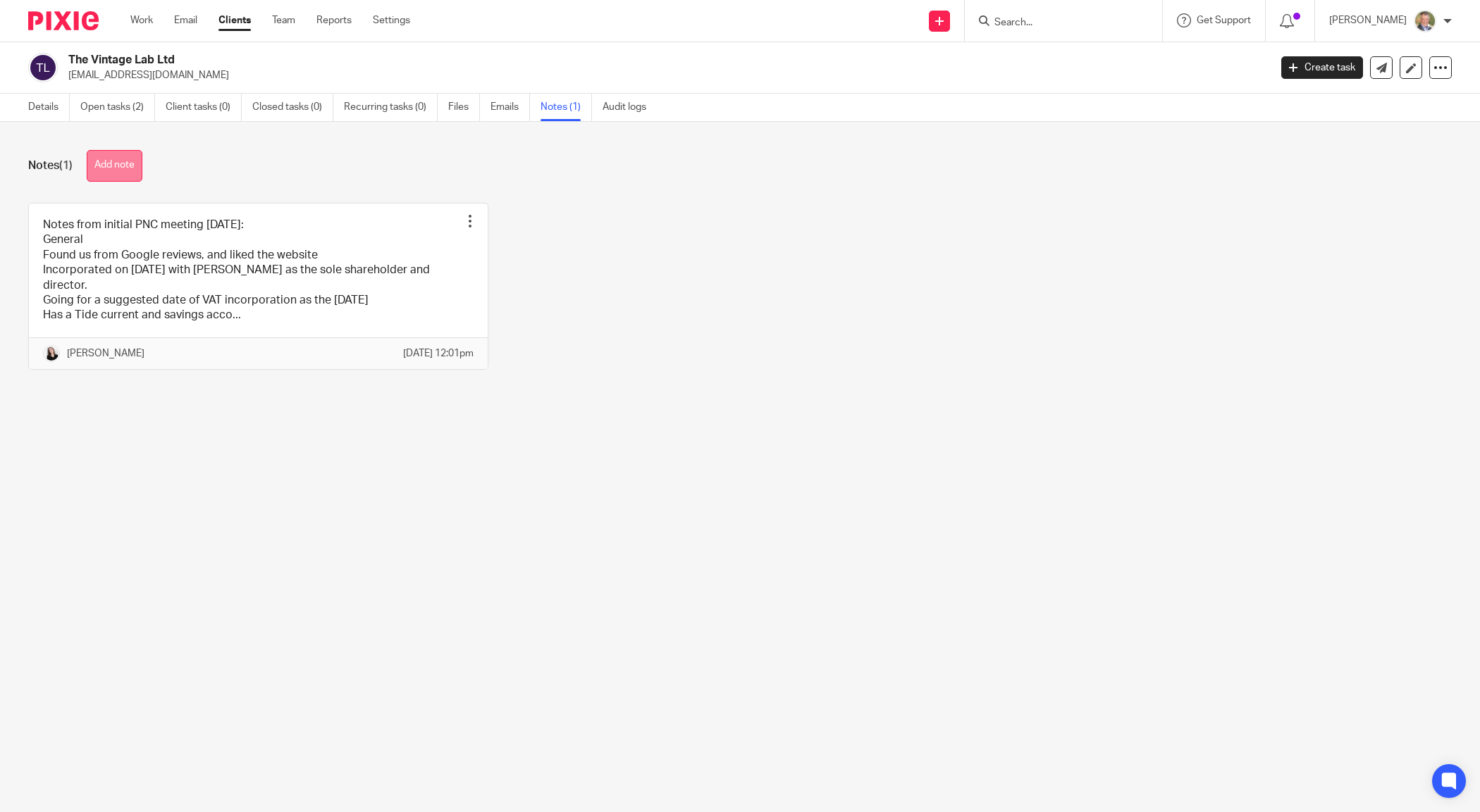
click at [125, 157] on button "Add note" at bounding box center [114, 166] width 56 height 32
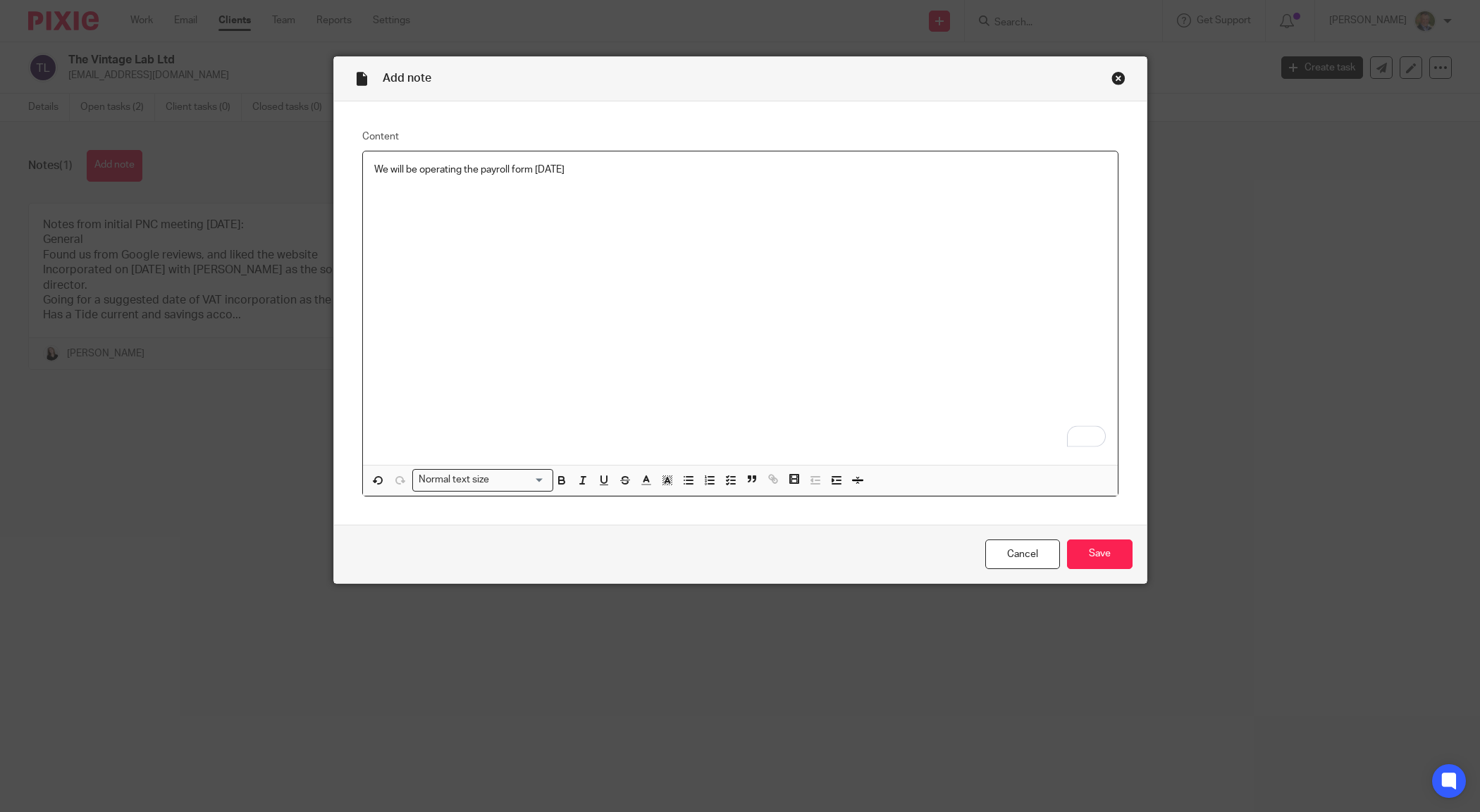
click at [522, 170] on p "We will be operating the payroll form [DATE]" at bounding box center [740, 169] width 732 height 14
click at [615, 168] on p "We will be operating the payroll from [DATE]" at bounding box center [740, 169] width 732 height 14
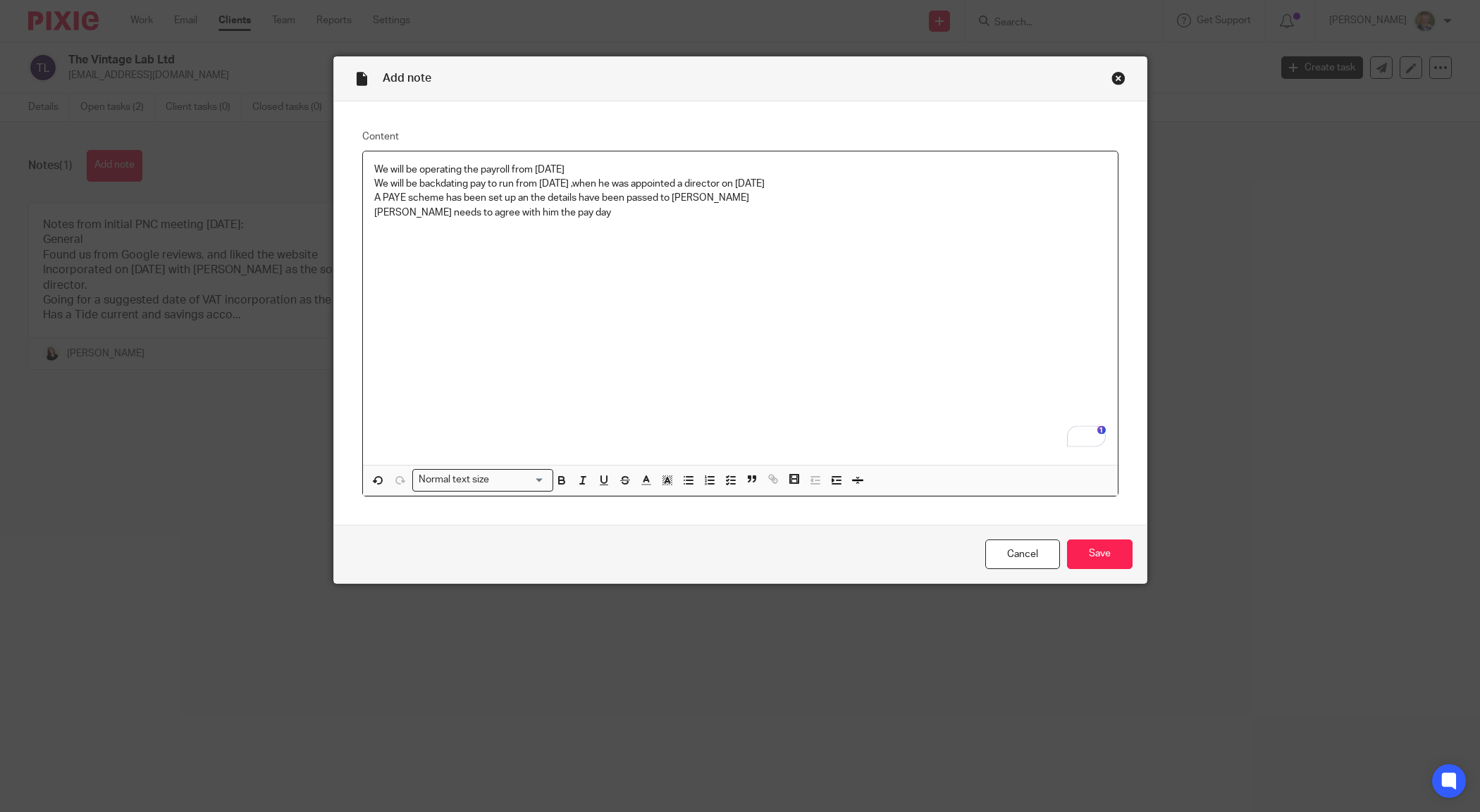
click at [585, 216] on p "[PERSON_NAME] needs to agree with him the pay day" at bounding box center [740, 213] width 732 height 14
click at [446, 248] on span "the" at bounding box center [441, 248] width 17 height 12
click at [540, 230] on p "He will be paid £1047.50 per month" at bounding box center [740, 226] width 732 height 14
click at [569, 262] on span "employer's" at bounding box center [583, 262] width 59 height 12
drag, startPoint x: 487, startPoint y: 258, endPoint x: 499, endPoint y: 258, distance: 12.0
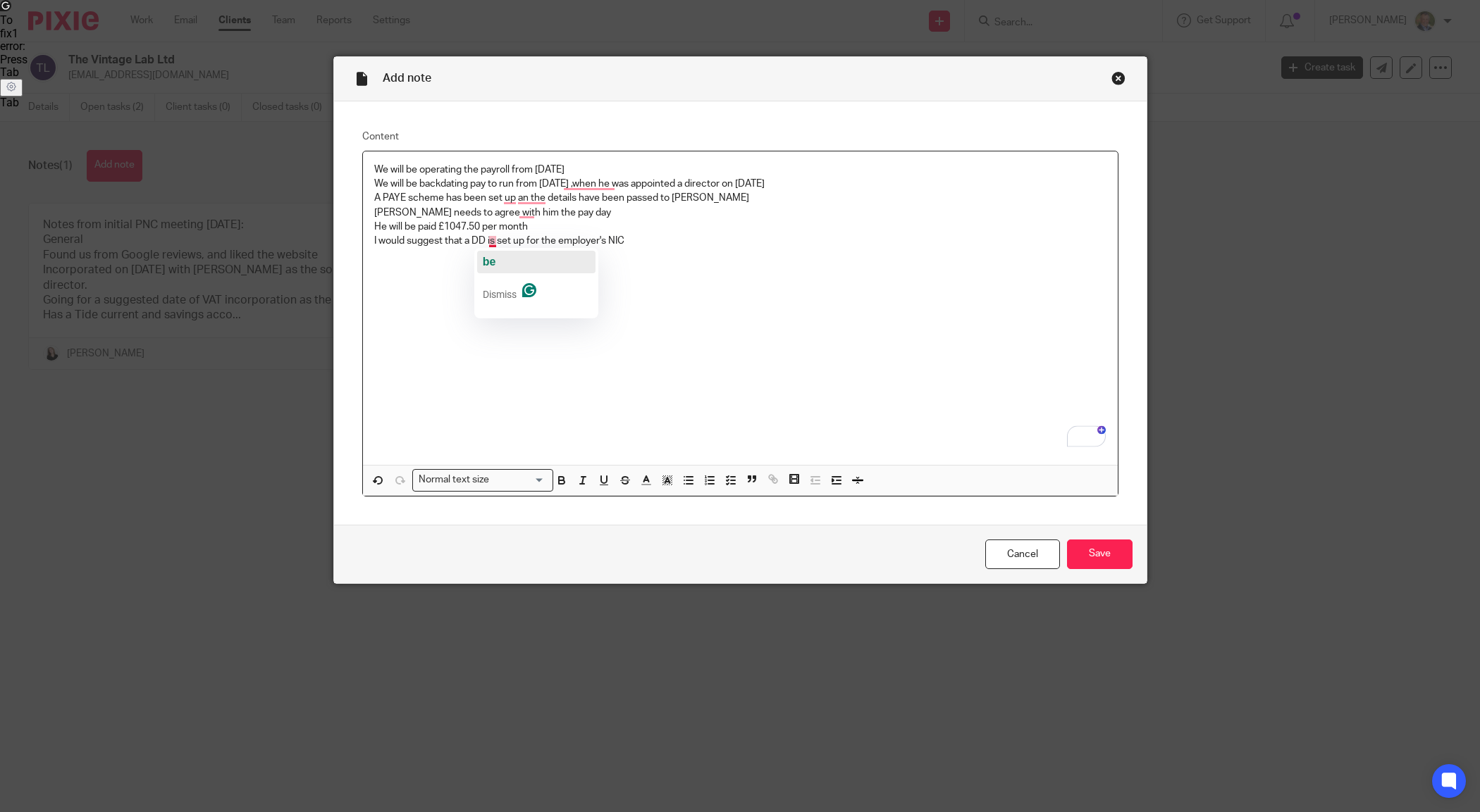
click at [489, 258] on span "be" at bounding box center [489, 262] width 13 height 12
click at [635, 240] on p "I would suggest that a DD be set up for the employer's NIC" at bounding box center [740, 241] width 732 height 14
click at [414, 300] on div "We will be operating the payroll from September 2025 We will be backdating pay …" at bounding box center [740, 309] width 755 height 314
drag, startPoint x: 365, startPoint y: 164, endPoint x: 427, endPoint y: 194, distance: 68.9
click at [366, 167] on div "We will be operating the payroll from September 2025 We will be backdating pay …" at bounding box center [740, 309] width 755 height 314
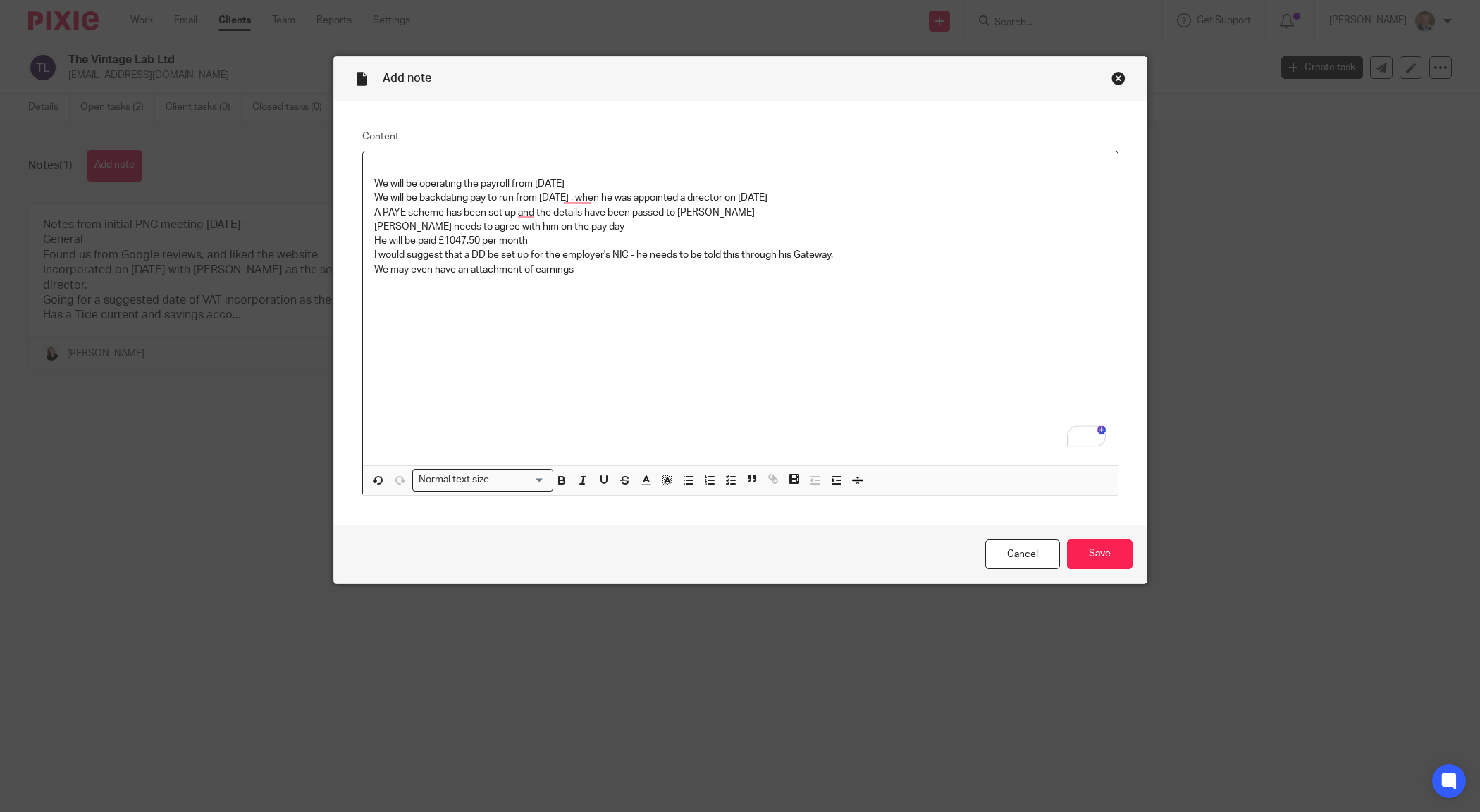
click at [412, 163] on p "To enrich screen reader interactions, please activate Accessibility in Grammarl…" at bounding box center [740, 169] width 732 height 14
click at [544, 245] on div "PAYROLL We will be operating the payroll from September 2025 We will be backdat…" at bounding box center [740, 309] width 755 height 314
click at [548, 243] on p "He will be paid £1047.50 per month" at bounding box center [740, 241] width 732 height 14
click at [711, 322] on div "PAYROLL We will be operating the payroll from September 2025 We will be backdat…" at bounding box center [740, 309] width 755 height 314
click at [593, 275] on p "We may even have an attachment of earnings" at bounding box center [740, 270] width 732 height 14
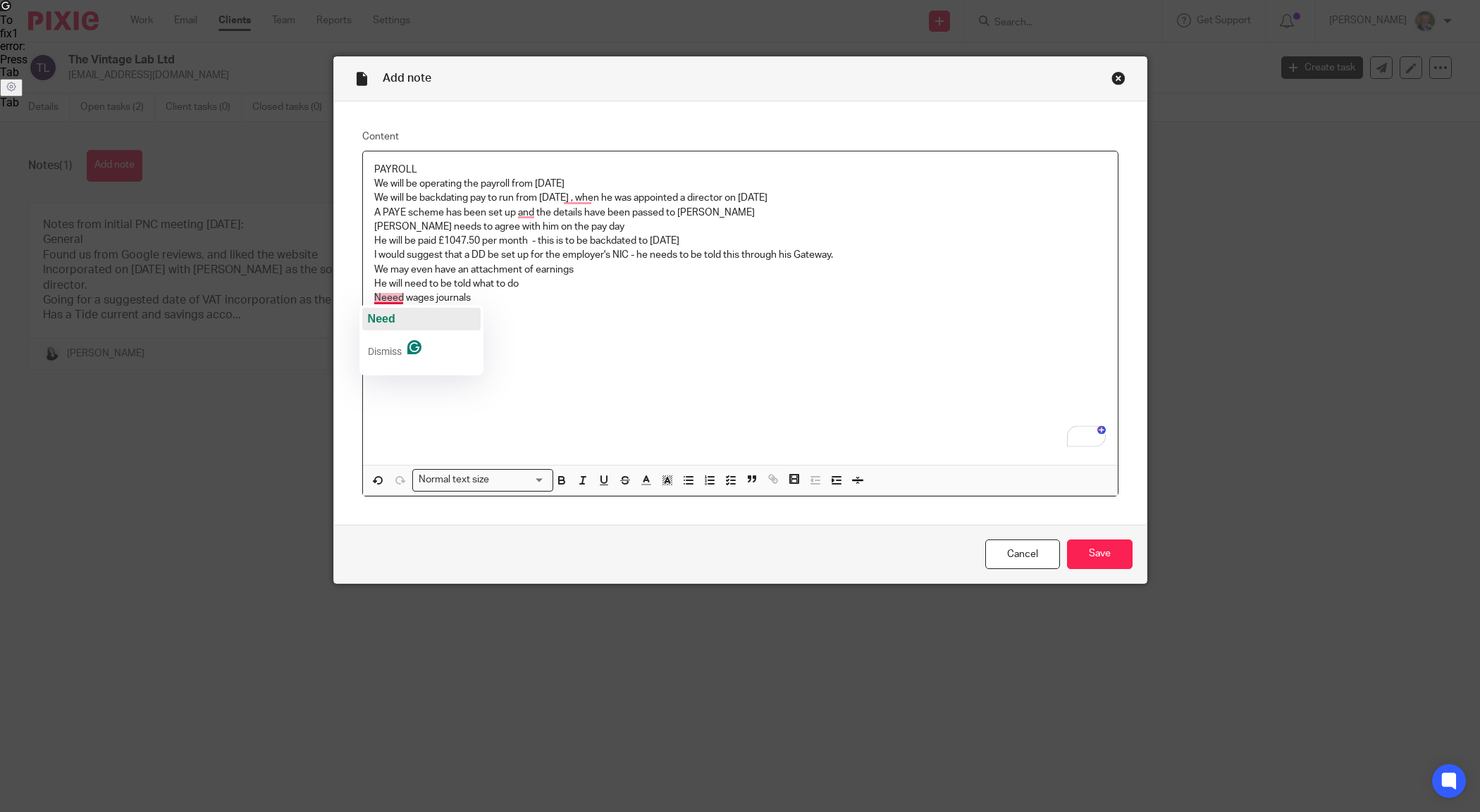
drag, startPoint x: 390, startPoint y: 319, endPoint x: 402, endPoint y: 272, distance: 48.5
click at [390, 317] on span "Need" at bounding box center [382, 319] width 28 height 12
drag, startPoint x: 422, startPoint y: 170, endPoint x: 301, endPoint y: 167, distance: 121.0
click at [301, 167] on div "Add note Content PAYROLL We will be operating the payroll from September 2025 W…" at bounding box center [740, 406] width 1480 height 812
click at [560, 479] on icon "button" at bounding box center [561, 480] width 12 height 12
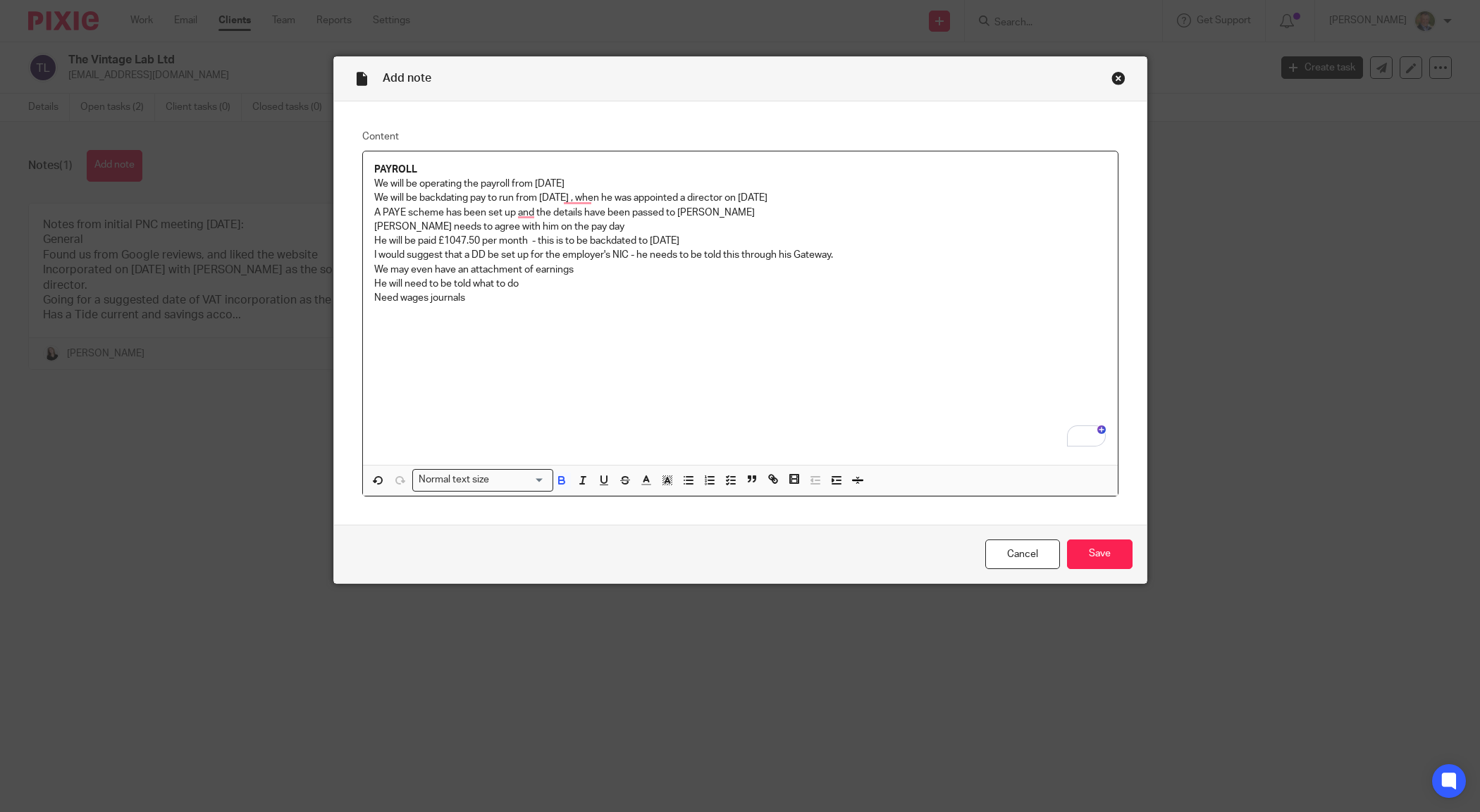
click at [924, 404] on div "PAYROLL We will be operating the payroll from September 2025 We will be backdat…" at bounding box center [740, 309] width 755 height 314
click at [1097, 553] on input "Save" at bounding box center [1099, 554] width 66 height 30
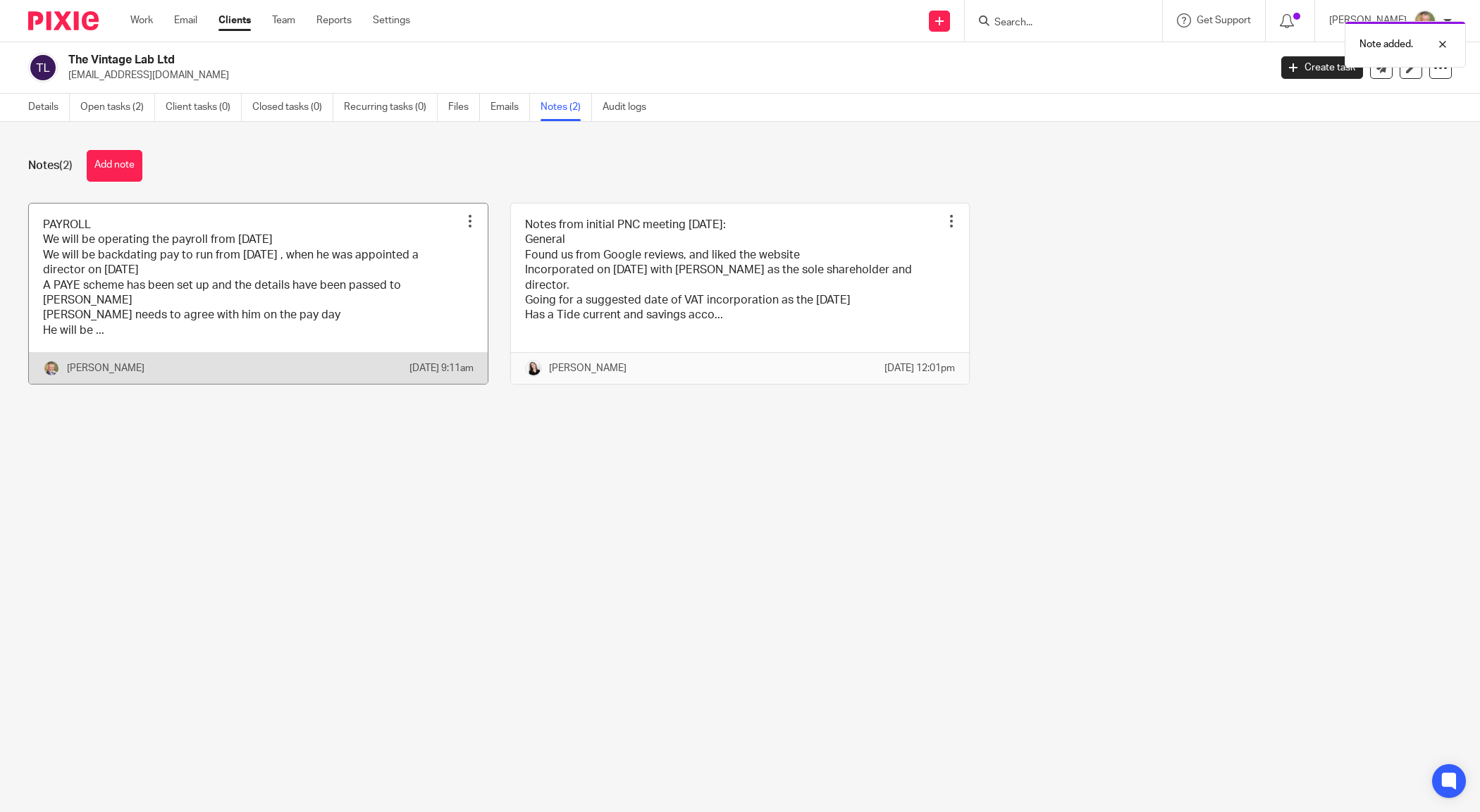
click at [429, 238] on link at bounding box center [257, 294] width 459 height 181
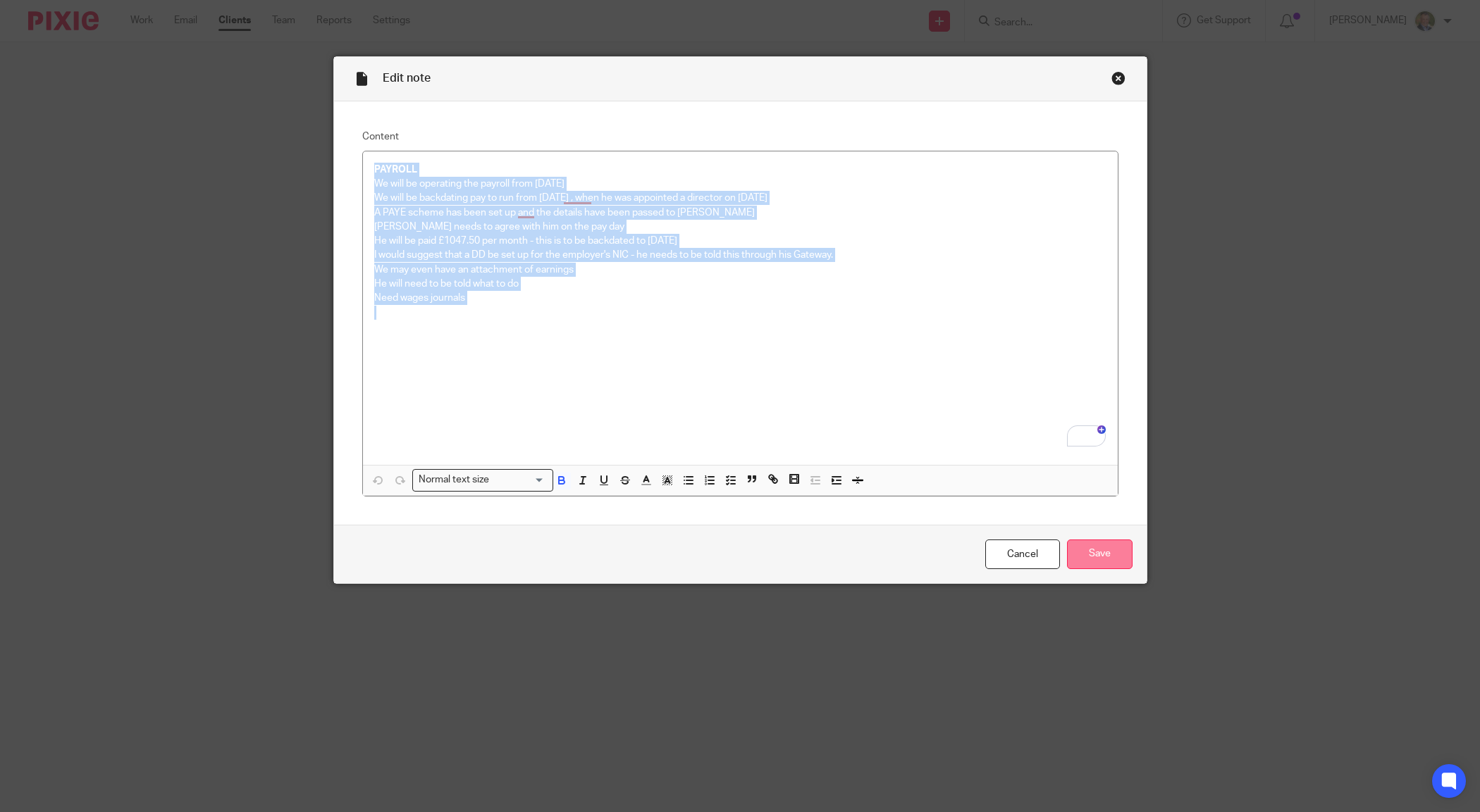
click at [1083, 548] on input "Save" at bounding box center [1099, 554] width 66 height 30
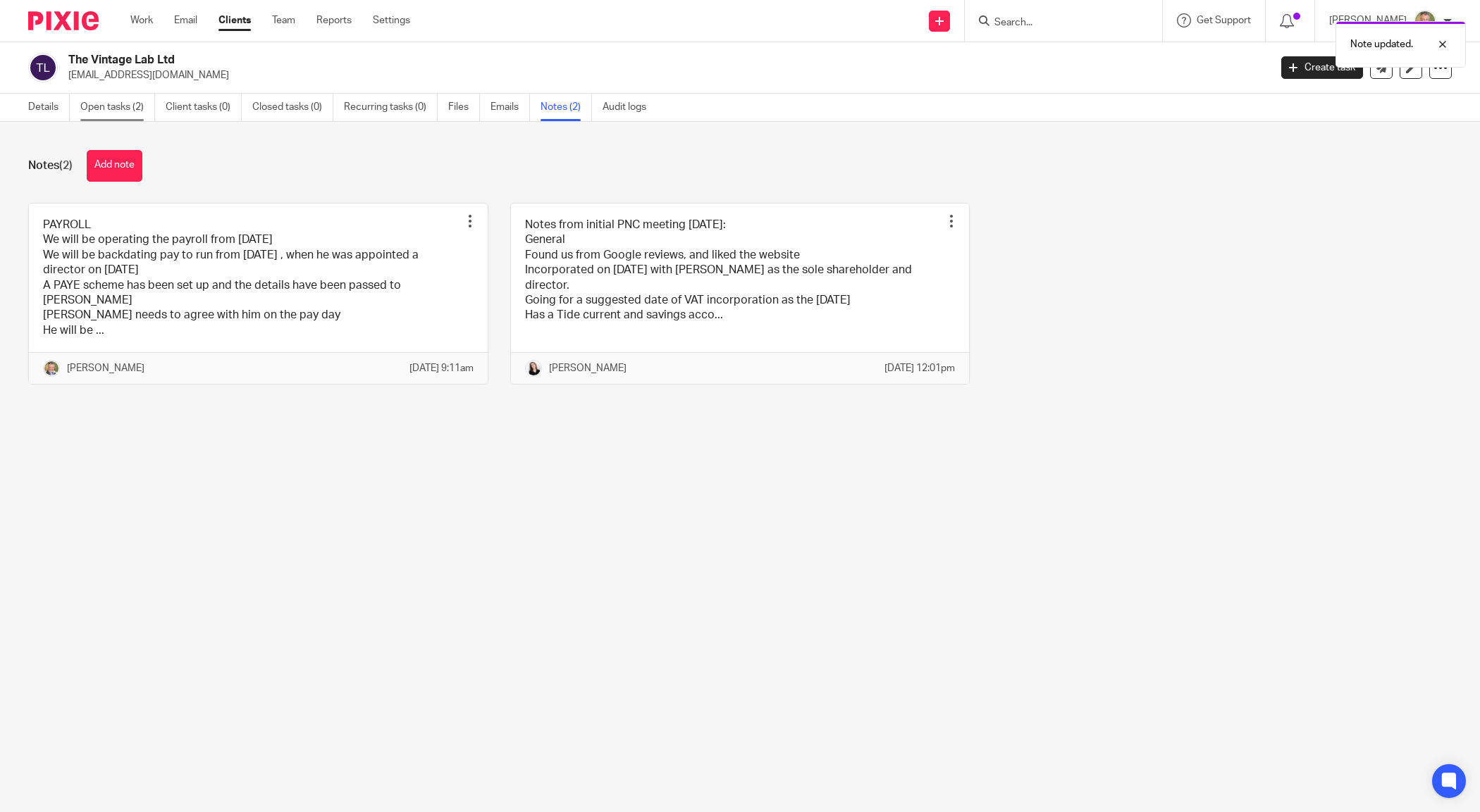
click at [119, 107] on link "Open tasks (2)" at bounding box center [117, 108] width 75 height 28
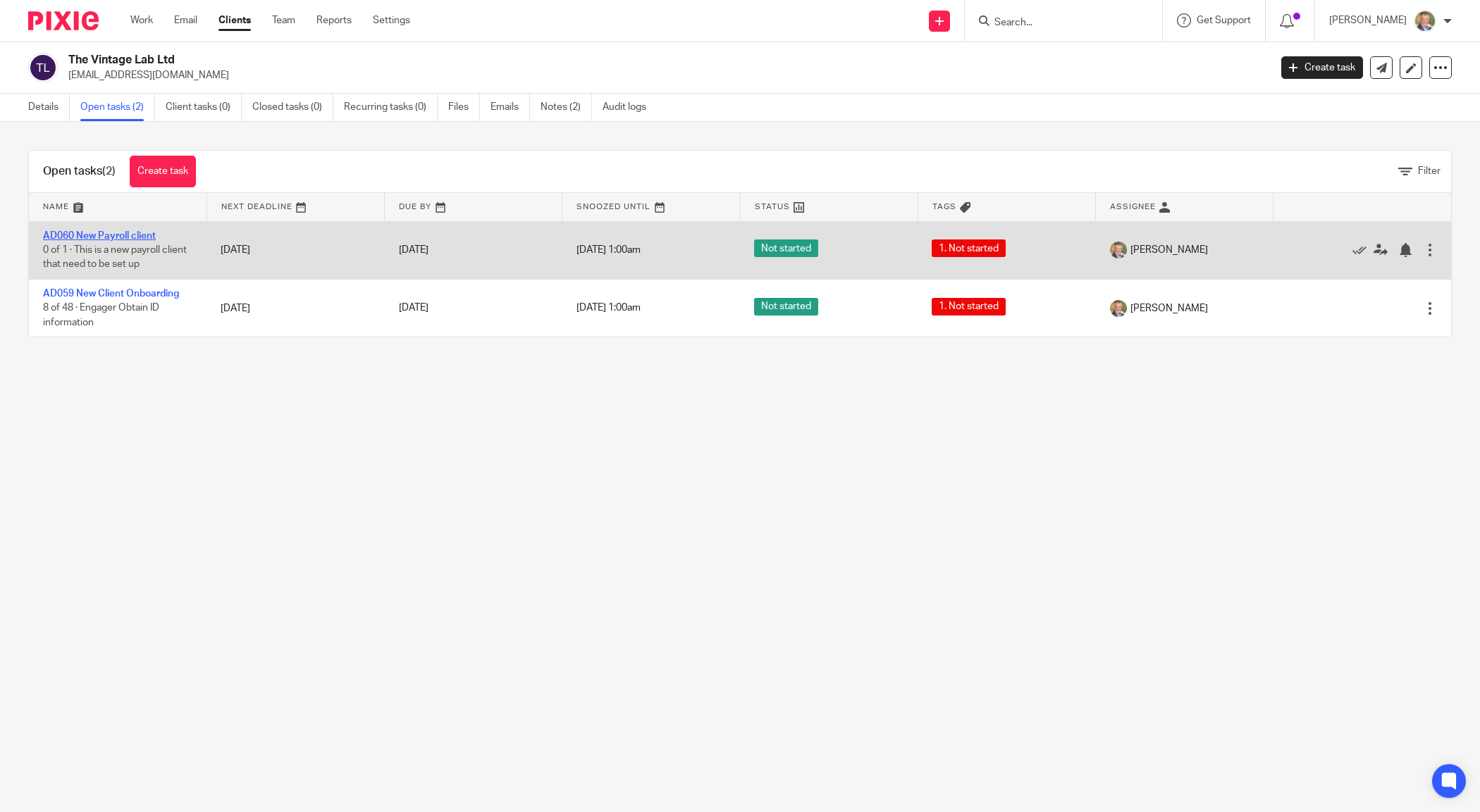
click at [127, 233] on link "AD060 New Payroll client" at bounding box center [99, 236] width 113 height 10
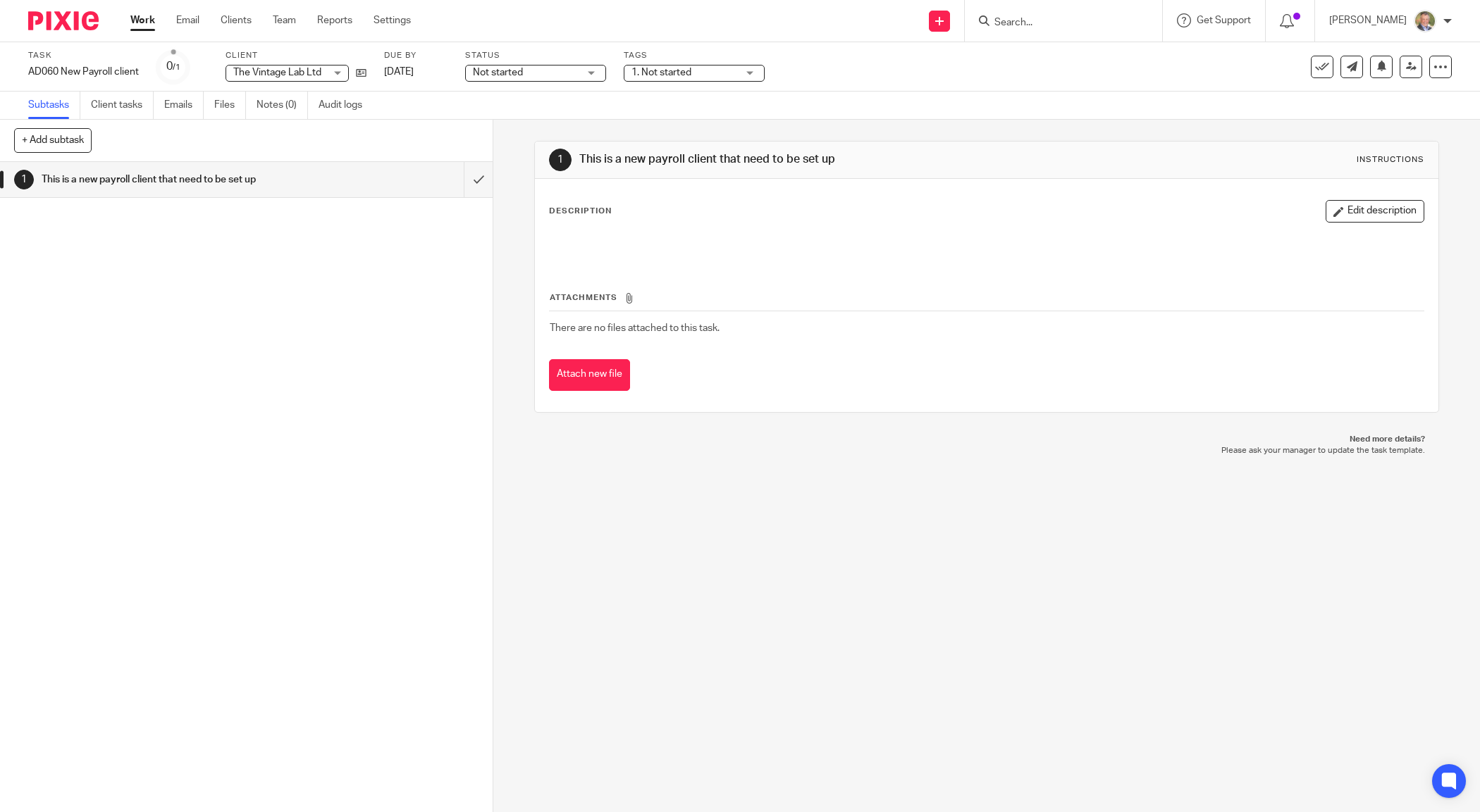
click at [594, 209] on p "Description" at bounding box center [580, 211] width 62 height 12
click at [1372, 215] on button "Edit description" at bounding box center [1375, 211] width 99 height 22
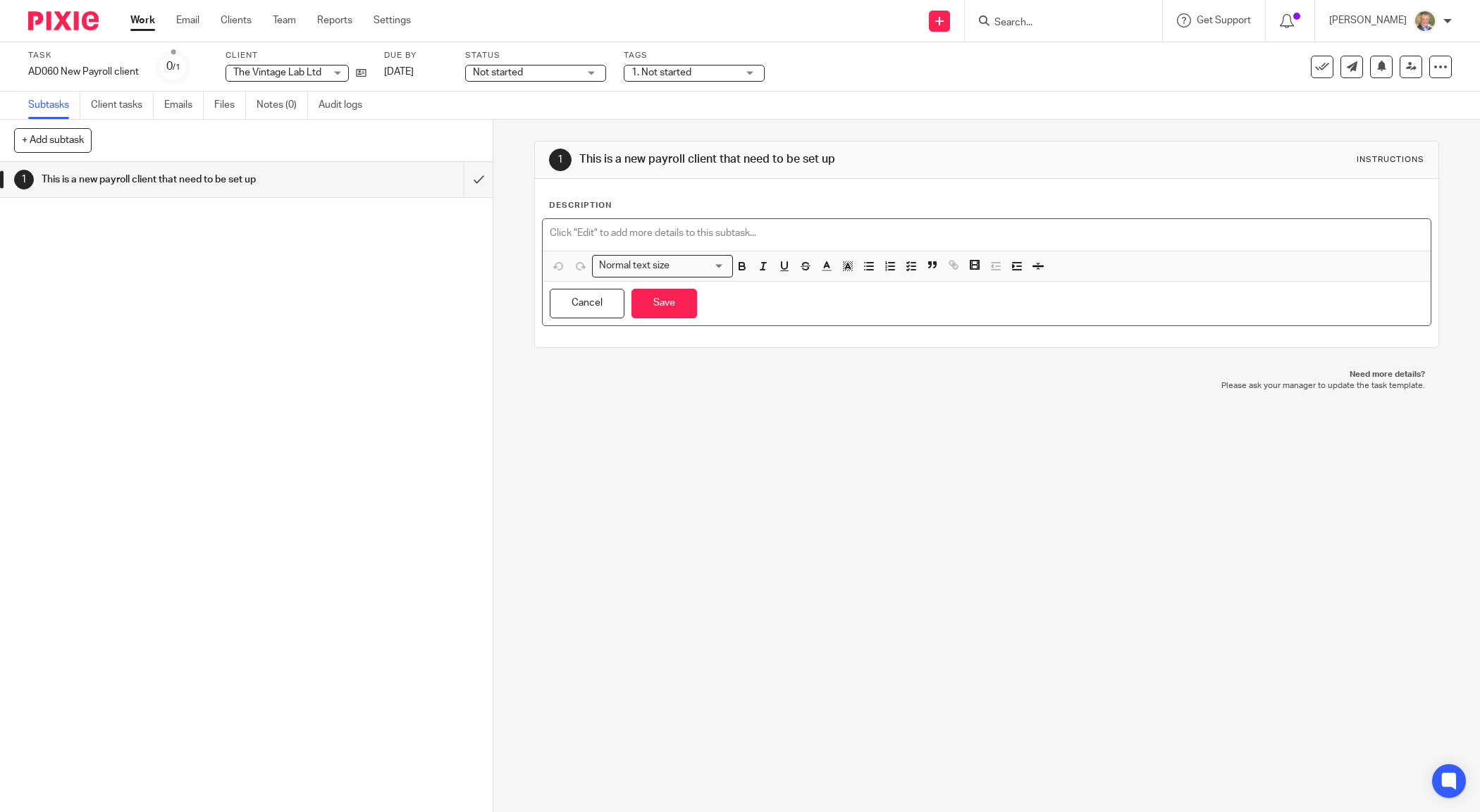
click at [575, 231] on p at bounding box center [986, 233] width 873 height 14
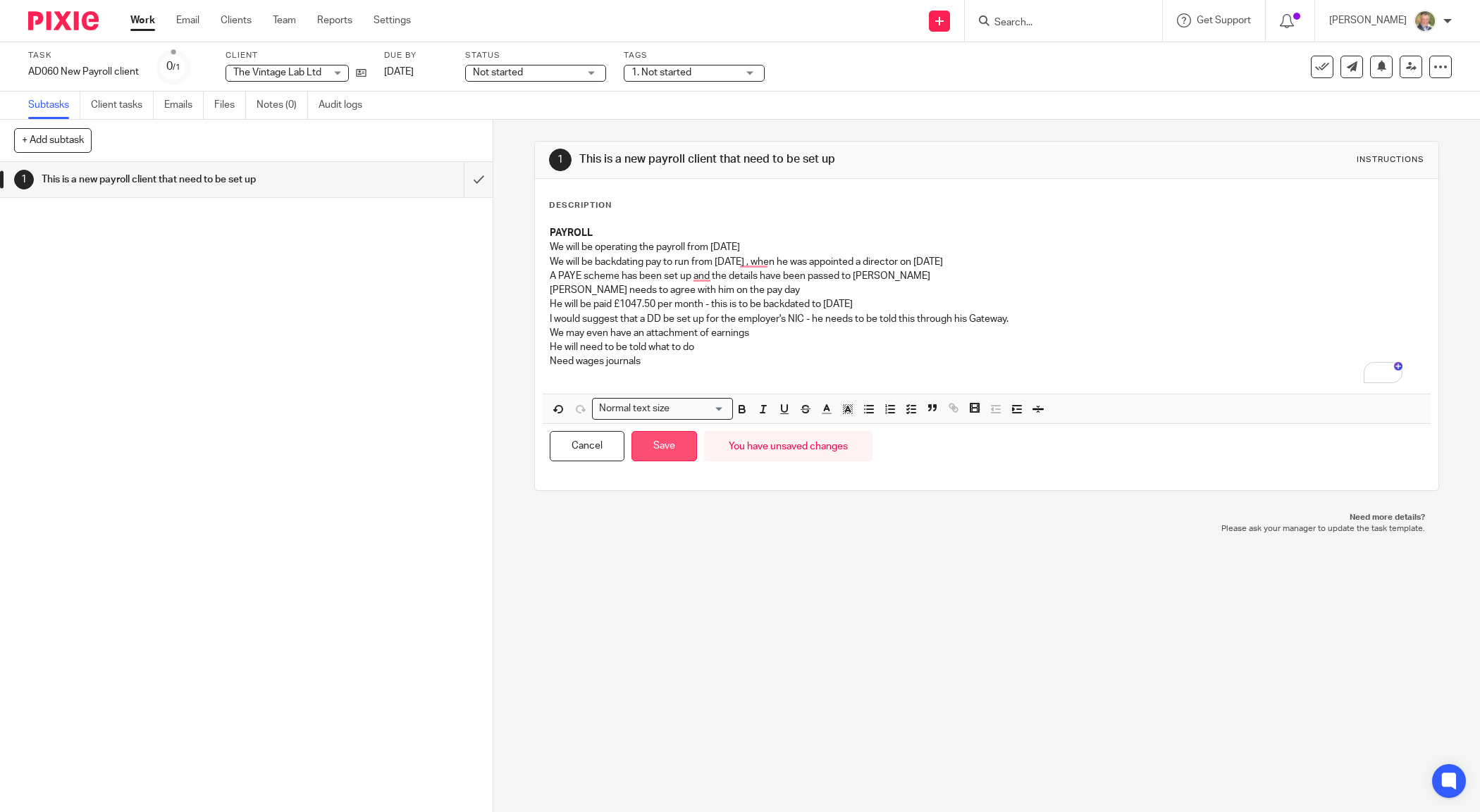
click at [667, 448] on button "Save" at bounding box center [664, 445] width 66 height 30
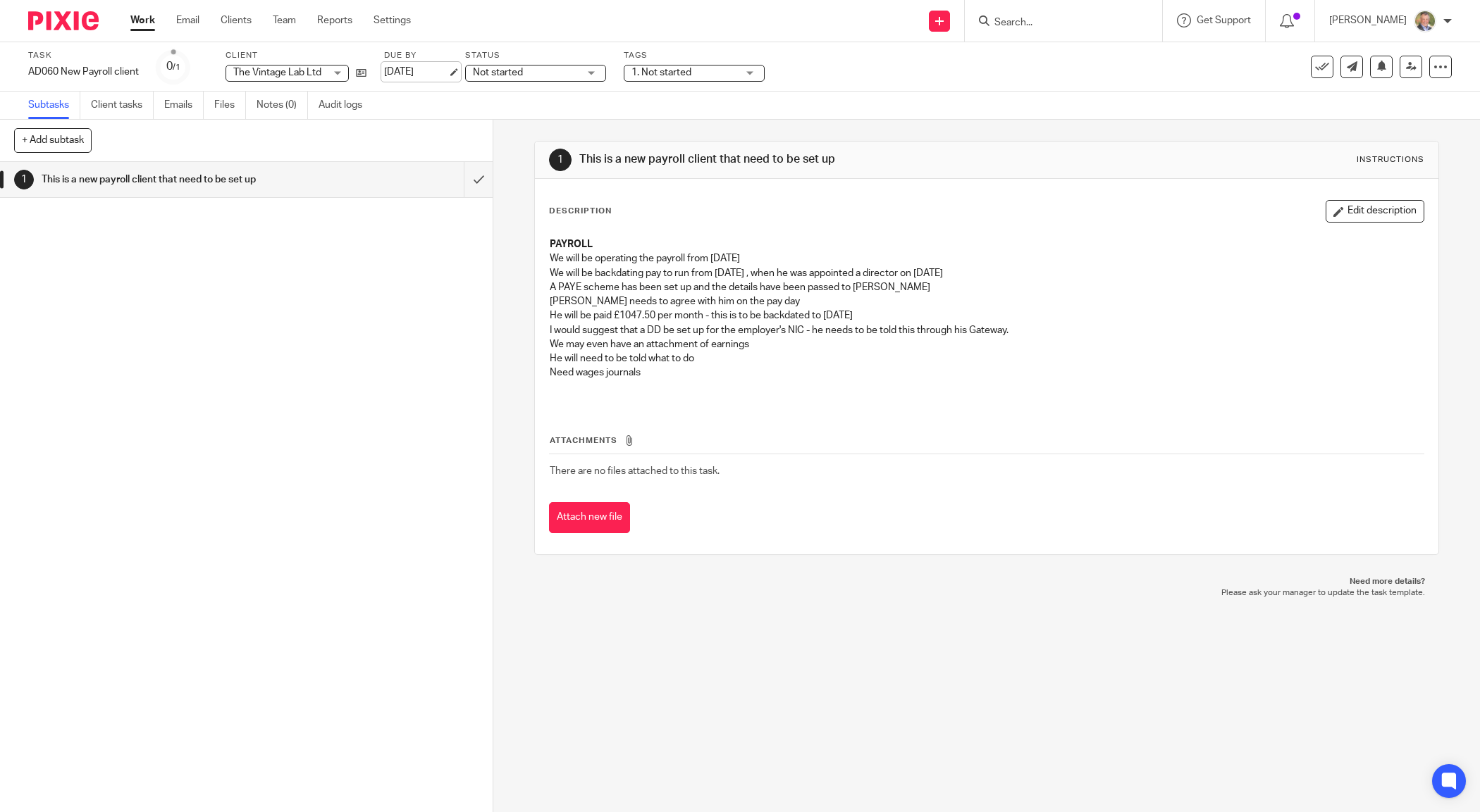
click at [395, 68] on link "14 Aug 2025" at bounding box center [415, 72] width 63 height 15
click at [1406, 62] on icon at bounding box center [1411, 67] width 11 height 11
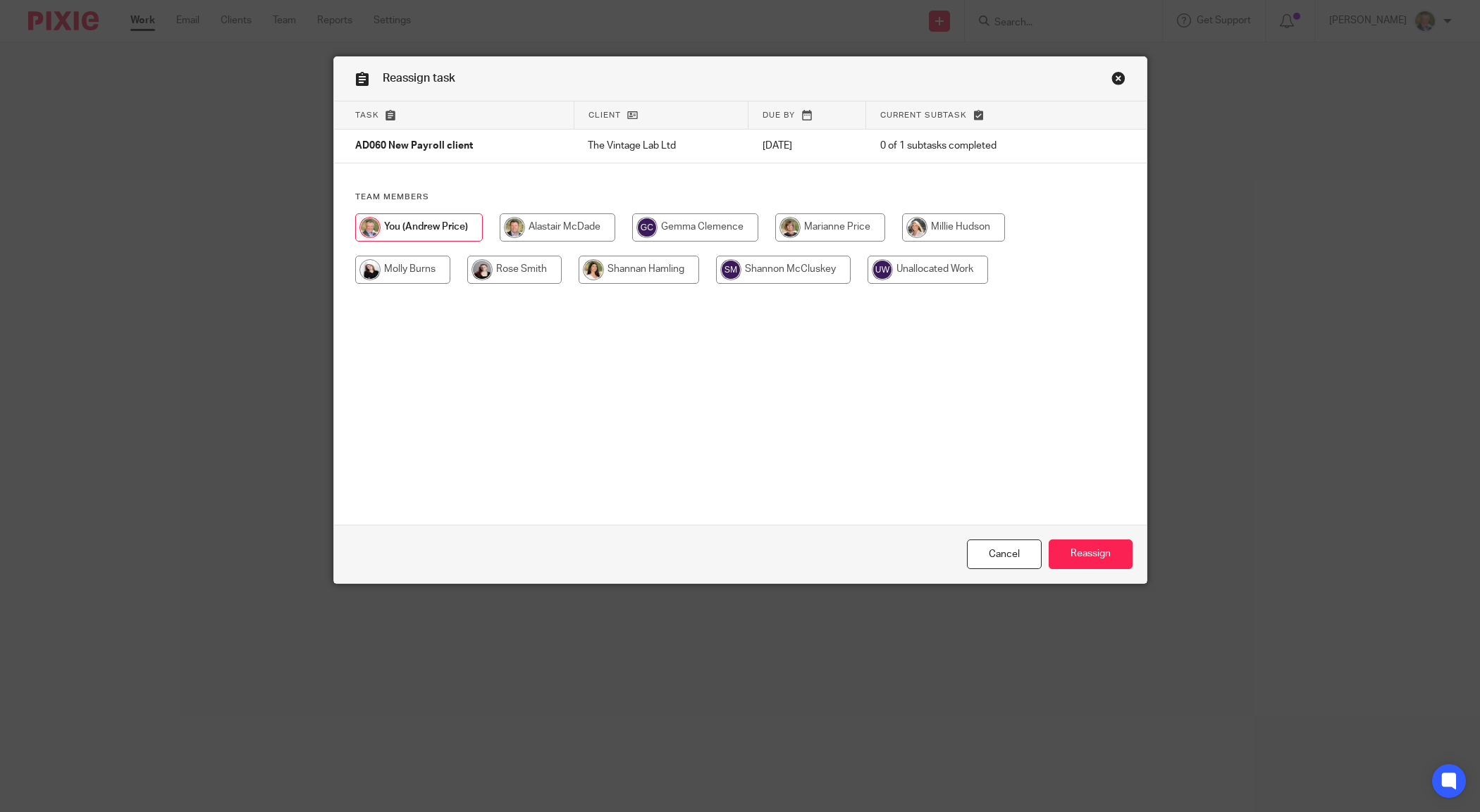
click at [826, 226] on input "radio" at bounding box center [830, 227] width 110 height 29
radio input "true"
click at [1081, 546] on input "Reassign" at bounding box center [1090, 554] width 84 height 30
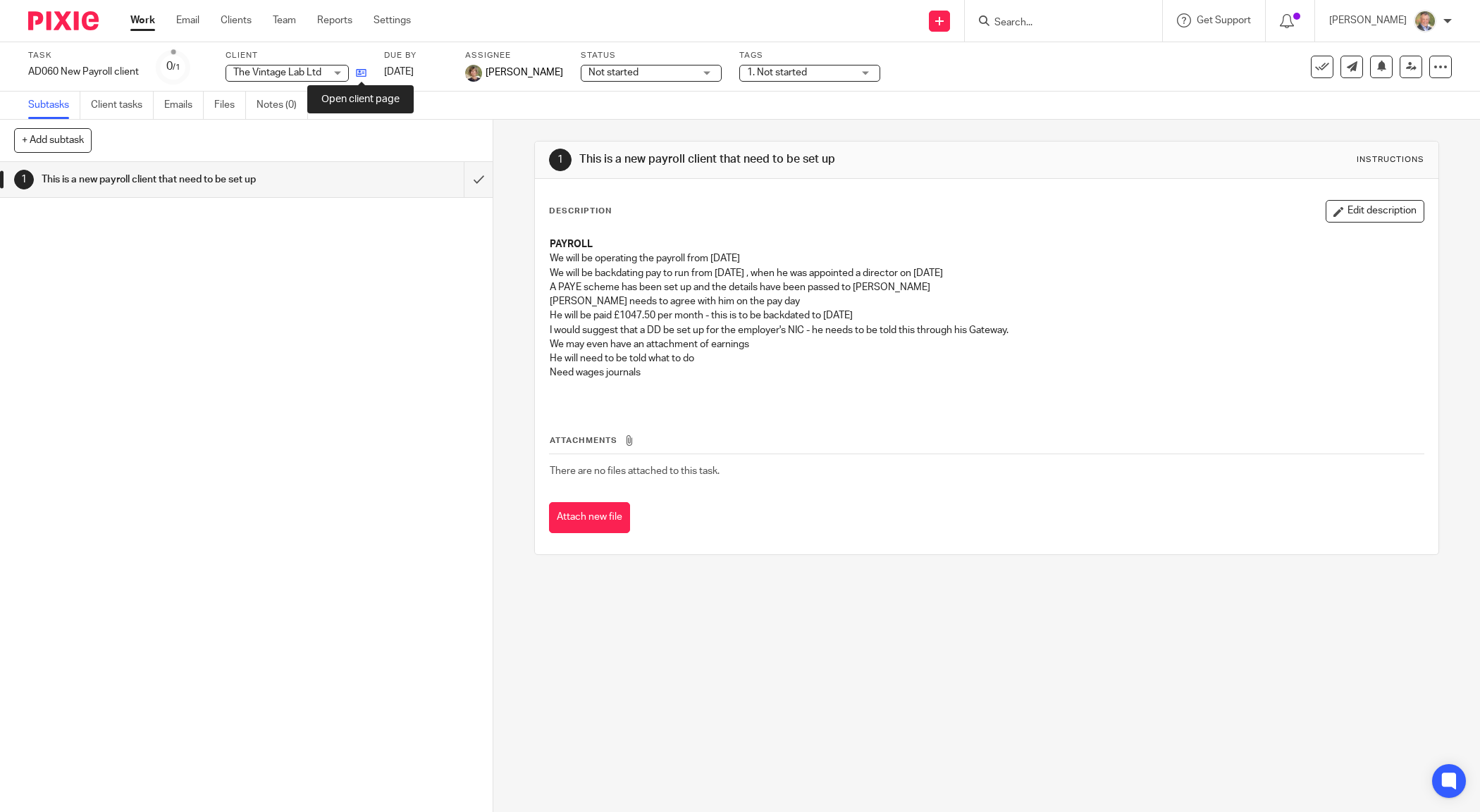
click at [359, 71] on icon at bounding box center [362, 73] width 11 height 11
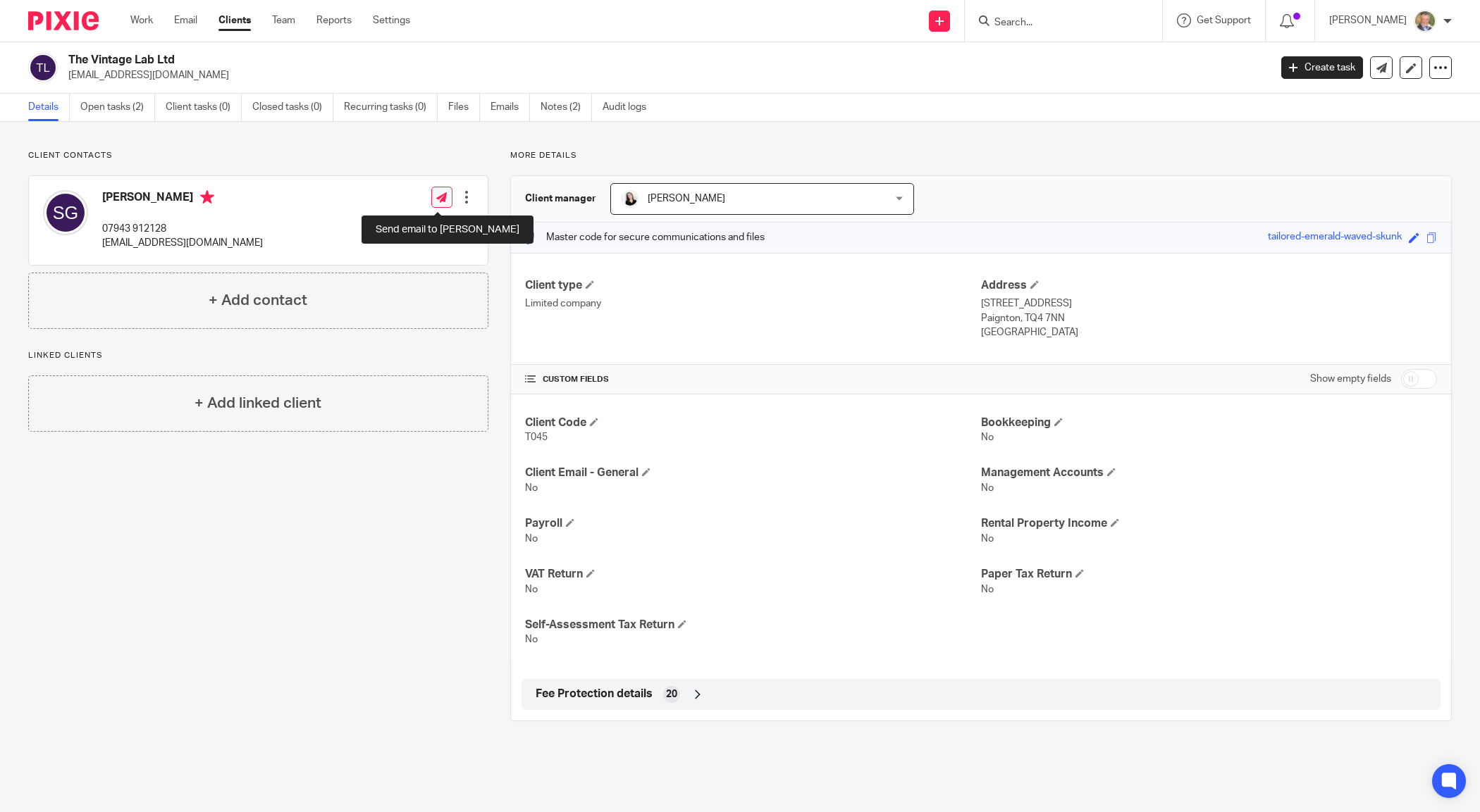
click at [445, 198] on link at bounding box center [441, 196] width 21 height 21
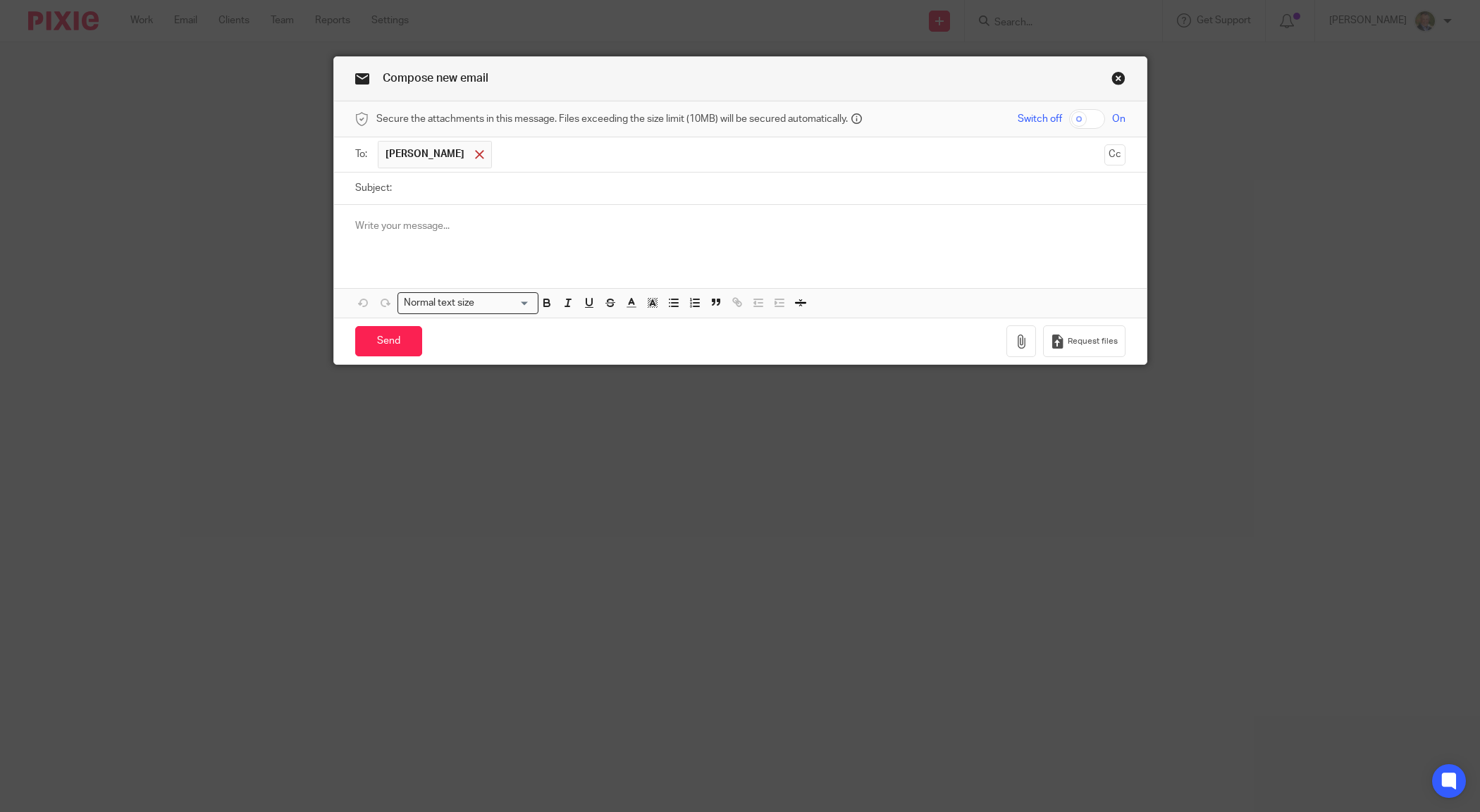
click at [475, 153] on span at bounding box center [479, 155] width 9 height 9
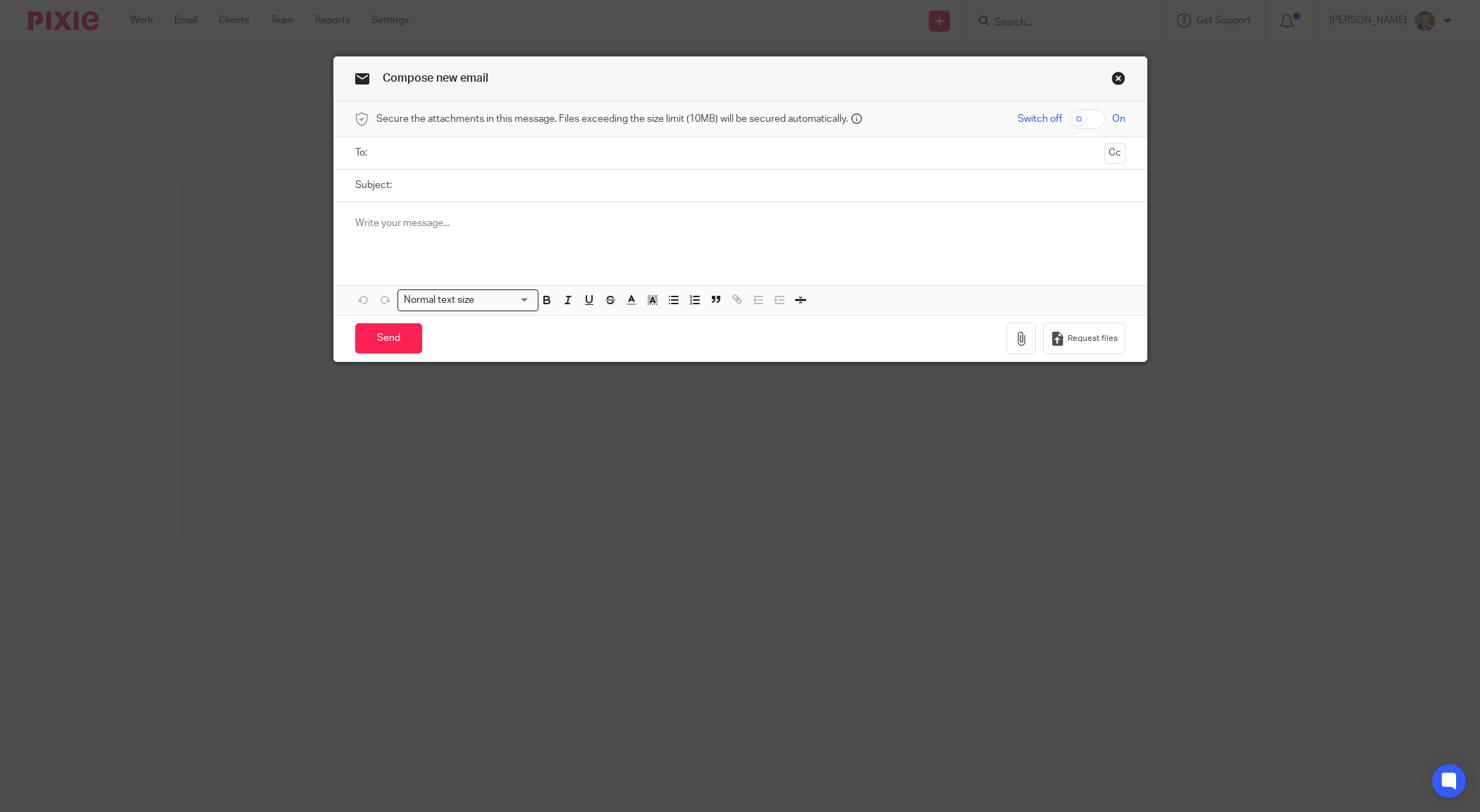
click at [423, 187] on input "Subject:" at bounding box center [762, 185] width 727 height 32
click at [473, 191] on input "Companies Hosue details" at bounding box center [762, 185] width 727 height 32
click at [506, 186] on input "Companies Hosue details" at bounding box center [762, 185] width 727 height 32
type input "Companies Hosue details"
drag, startPoint x: 367, startPoint y: 211, endPoint x: 378, endPoint y: 218, distance: 13.0
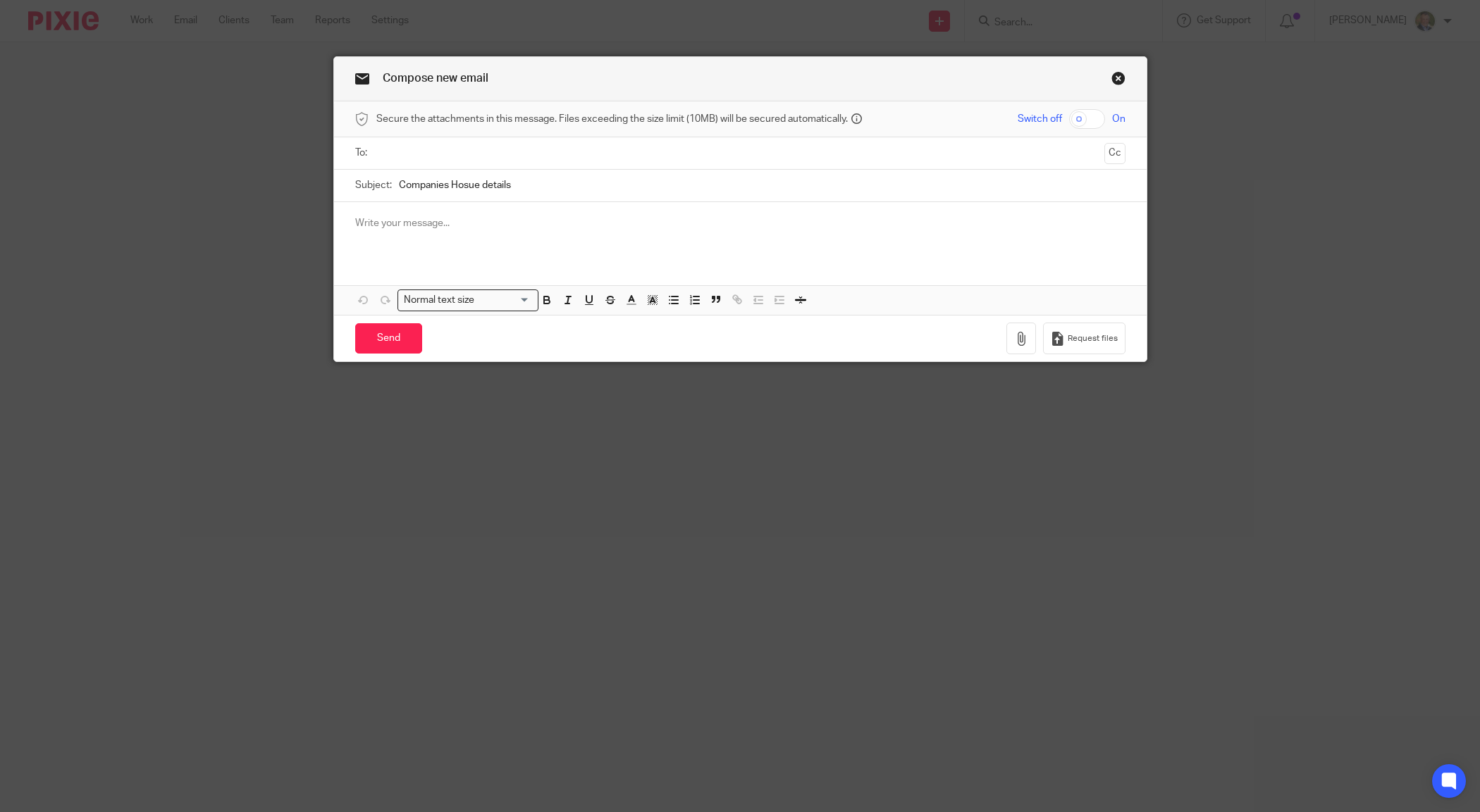
click at [368, 212] on div at bounding box center [740, 229] width 812 height 55
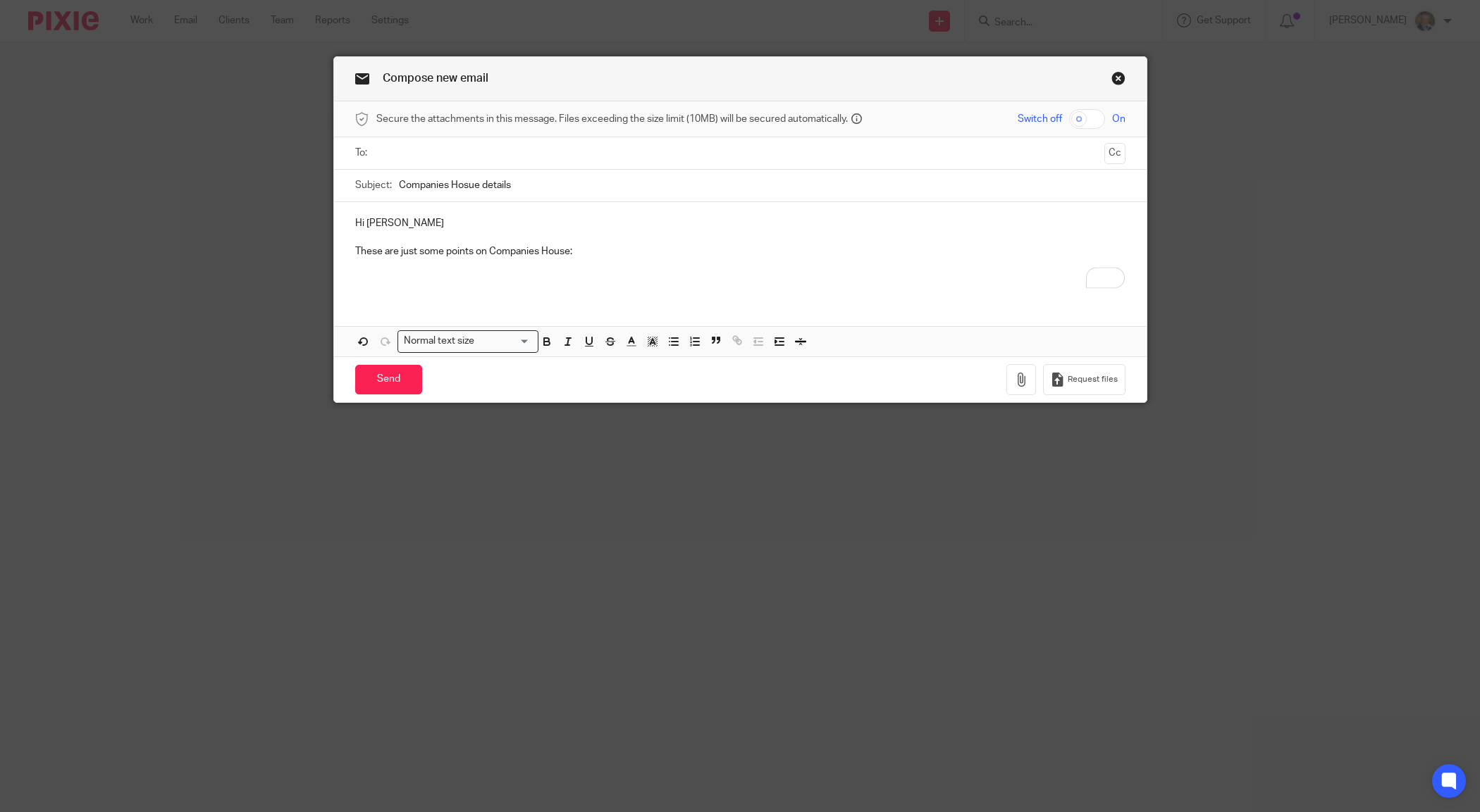
drag, startPoint x: 469, startPoint y: 190, endPoint x: 469, endPoint y: 200, distance: 10.0
click at [469, 193] on input "Companies Hosue details" at bounding box center [762, 185] width 727 height 32
click at [459, 186] on input "Companies Hosue details" at bounding box center [762, 185] width 727 height 32
drag, startPoint x: 459, startPoint y: 186, endPoint x: 476, endPoint y: 212, distance: 31.1
click at [459, 187] on input "Companies Hosue details" at bounding box center [762, 185] width 727 height 32
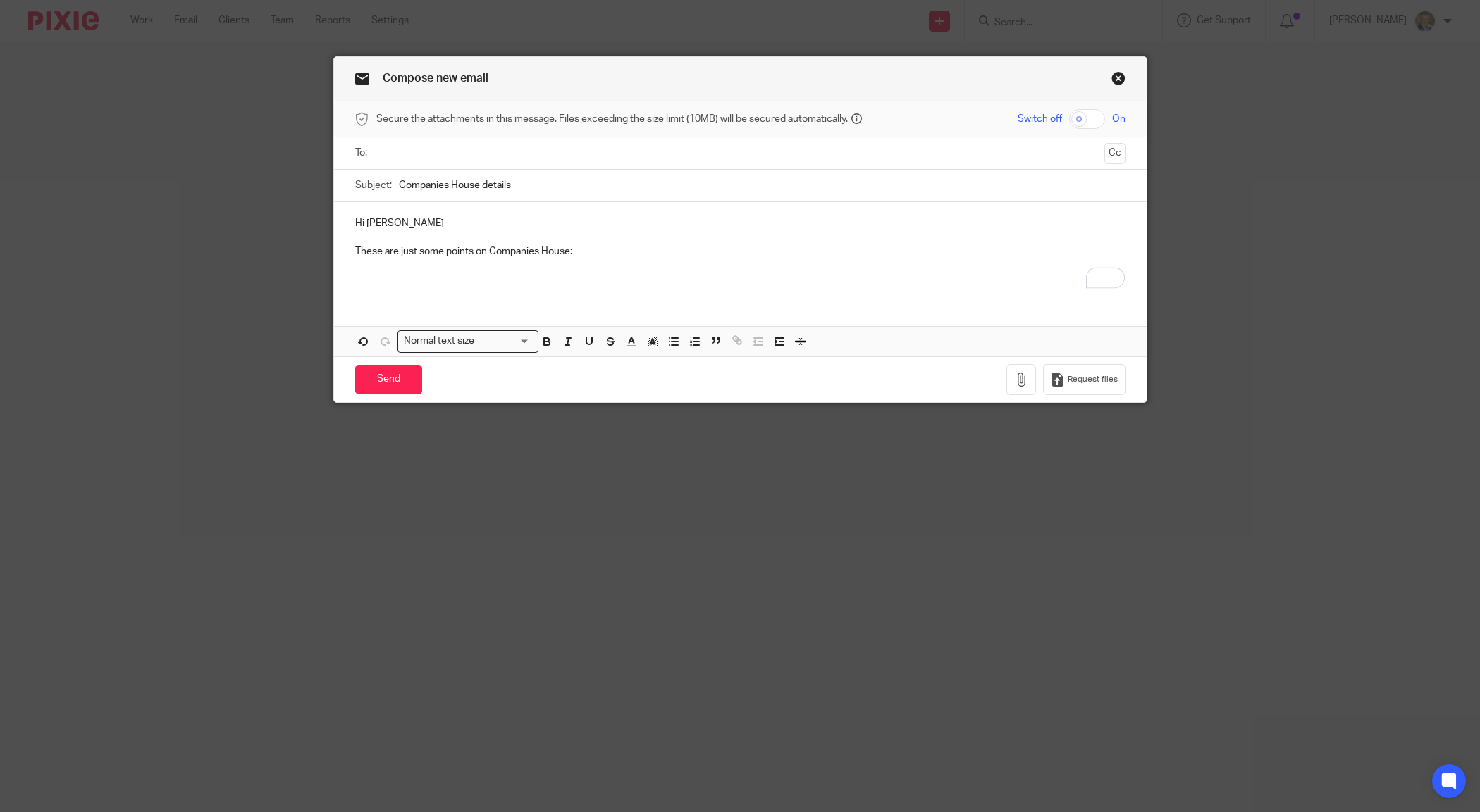
type input "Companies House details"
click at [481, 219] on p "Hi Scott" at bounding box center [740, 223] width 770 height 14
click at [379, 271] on p "To enrich screen reader interactions, please activate Accessibility in Grammarl…" at bounding box center [740, 266] width 770 height 14
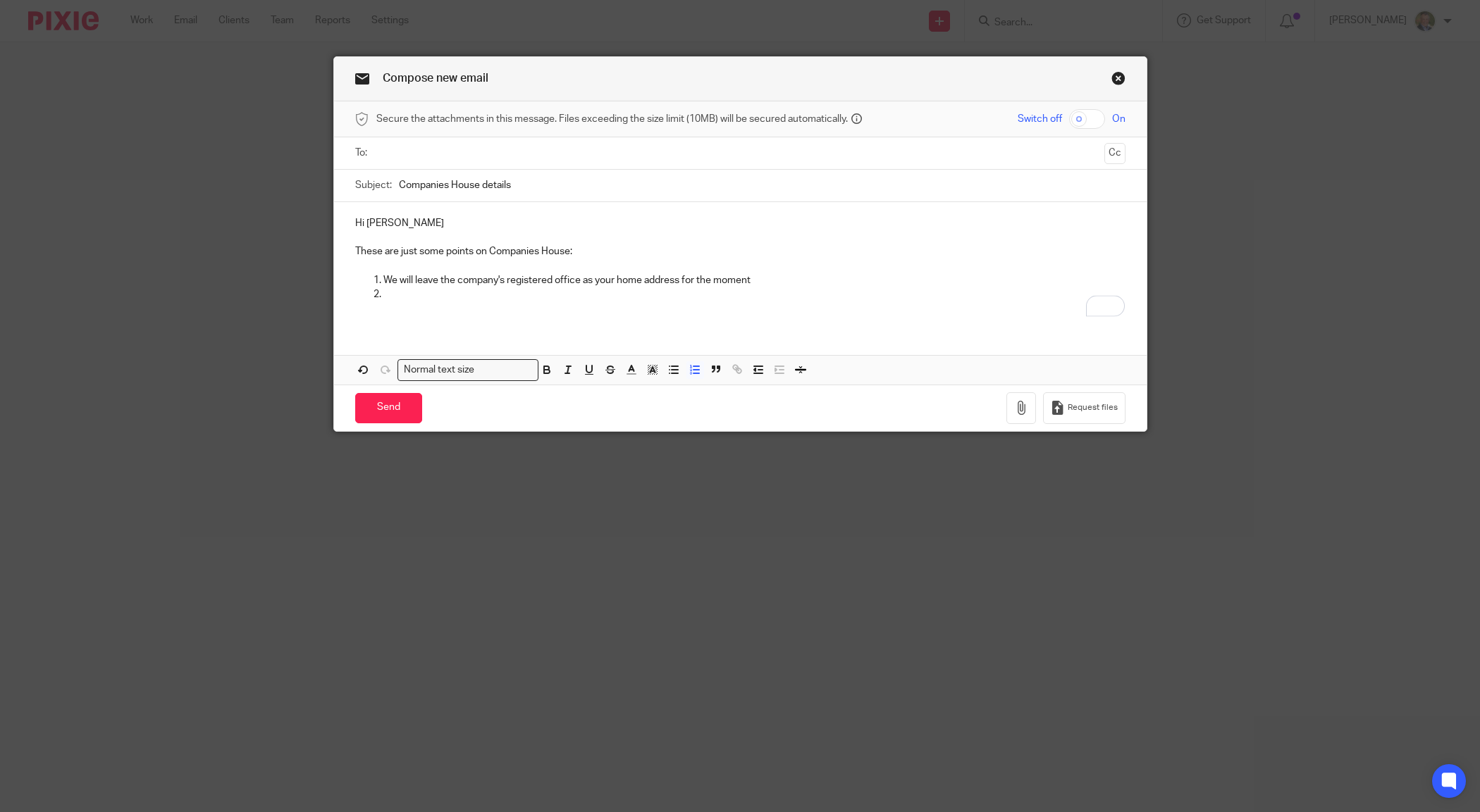
click at [383, 294] on p "To enrich screen reader interactions, please activate Accessibility in Grammarl…" at bounding box center [754, 294] width 742 height 14
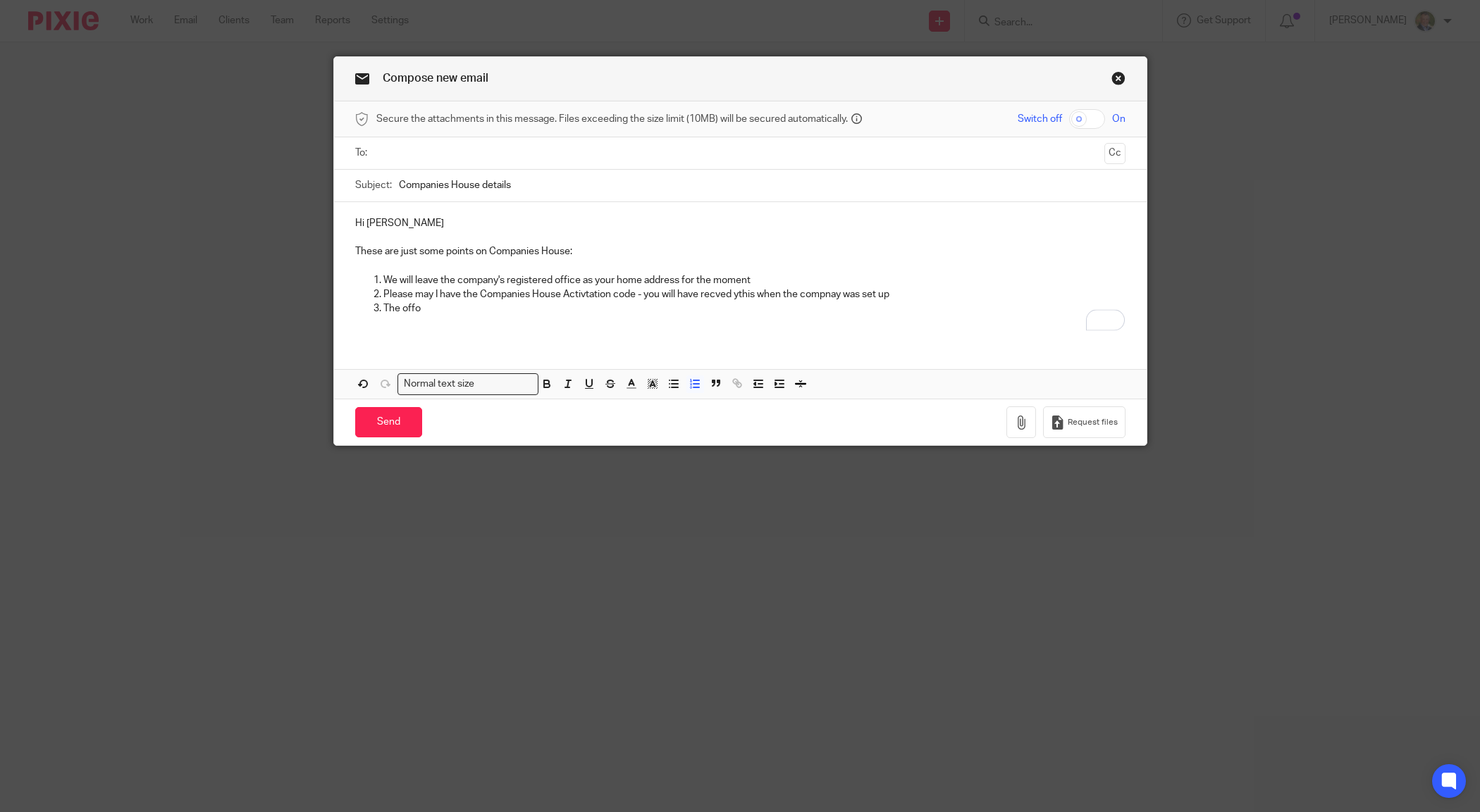
click at [760, 276] on p "We will leave the company's registered office as your home address for the mome…" at bounding box center [754, 280] width 742 height 14
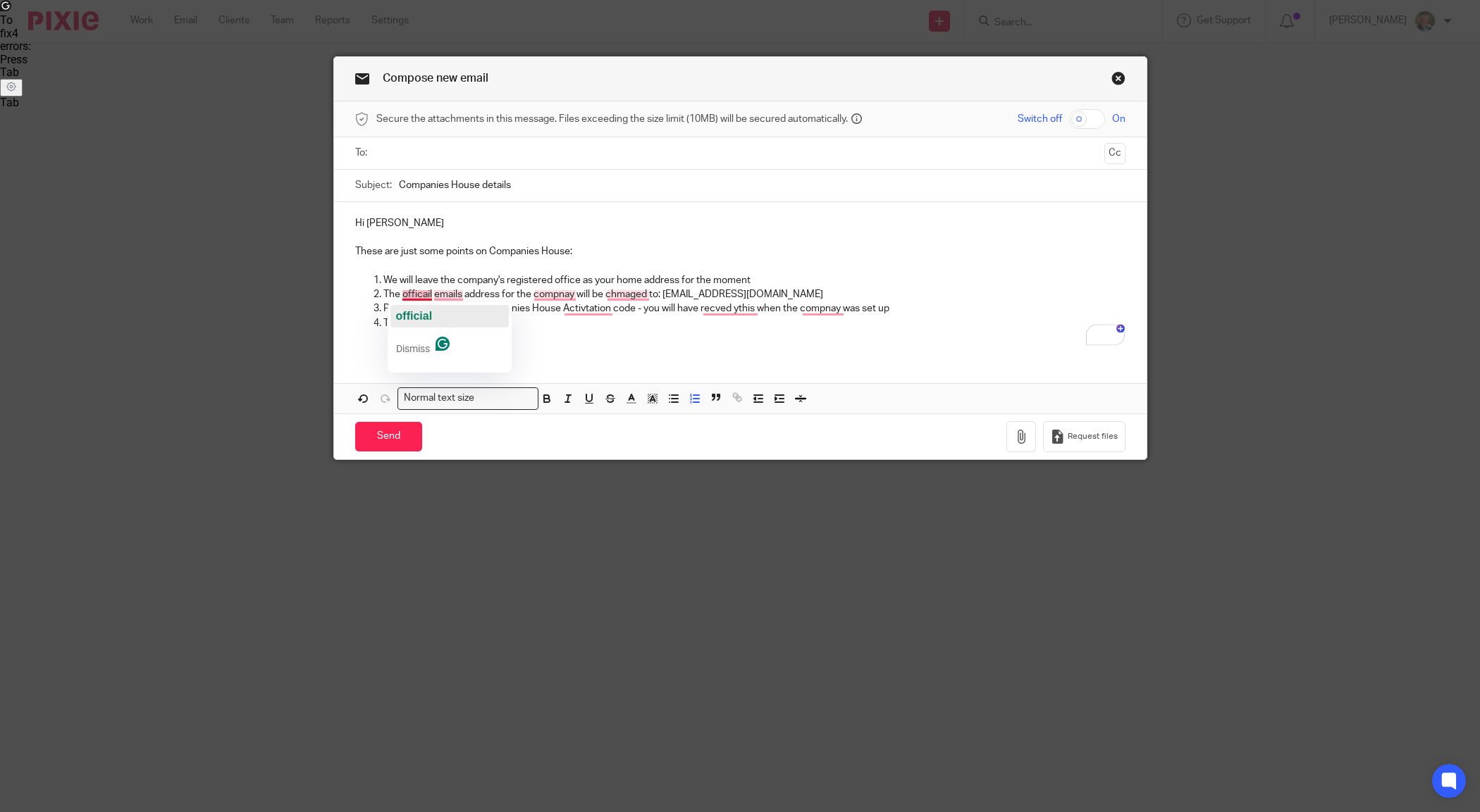
click at [422, 317] on span "official" at bounding box center [415, 316] width 37 height 12
click at [448, 315] on span "email" at bounding box center [442, 316] width 29 height 12
click at [554, 310] on span "company" at bounding box center [553, 316] width 49 height 12
click at [613, 311] on span "changed" at bounding box center [619, 316] width 46 height 12
click at [785, 294] on p "The official email address for the company will be changed to: cosec@andrewpric…" at bounding box center [754, 294] width 742 height 14
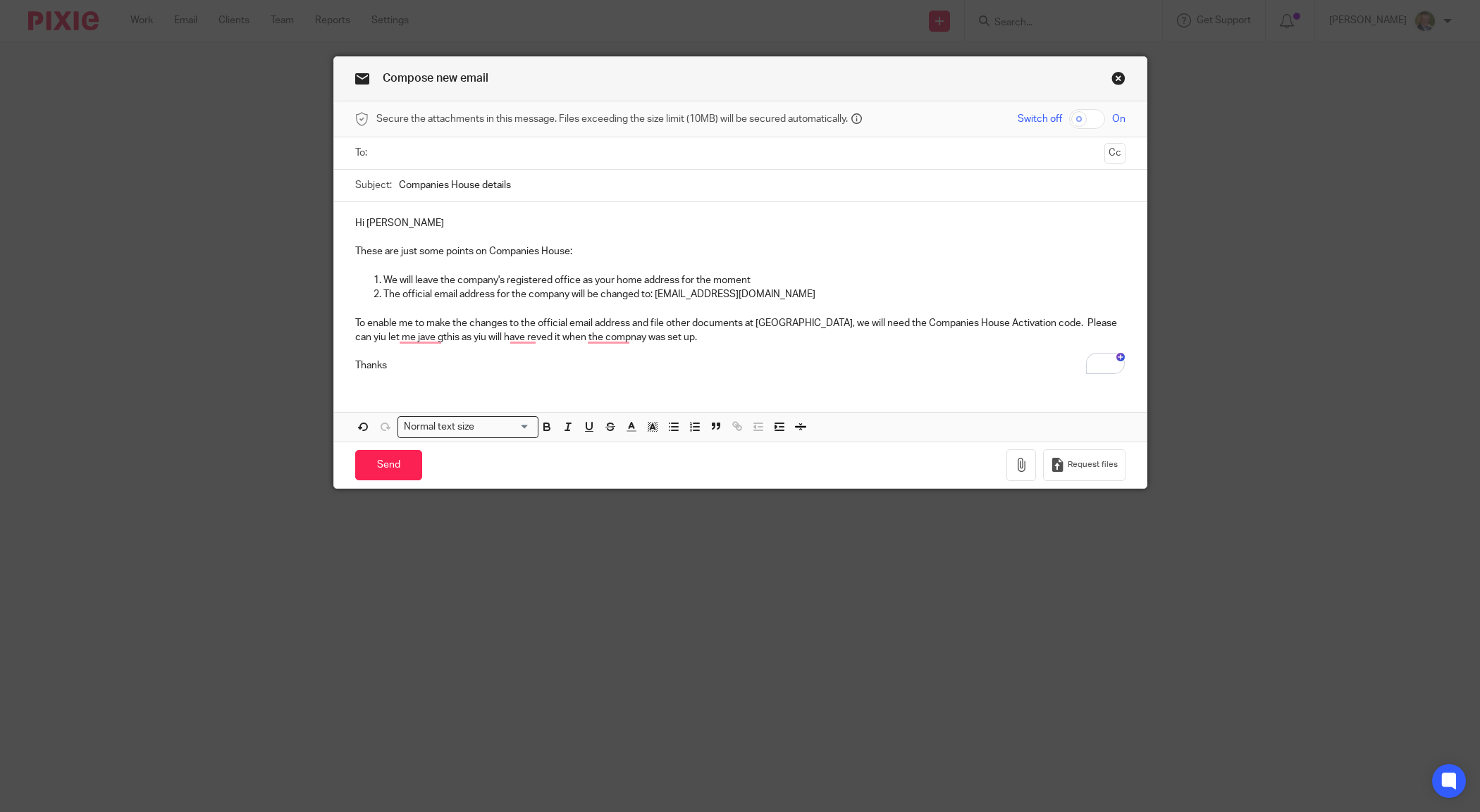
click at [355, 341] on p "To enable me to make the changes to the official email address and file other d…" at bounding box center [740, 330] width 770 height 29
click at [419, 360] on span "have this" at bounding box center [420, 358] width 49 height 12
click at [458, 336] on p "To enable me to make the changes to the official email address and file other d…" at bounding box center [740, 330] width 770 height 29
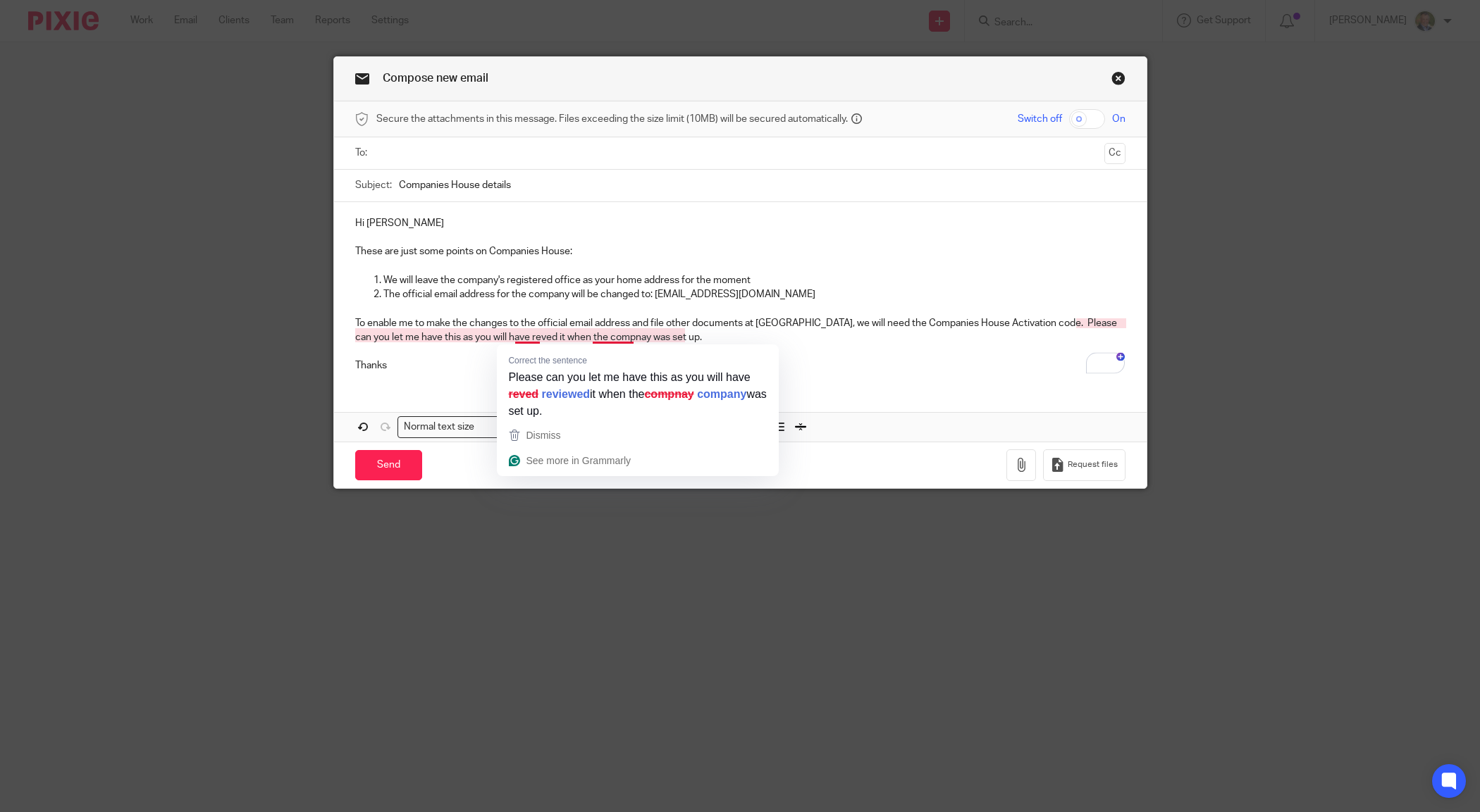
click at [522, 338] on p "To enable me to make the changes to the official email address and file other d…" at bounding box center [740, 330] width 770 height 29
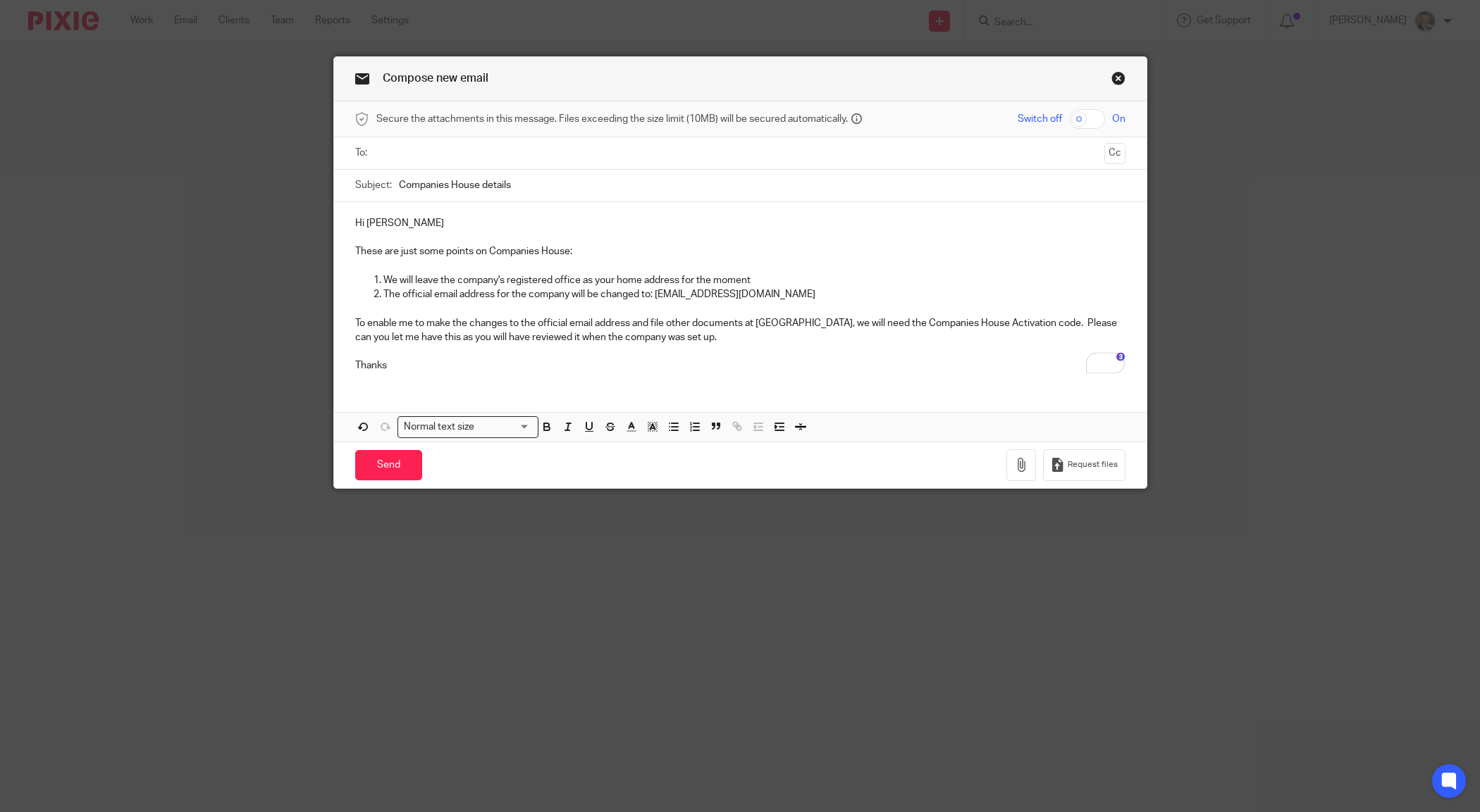
click at [522, 341] on p "To enable me to make the changes to the official email address and file other d…" at bounding box center [740, 330] width 770 height 29
click at [594, 363] on p "Thanks" at bounding box center [740, 365] width 770 height 14
click at [456, 359] on span "as" at bounding box center [454, 358] width 12 height 12
click at [420, 153] on input "text" at bounding box center [740, 153] width 718 height 16
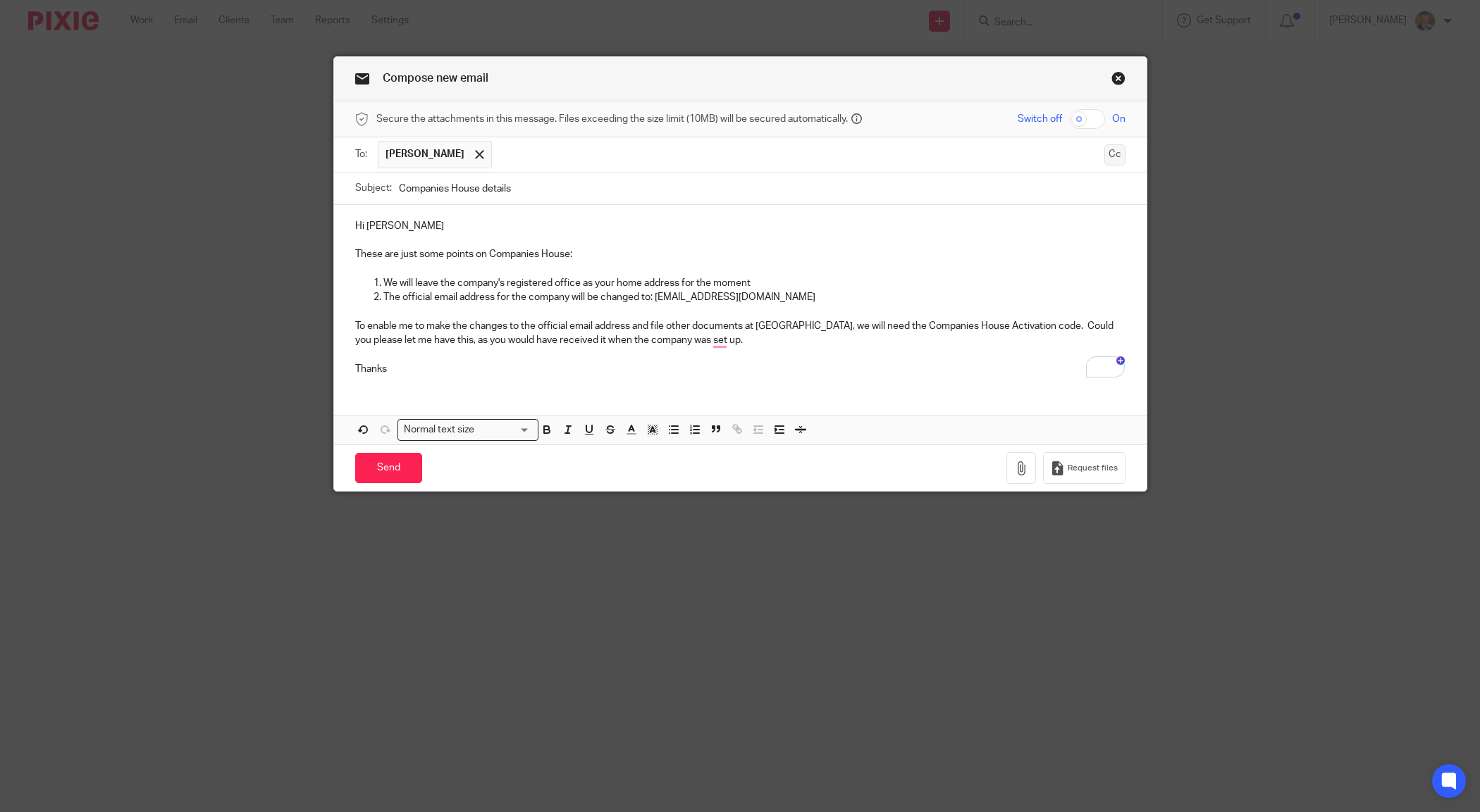
click at [1108, 153] on button "Cc" at bounding box center [1115, 154] width 21 height 21
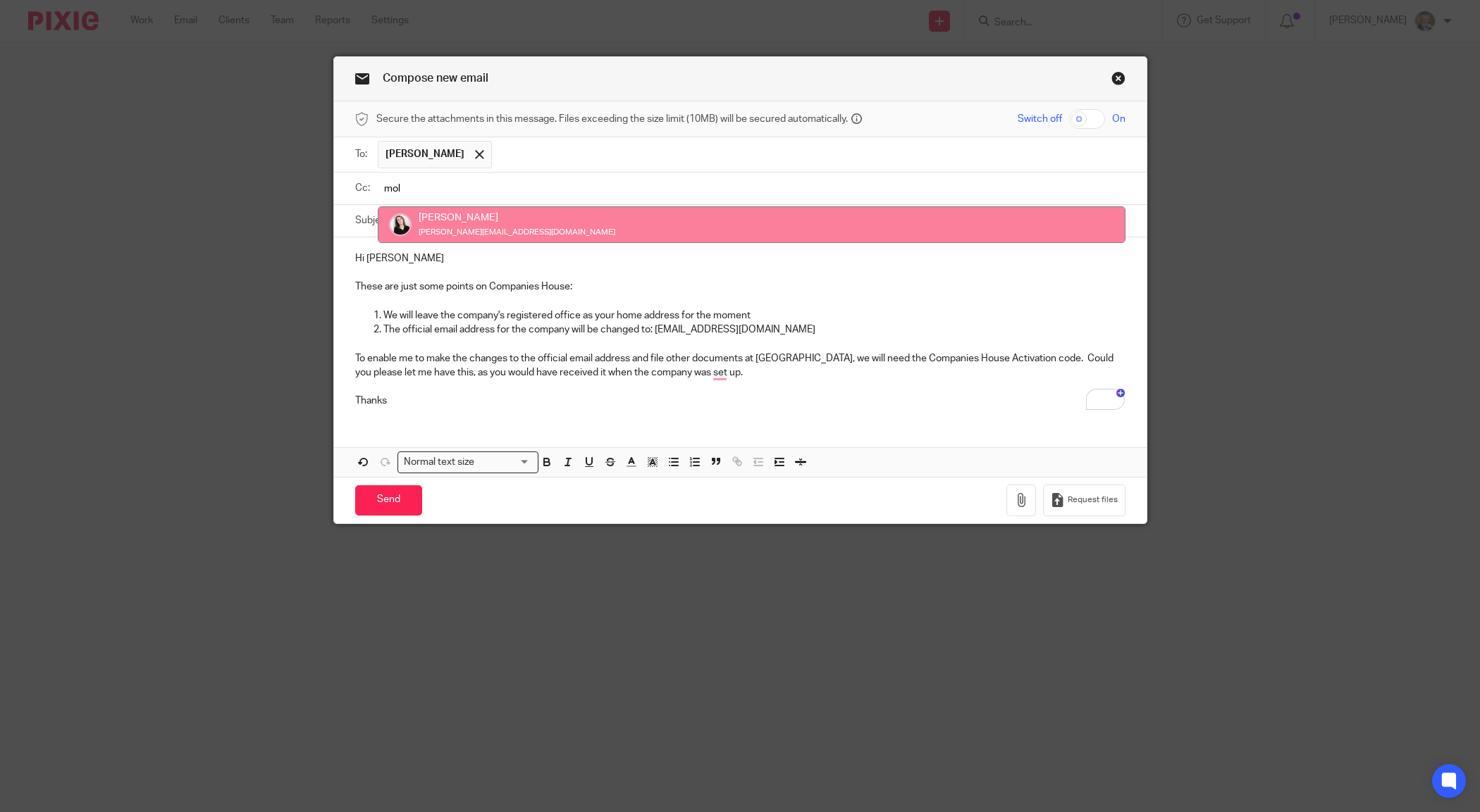
type input "mol"
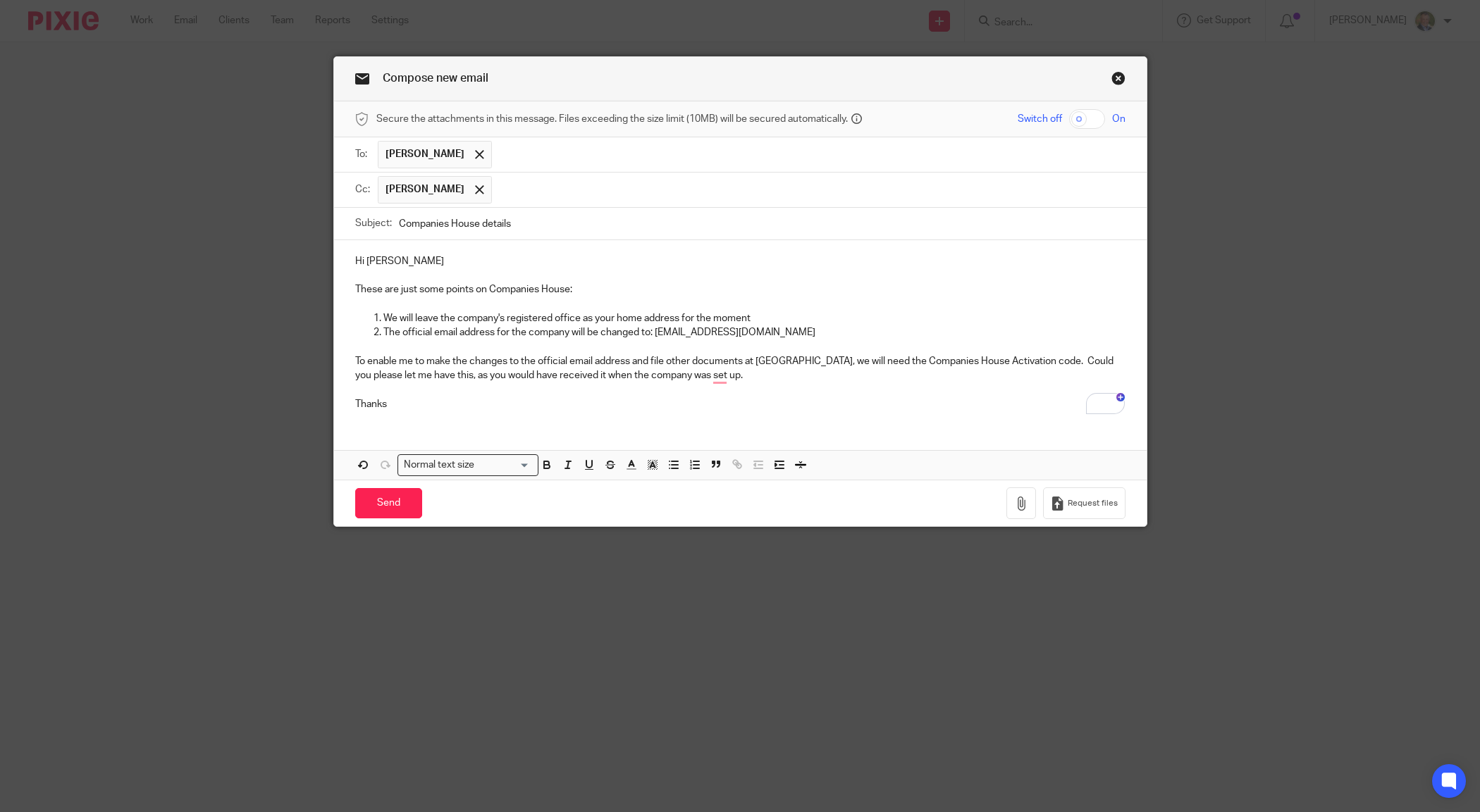
click at [402, 399] on p "Thanks" at bounding box center [740, 404] width 770 height 14
click at [382, 504] on input "Send" at bounding box center [388, 503] width 67 height 30
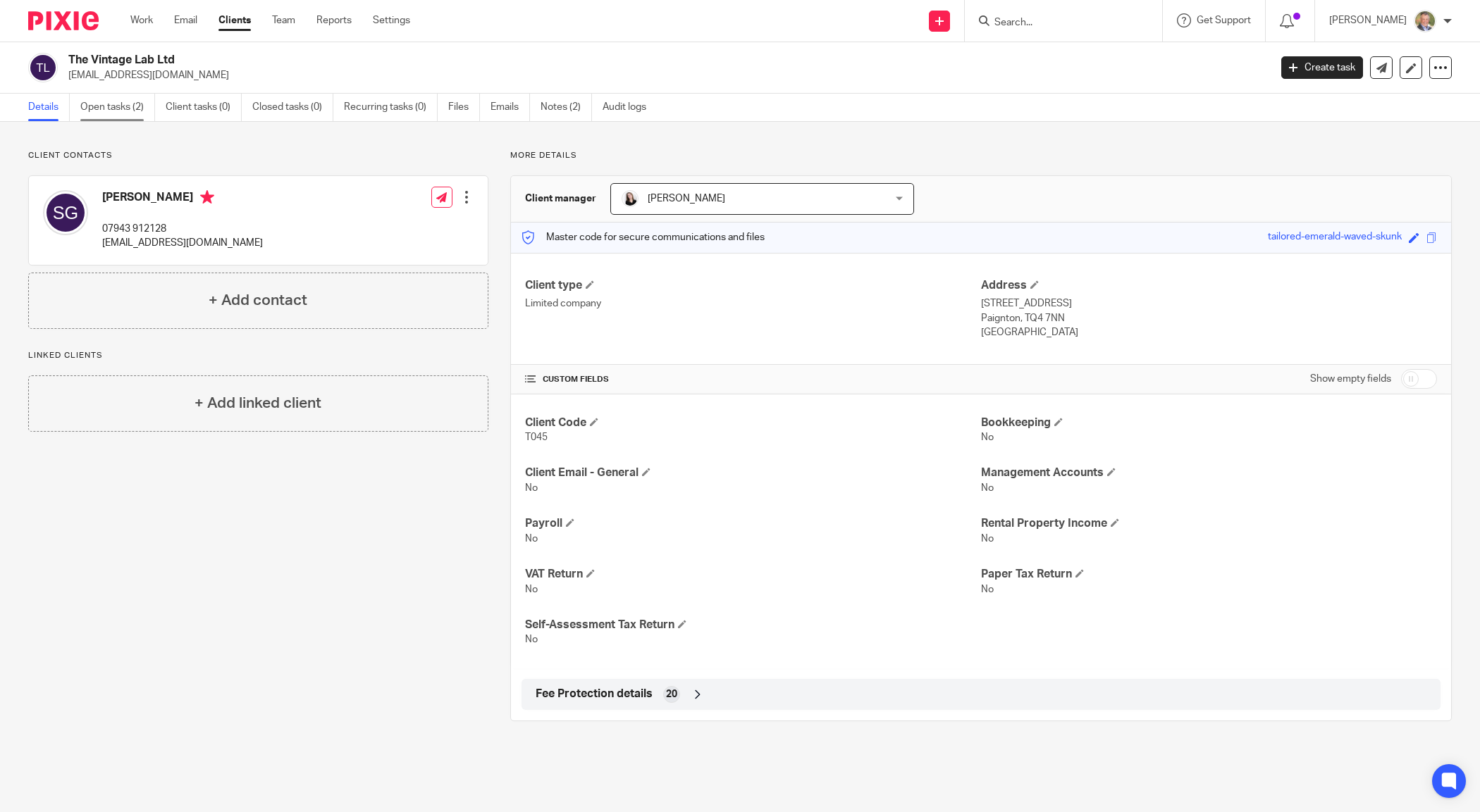
click at [126, 107] on link "Open tasks (2)" at bounding box center [117, 108] width 75 height 28
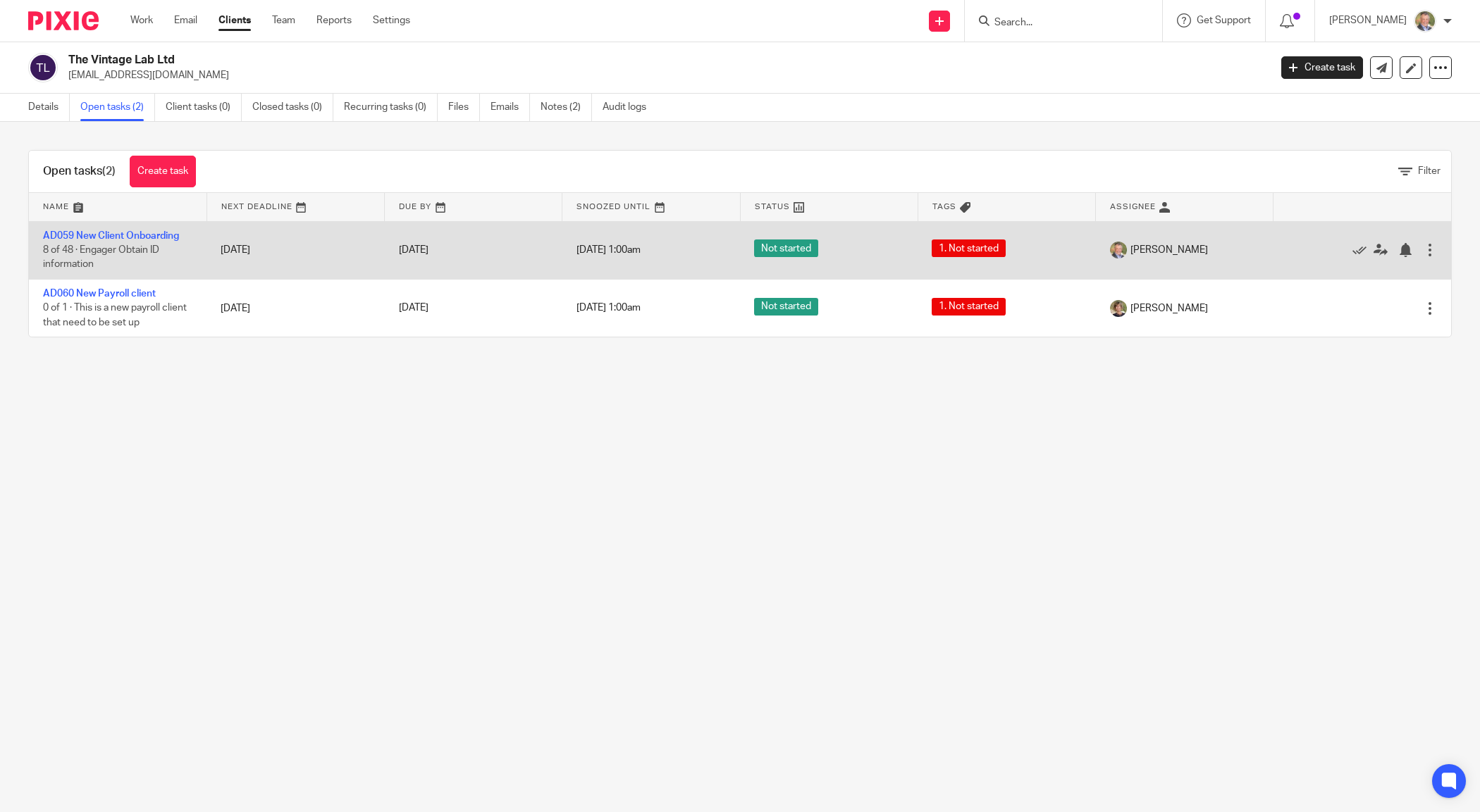
click at [131, 230] on td "AD059 New Client Onboarding 8 of 48 · Engager Obtain ID information" at bounding box center [117, 250] width 177 height 58
click at [130, 233] on link "AD059 New Client Onboarding" at bounding box center [111, 236] width 136 height 10
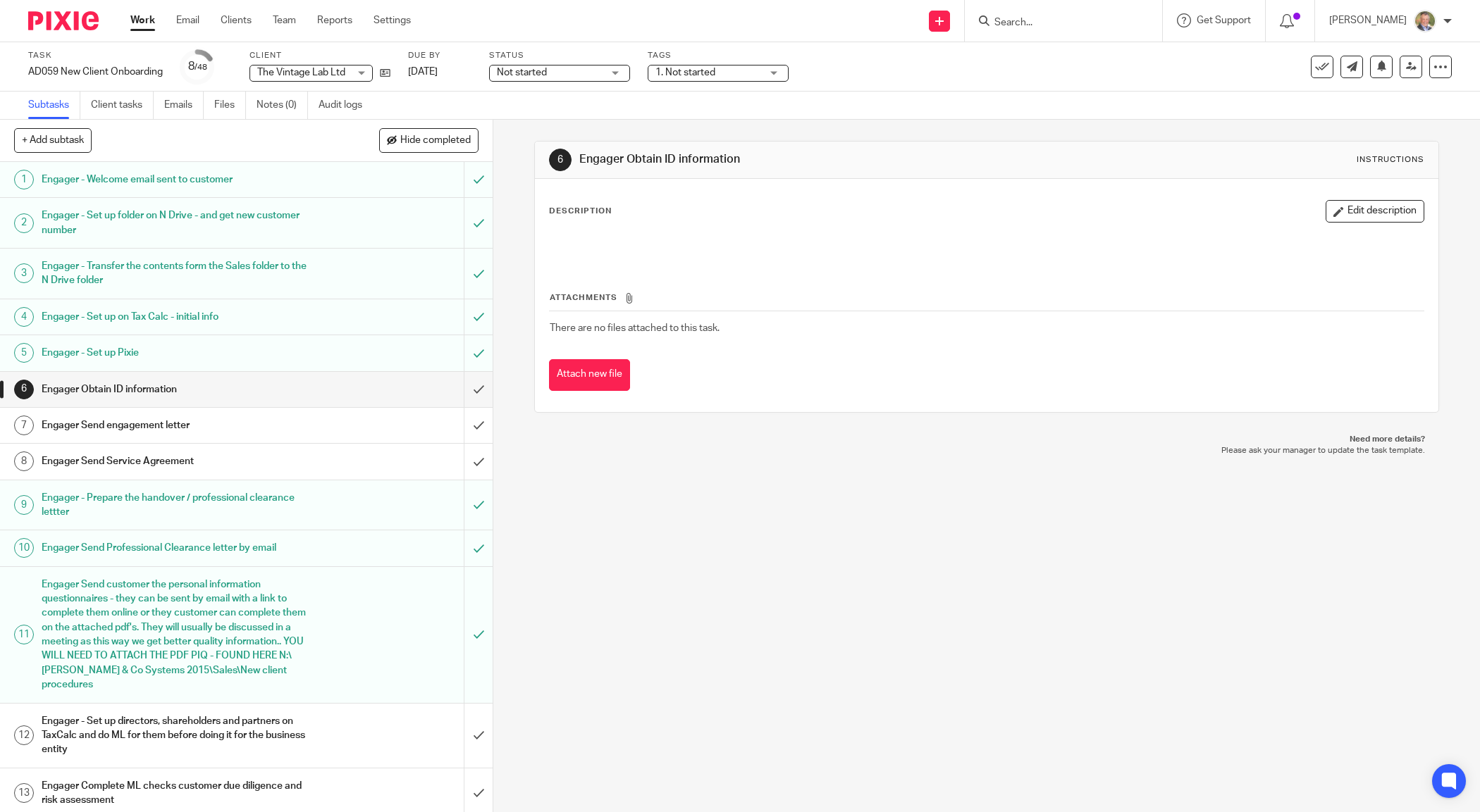
click at [625, 72] on div "Not started Not started" at bounding box center [559, 73] width 141 height 17
click at [580, 113] on li "In progress" at bounding box center [560, 124] width 140 height 29
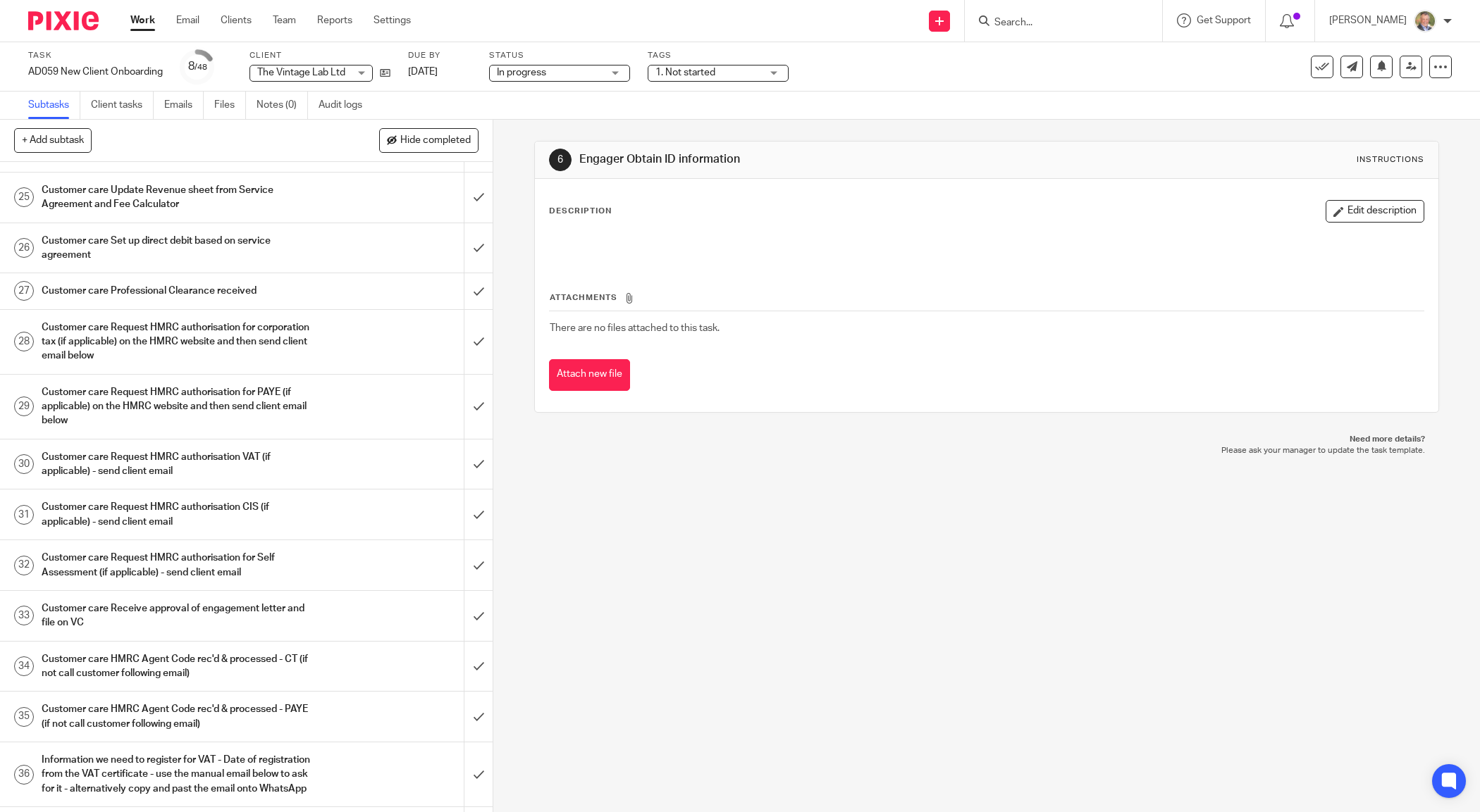
scroll to position [1233, 0]
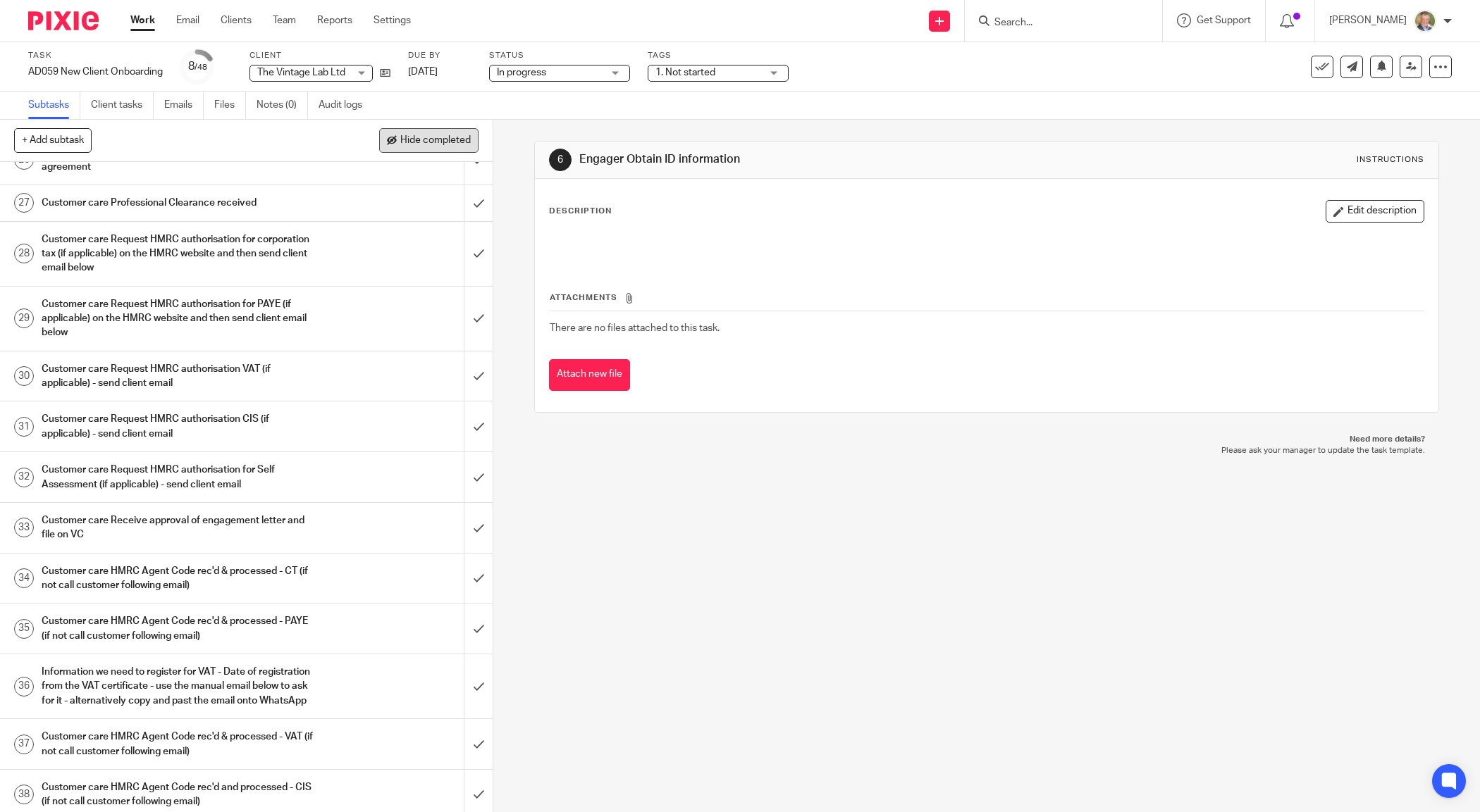
click at [442, 136] on span "Hide completed" at bounding box center [435, 141] width 70 height 12
click at [660, 592] on div "6 Engager Obtain ID information Instructions Description Edit description Attac…" at bounding box center [987, 465] width 987 height 693
